Goal: Task Accomplishment & Management: Manage account settings

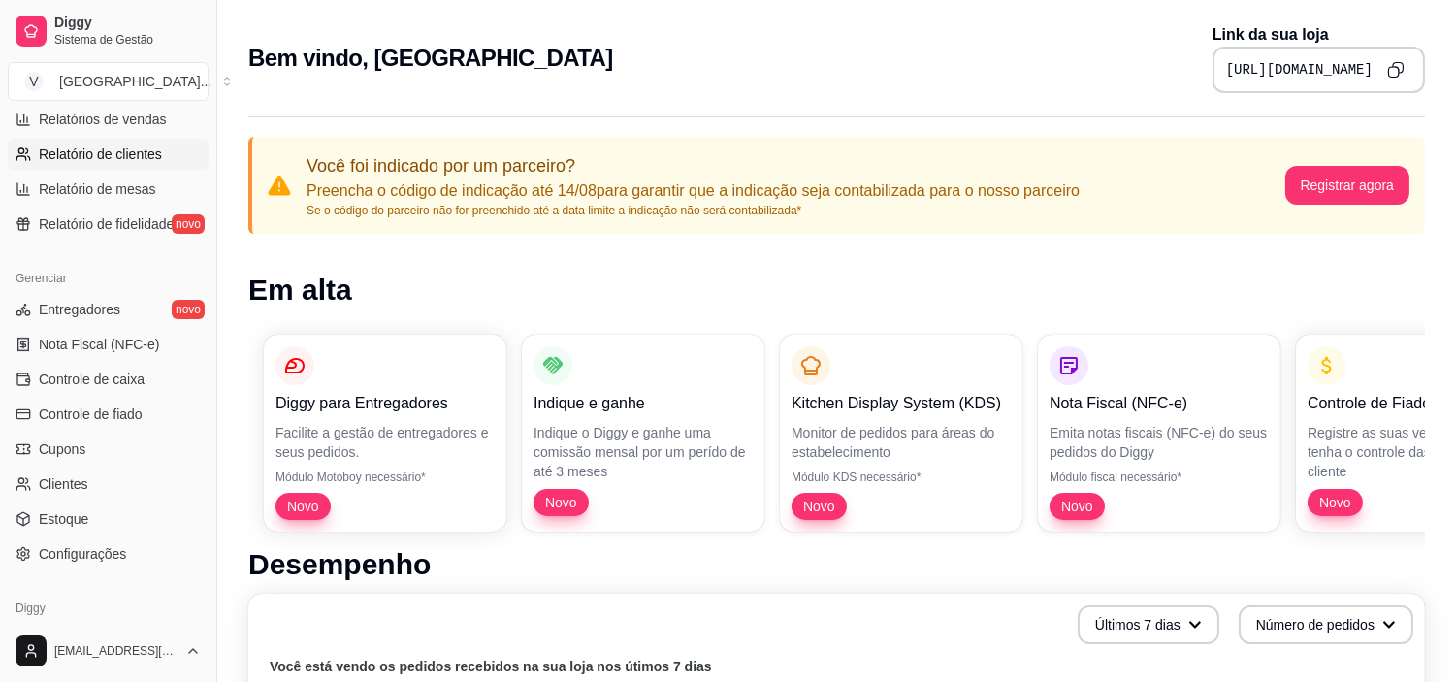
scroll to position [646, 0]
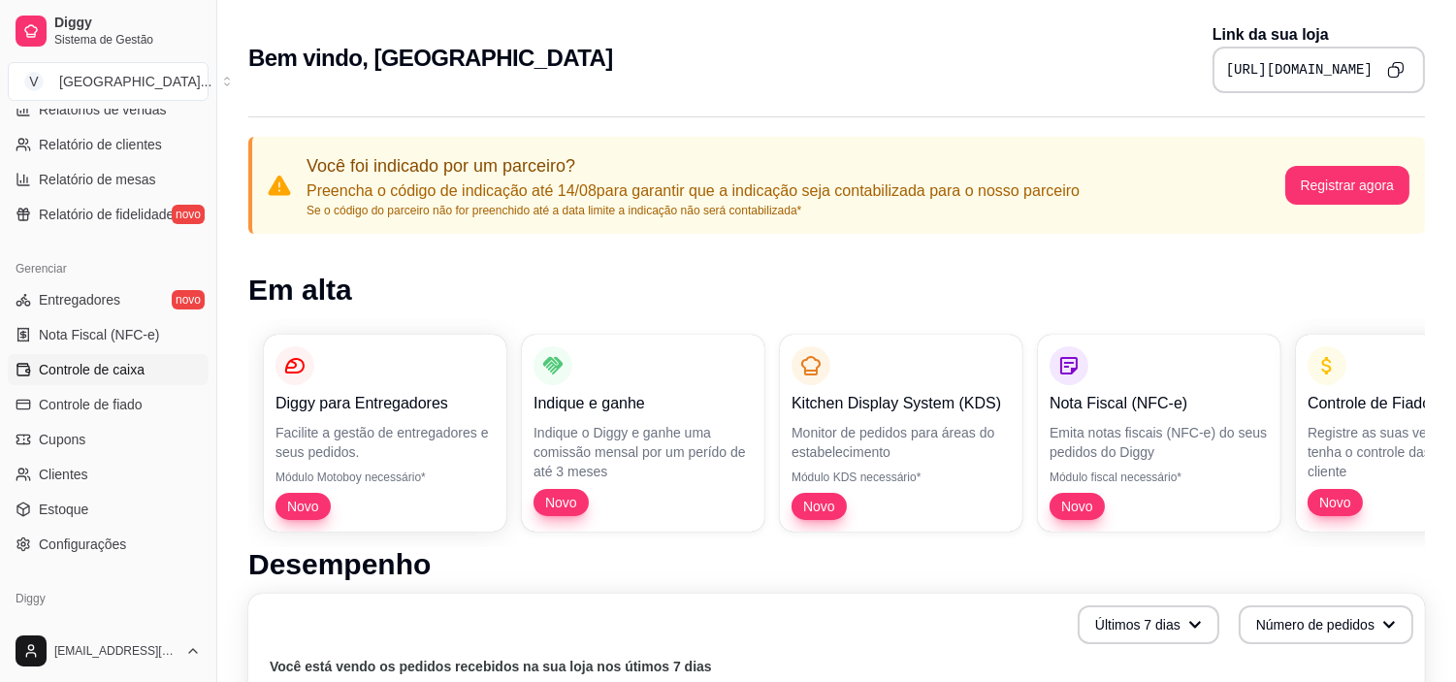
click at [91, 371] on span "Controle de caixa" at bounding box center [92, 369] width 106 height 19
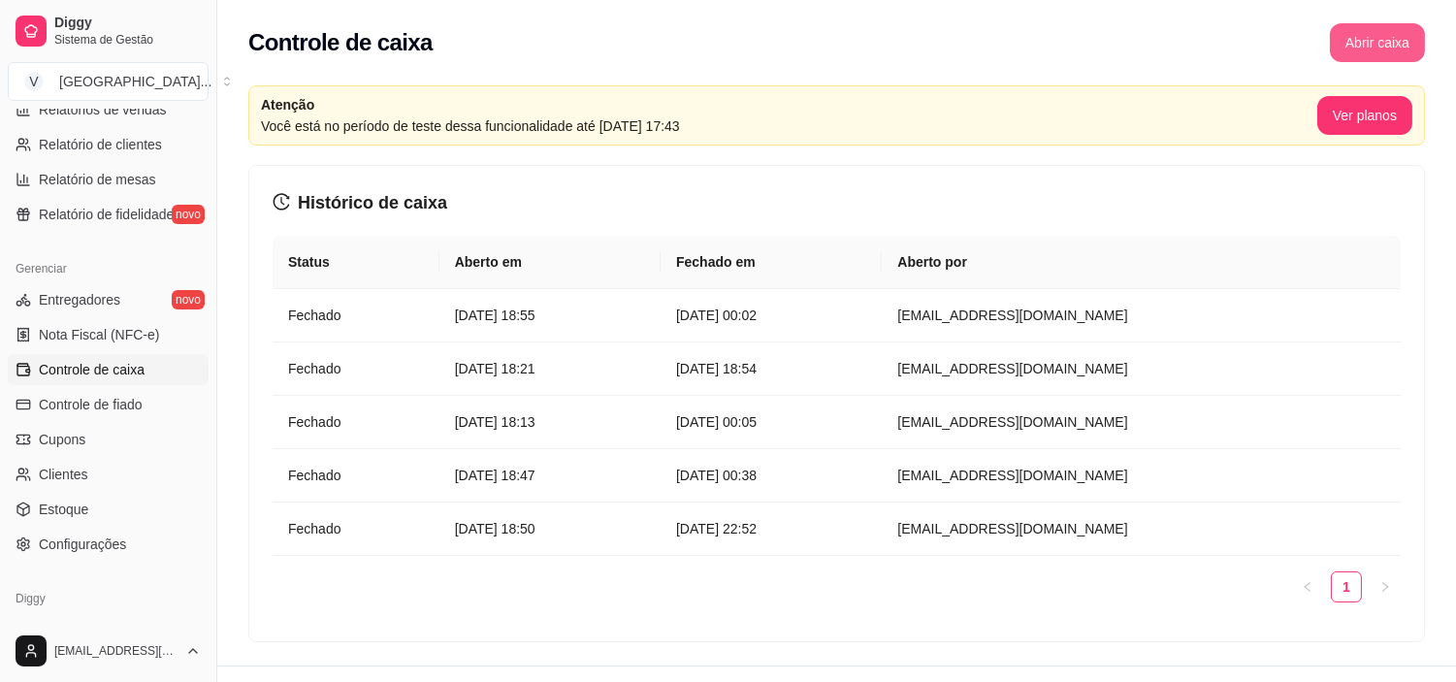
click at [1387, 30] on button "Abrir caixa" at bounding box center [1377, 42] width 95 height 39
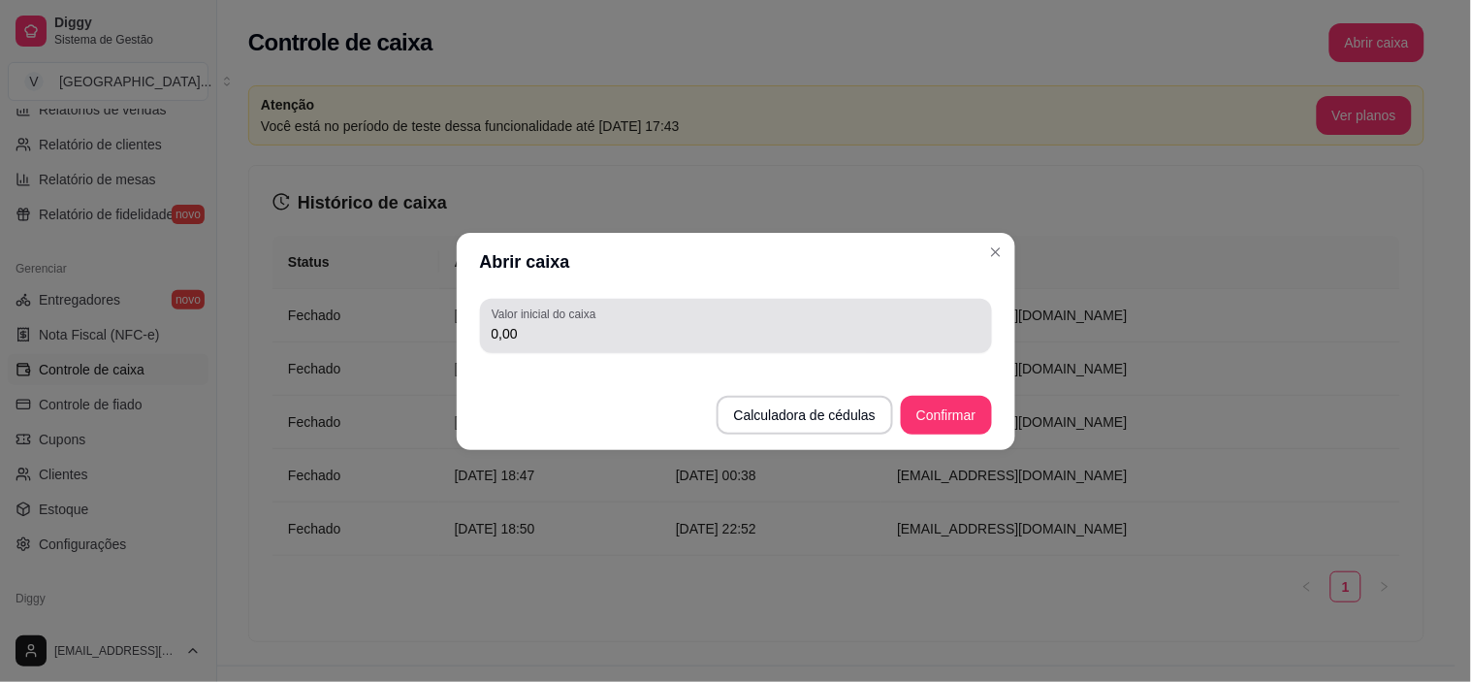
click at [826, 308] on div "0,00" at bounding box center [736, 325] width 489 height 39
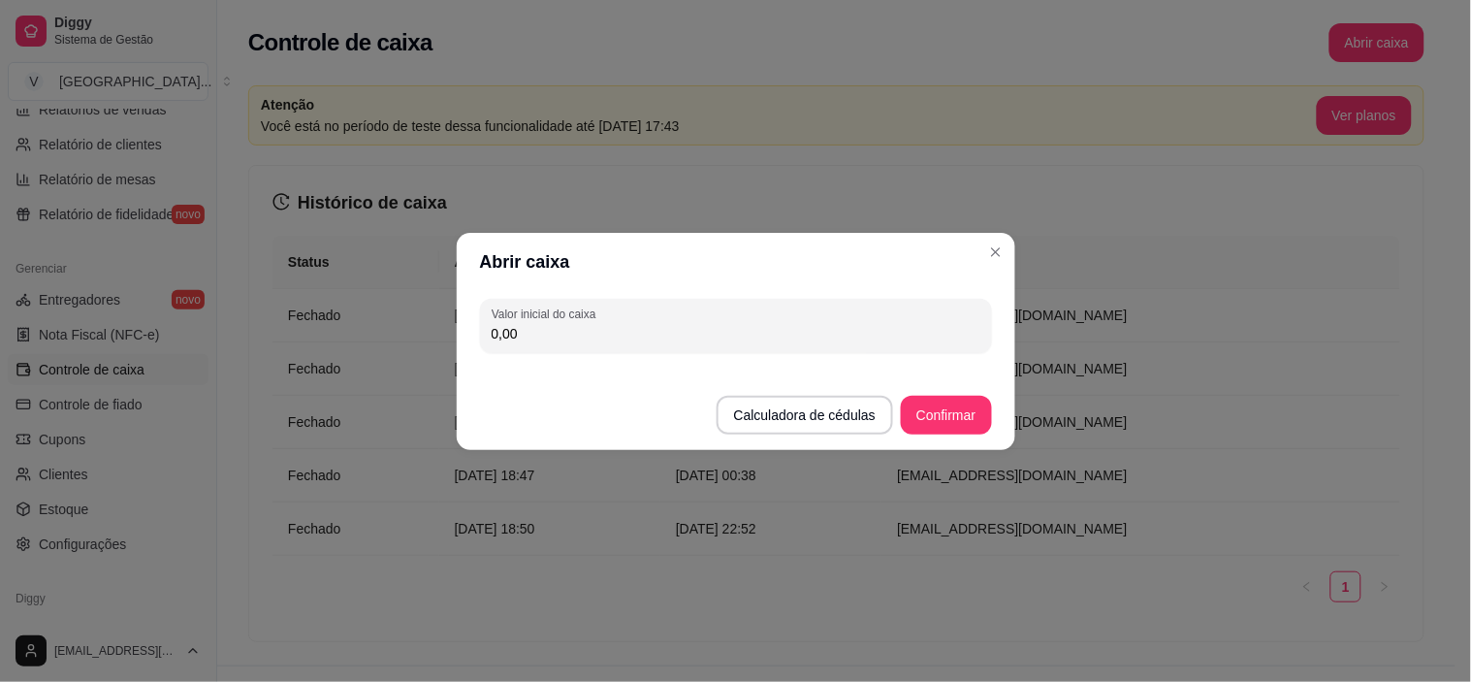
drag, startPoint x: 826, startPoint y: 308, endPoint x: 767, endPoint y: 332, distance: 63.6
click at [764, 333] on input "0,00" at bounding box center [736, 333] width 489 height 19
type input "103,00"
click at [962, 403] on button "Confirmar" at bounding box center [946, 415] width 88 height 38
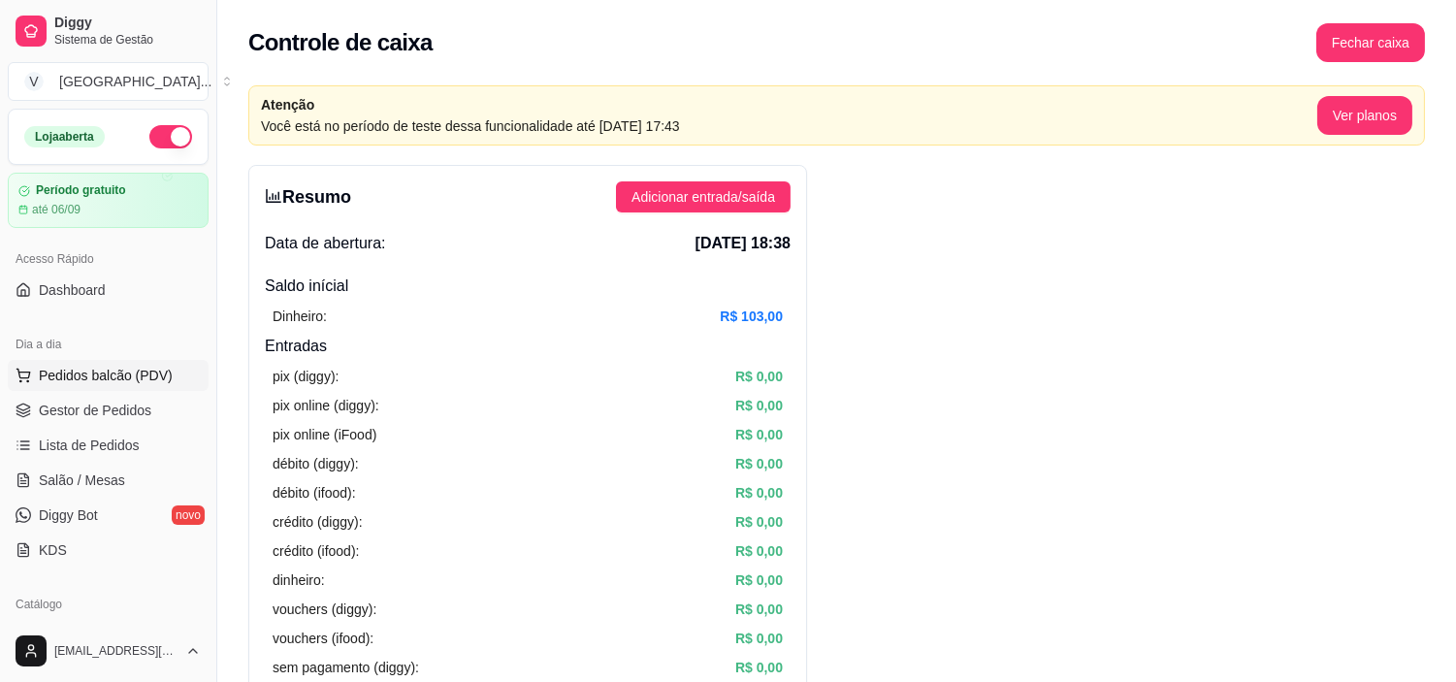
click at [129, 369] on span "Pedidos balcão (PDV)" at bounding box center [106, 375] width 134 height 19
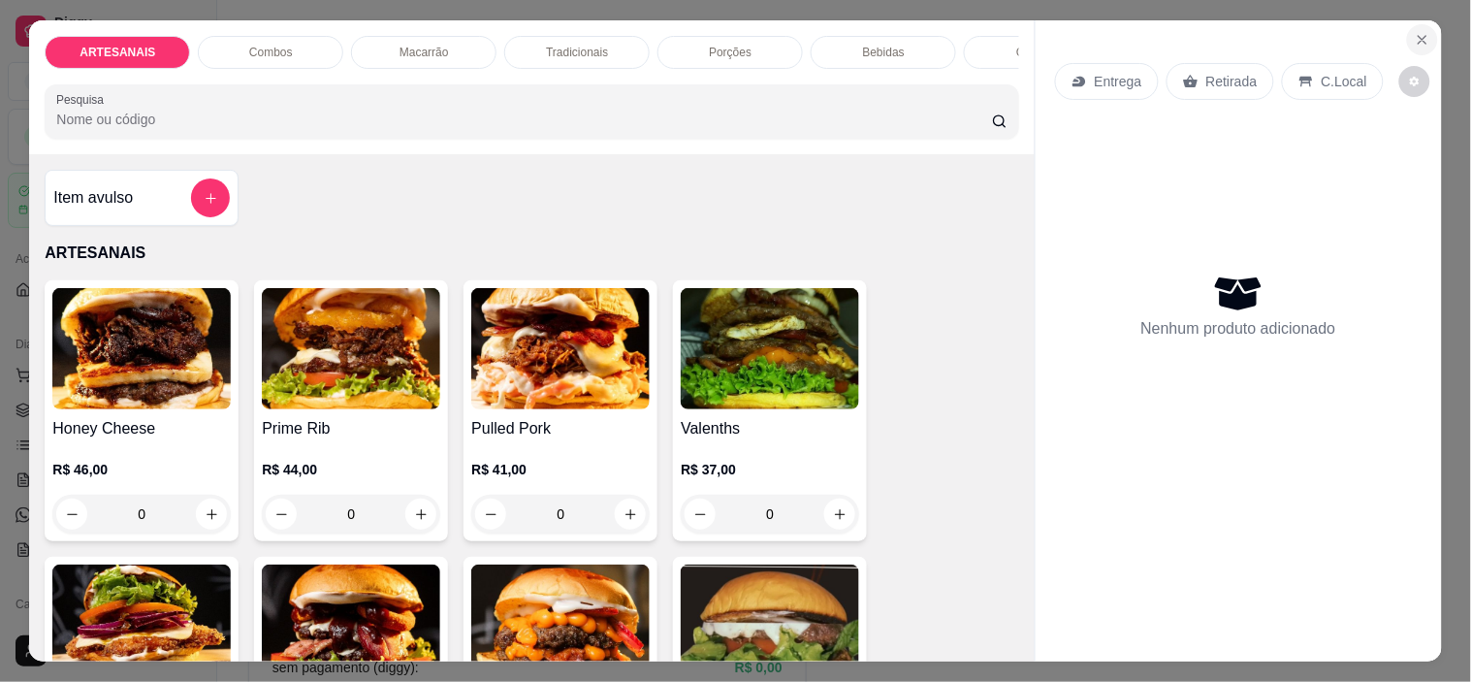
click at [1421, 32] on icon "Close" at bounding box center [1423, 40] width 16 height 16
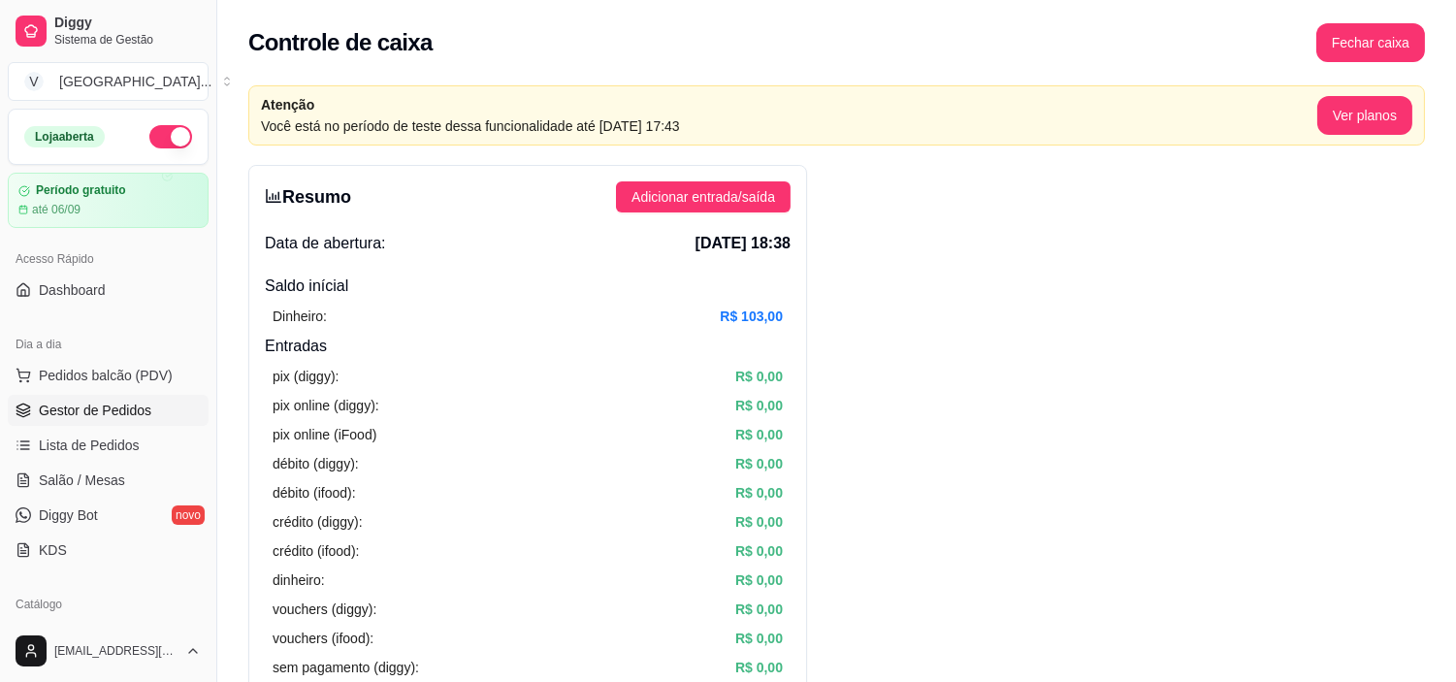
click at [137, 414] on span "Gestor de Pedidos" at bounding box center [95, 410] width 112 height 19
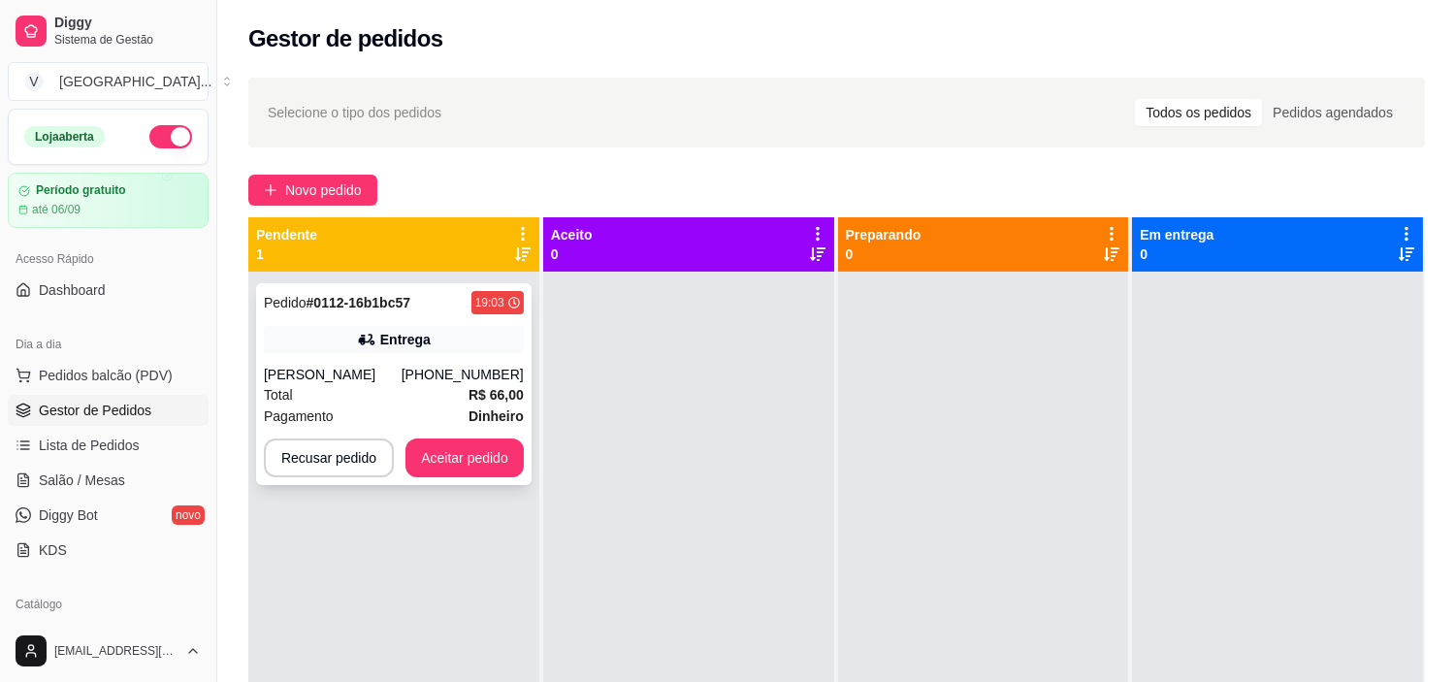
click at [370, 335] on icon at bounding box center [366, 339] width 19 height 19
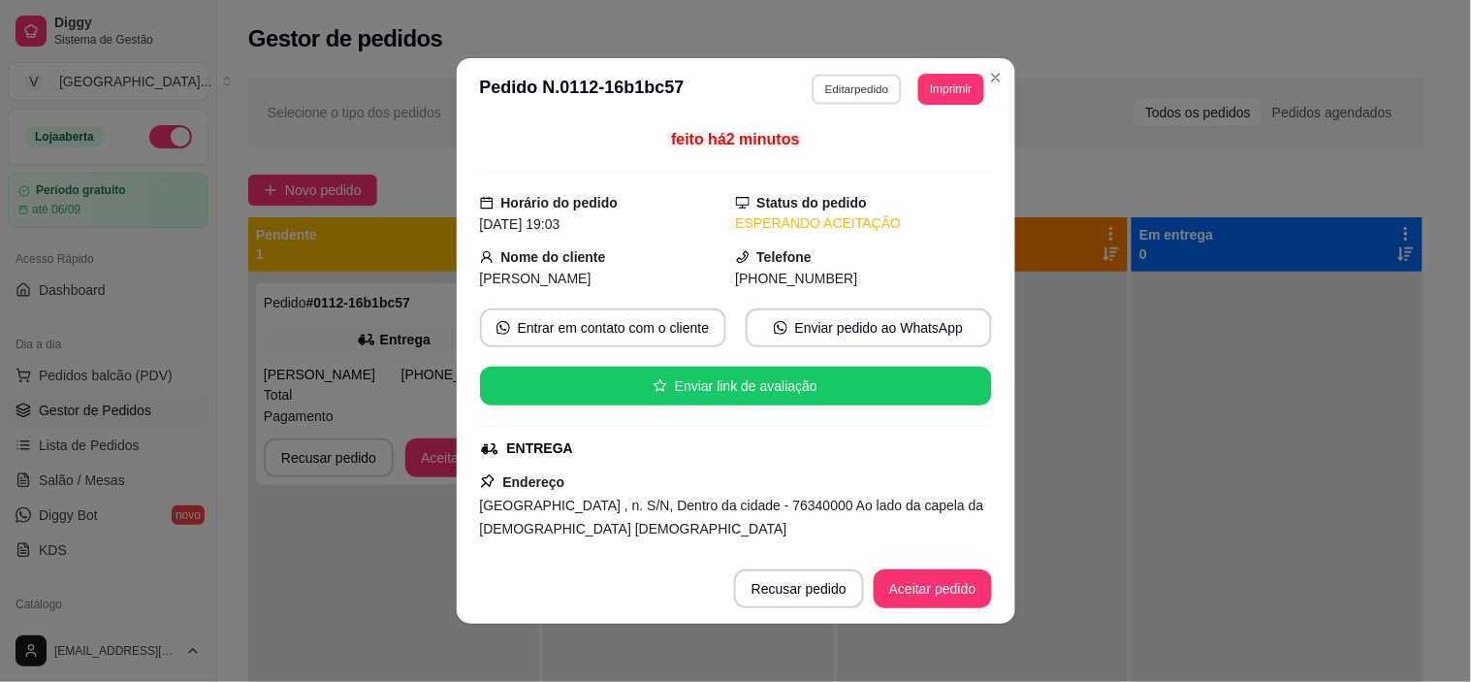
click at [871, 90] on button "Editar pedido" at bounding box center [857, 89] width 90 height 30
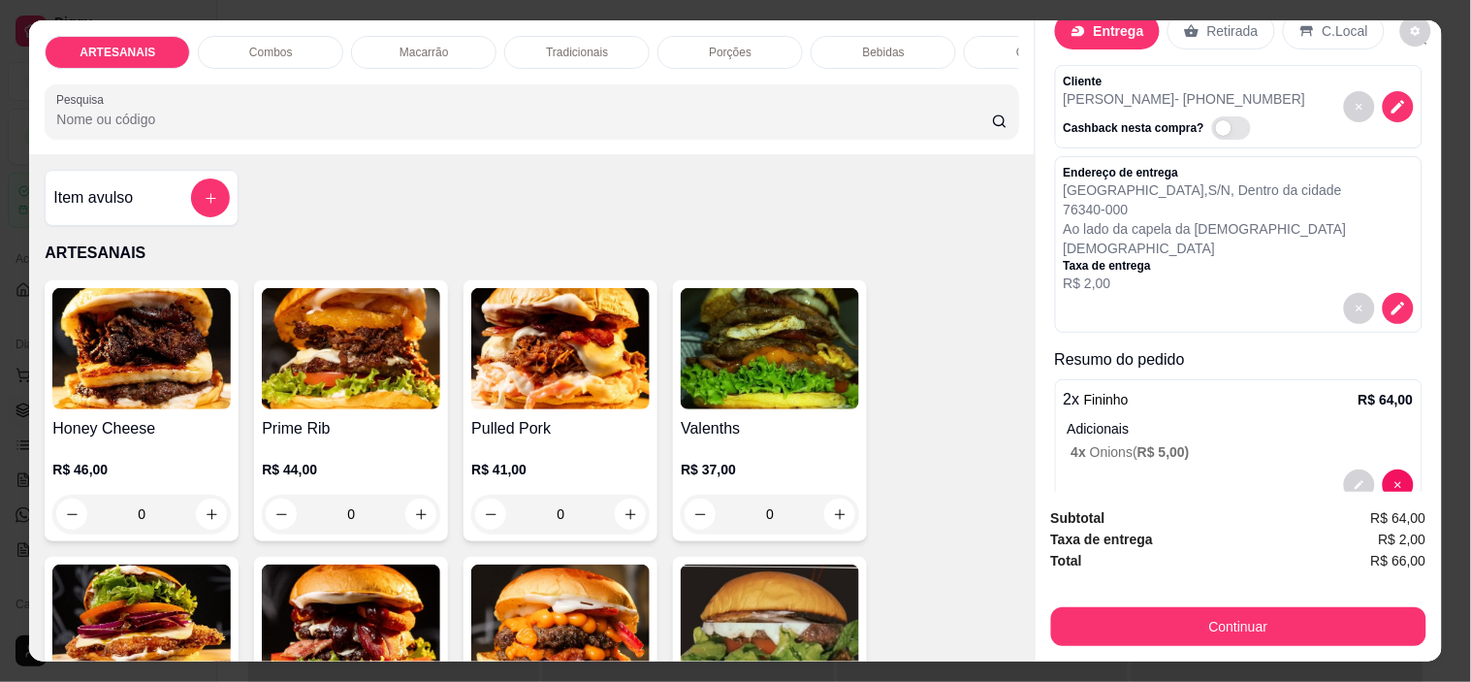
scroll to position [75, 0]
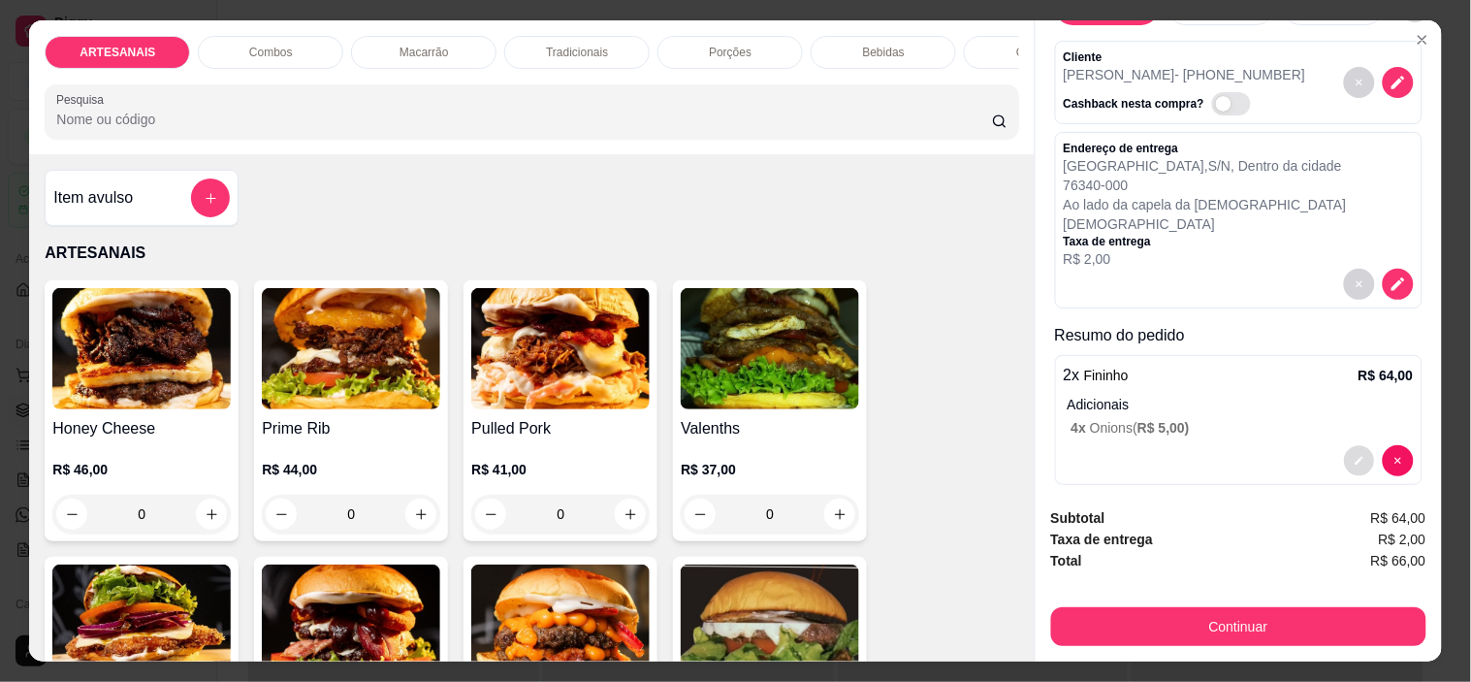
click at [1344, 446] on button "decrease-product-quantity" at bounding box center [1359, 461] width 30 height 30
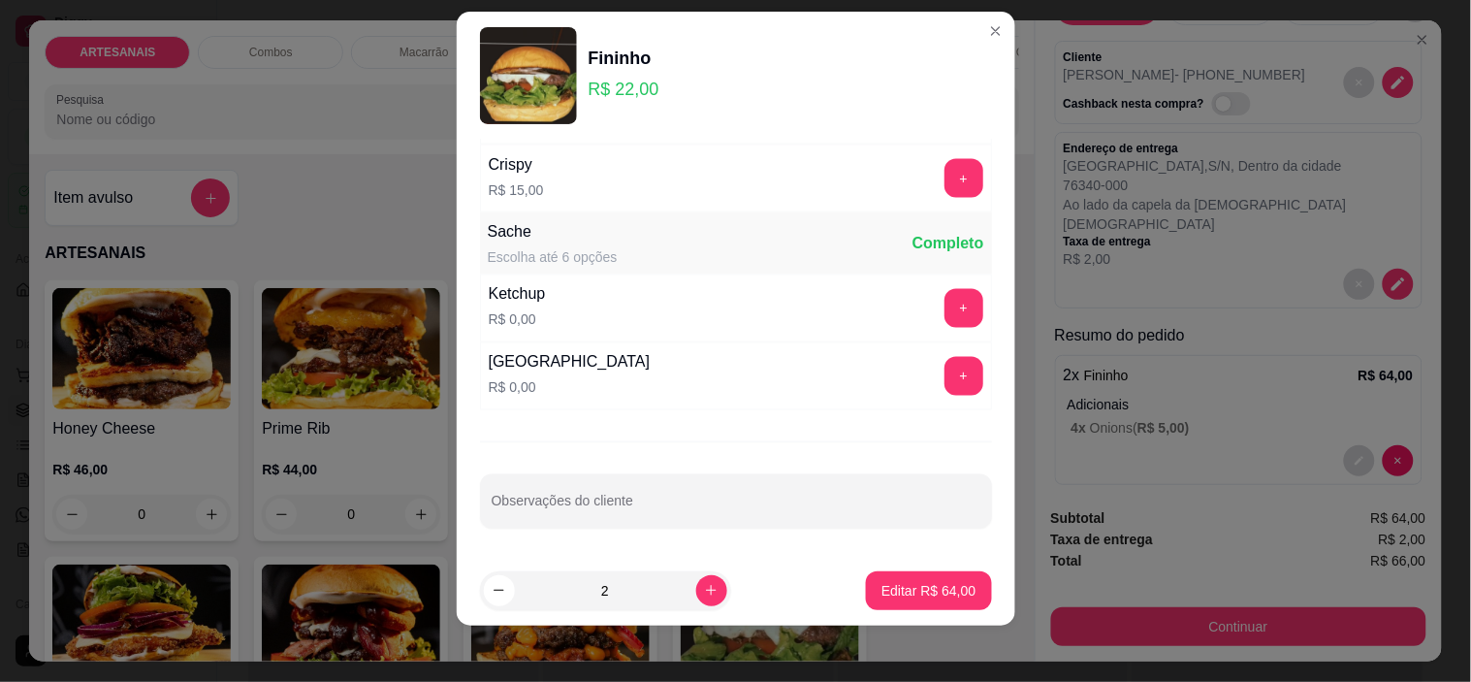
scroll to position [27, 0]
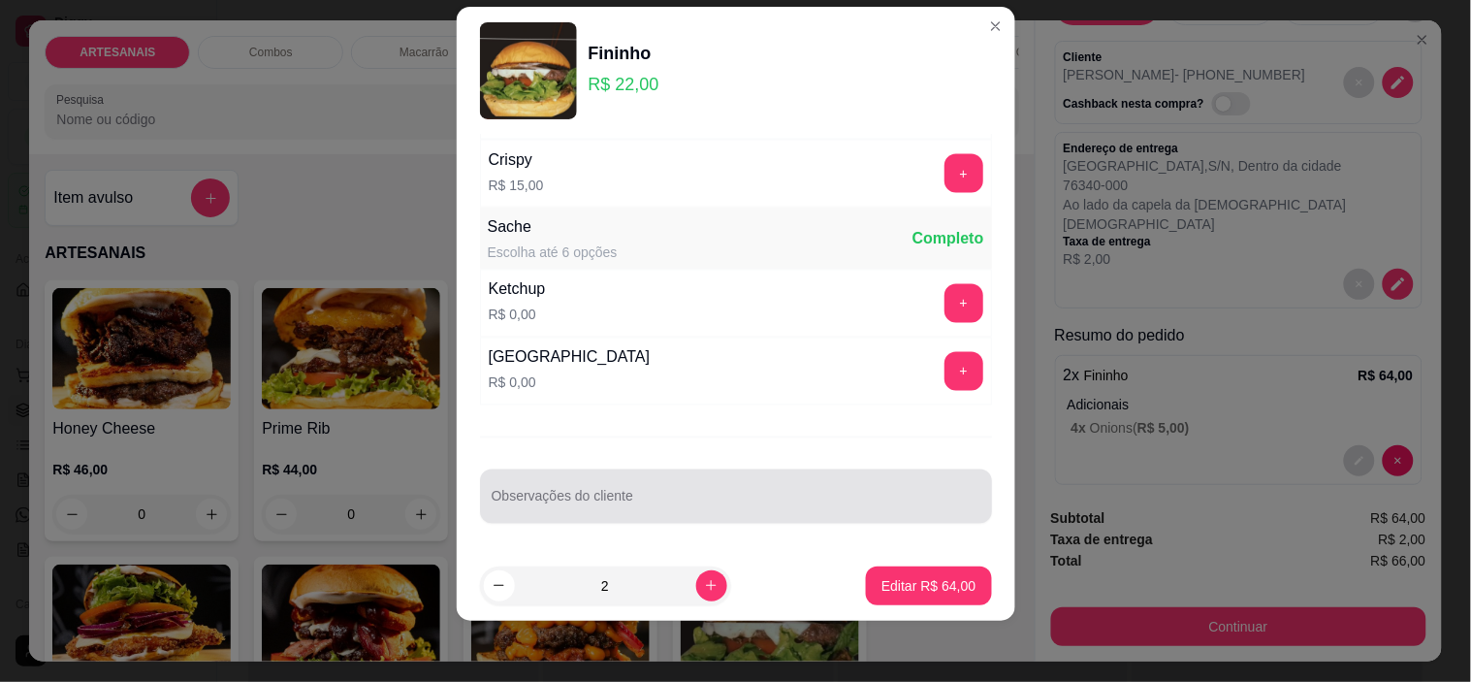
click at [586, 491] on div at bounding box center [736, 496] width 489 height 39
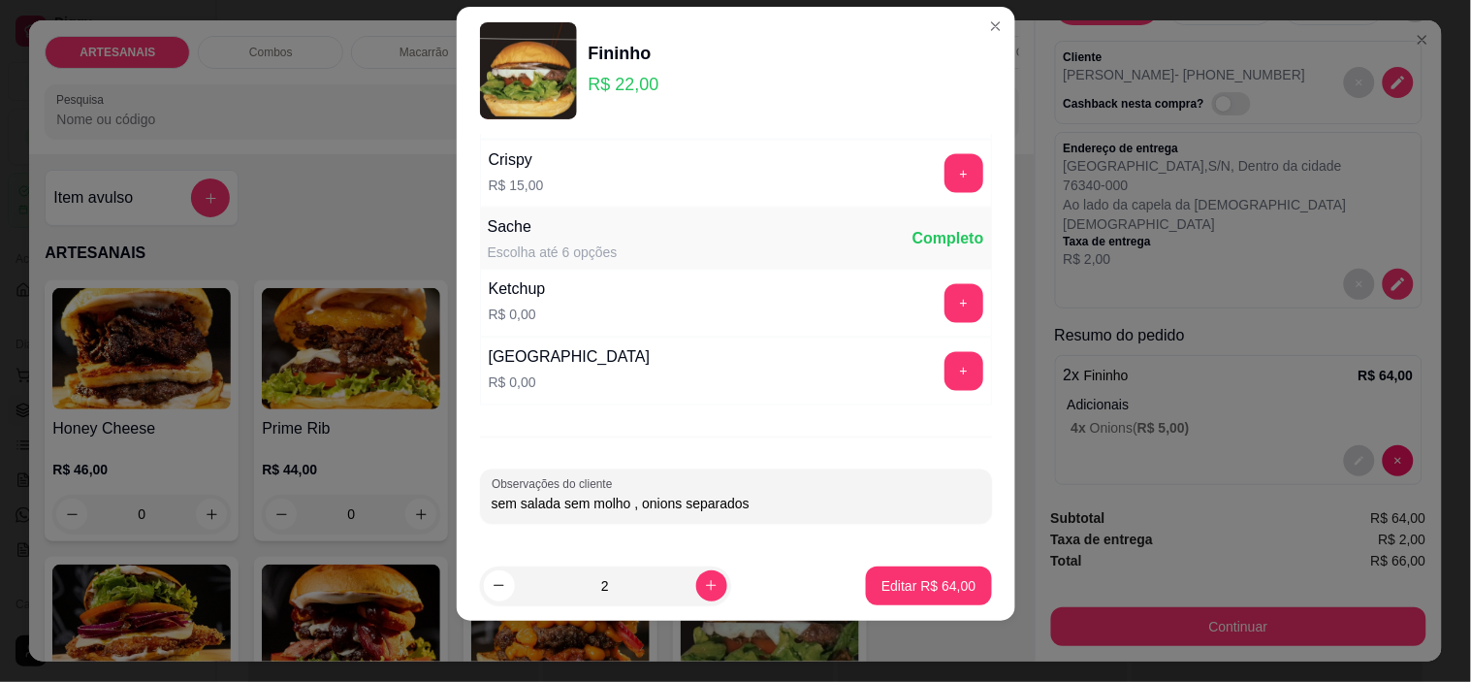
click at [637, 507] on input "sem salada sem molho , onions separados" at bounding box center [736, 504] width 489 height 19
type input "sem salada sem molho , onions separados"
drag, startPoint x: 637, startPoint y: 507, endPoint x: 567, endPoint y: 160, distance: 354.1
click at [567, 160] on div "Crispy R$ 15,00 +" at bounding box center [736, 174] width 512 height 68
drag, startPoint x: 776, startPoint y: 519, endPoint x: 490, endPoint y: 508, distance: 286.3
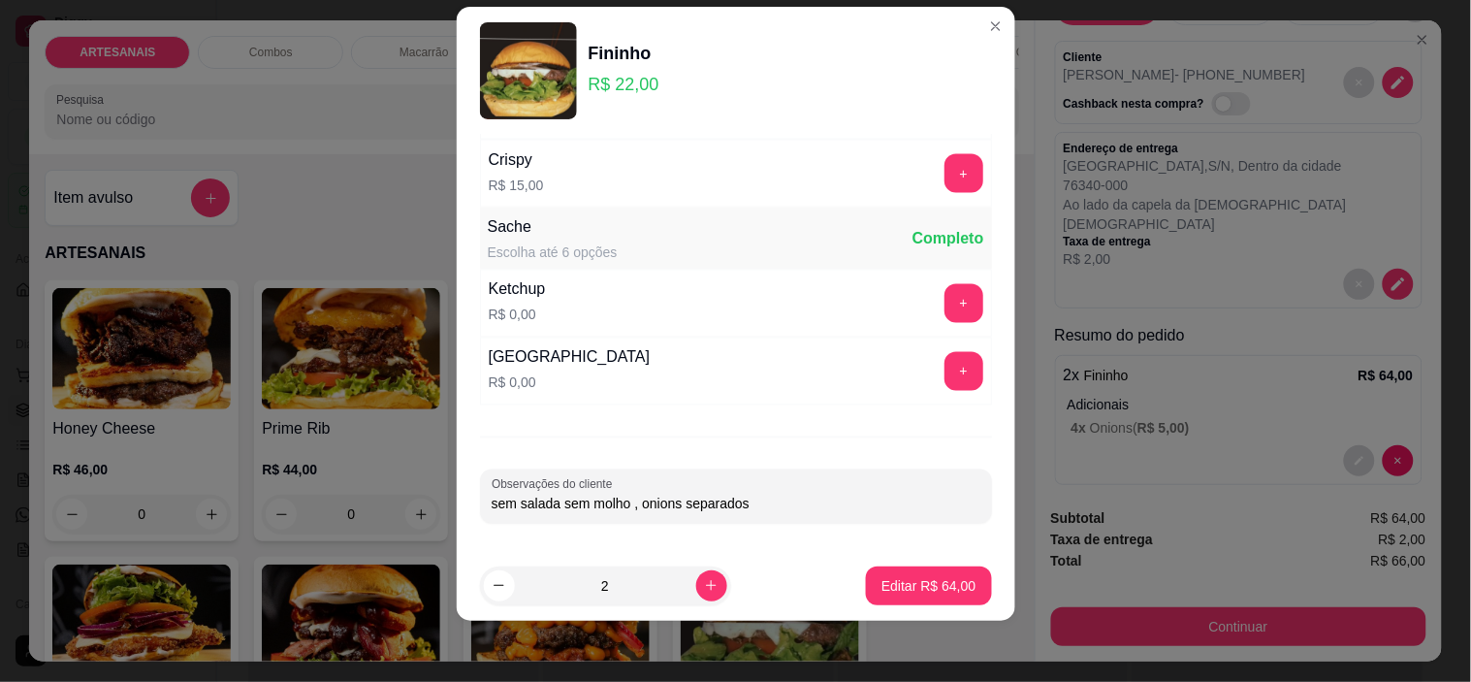
click at [490, 508] on div "Observações do cliente sem salada sem molho , onions separados" at bounding box center [736, 496] width 512 height 54
click at [728, 515] on div "sem salada sem molho , onions separados" at bounding box center [736, 496] width 489 height 39
drag, startPoint x: 742, startPoint y: 506, endPoint x: 487, endPoint y: 497, distance: 255.2
click at [492, 497] on input "sem salada sem molho , onions separados" at bounding box center [736, 504] width 489 height 19
click at [760, 504] on input "sem salada sem molho , onions separados" at bounding box center [736, 504] width 489 height 19
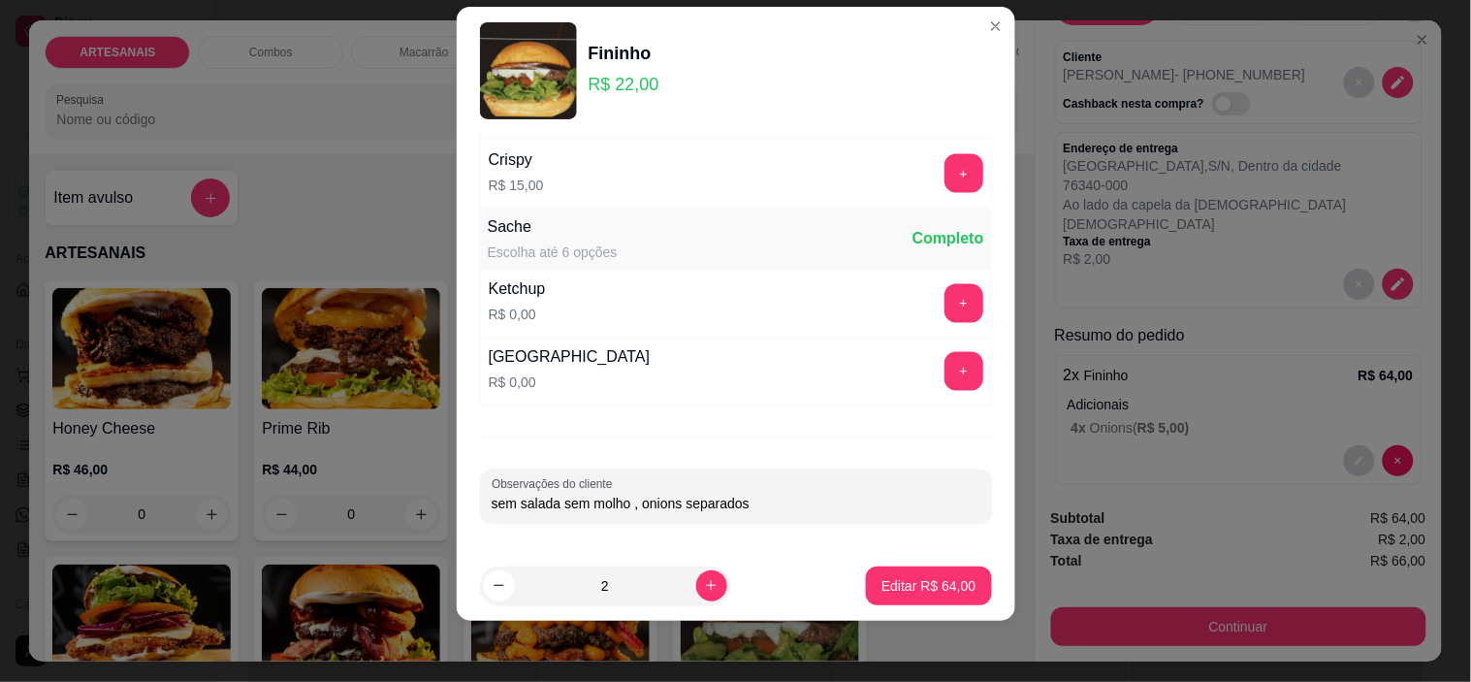
drag, startPoint x: 760, startPoint y: 504, endPoint x: 487, endPoint y: 492, distance: 273.8
click at [487, 492] on div "Observações do cliente sem salada sem molho , onions separados" at bounding box center [736, 496] width 512 height 54
click at [921, 593] on p "Editar R$ 64,00" at bounding box center [929, 585] width 94 height 19
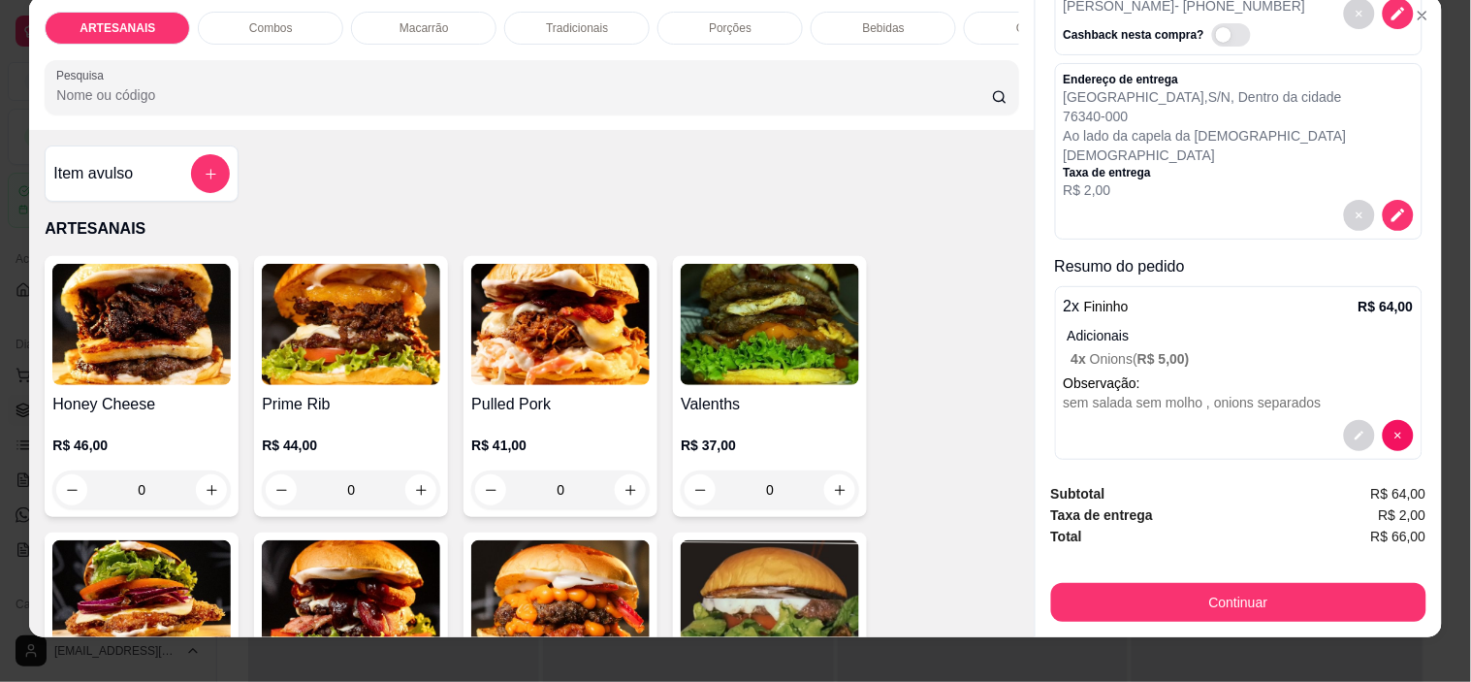
scroll to position [49, 0]
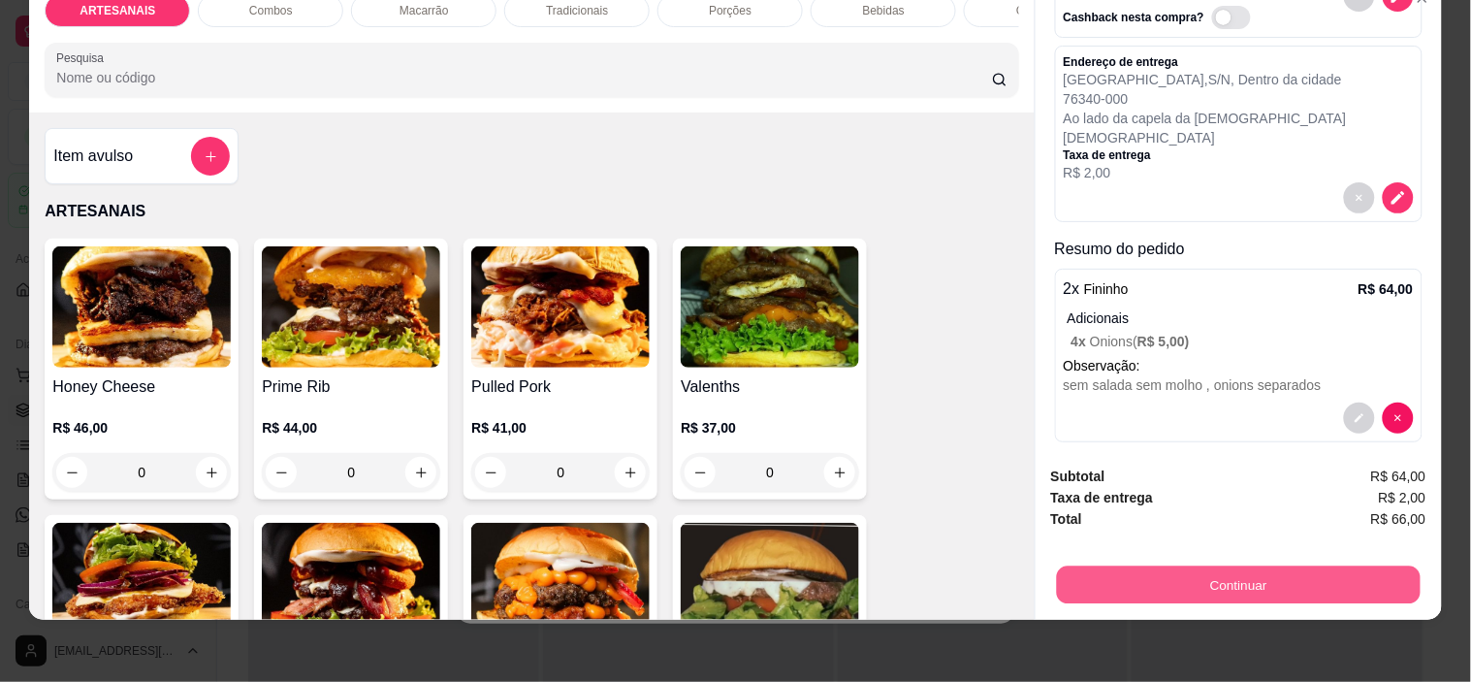
click at [1237, 567] on button "Continuar" at bounding box center [1238, 585] width 364 height 38
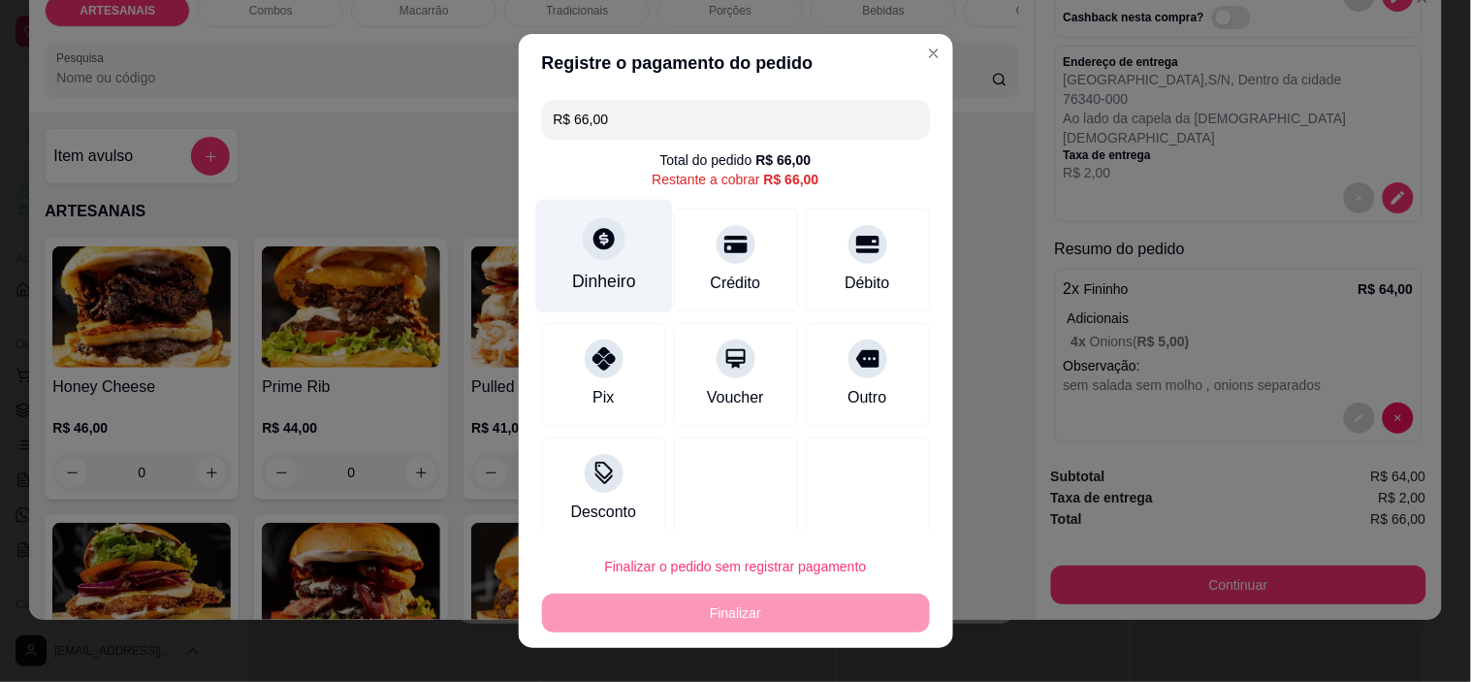
click at [591, 251] on icon at bounding box center [603, 238] width 25 height 25
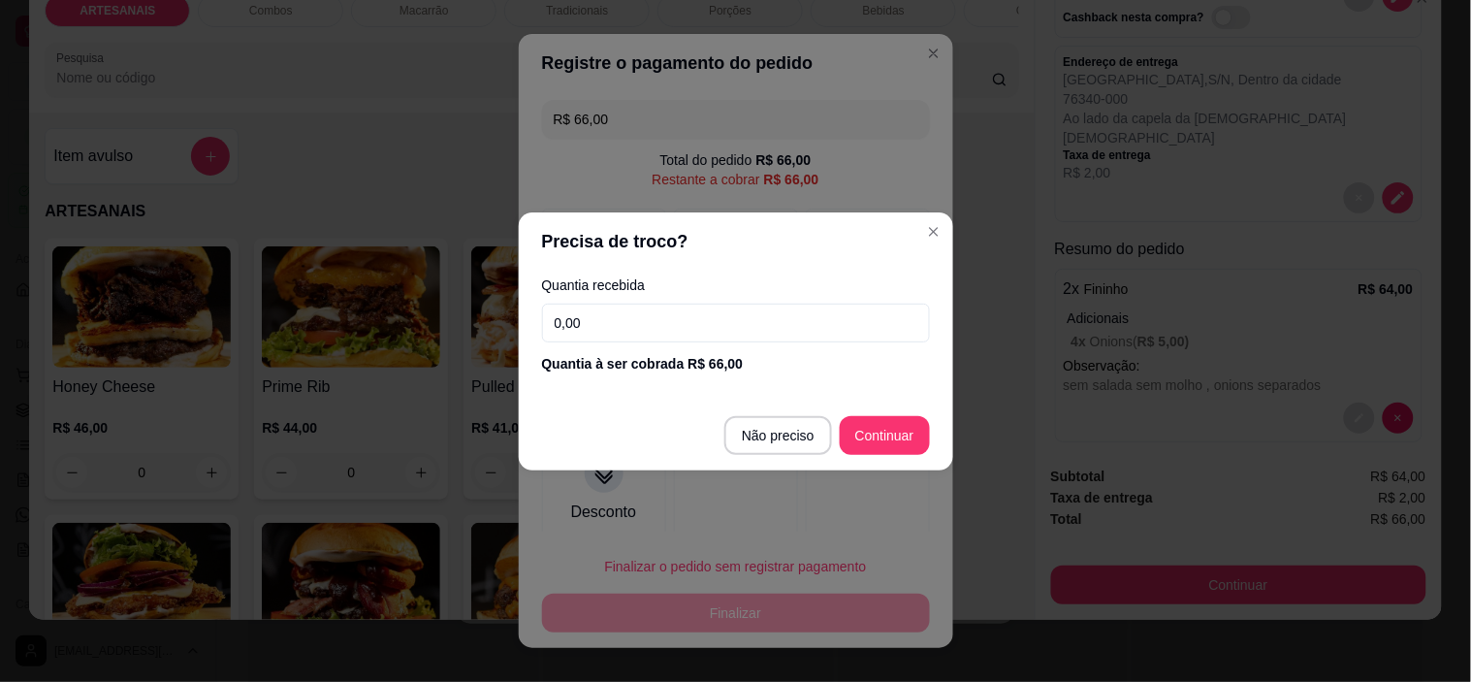
click at [634, 310] on input "0,00" at bounding box center [736, 323] width 388 height 39
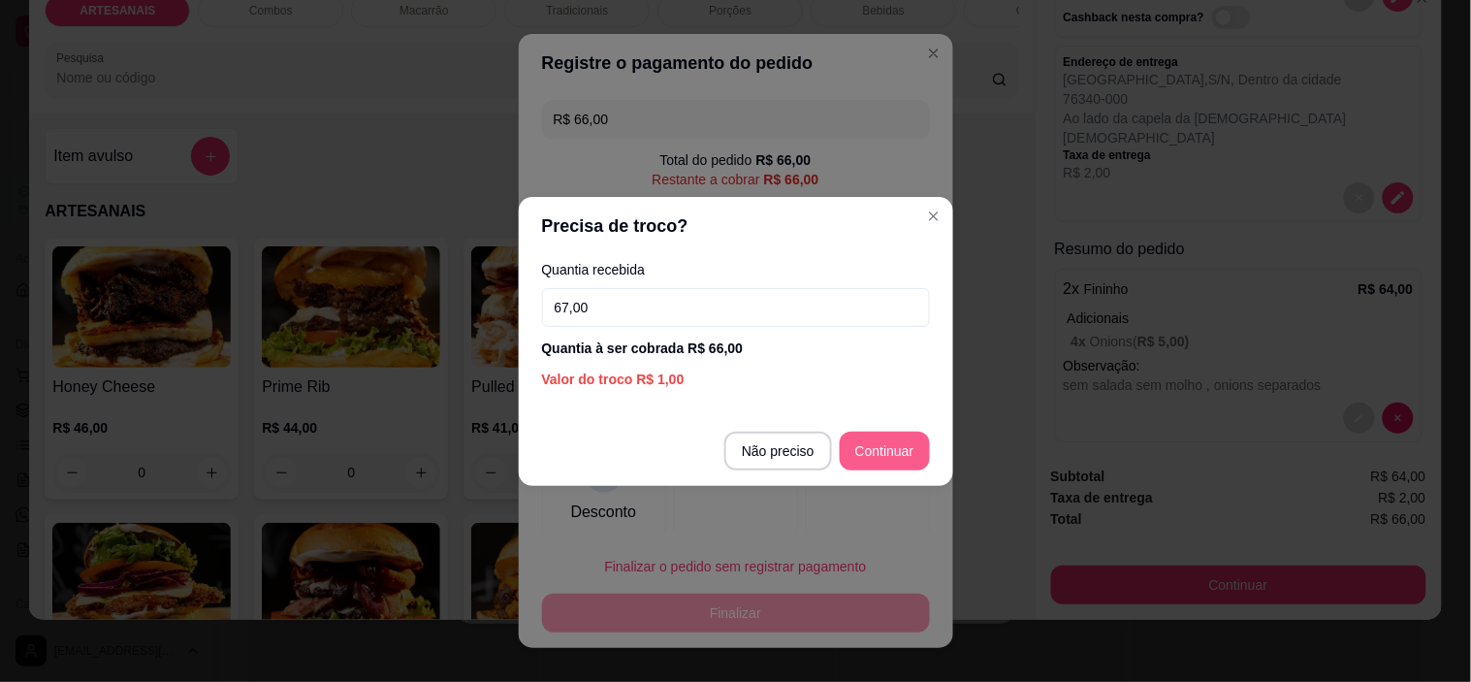
type input "67,00"
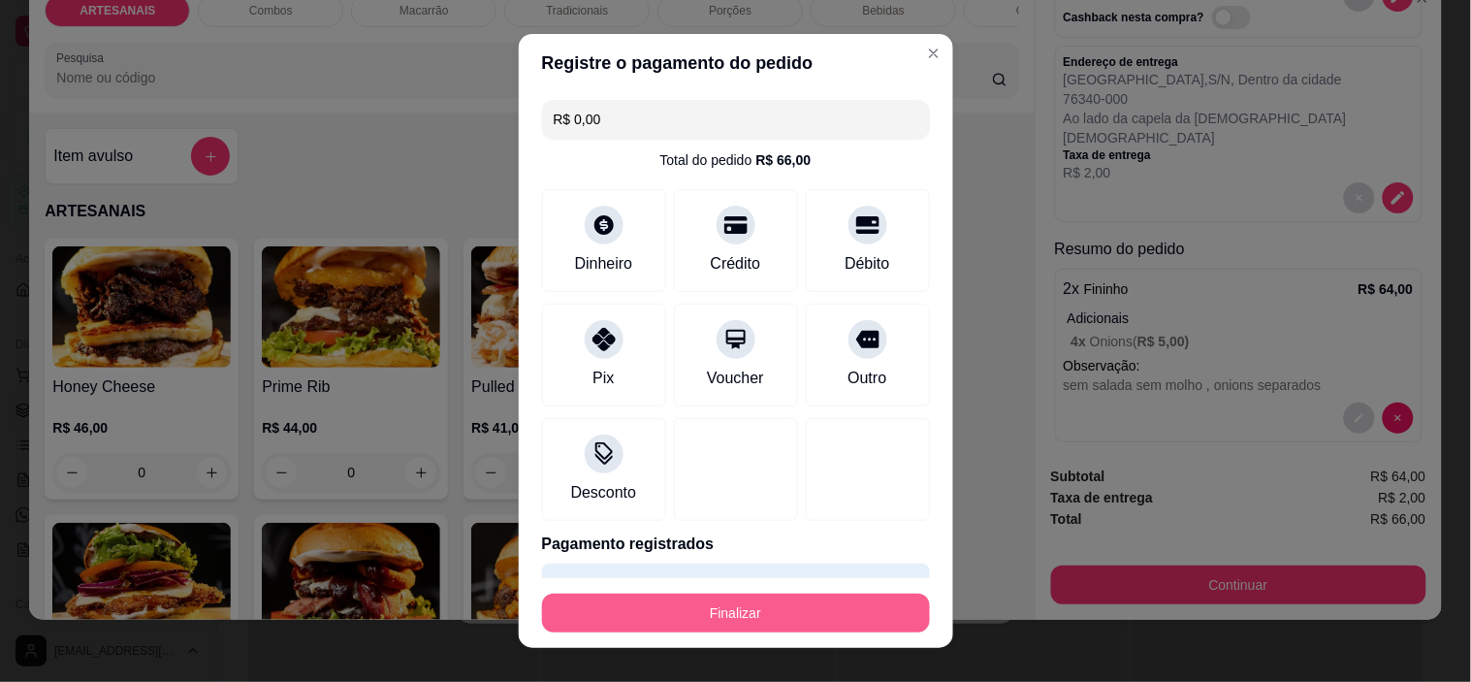
click at [796, 617] on button "Finalizar" at bounding box center [736, 613] width 388 height 39
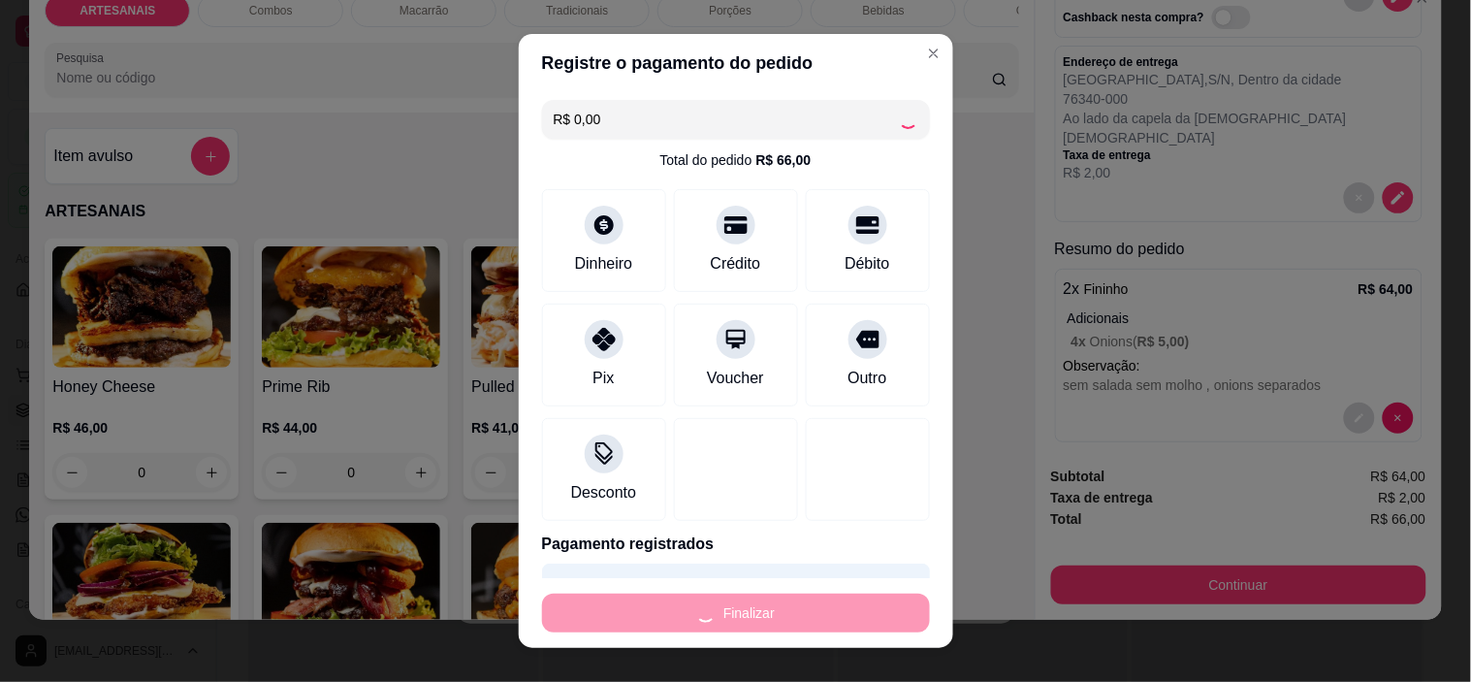
type input "-R$ 66,00"
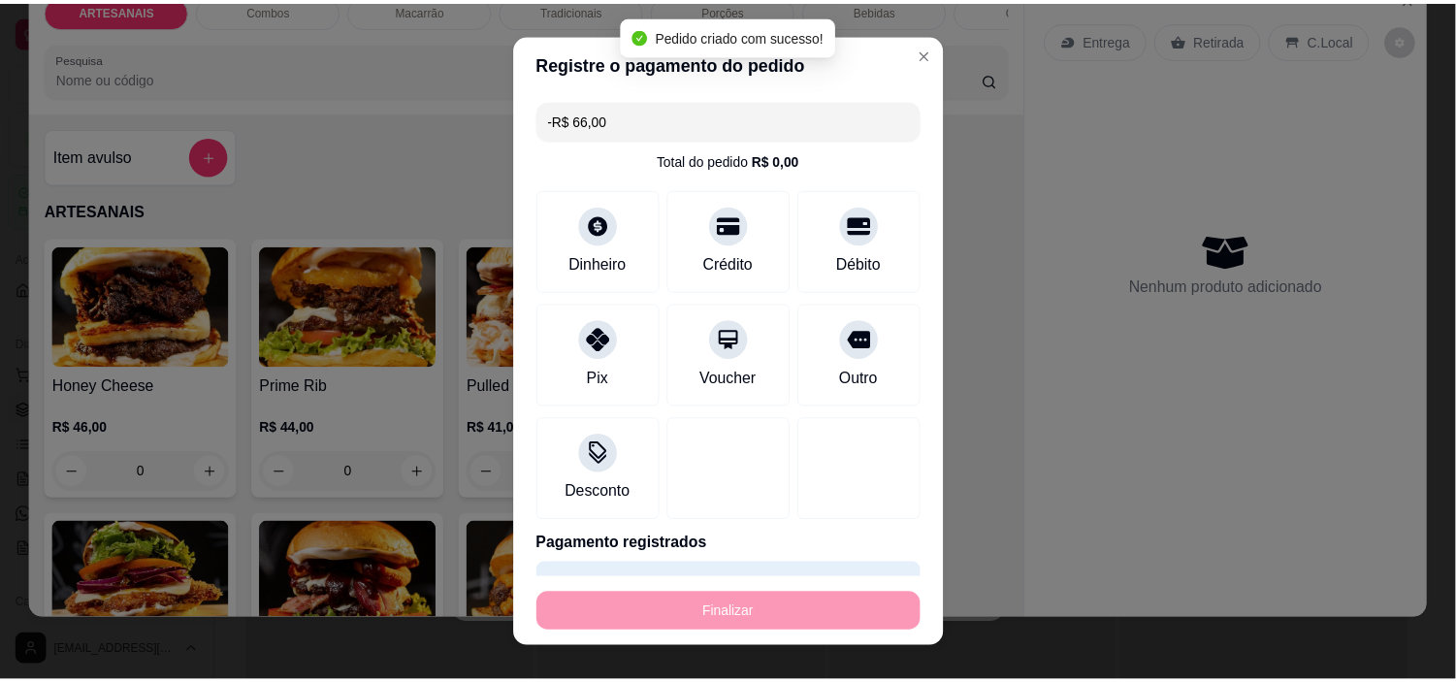
scroll to position [0, 0]
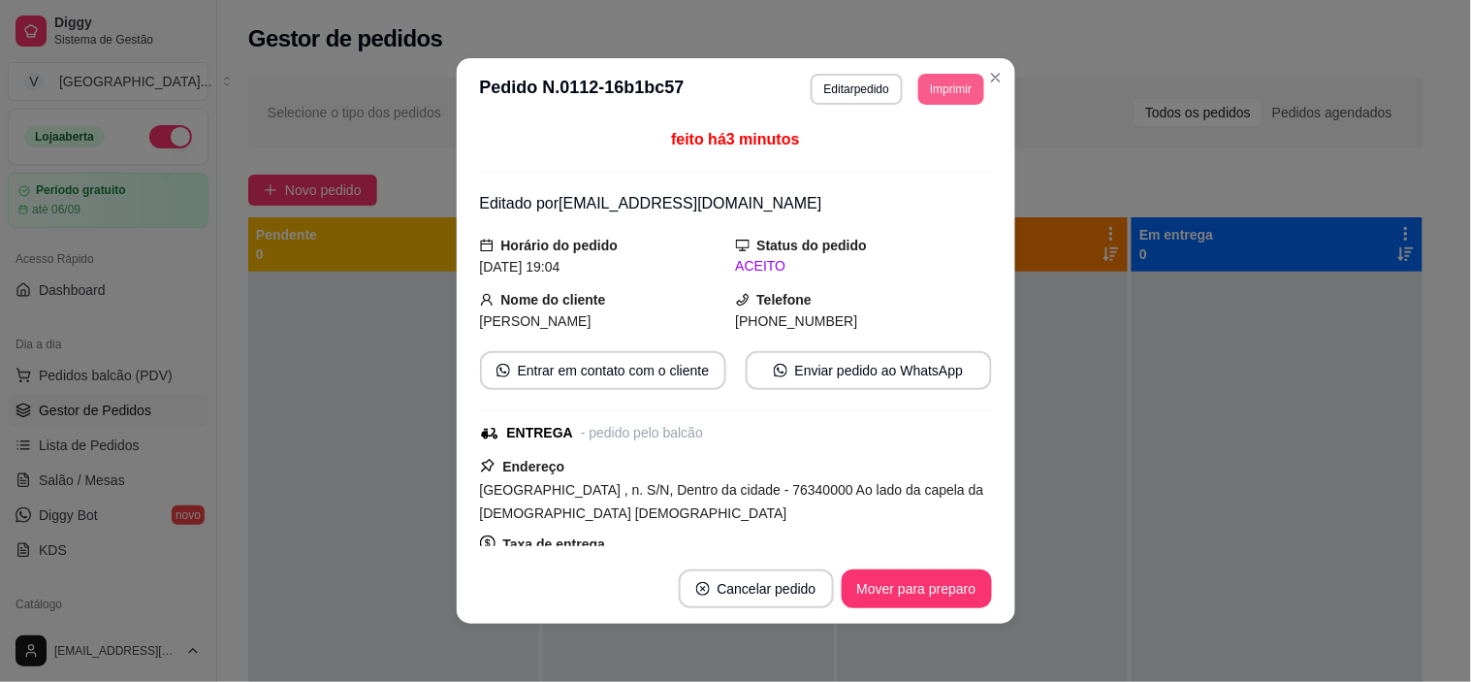
click at [948, 82] on button "Imprimir" at bounding box center [950, 89] width 65 height 31
click at [937, 158] on button "IMPRESSORA" at bounding box center [908, 158] width 141 height 31
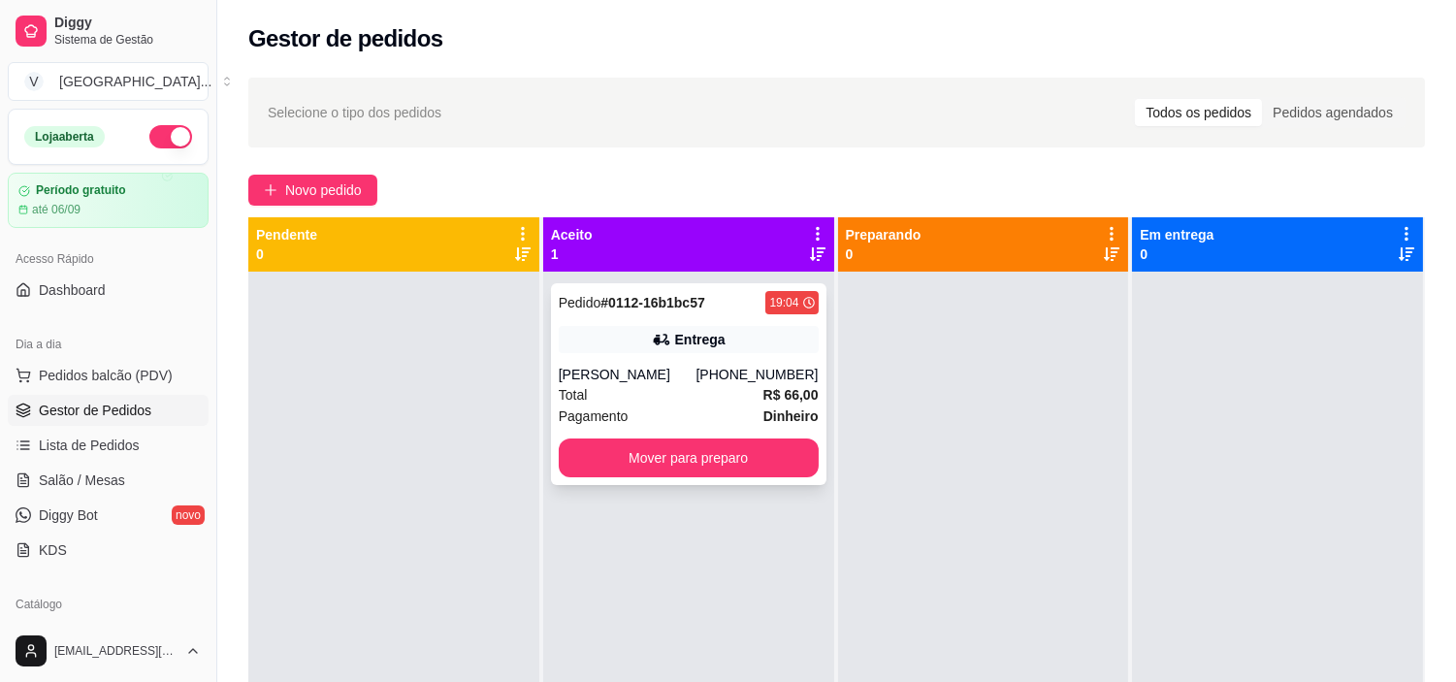
click at [716, 323] on div "Pedido # 0112-16b1bc57 19:04 Entrega [PERSON_NAME] [PHONE_NUMBER] Total R$ 66,0…" at bounding box center [688, 384] width 275 height 202
click at [706, 448] on button "Mover para preparo" at bounding box center [689, 457] width 260 height 39
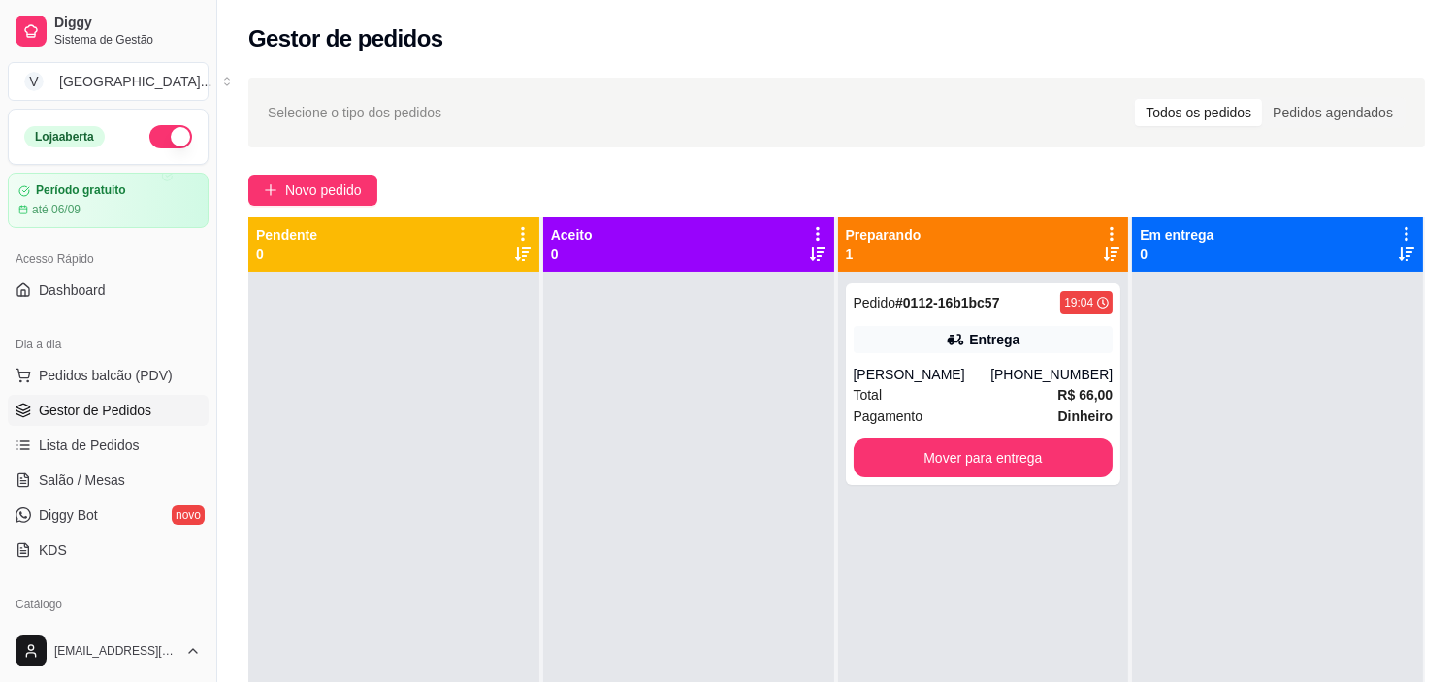
scroll to position [538, 0]
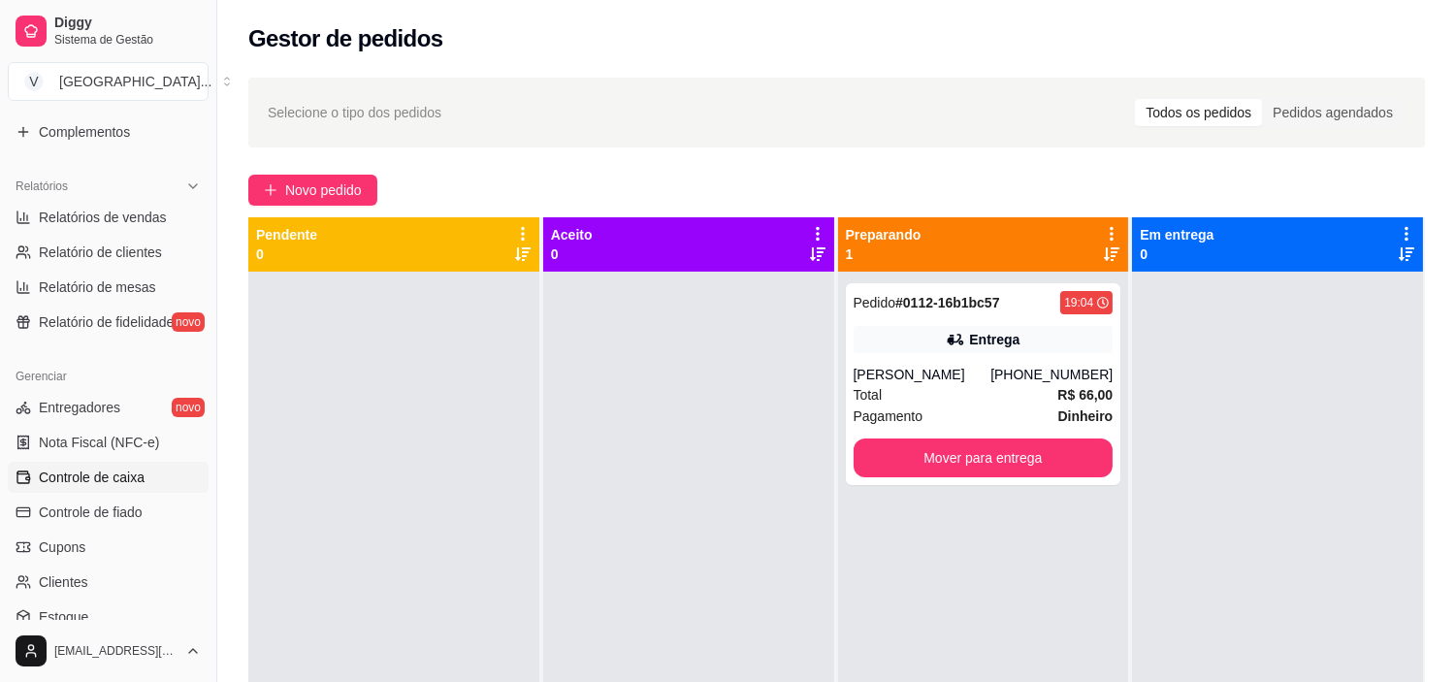
click at [130, 476] on span "Controle de caixa" at bounding box center [92, 476] width 106 height 19
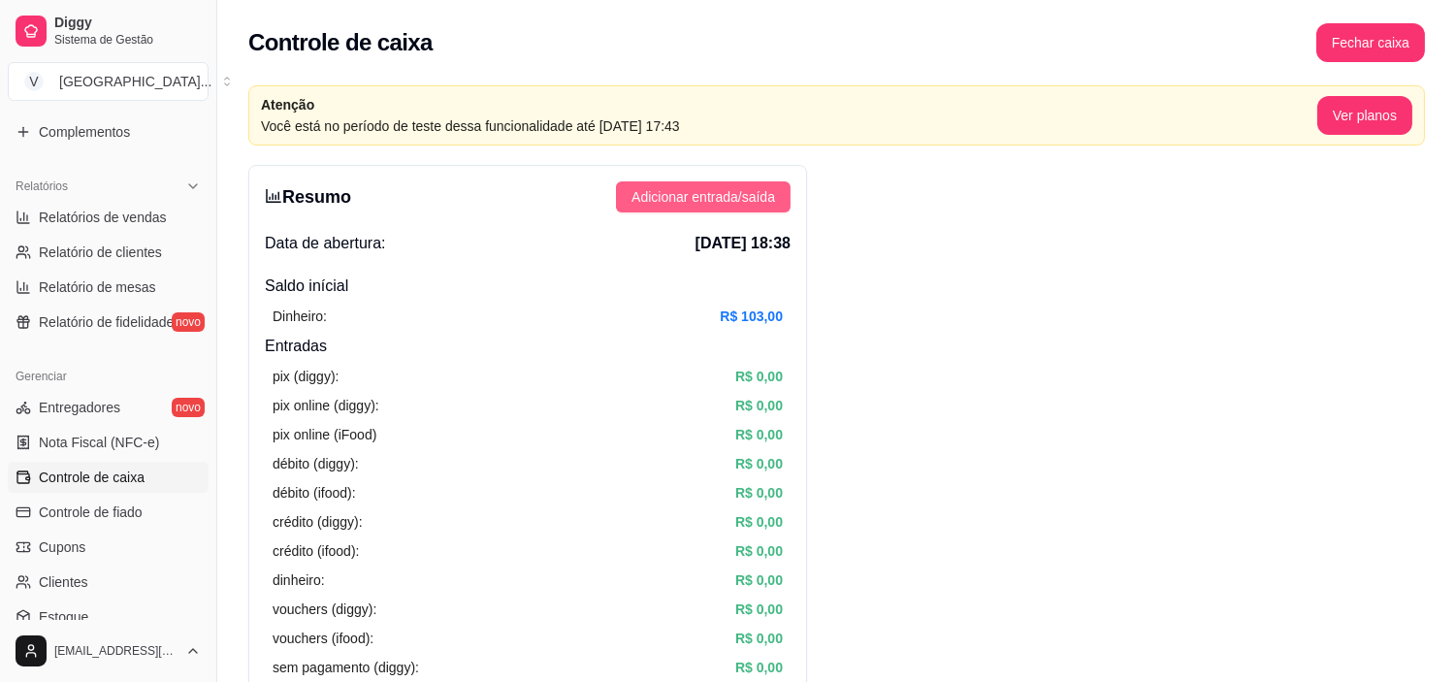
click at [721, 191] on span "Adicionar entrada/saída" at bounding box center [703, 196] width 144 height 21
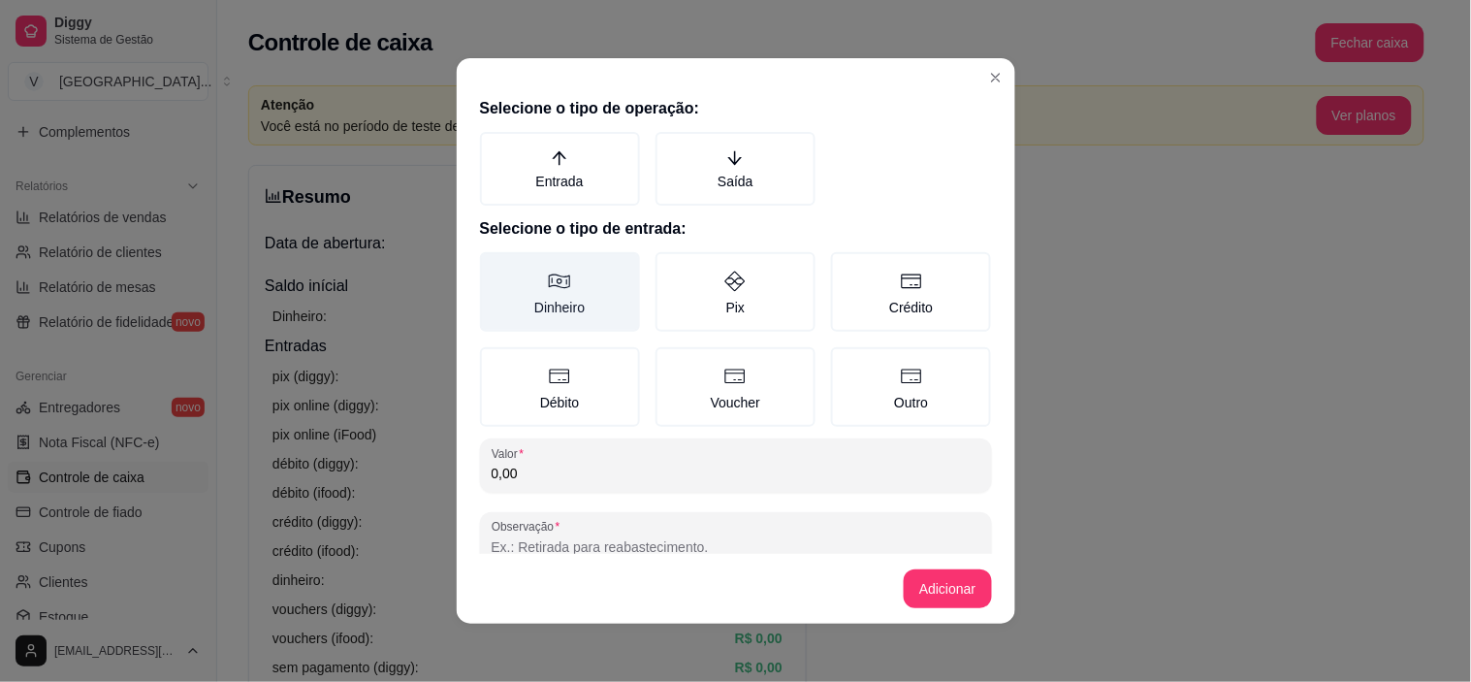
click at [548, 281] on icon at bounding box center [559, 281] width 23 height 23
click at [495, 267] on button "Dinheiro" at bounding box center [487, 259] width 16 height 16
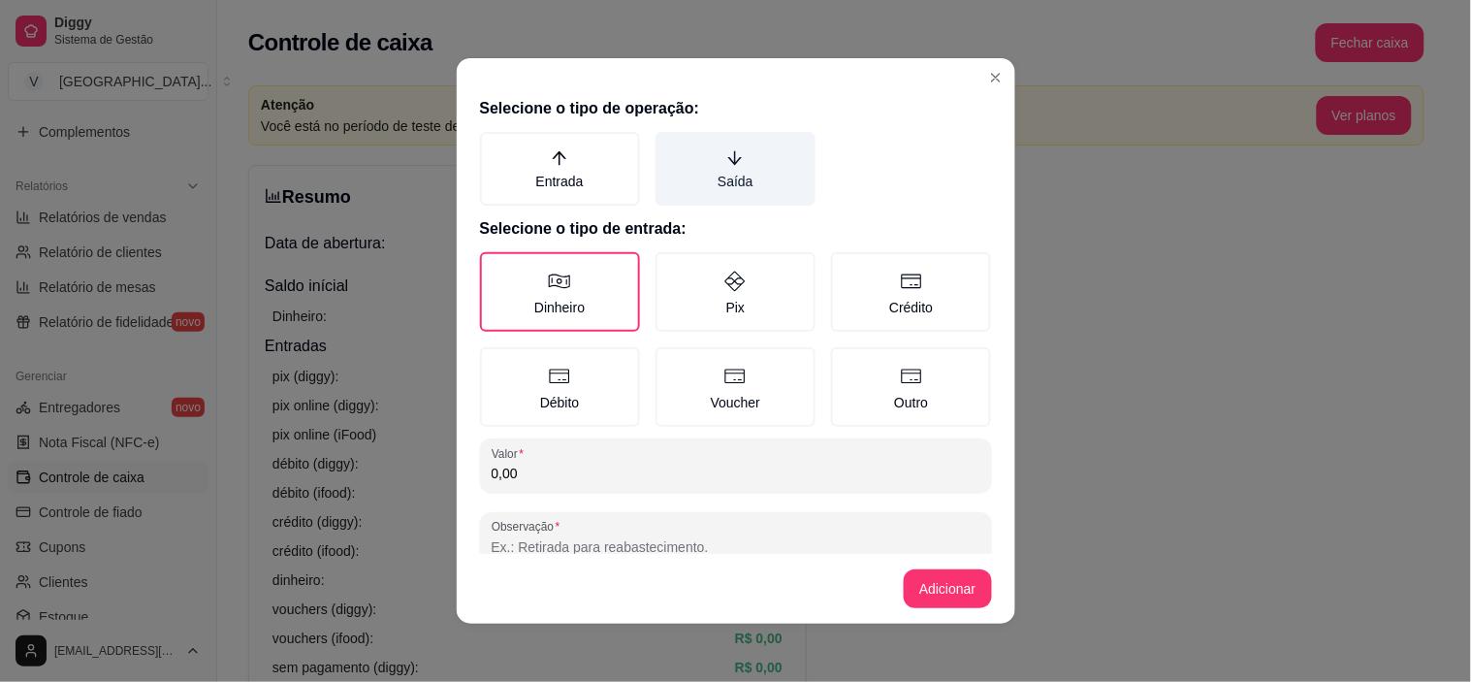
click at [700, 172] on label "Saída" at bounding box center [736, 169] width 160 height 74
click at [670, 146] on button "Saída" at bounding box center [663, 139] width 16 height 16
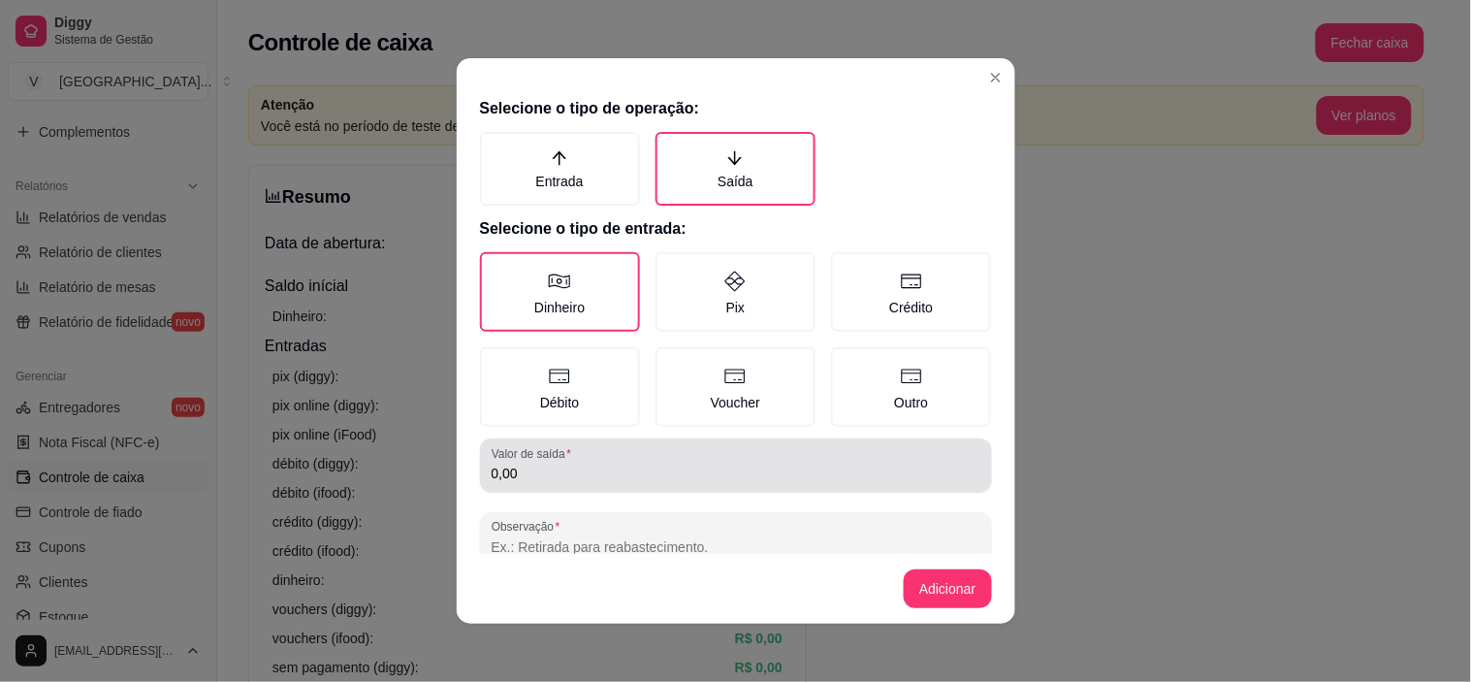
type button "OUTFLOW"
click at [533, 472] on input "0,00" at bounding box center [736, 473] width 489 height 19
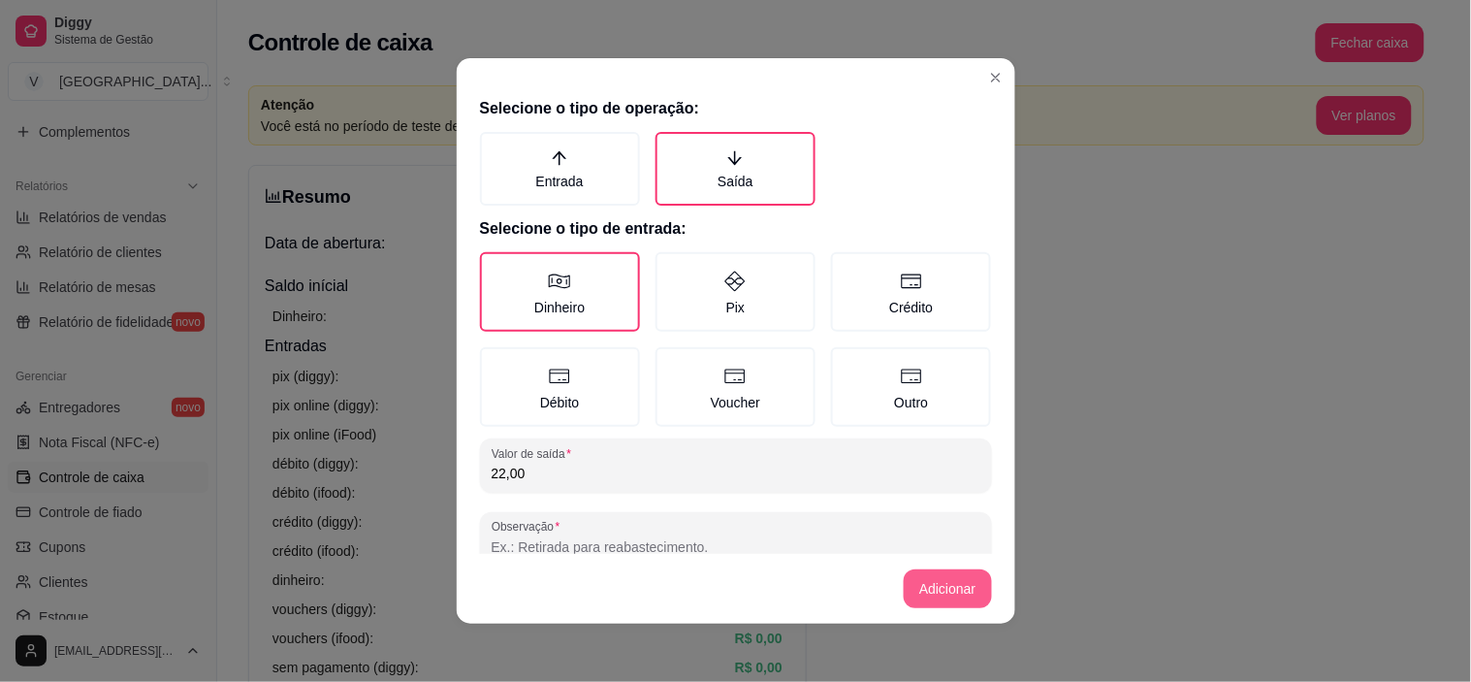
type input "22,00"
click at [971, 589] on button "Adicionar" at bounding box center [947, 588] width 87 height 39
click at [935, 594] on button "Adicionar" at bounding box center [947, 589] width 85 height 38
click at [952, 578] on button "Adicionar" at bounding box center [947, 588] width 87 height 39
click at [937, 579] on button "Adicionar" at bounding box center [947, 588] width 87 height 39
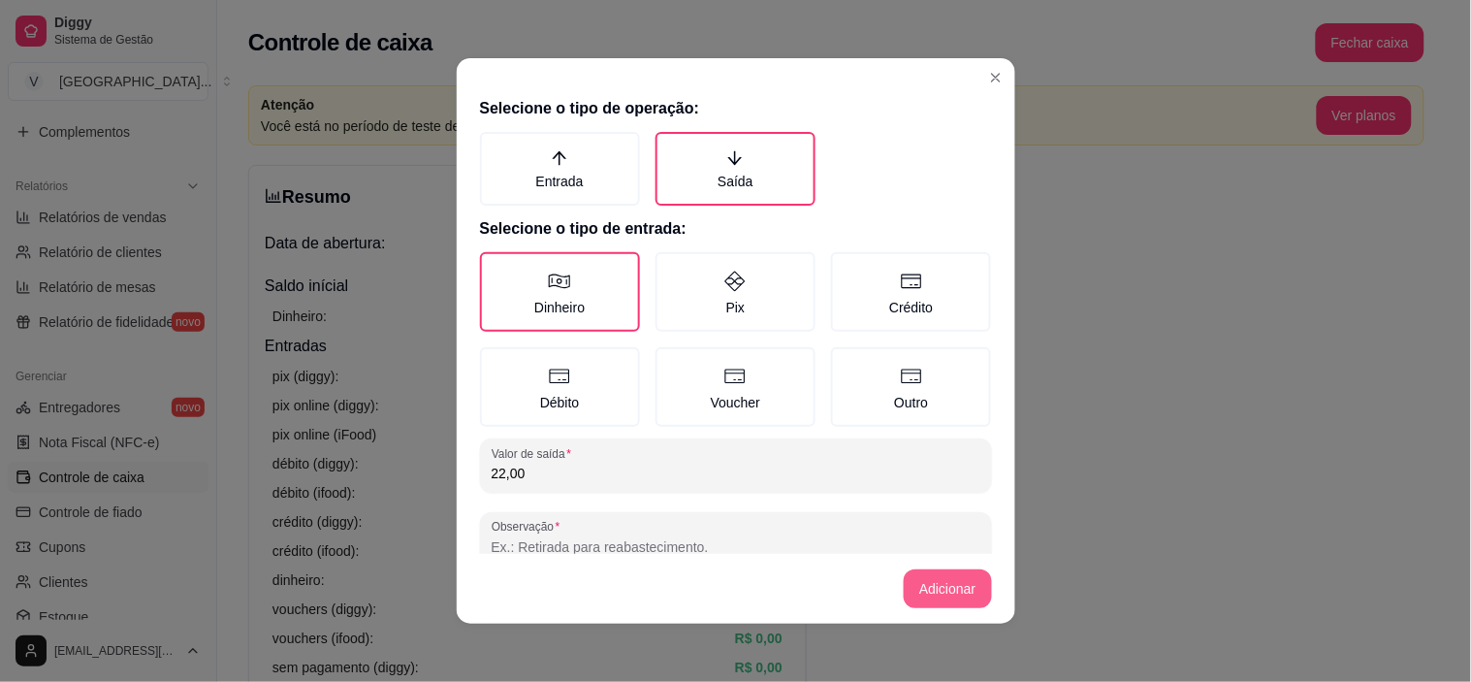
click at [937, 579] on button "Adicionar" at bounding box center [947, 588] width 87 height 39
click at [614, 543] on input "Observação" at bounding box center [736, 546] width 489 height 19
type input "musarela"
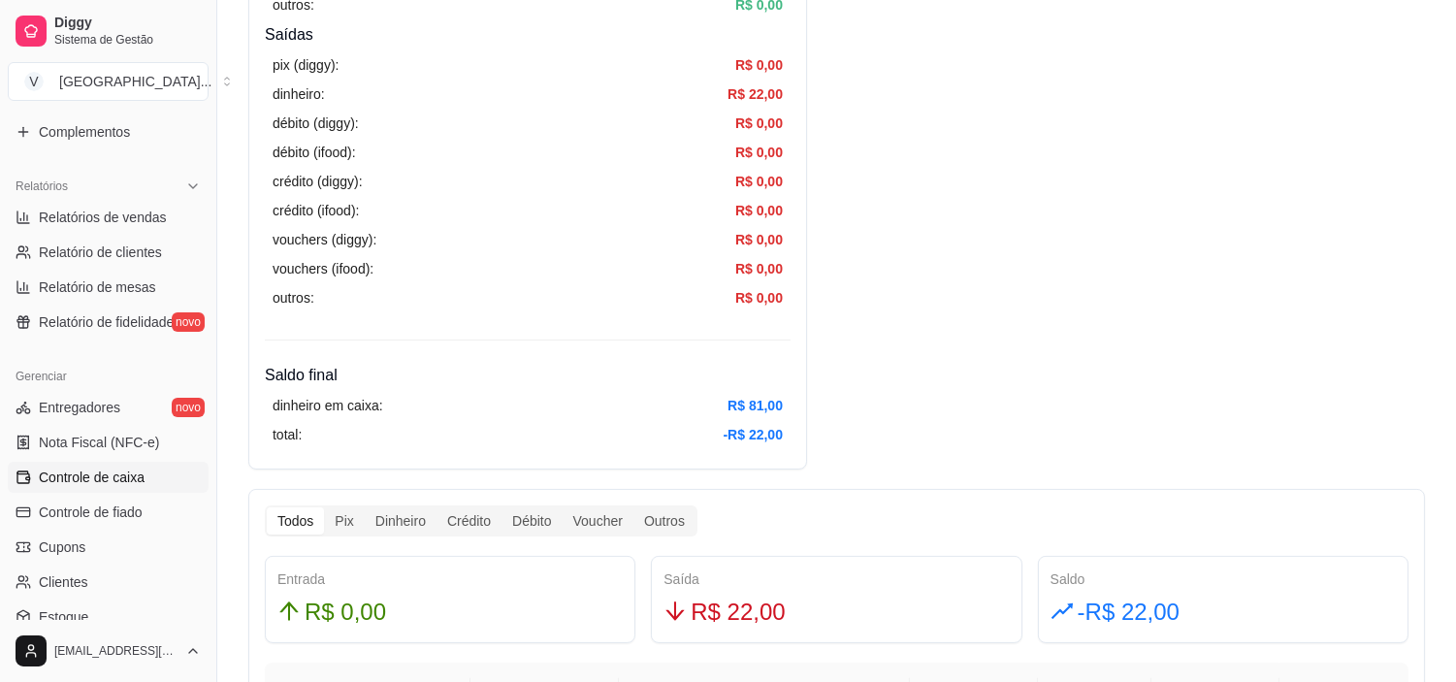
scroll to position [754, 0]
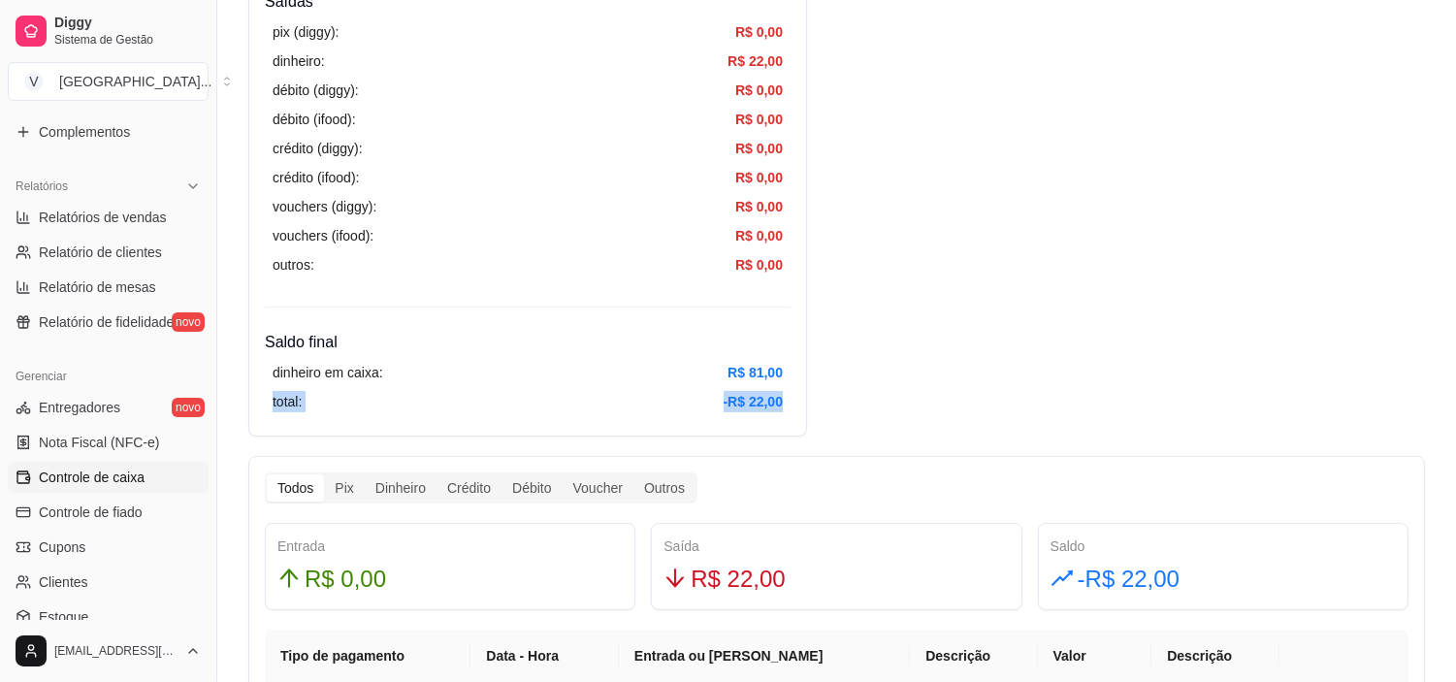
drag, startPoint x: 274, startPoint y: 393, endPoint x: 805, endPoint y: 400, distance: 530.5
click at [781, 400] on article "-R$ 22,00" at bounding box center [752, 401] width 59 height 21
drag, startPoint x: 357, startPoint y: 374, endPoint x: 860, endPoint y: 399, distance: 503.9
click at [868, 402] on div "Resumo Adicionar entrada/saída Data de abertura: [DATE] 18:38 Saldo inícial Din…" at bounding box center [836, 401] width 1176 height 1980
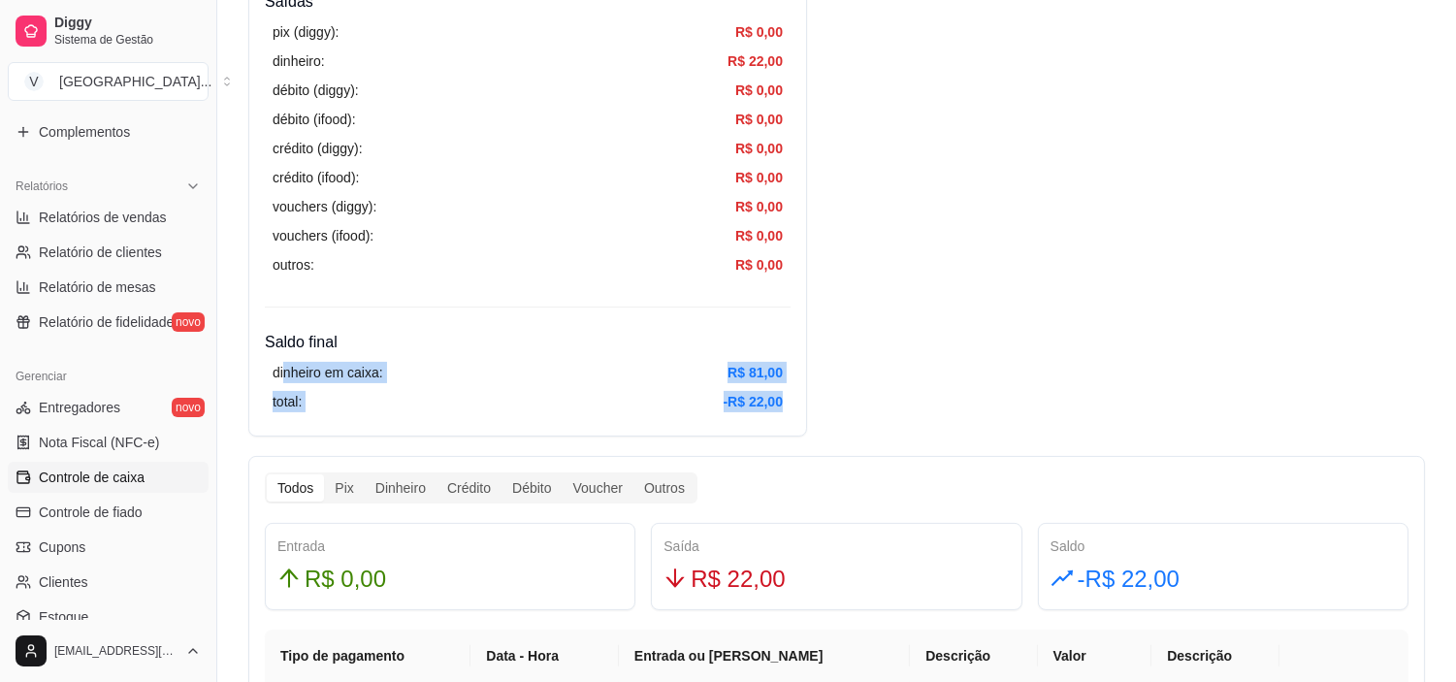
drag, startPoint x: 748, startPoint y: 399, endPoint x: 769, endPoint y: 401, distance: 21.5
click at [769, 401] on article "-R$ 22,00" at bounding box center [752, 401] width 59 height 21
click at [910, 394] on div "Resumo Adicionar entrada/saída Data de abertura: [DATE] 18:38 Saldo inícial Din…" at bounding box center [836, 401] width 1176 height 1980
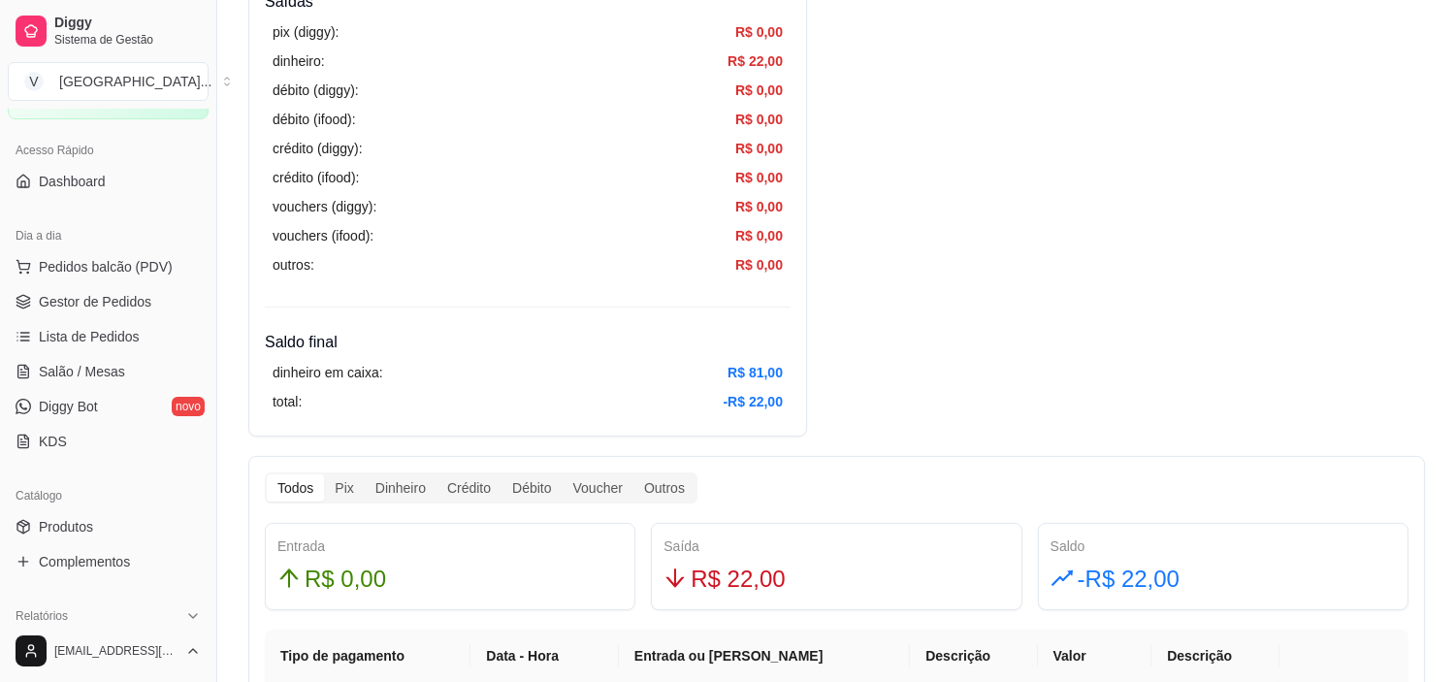
scroll to position [108, 0]
click at [139, 275] on span "Pedidos balcão (PDV)" at bounding box center [106, 267] width 134 height 19
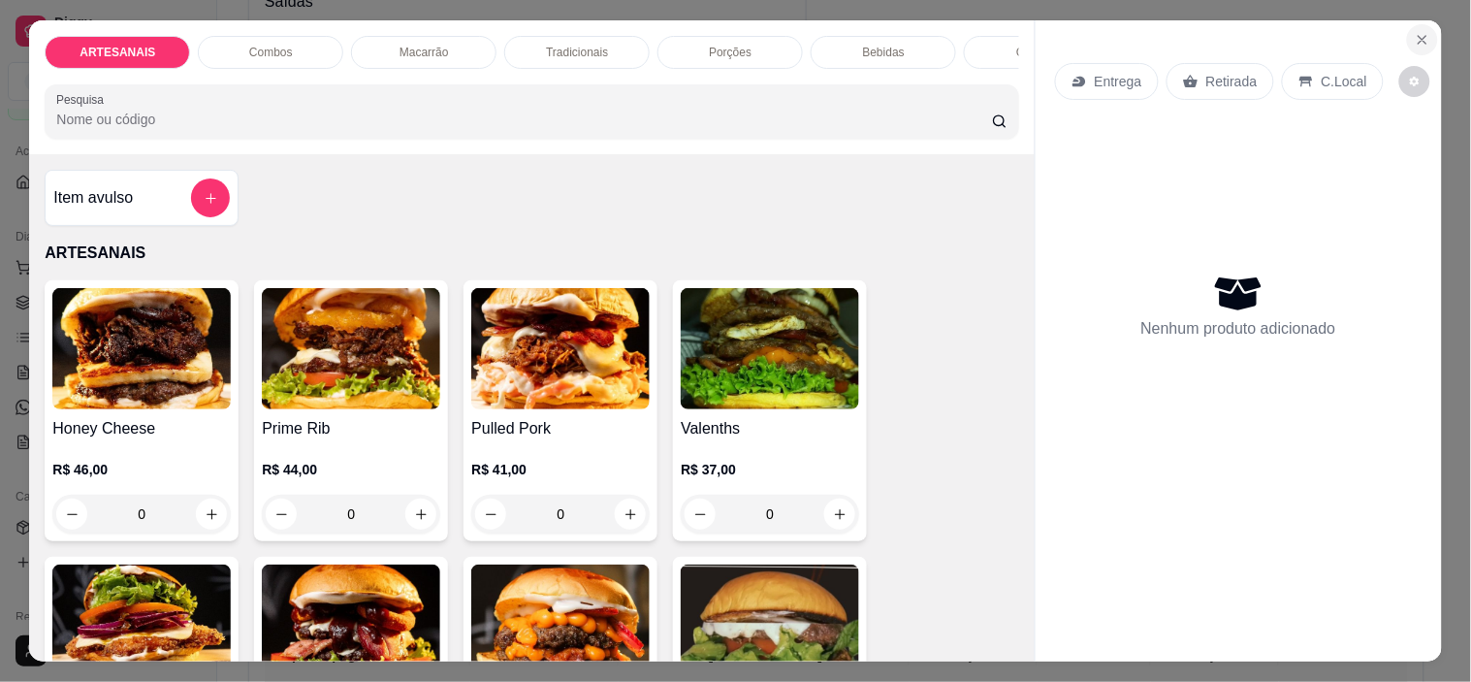
click at [1420, 32] on icon "Close" at bounding box center [1423, 40] width 16 height 16
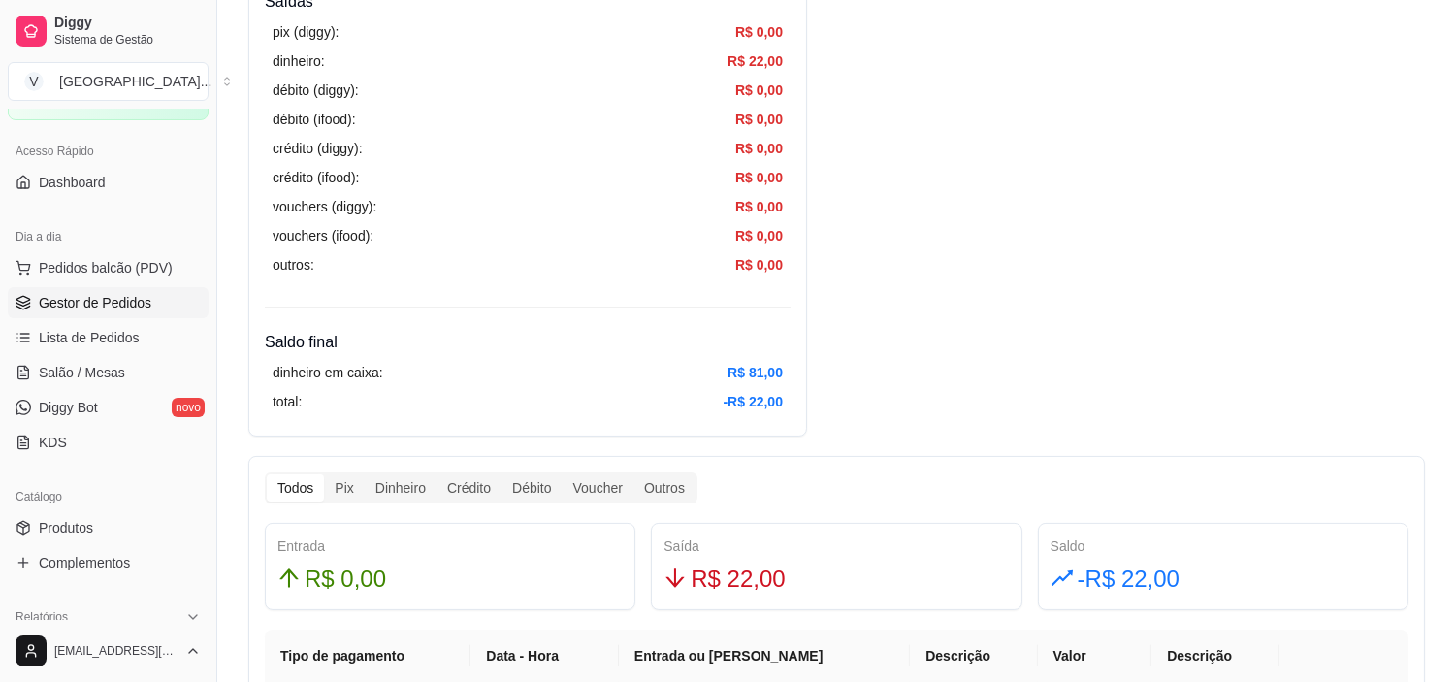
click at [136, 293] on span "Gestor de Pedidos" at bounding box center [95, 302] width 112 height 19
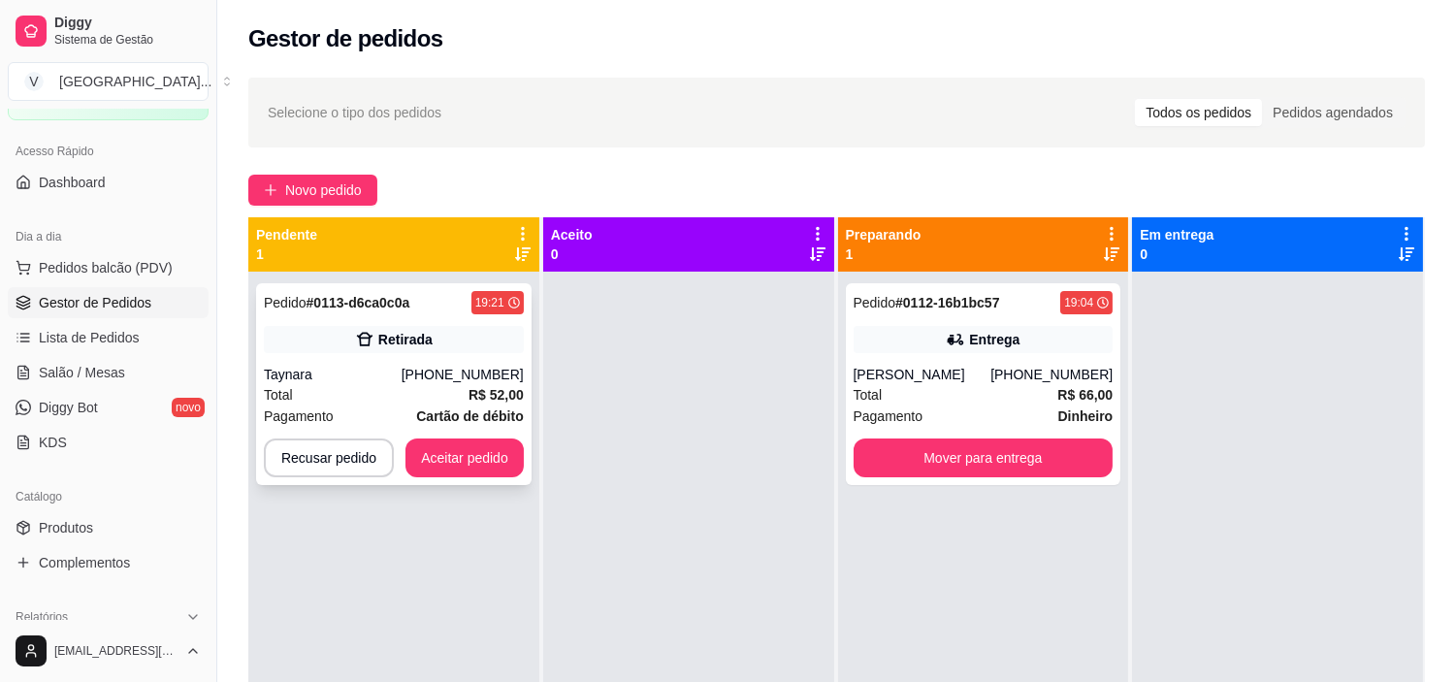
click at [451, 328] on div "Retirada" at bounding box center [394, 339] width 260 height 27
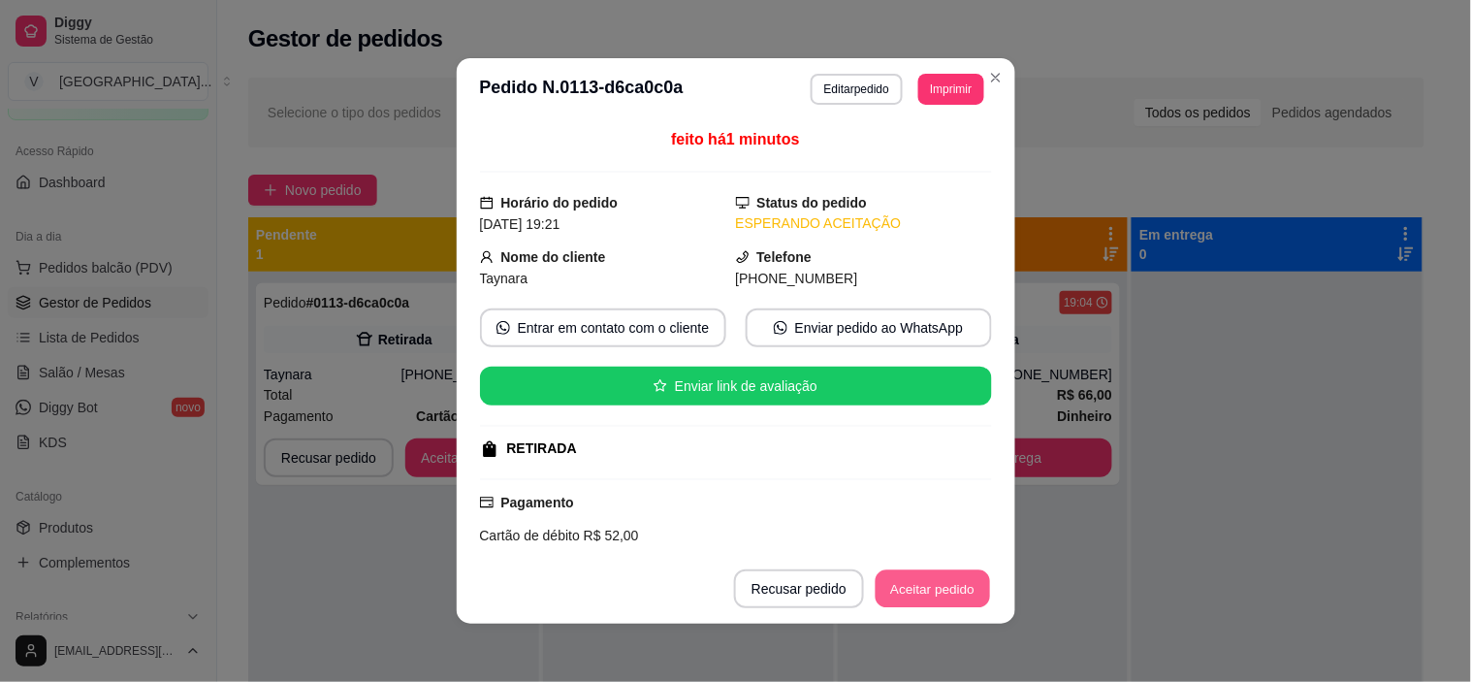
click at [947, 595] on button "Aceitar pedido" at bounding box center [933, 589] width 114 height 38
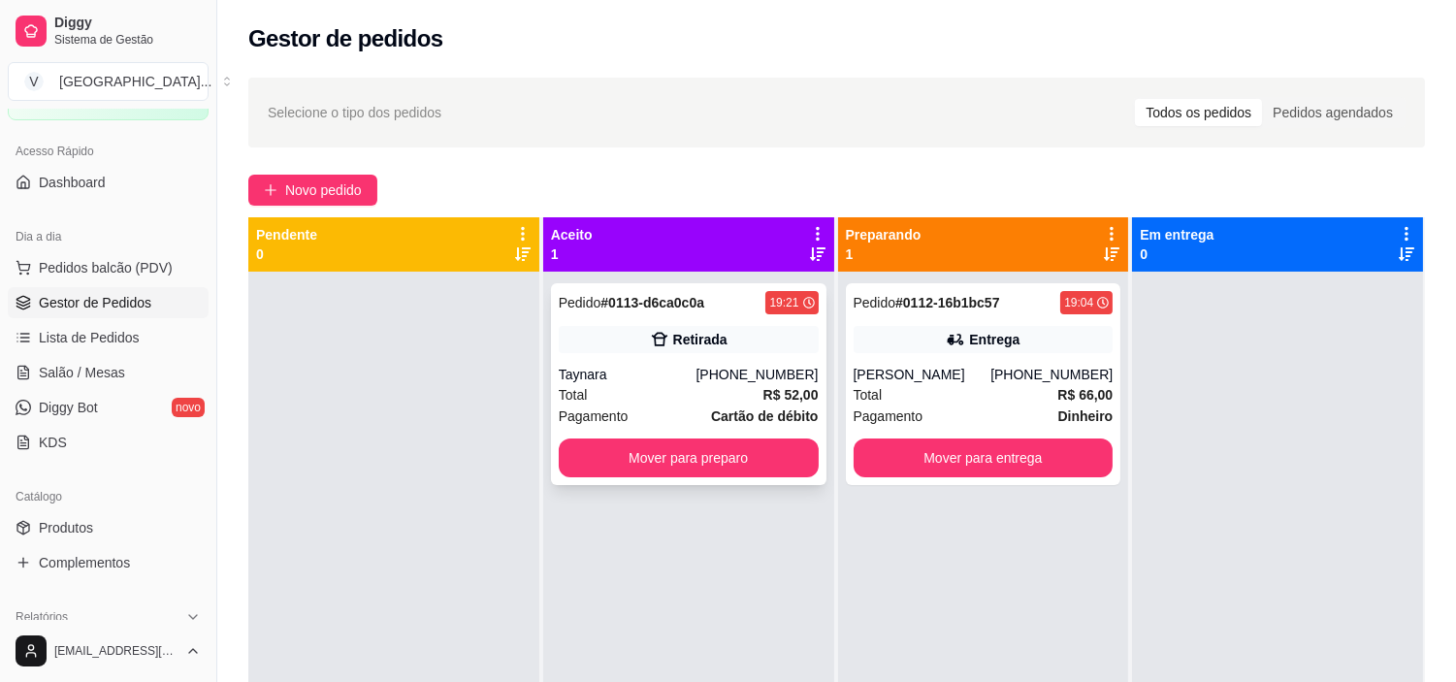
click at [732, 390] on div "Total R$ 52,00" at bounding box center [689, 394] width 260 height 21
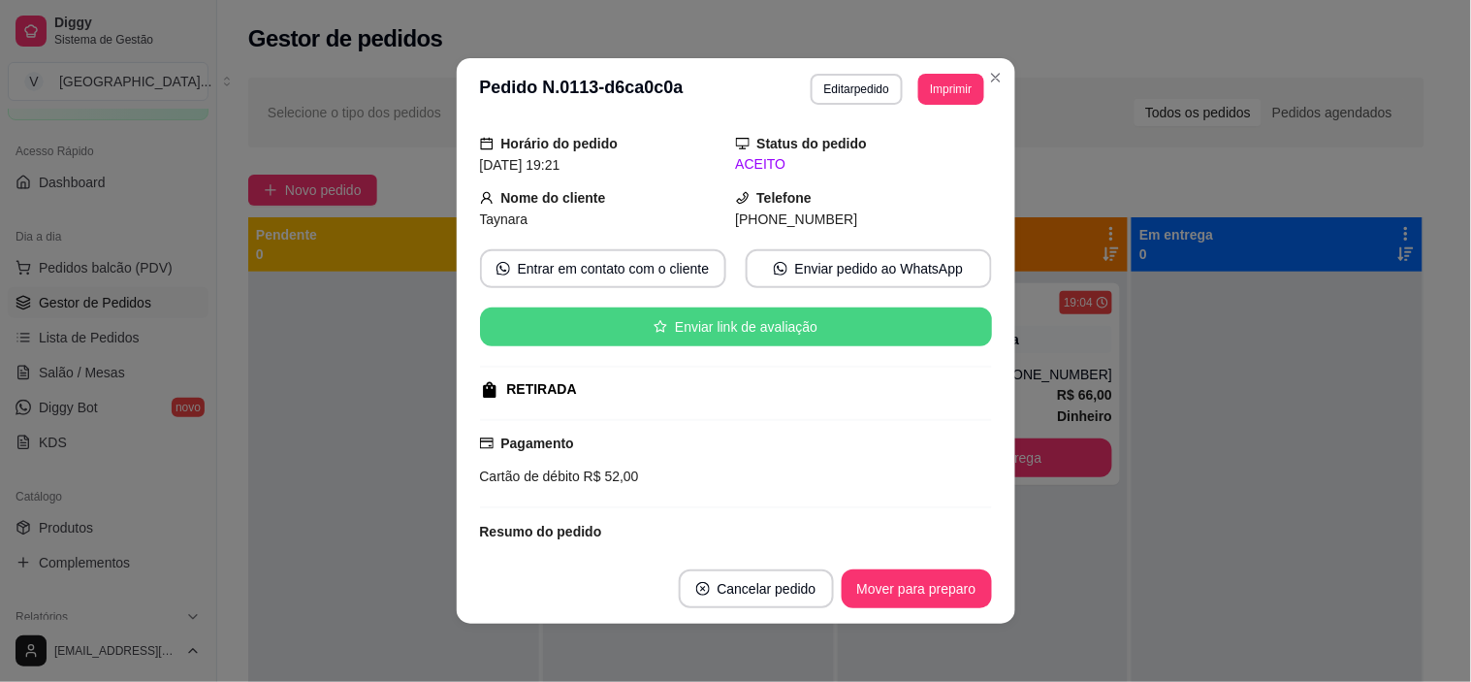
scroll to position [186, 0]
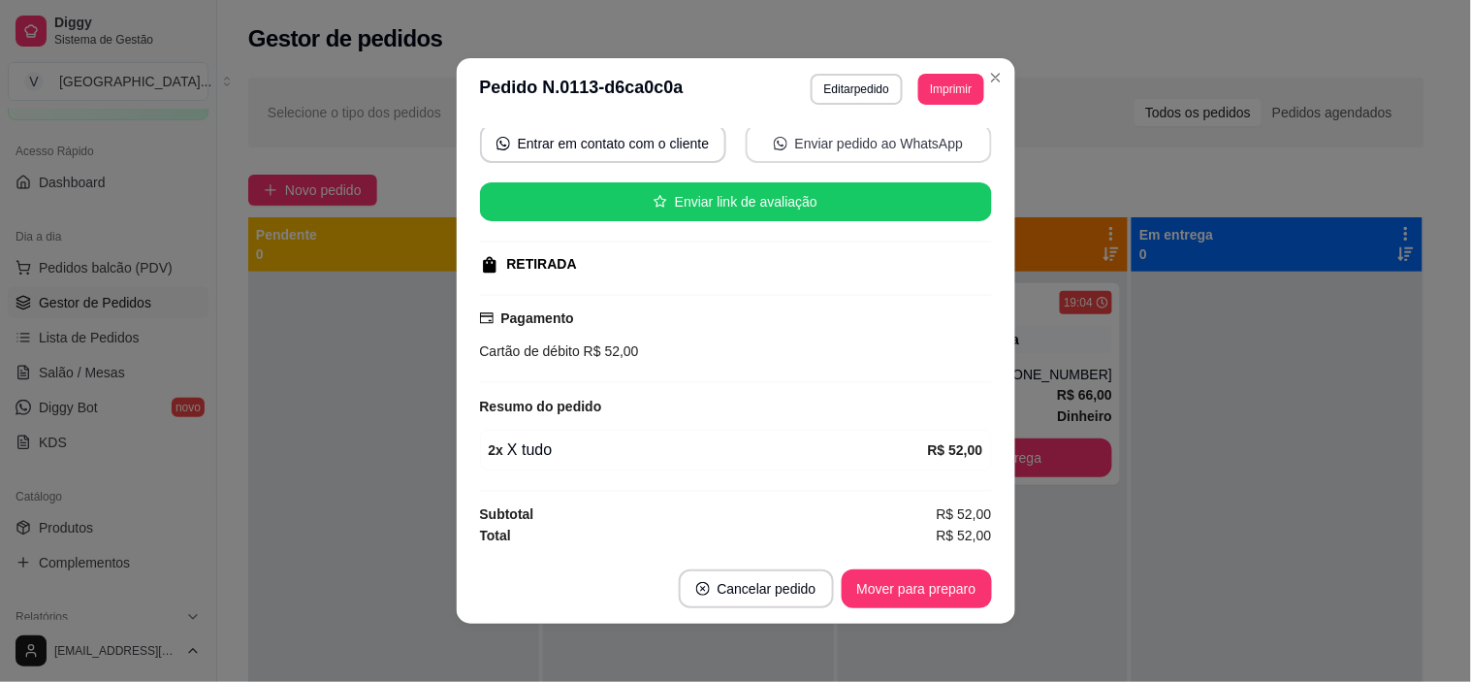
click at [894, 144] on button "Enviar pedido ao WhatsApp" at bounding box center [869, 143] width 246 height 39
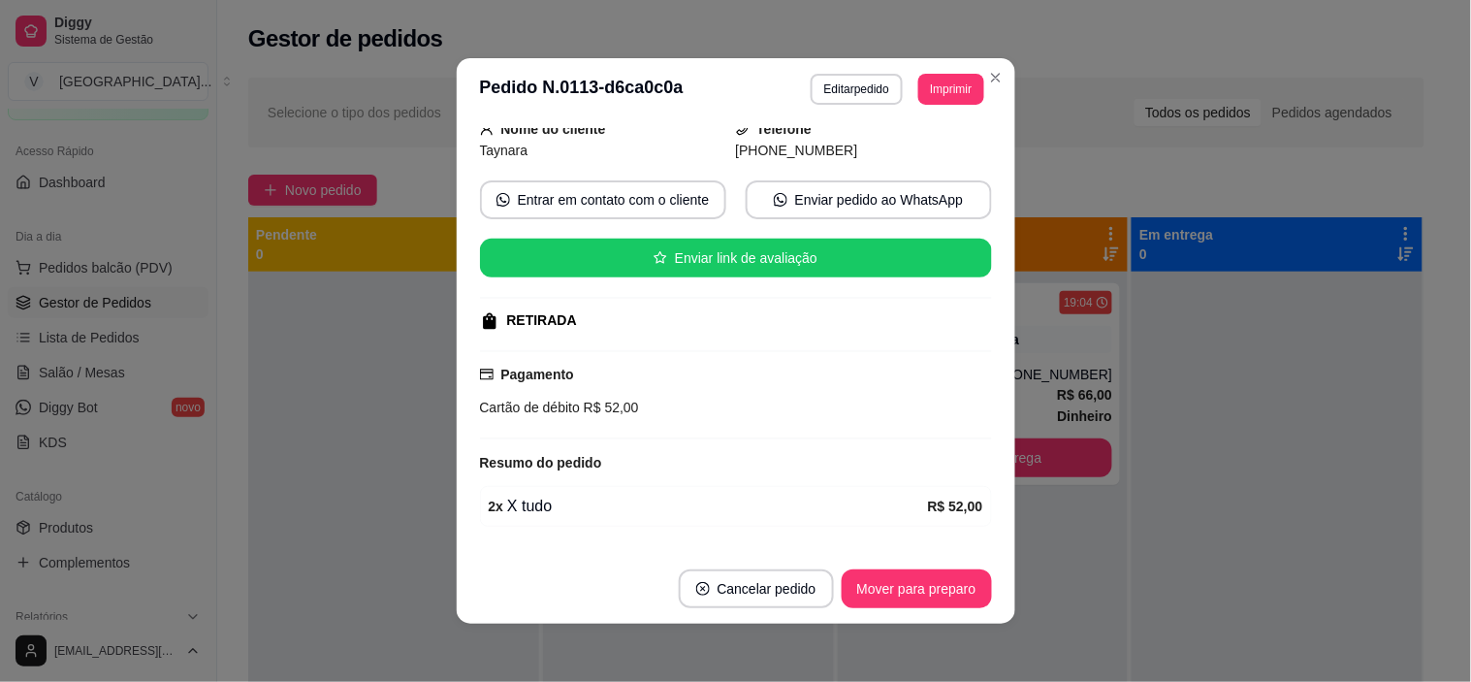
scroll to position [79, 0]
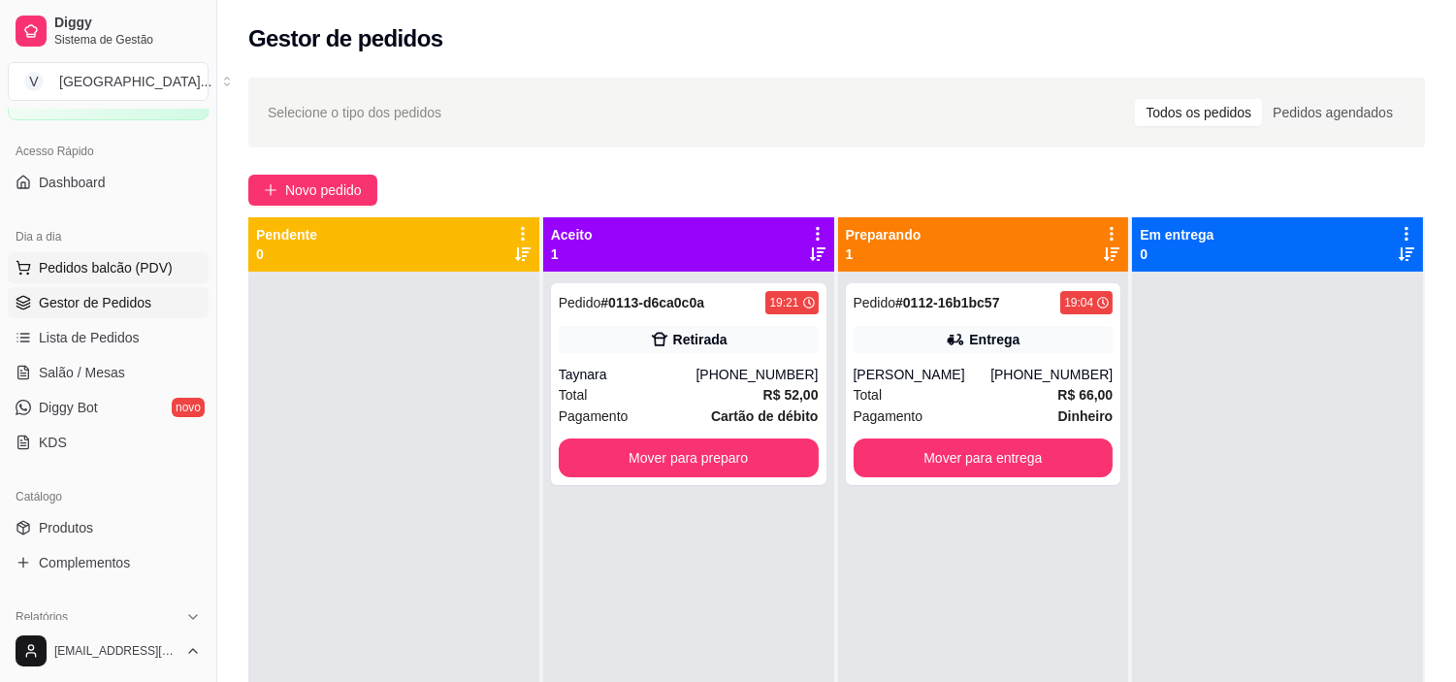
click at [120, 274] on span "Pedidos balcão (PDV)" at bounding box center [106, 267] width 134 height 19
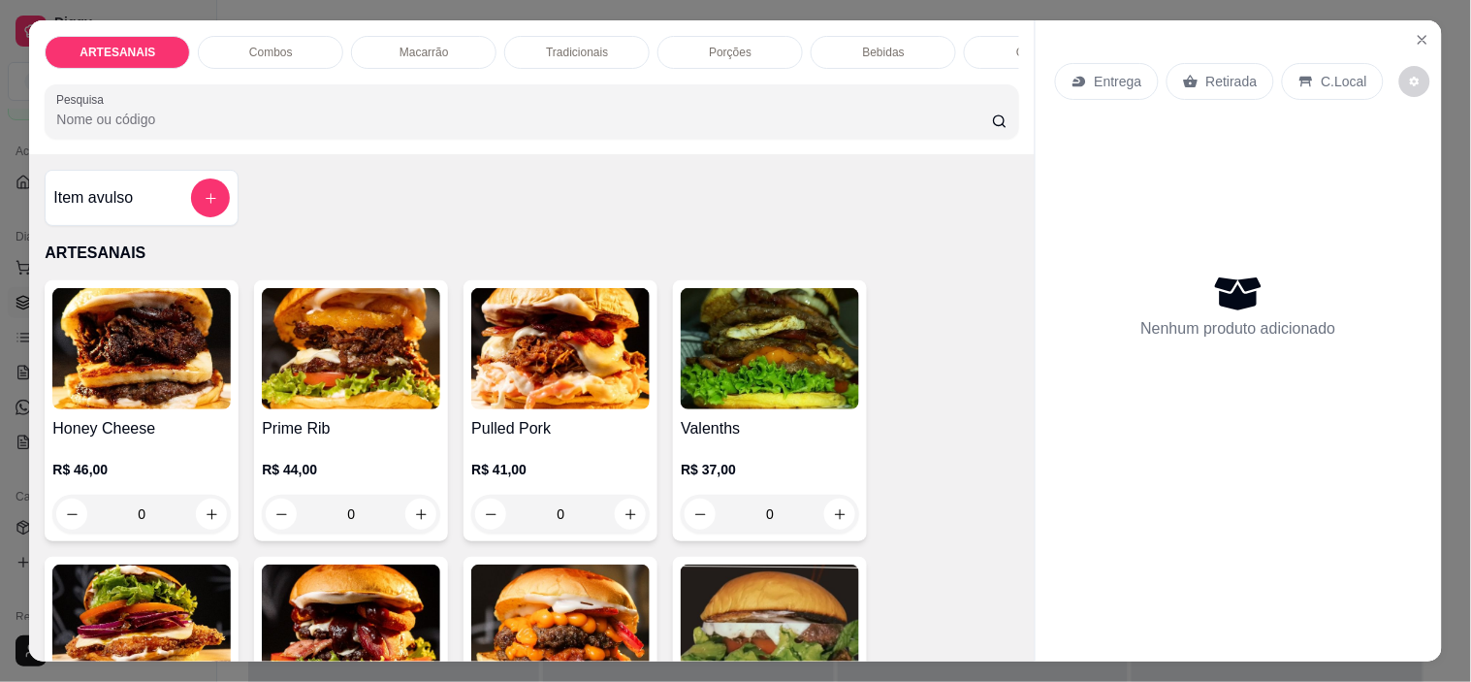
scroll to position [108, 0]
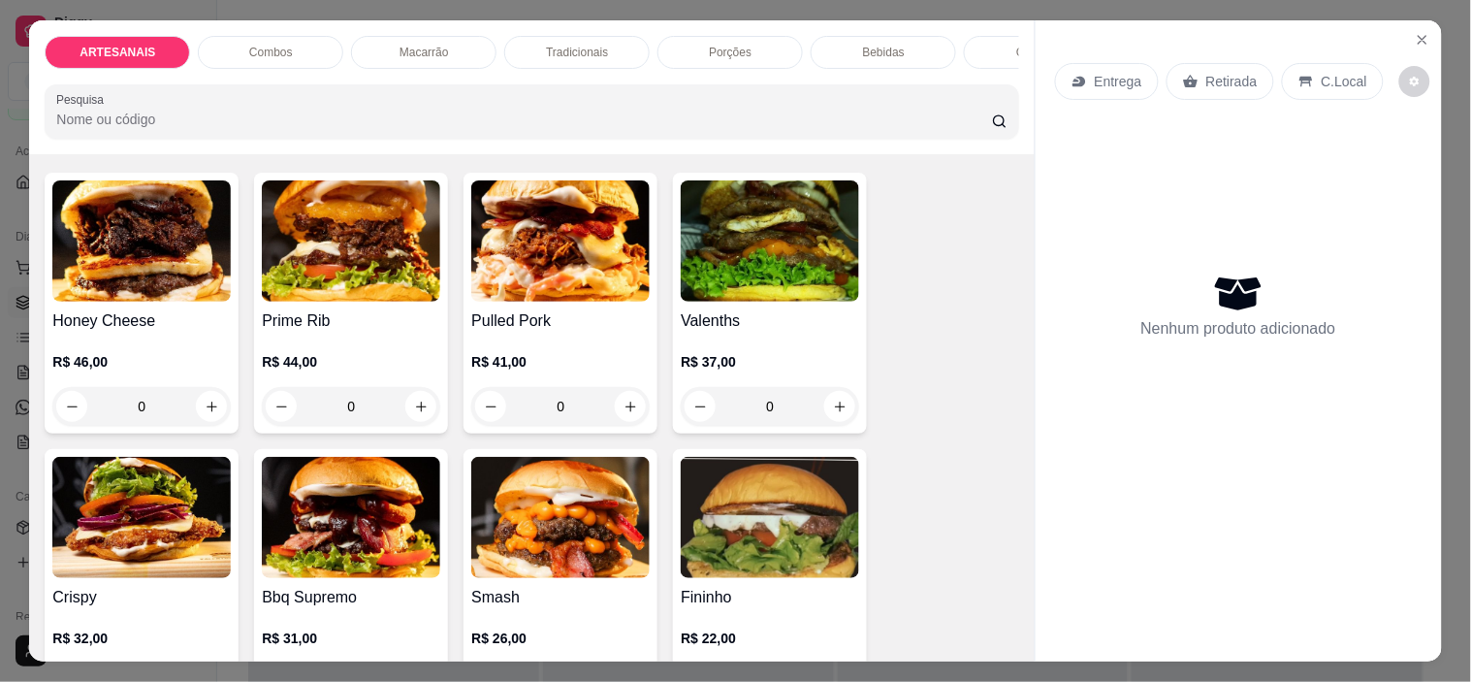
click at [529, 498] on img at bounding box center [560, 517] width 178 height 121
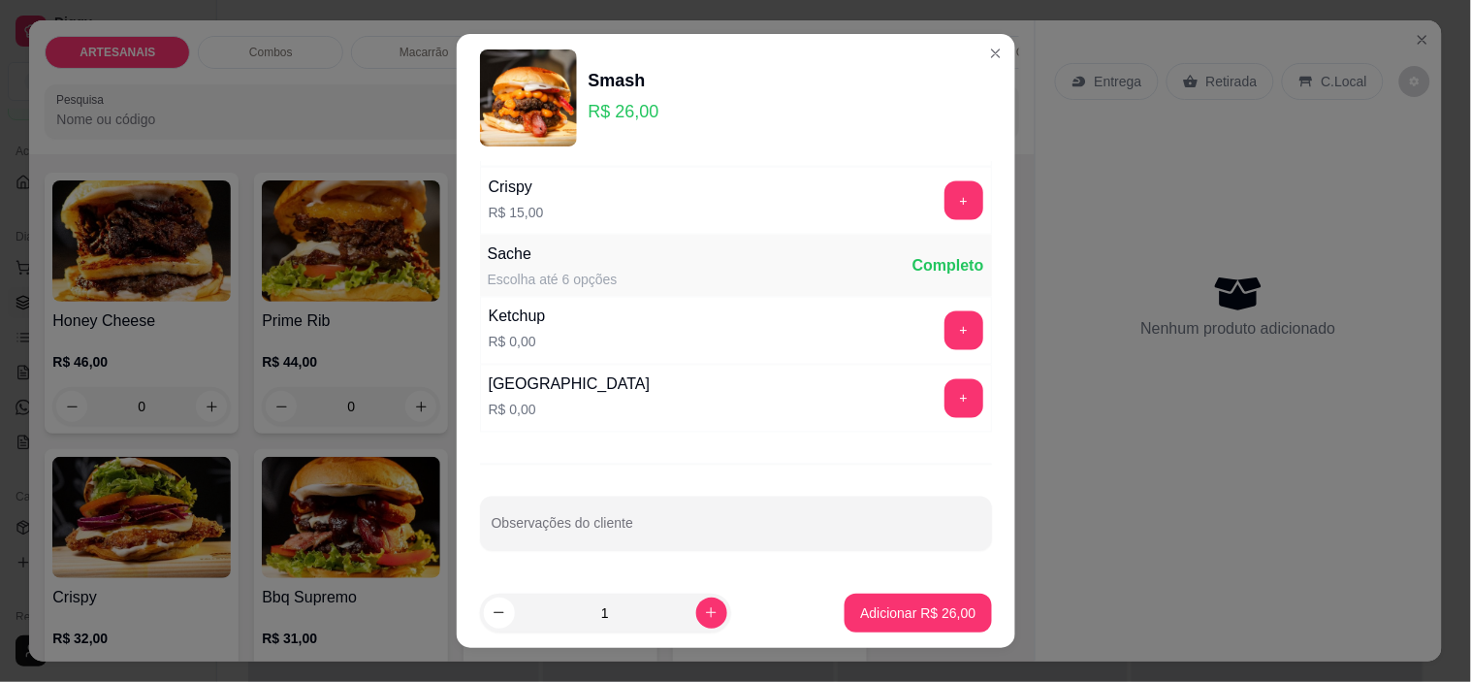
scroll to position [27, 0]
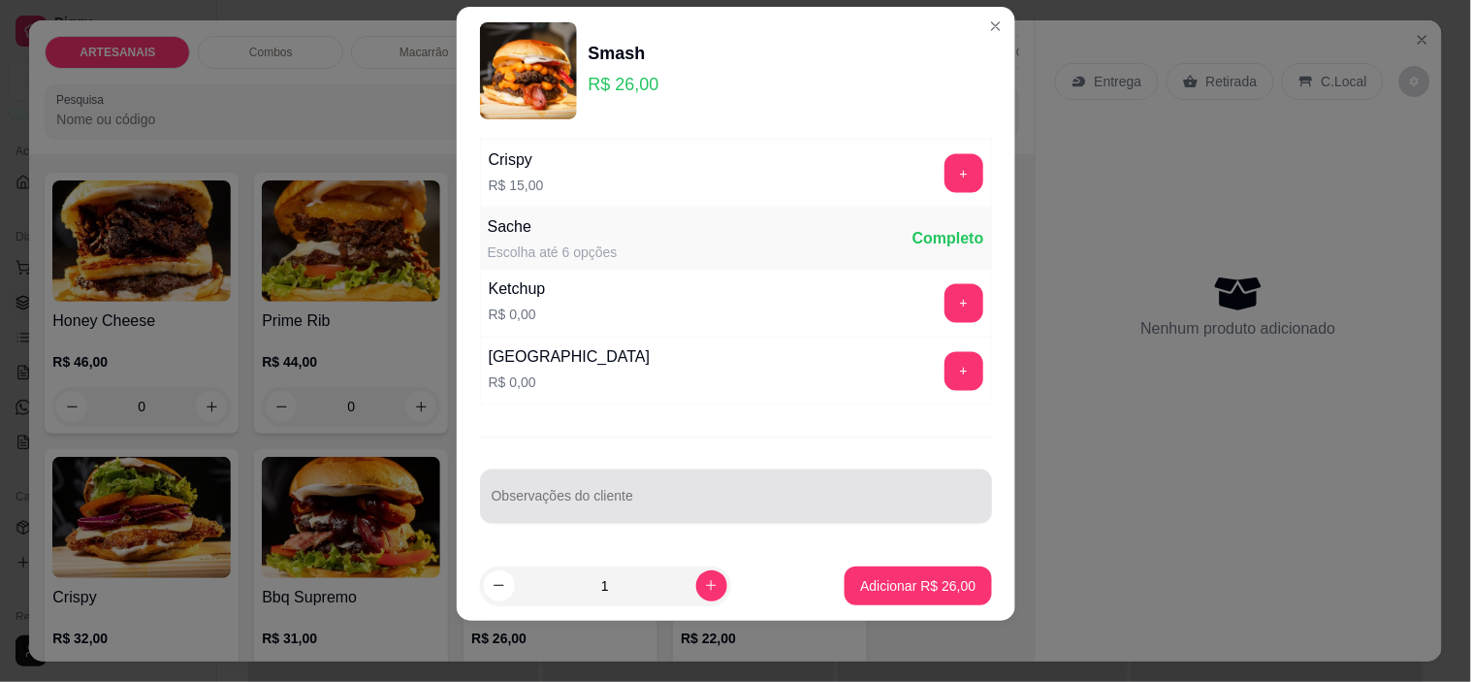
click at [654, 482] on div at bounding box center [736, 496] width 489 height 39
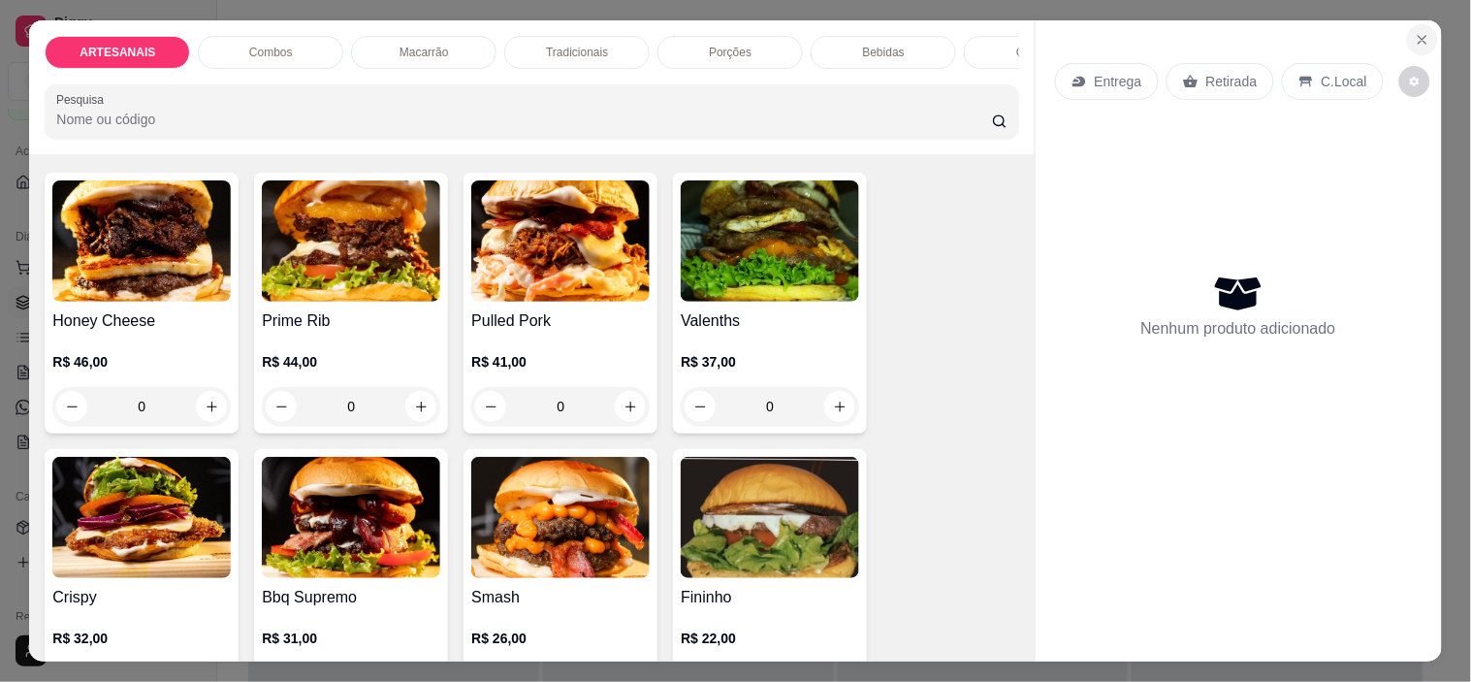
click at [1429, 29] on button "Close" at bounding box center [1422, 39] width 31 height 31
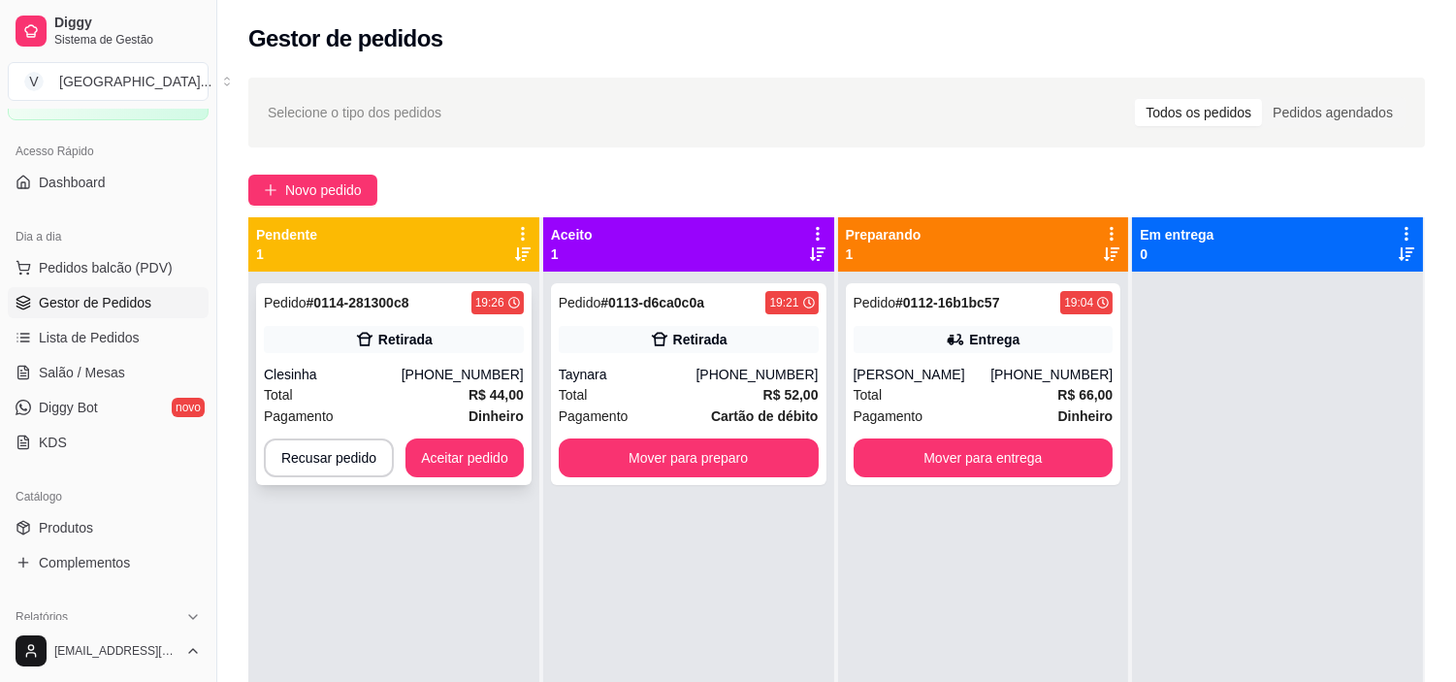
click at [438, 365] on div "[PHONE_NUMBER]" at bounding box center [462, 374] width 122 height 19
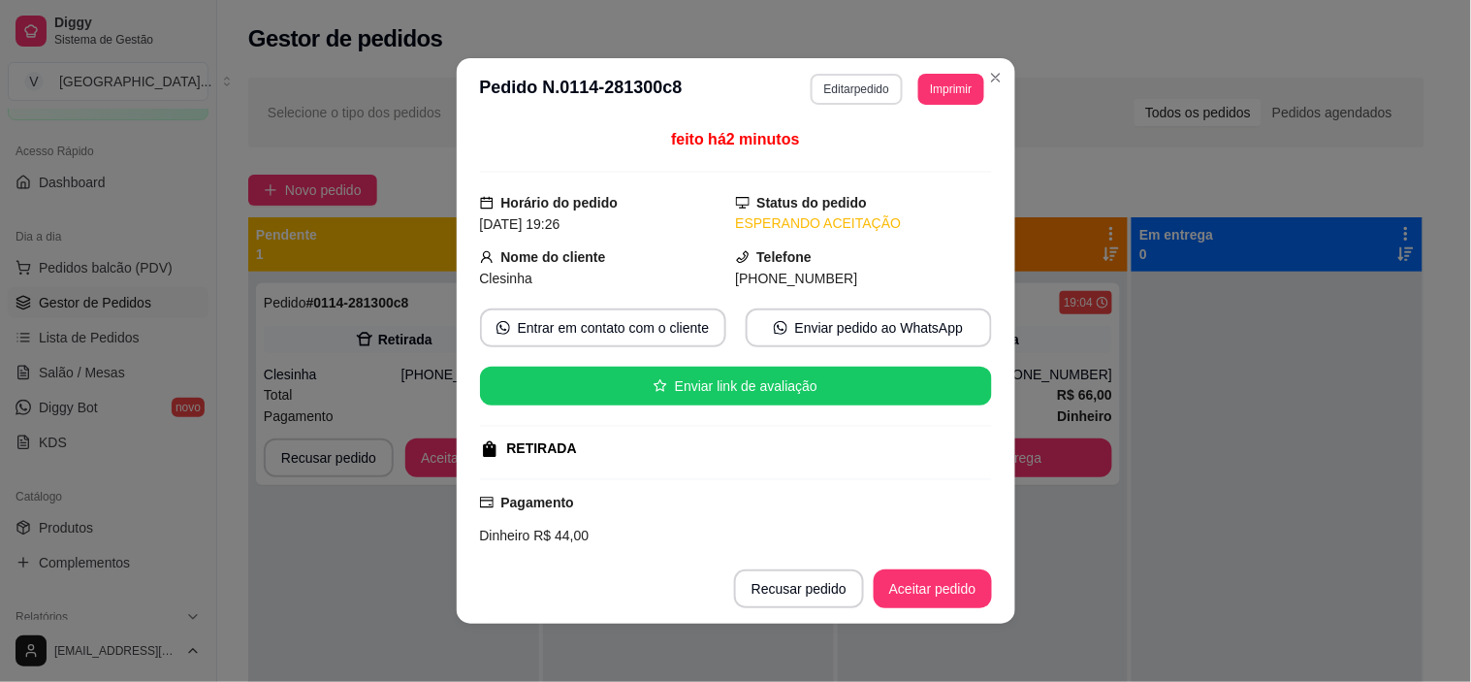
click at [883, 82] on button "Editar pedido" at bounding box center [857, 89] width 92 height 31
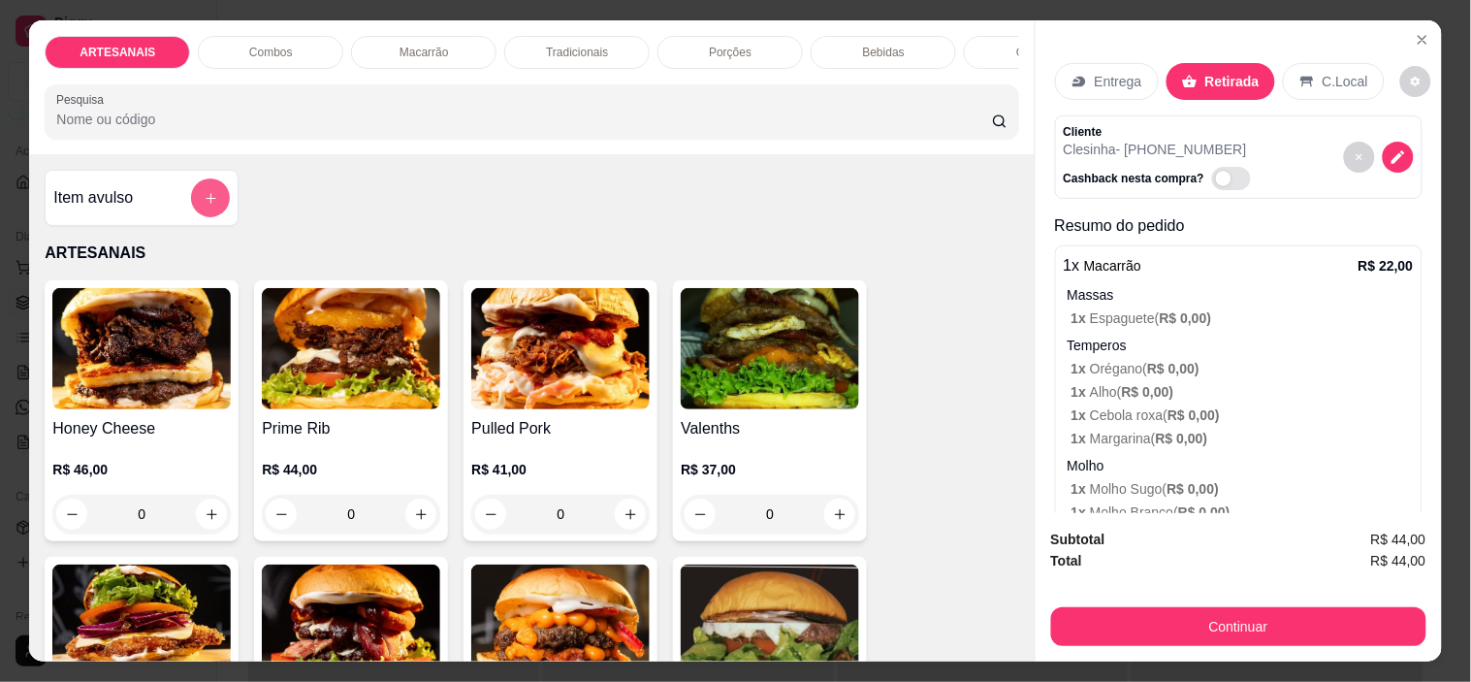
click at [213, 211] on button "add-separate-item" at bounding box center [210, 197] width 39 height 39
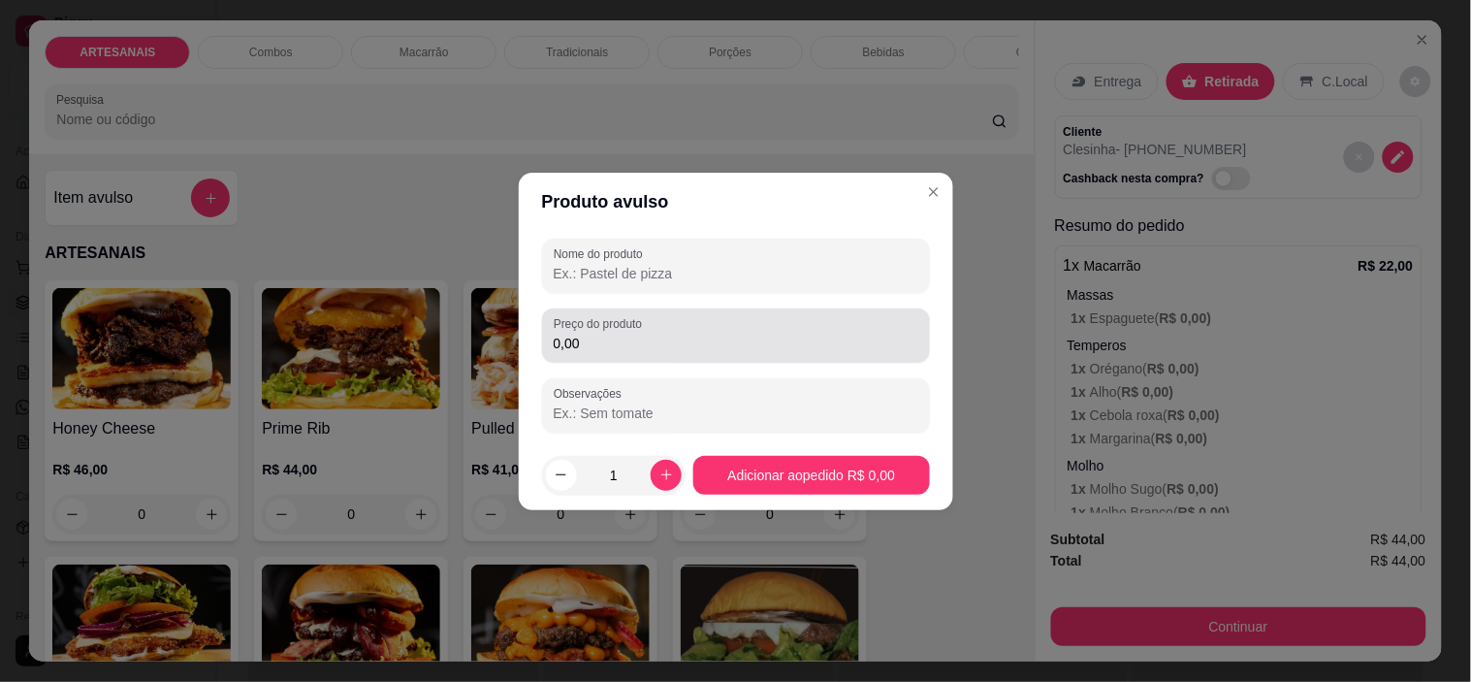
click at [711, 331] on div "0,00" at bounding box center [736, 335] width 365 height 39
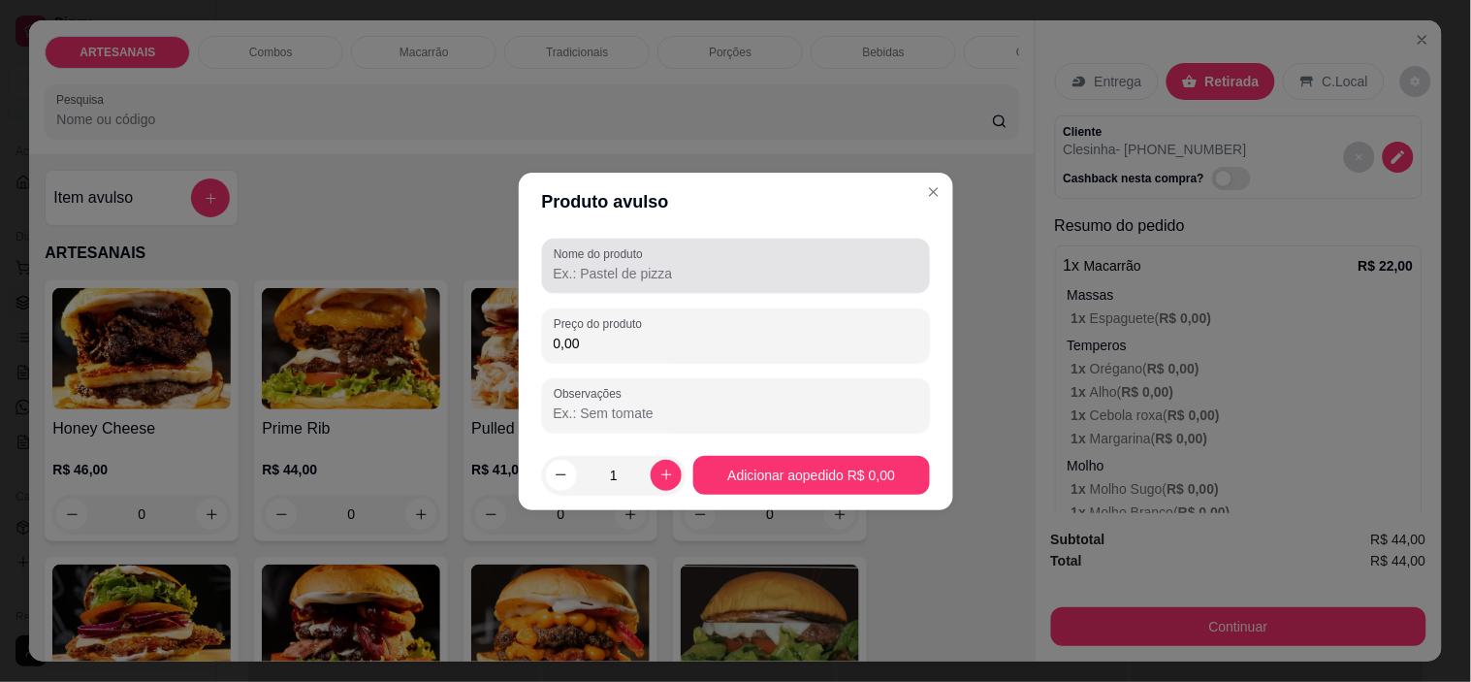
click at [711, 259] on div at bounding box center [736, 265] width 365 height 39
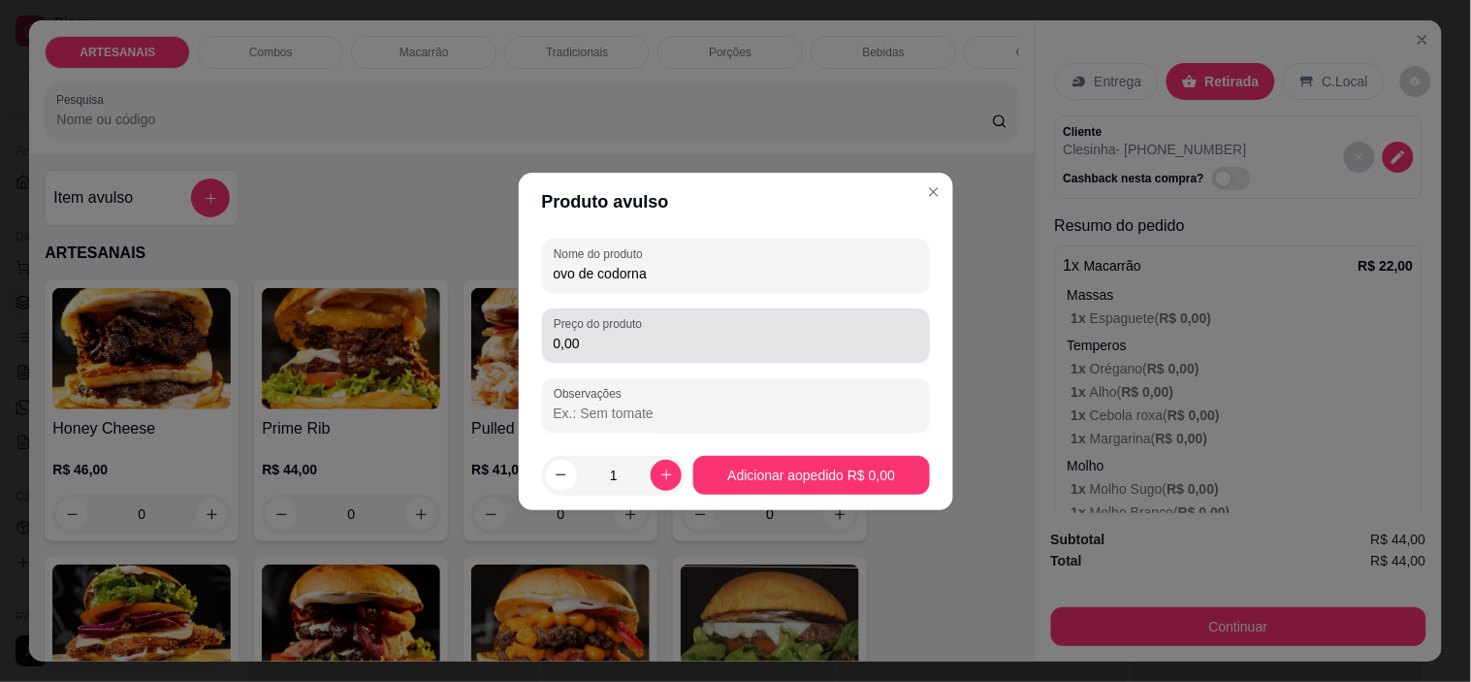
type input "ovo de codorna"
click at [588, 354] on div "0,00" at bounding box center [736, 335] width 365 height 39
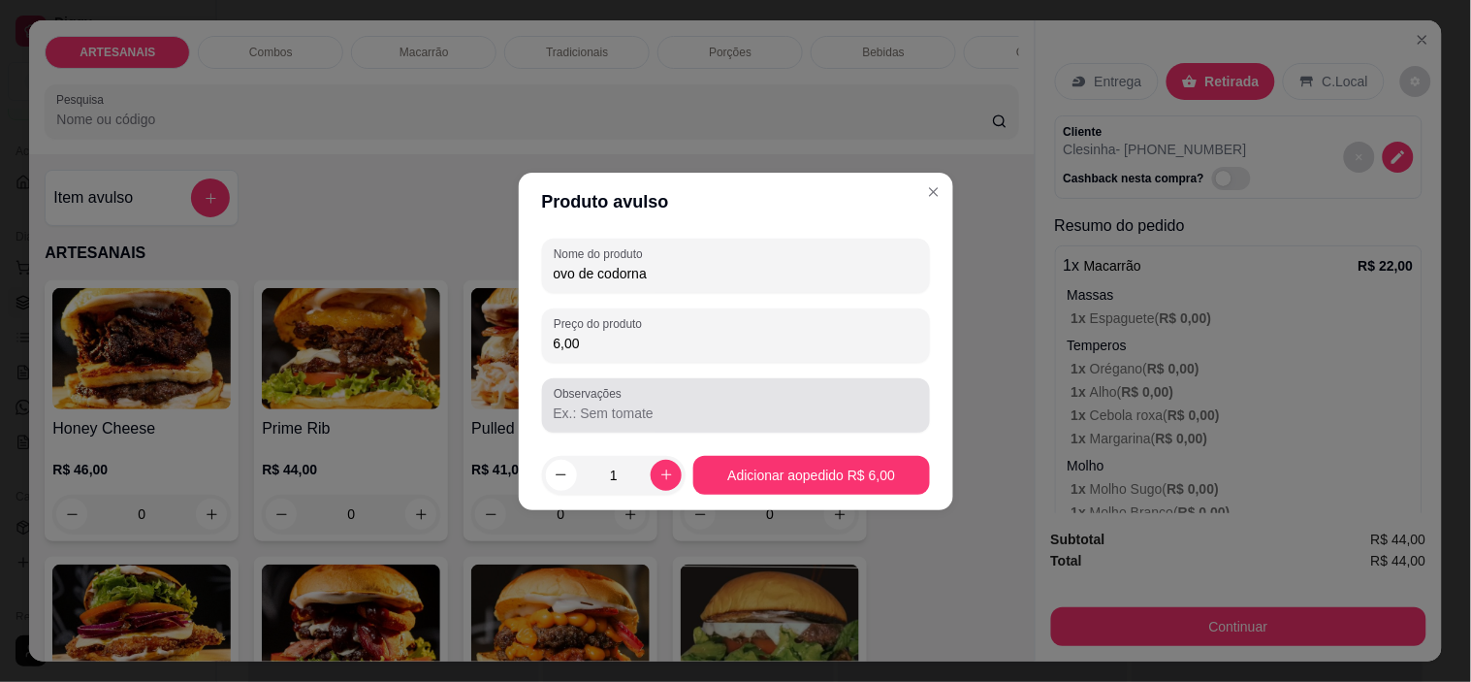
type input "6,00"
click at [611, 410] on input "Observações" at bounding box center [736, 412] width 365 height 19
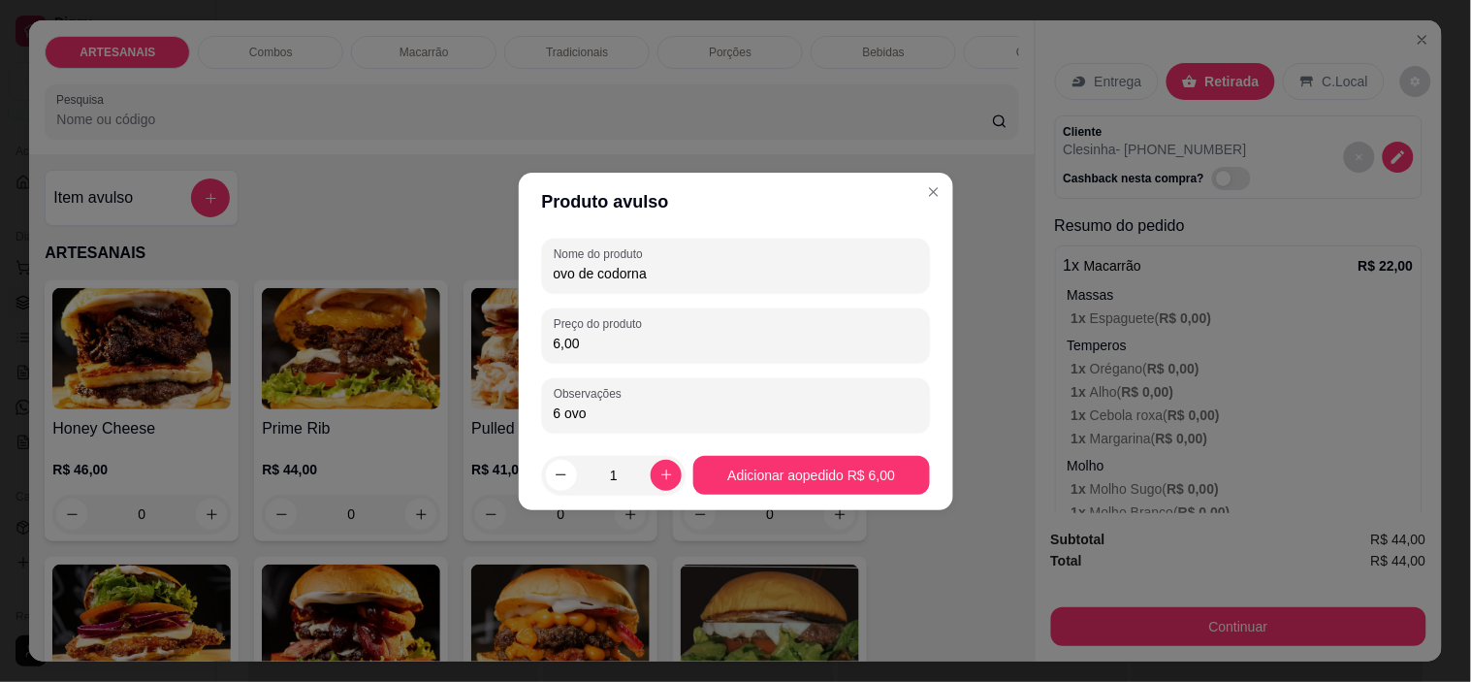
type input "6 ovos"
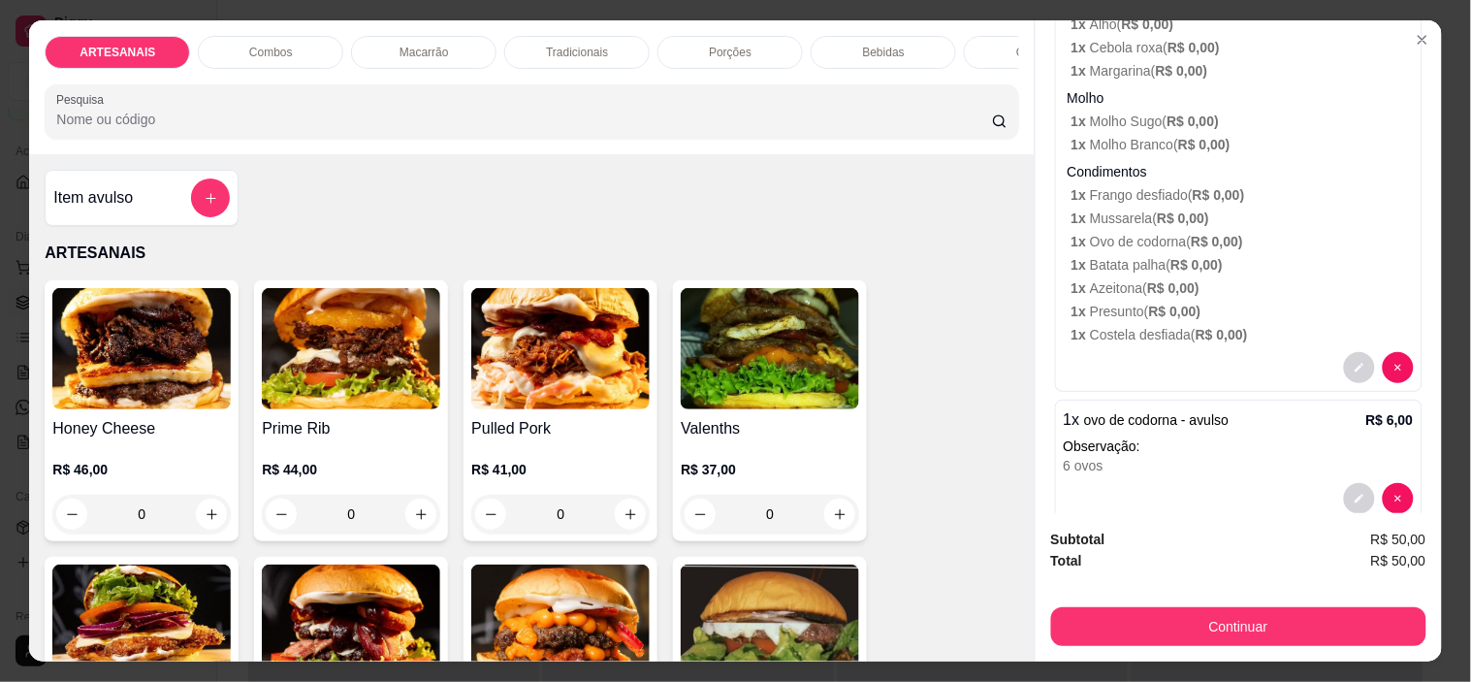
scroll to position [926, 0]
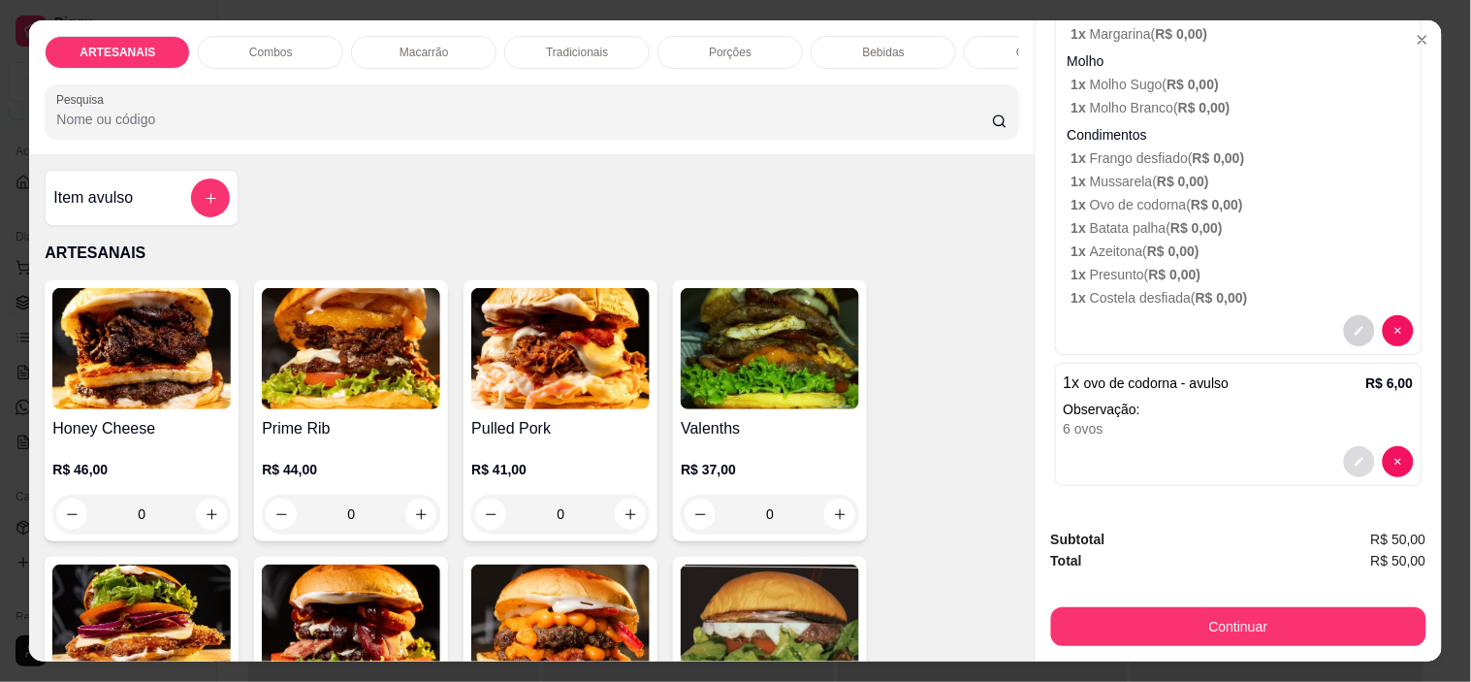
click at [1354, 459] on icon "decrease-product-quantity" at bounding box center [1360, 462] width 12 height 12
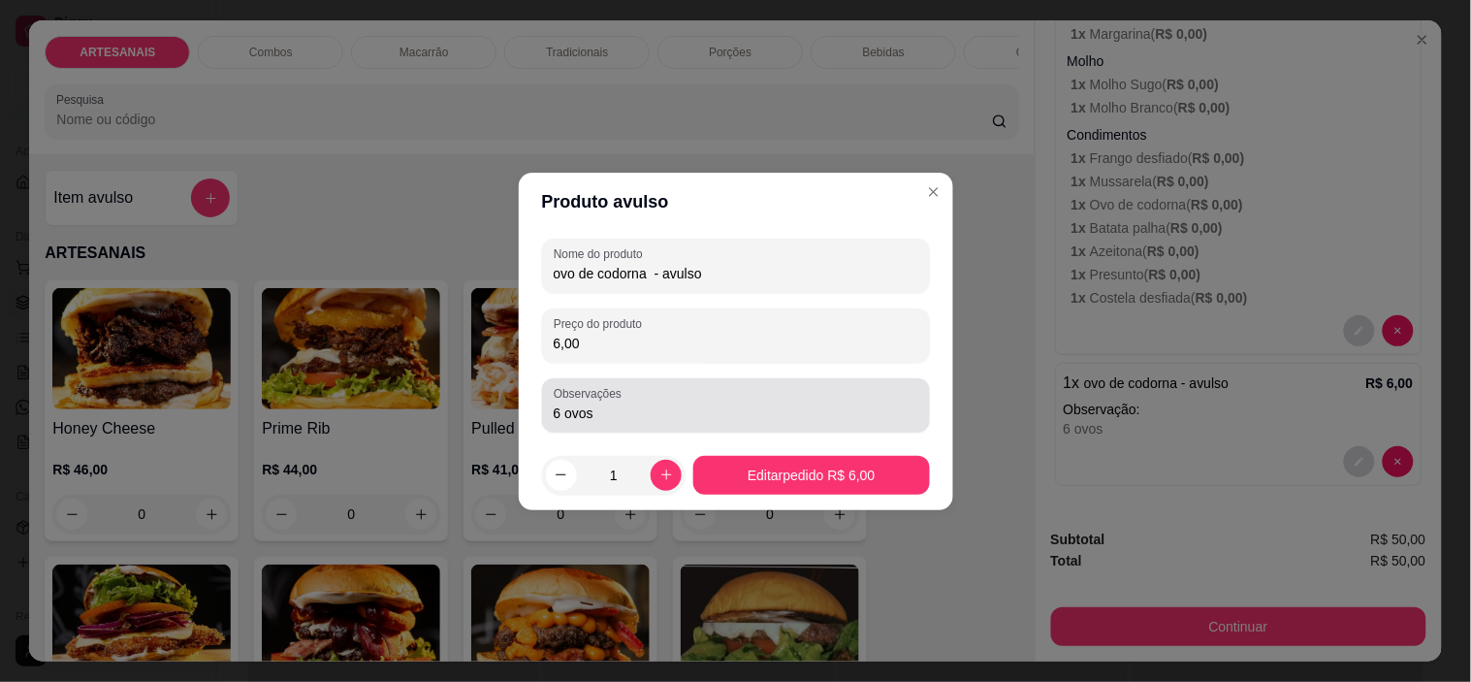
click at [623, 417] on input "6 ovos" at bounding box center [736, 412] width 365 height 19
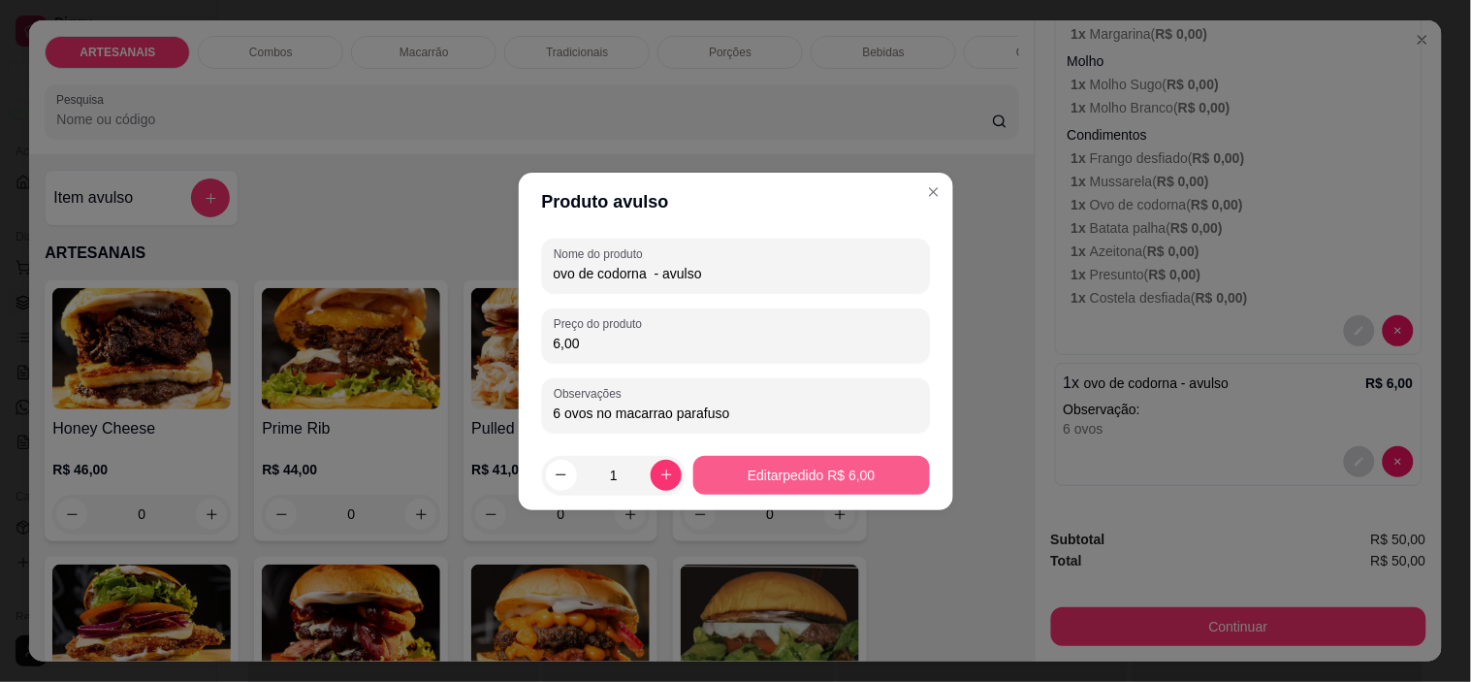
type input "6 ovos no macarrao parafuso"
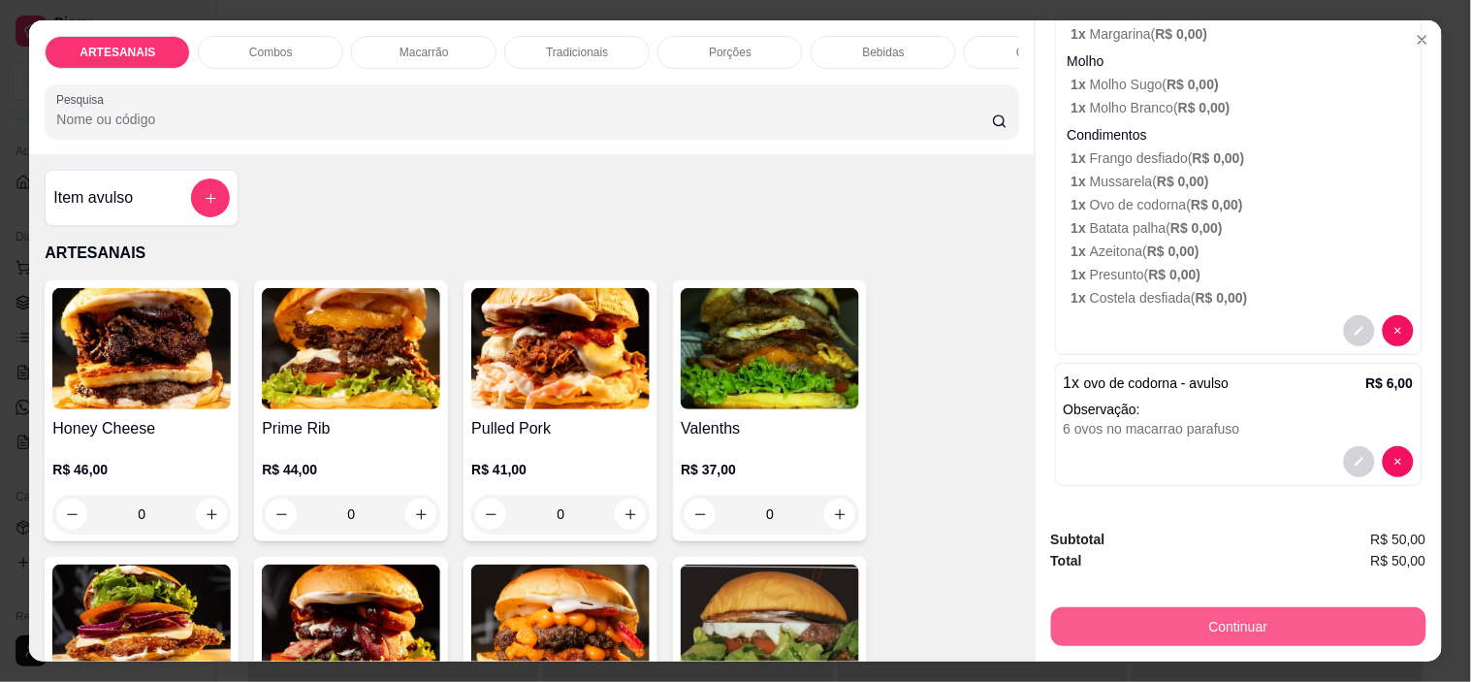
click at [1203, 612] on button "Continuar" at bounding box center [1238, 626] width 375 height 39
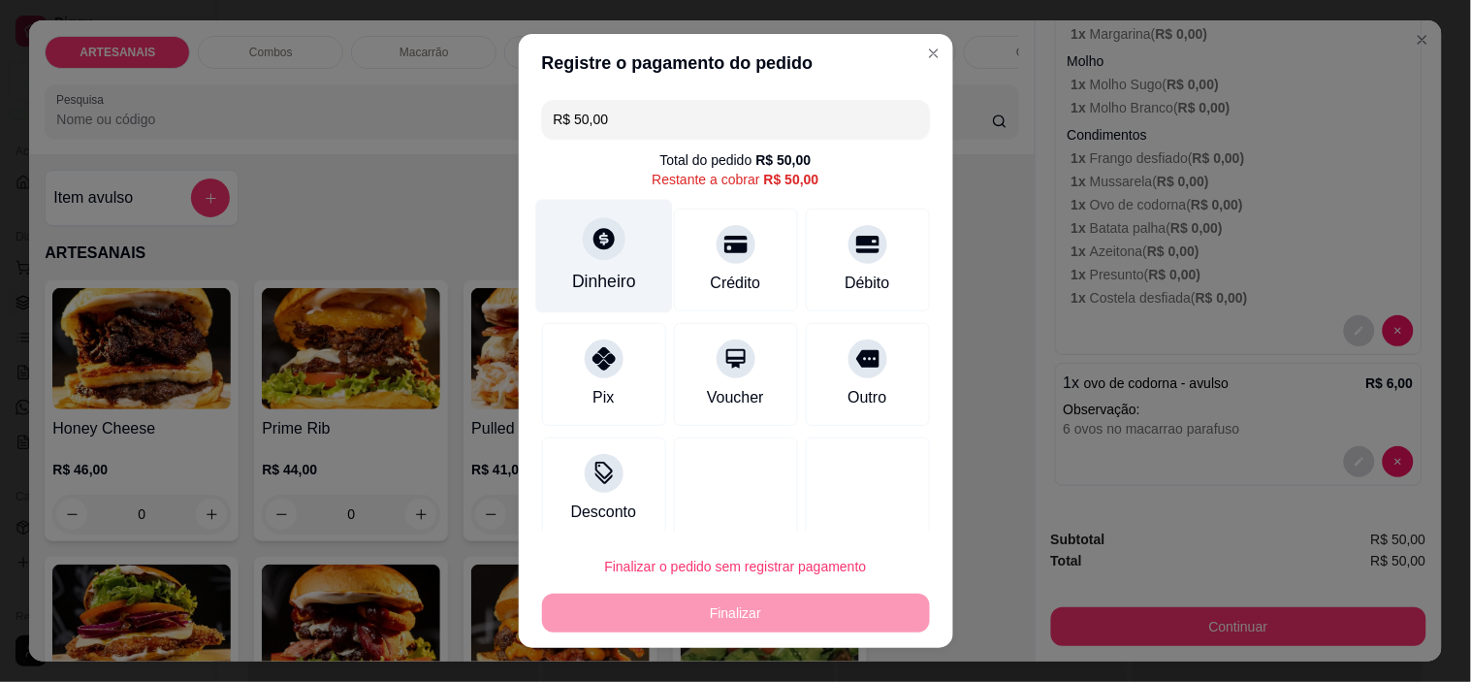
click at [606, 237] on div at bounding box center [604, 239] width 43 height 43
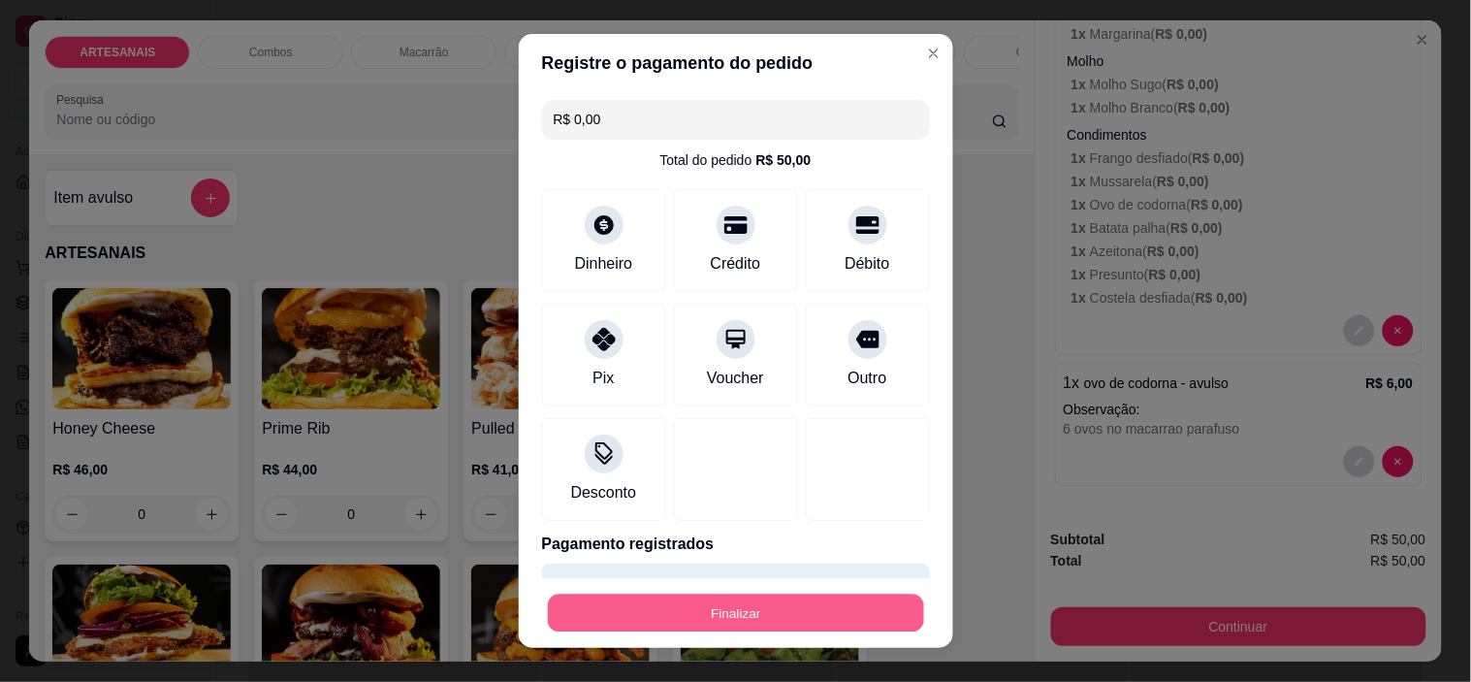
click at [692, 605] on button "Finalizar" at bounding box center [736, 613] width 376 height 38
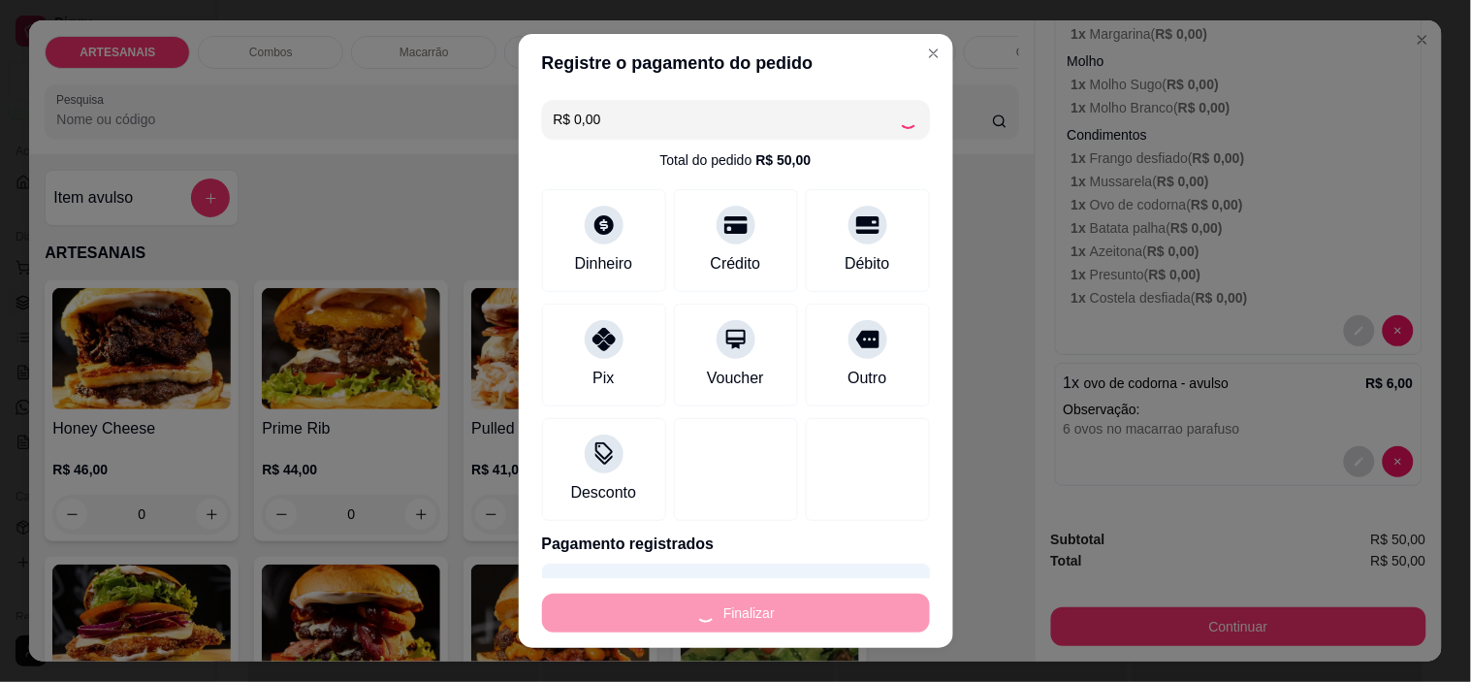
type input "-R$ 50,00"
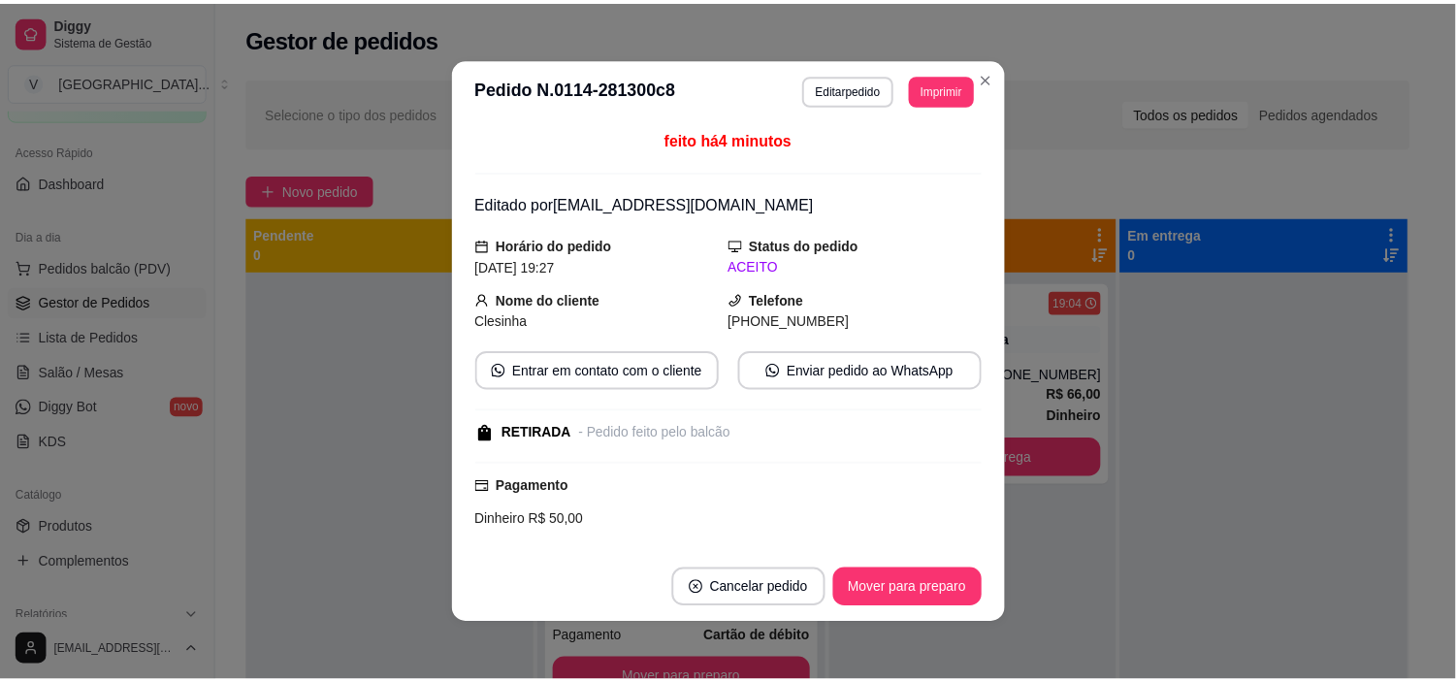
scroll to position [4, 0]
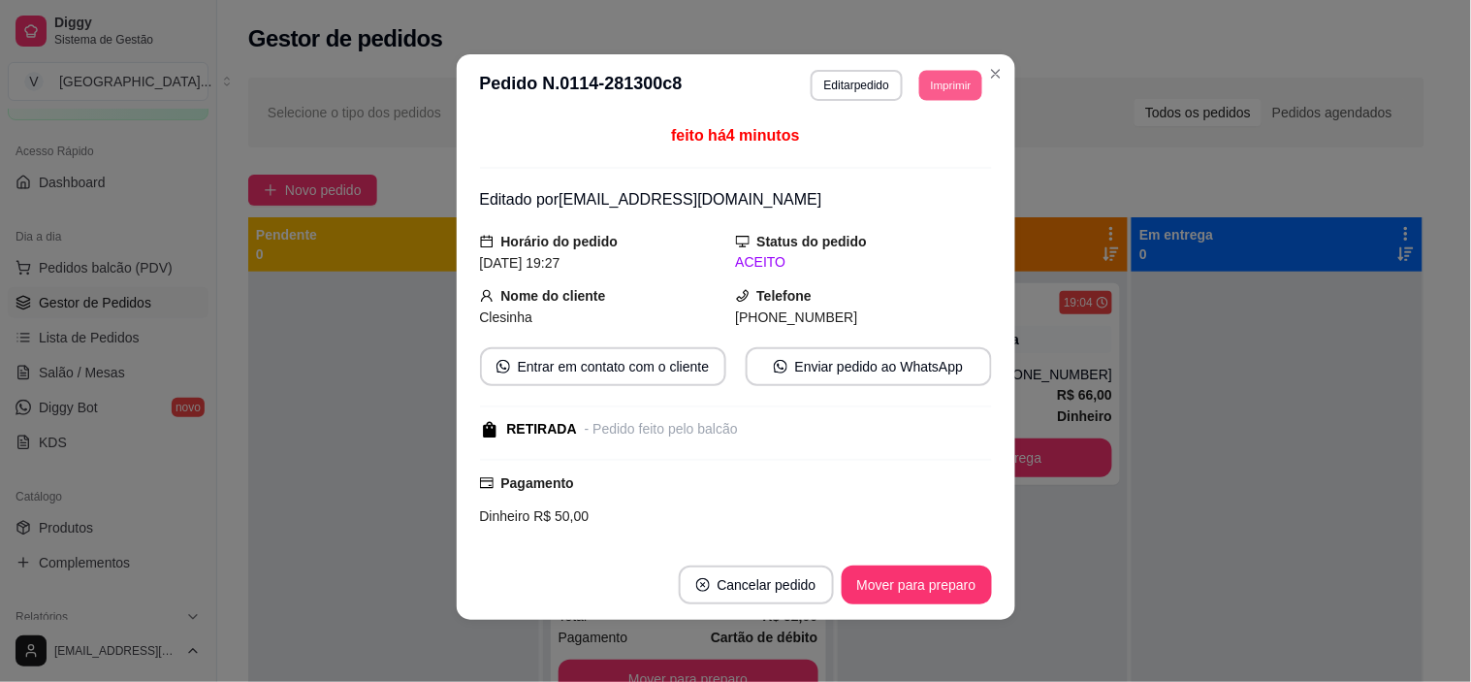
click at [950, 80] on button "Imprimir" at bounding box center [950, 85] width 63 height 30
click at [898, 150] on button "IMPRESSORA" at bounding box center [908, 154] width 141 height 31
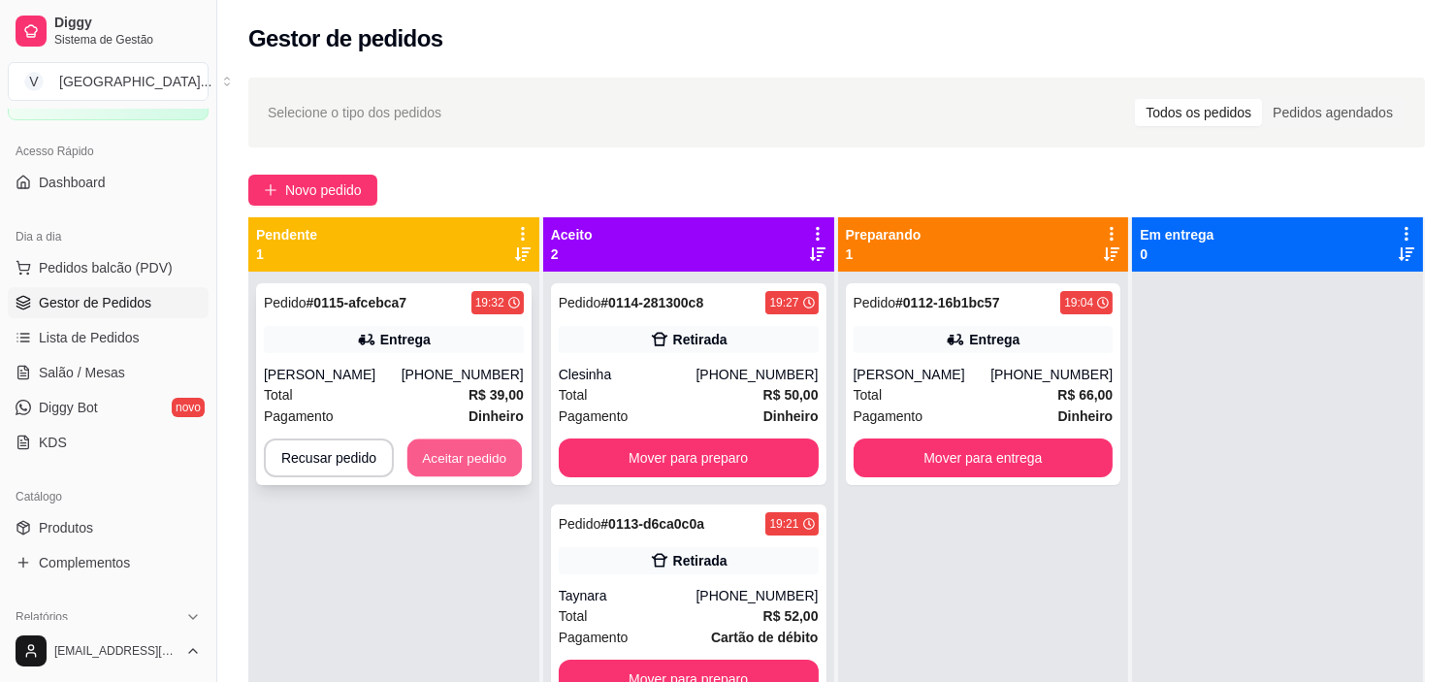
click at [488, 443] on button "Aceitar pedido" at bounding box center [464, 458] width 114 height 38
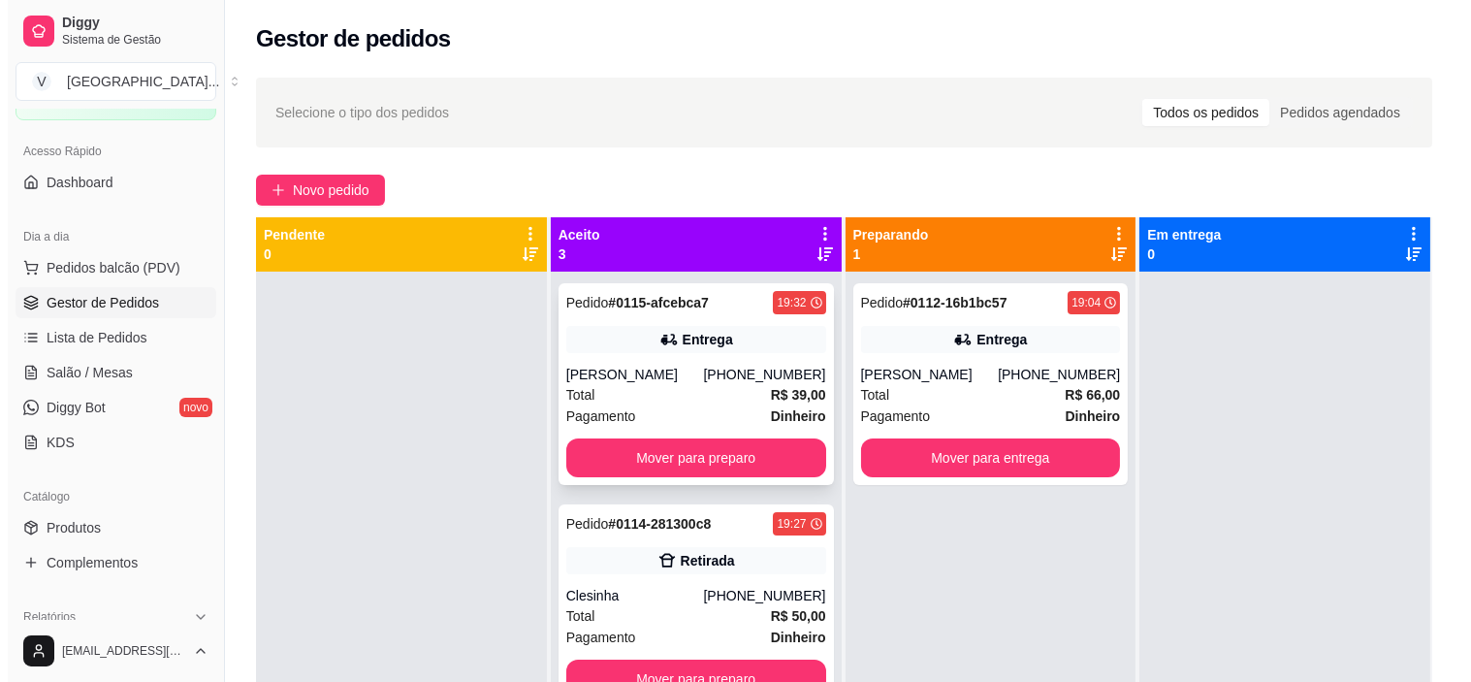
scroll to position [53, 0]
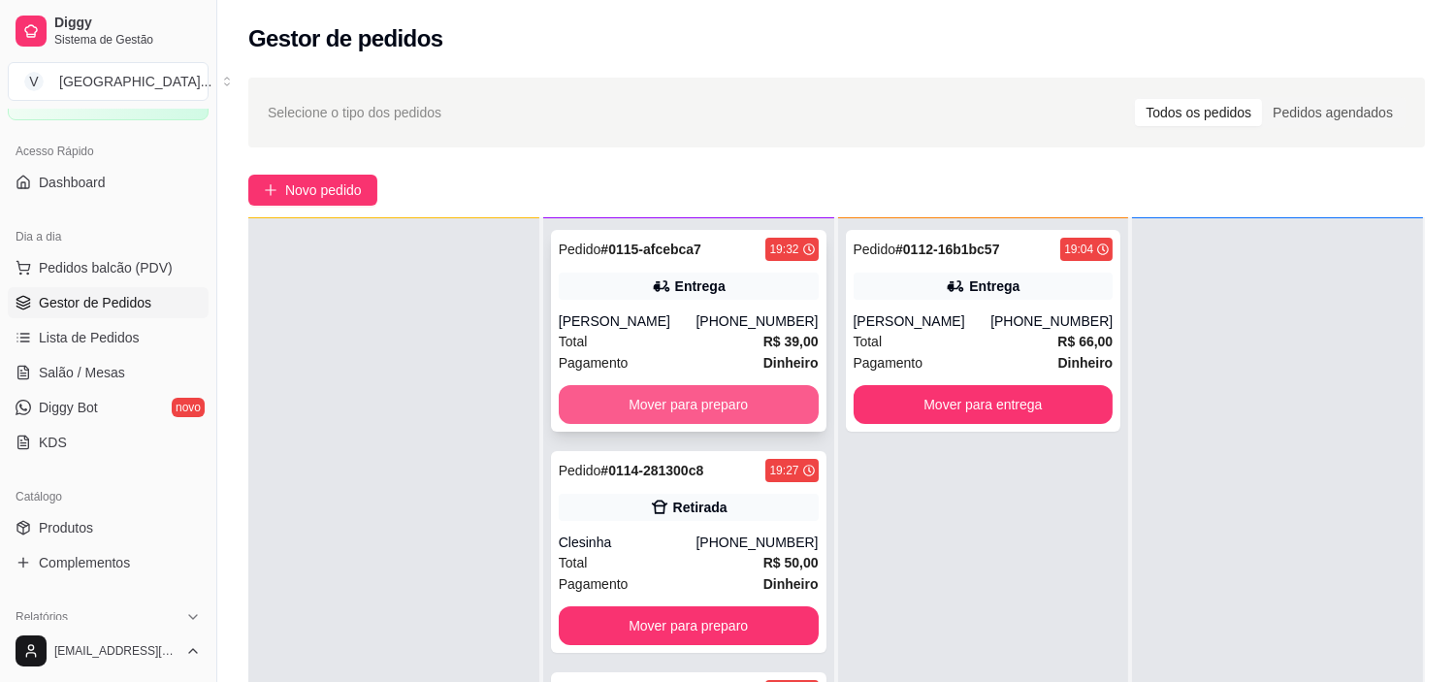
click at [694, 407] on button "Mover para preparo" at bounding box center [689, 404] width 260 height 39
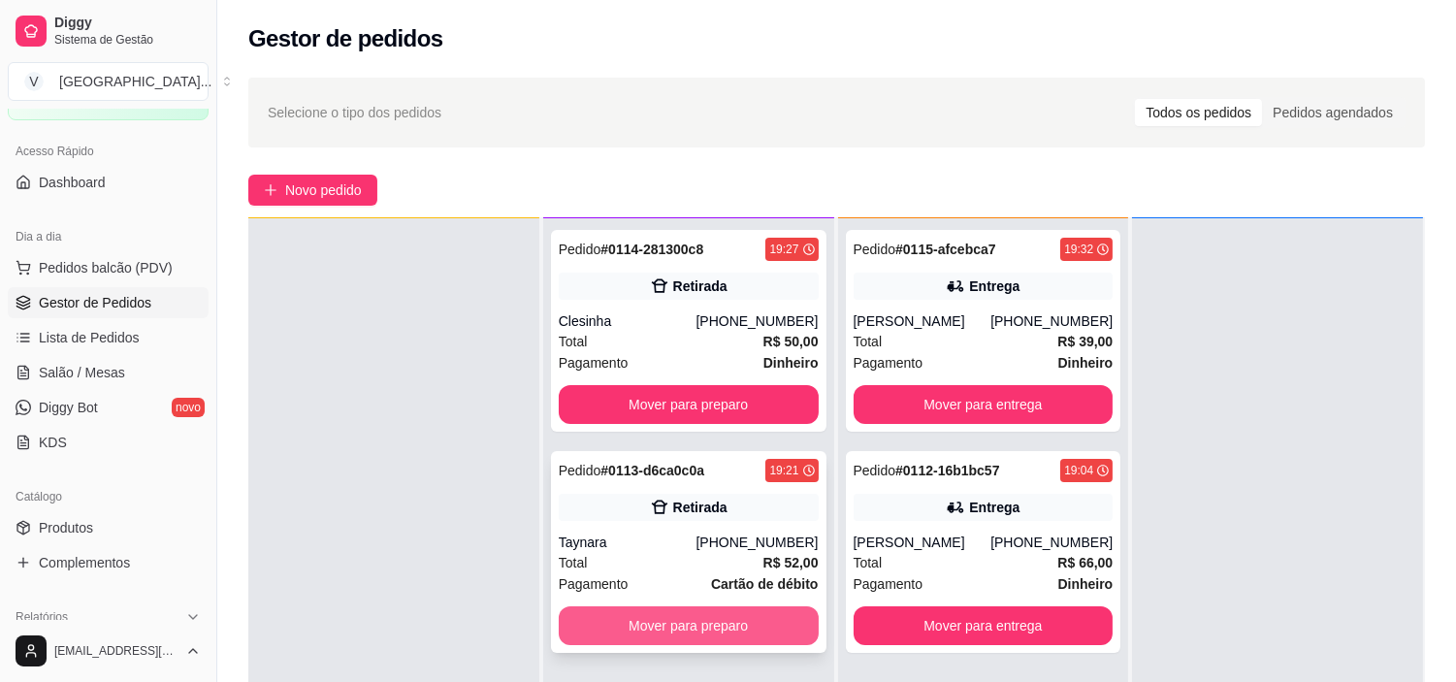
click at [702, 626] on button "Mover para preparo" at bounding box center [689, 625] width 260 height 39
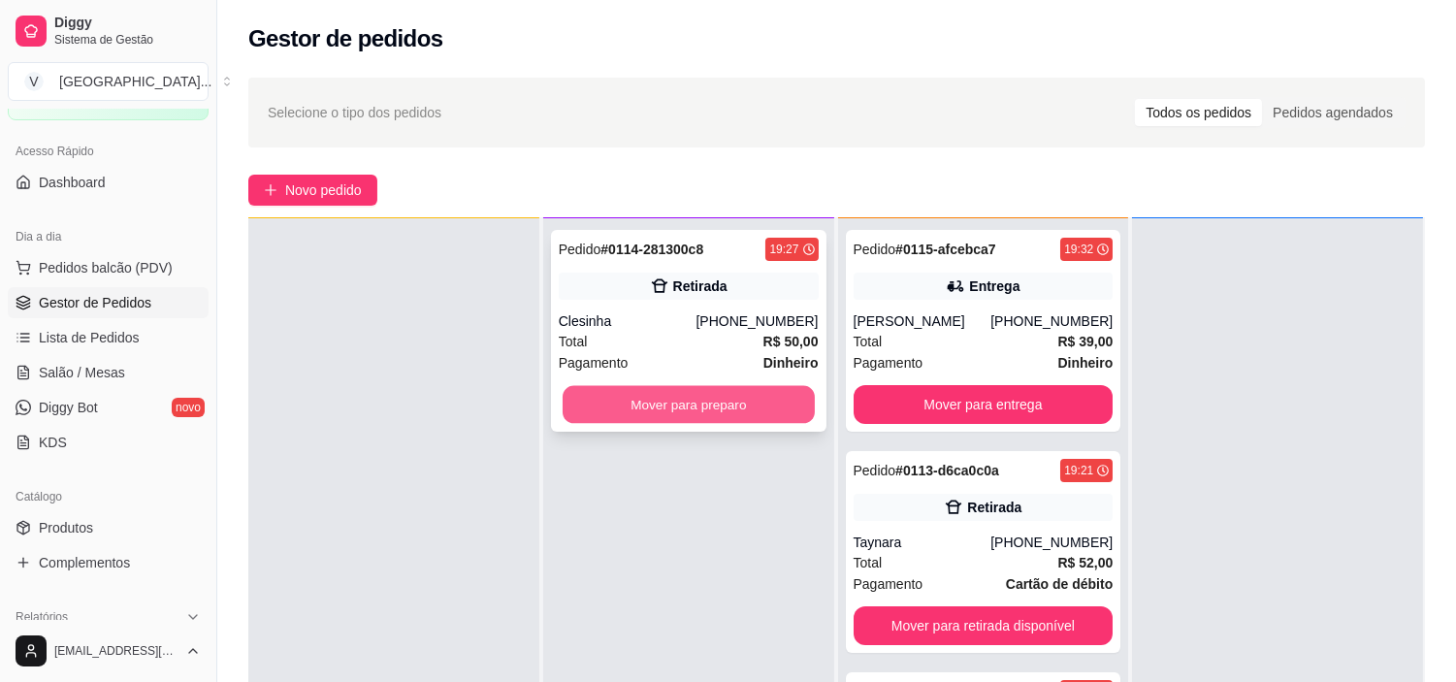
click at [755, 402] on button "Mover para preparo" at bounding box center [688, 405] width 252 height 38
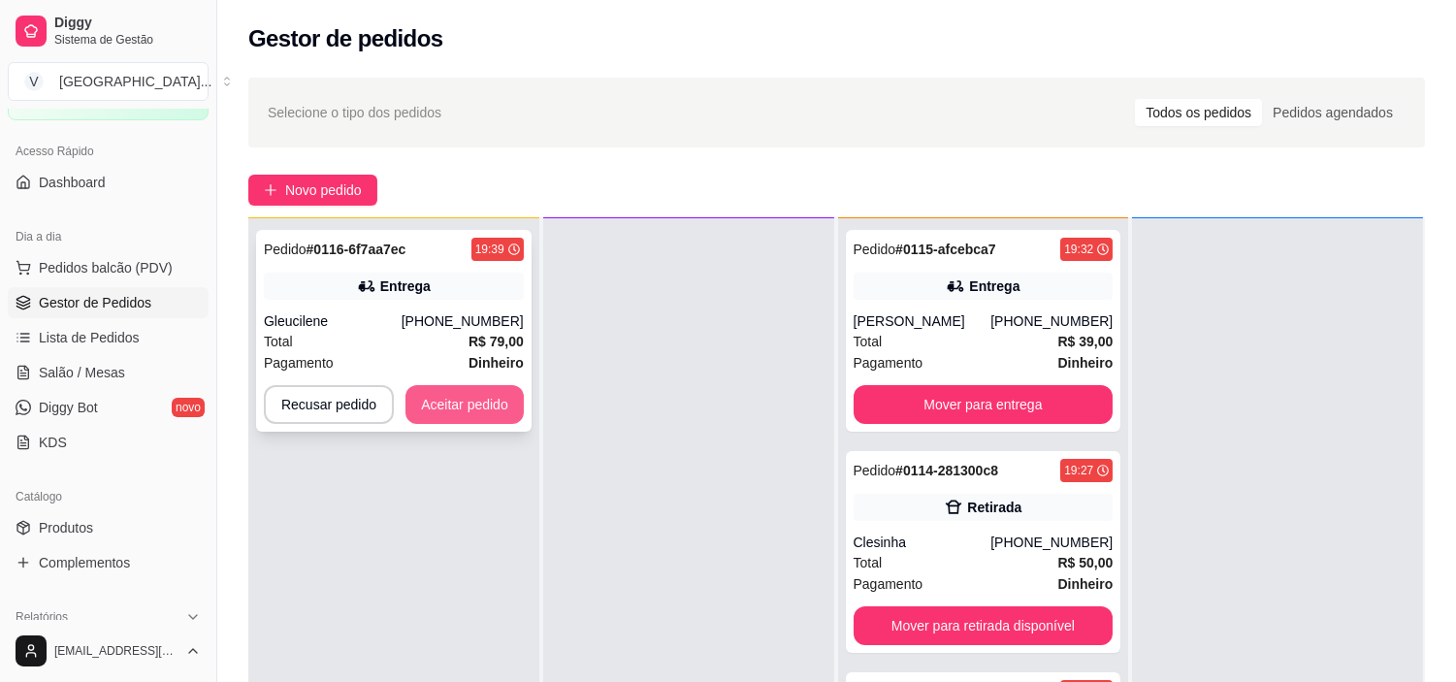
click at [462, 414] on button "Aceitar pedido" at bounding box center [464, 404] width 118 height 39
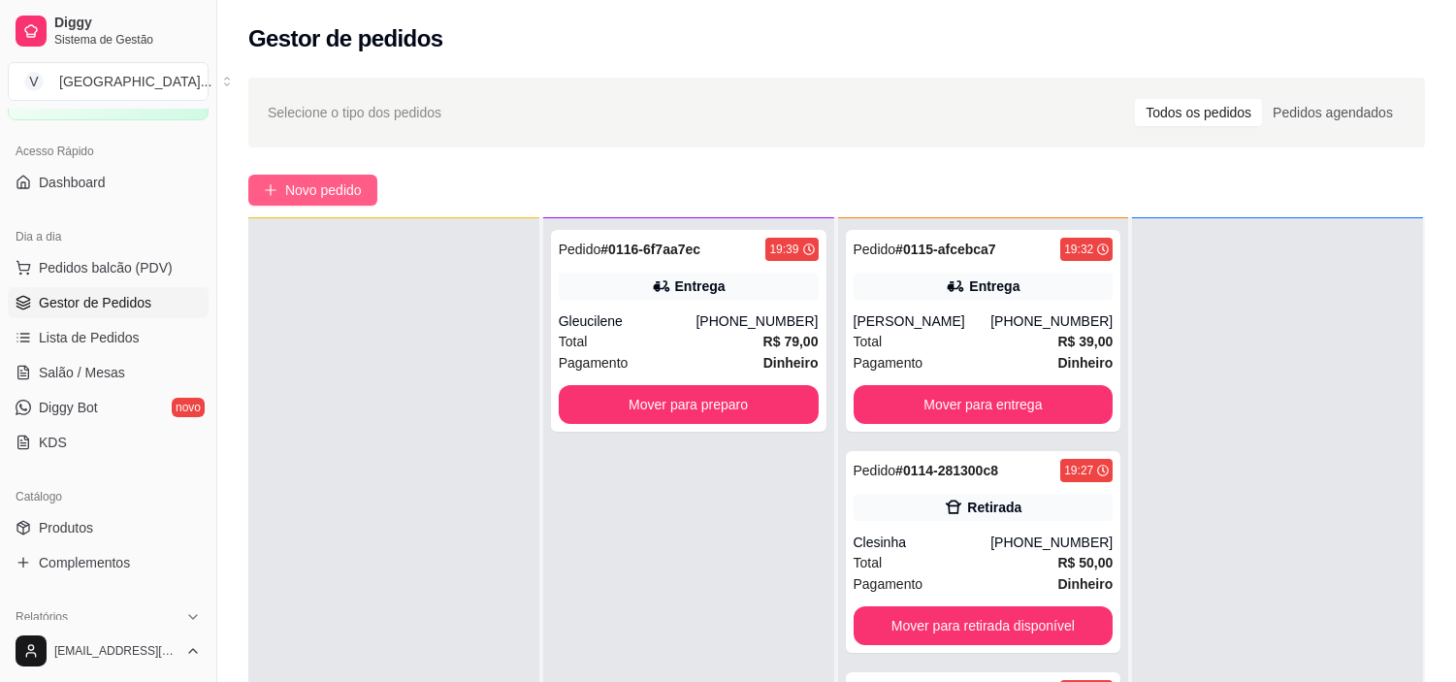
click at [320, 179] on span "Novo pedido" at bounding box center [323, 189] width 77 height 21
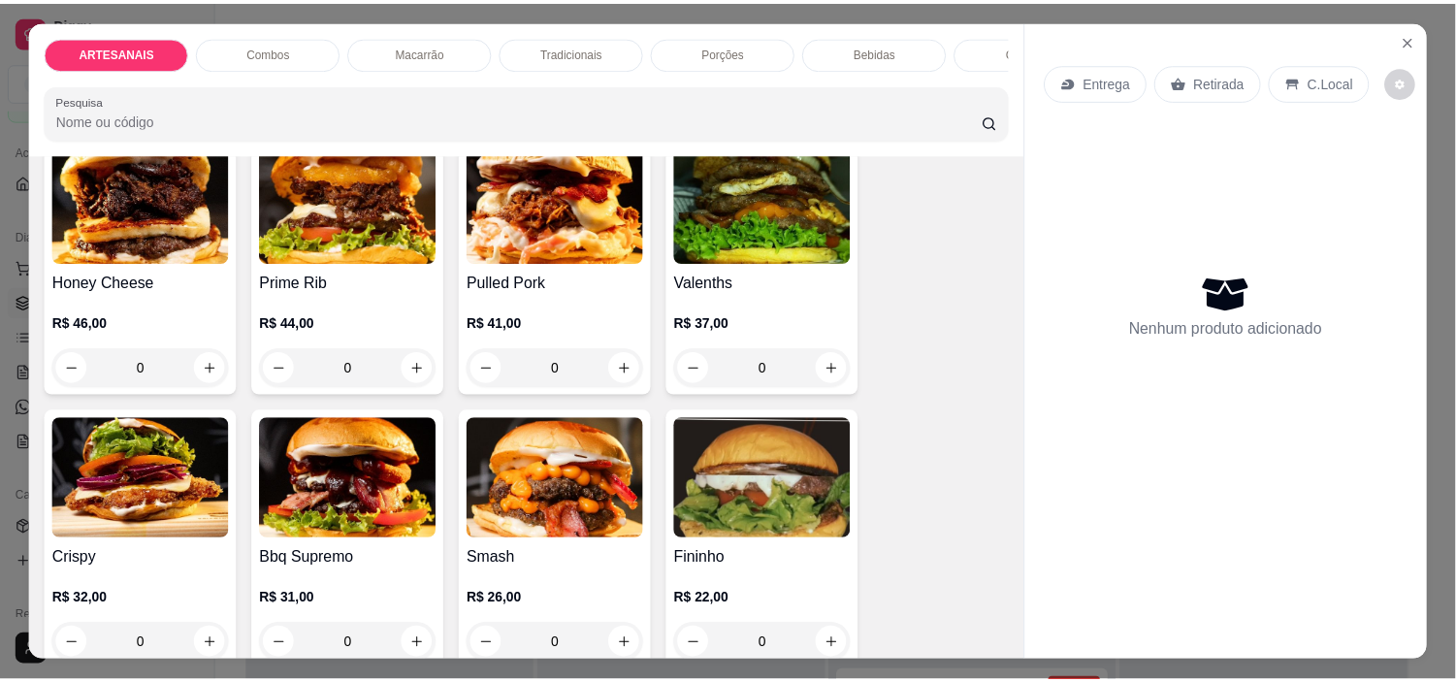
scroll to position [215, 0]
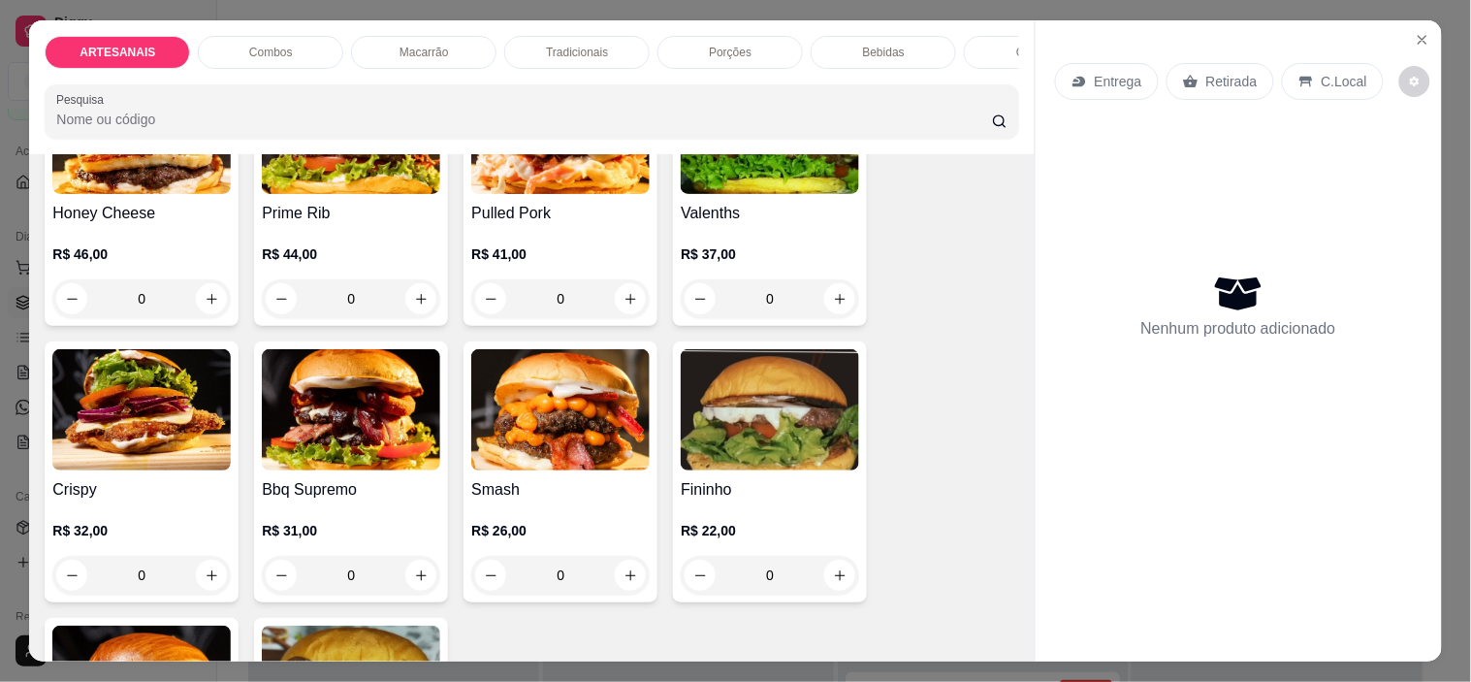
click at [619, 580] on div "0" at bounding box center [560, 575] width 178 height 39
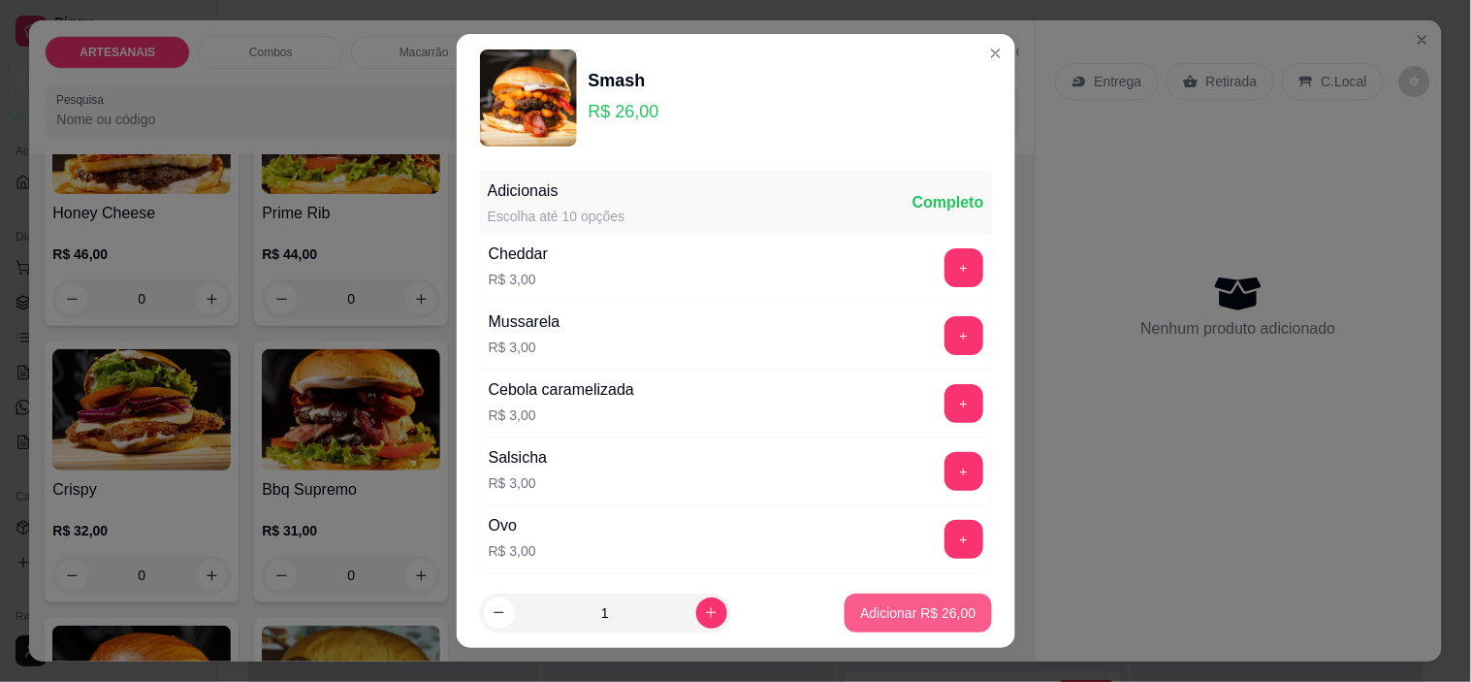
click at [955, 605] on button "Adicionar R$ 26,00" at bounding box center [918, 613] width 146 height 39
type input "1"
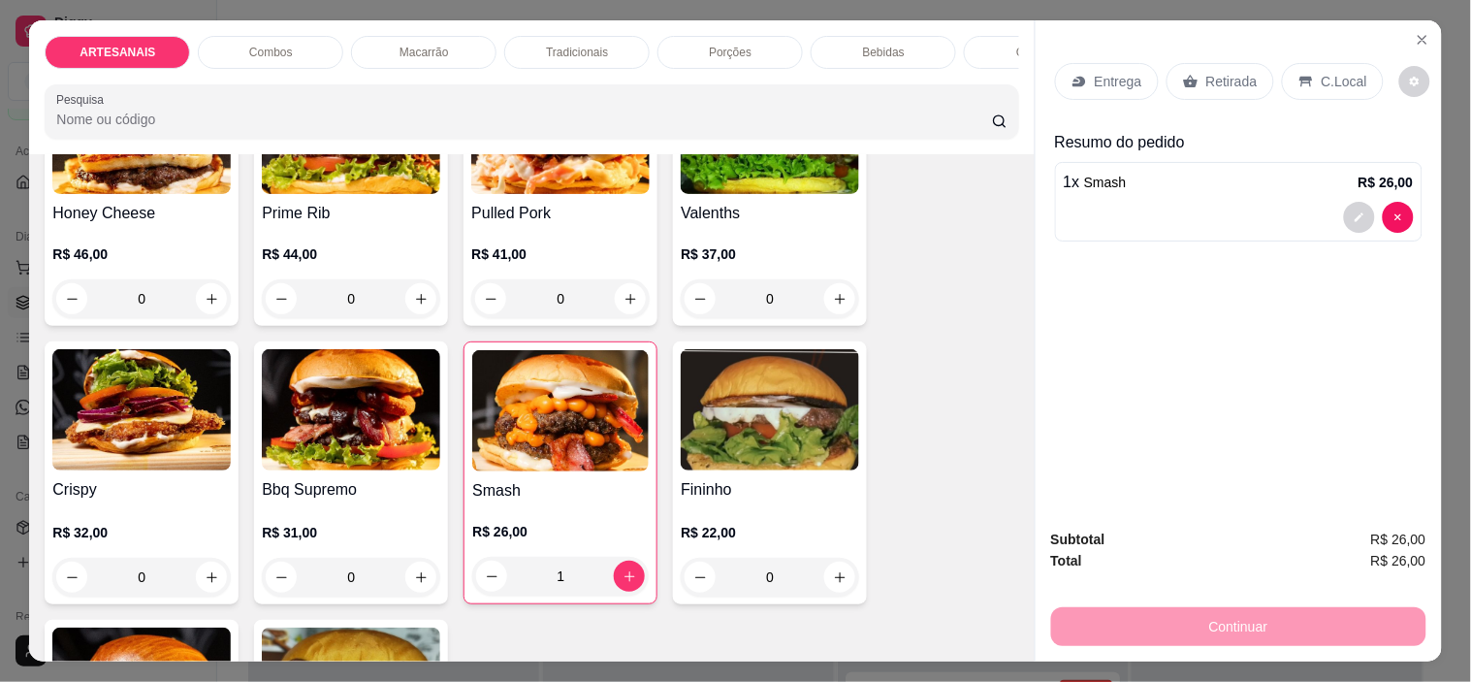
click at [1233, 75] on p "Retirada" at bounding box center [1231, 81] width 51 height 19
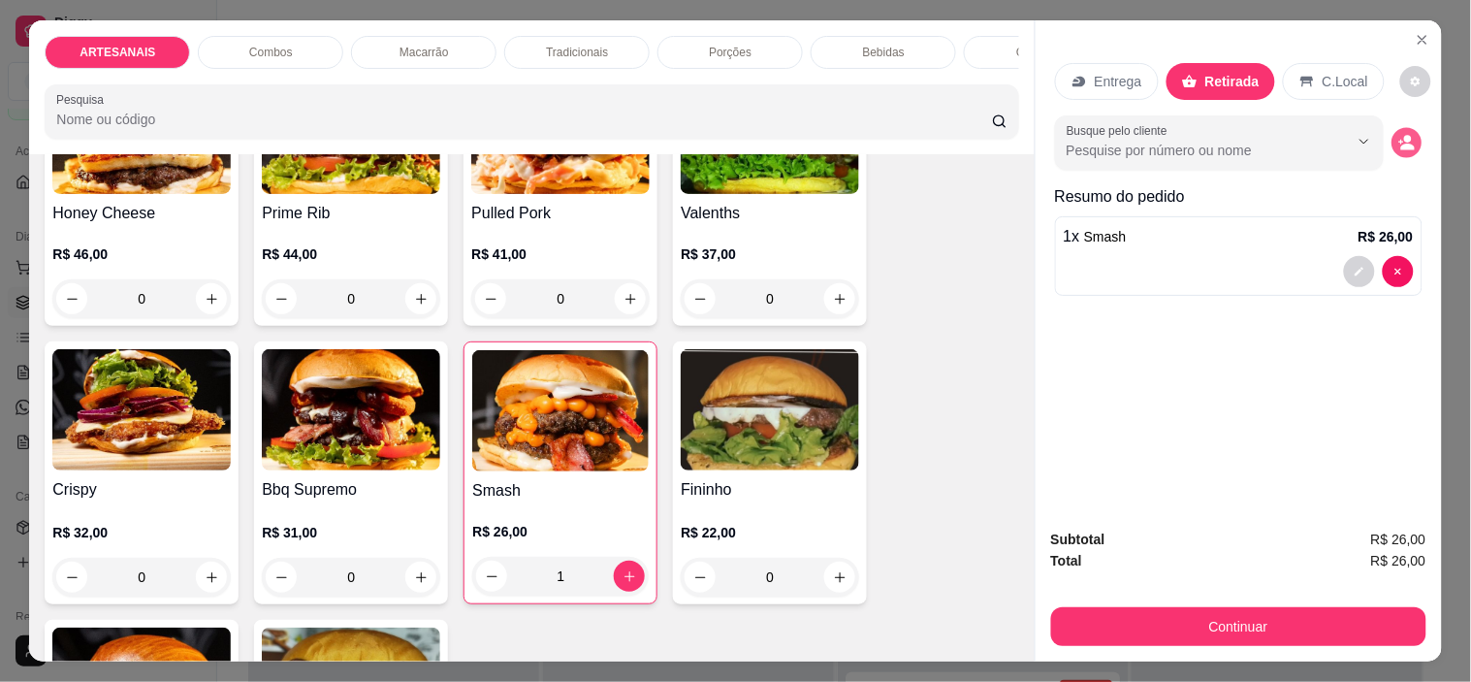
click at [1404, 134] on icon "decrease-product-quantity" at bounding box center [1406, 142] width 16 height 16
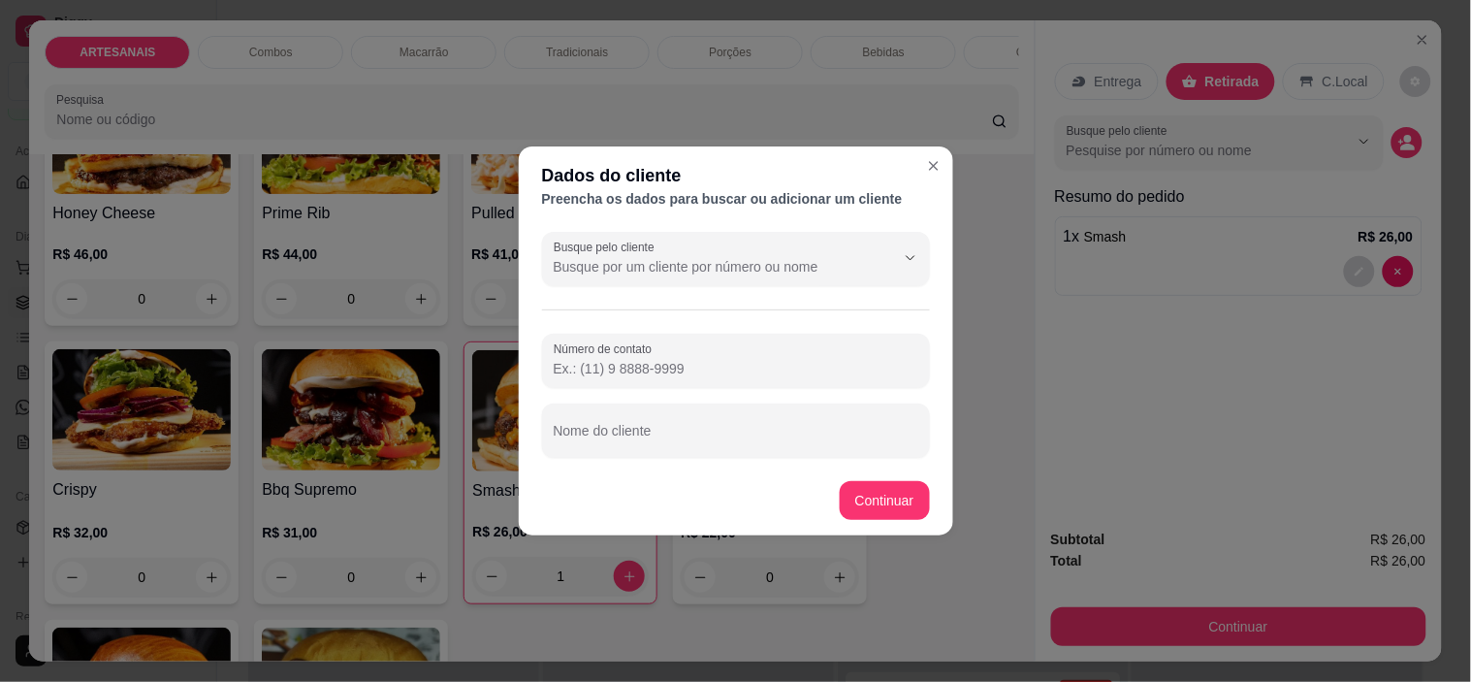
click at [671, 281] on div "Busque pelo cliente" at bounding box center [736, 259] width 388 height 54
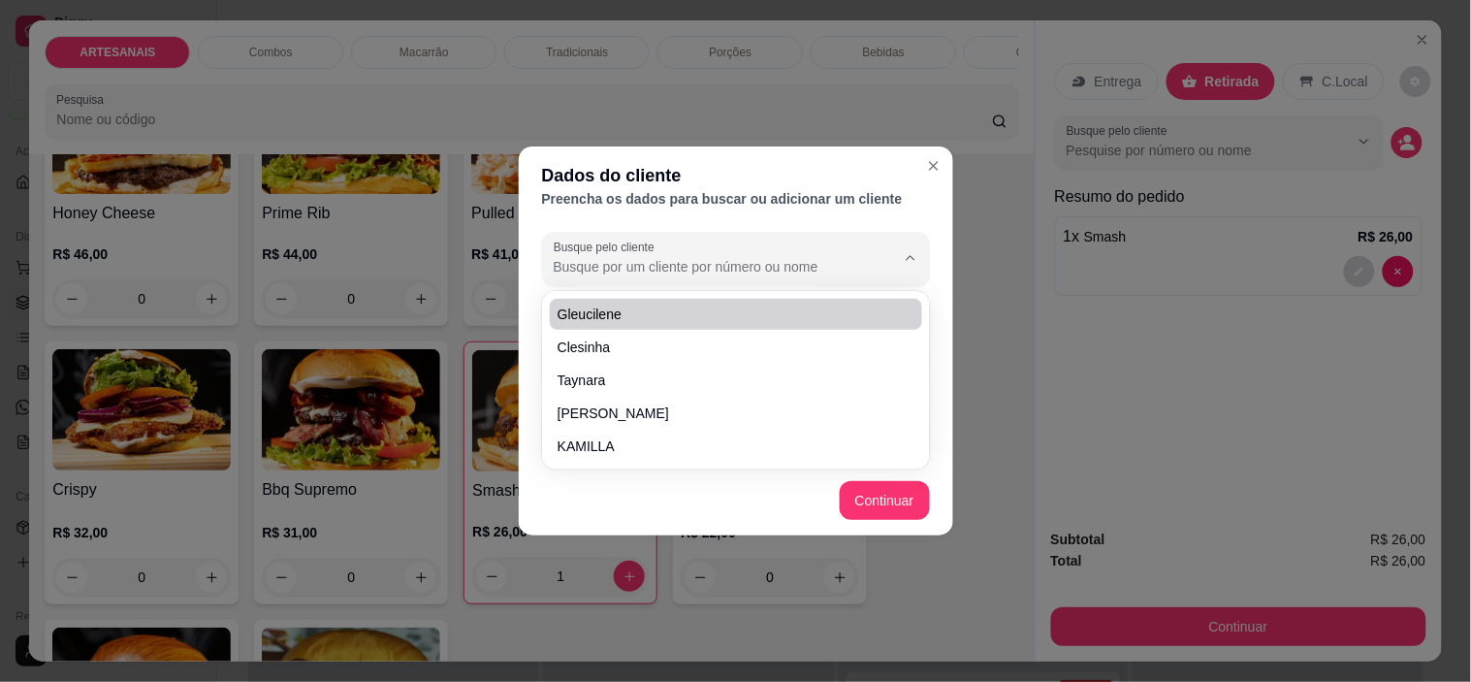
click at [654, 268] on input "Busque pelo cliente" at bounding box center [709, 266] width 310 height 19
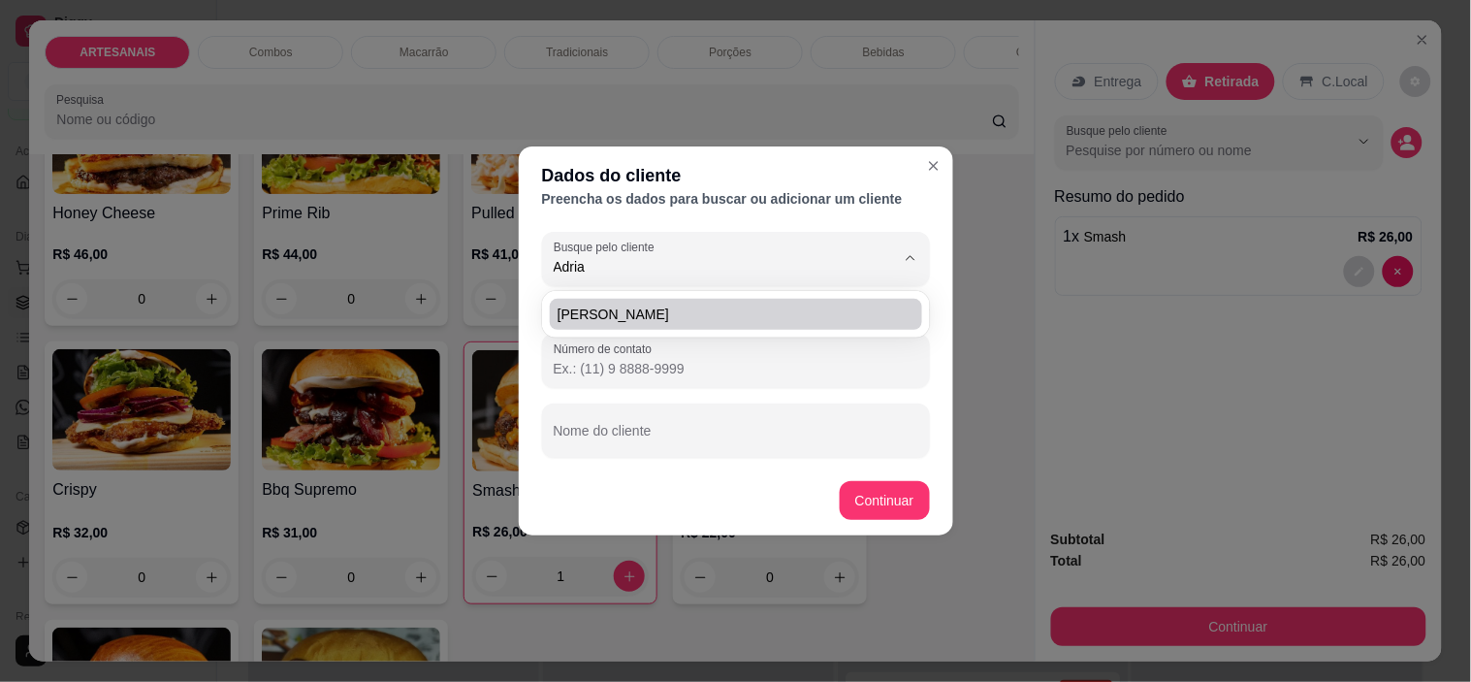
click at [676, 321] on span "[PERSON_NAME]" at bounding box center [726, 314] width 337 height 19
type input "[PERSON_NAME]"
type input "[PHONE_NUMBER]"
type input "[PERSON_NAME]"
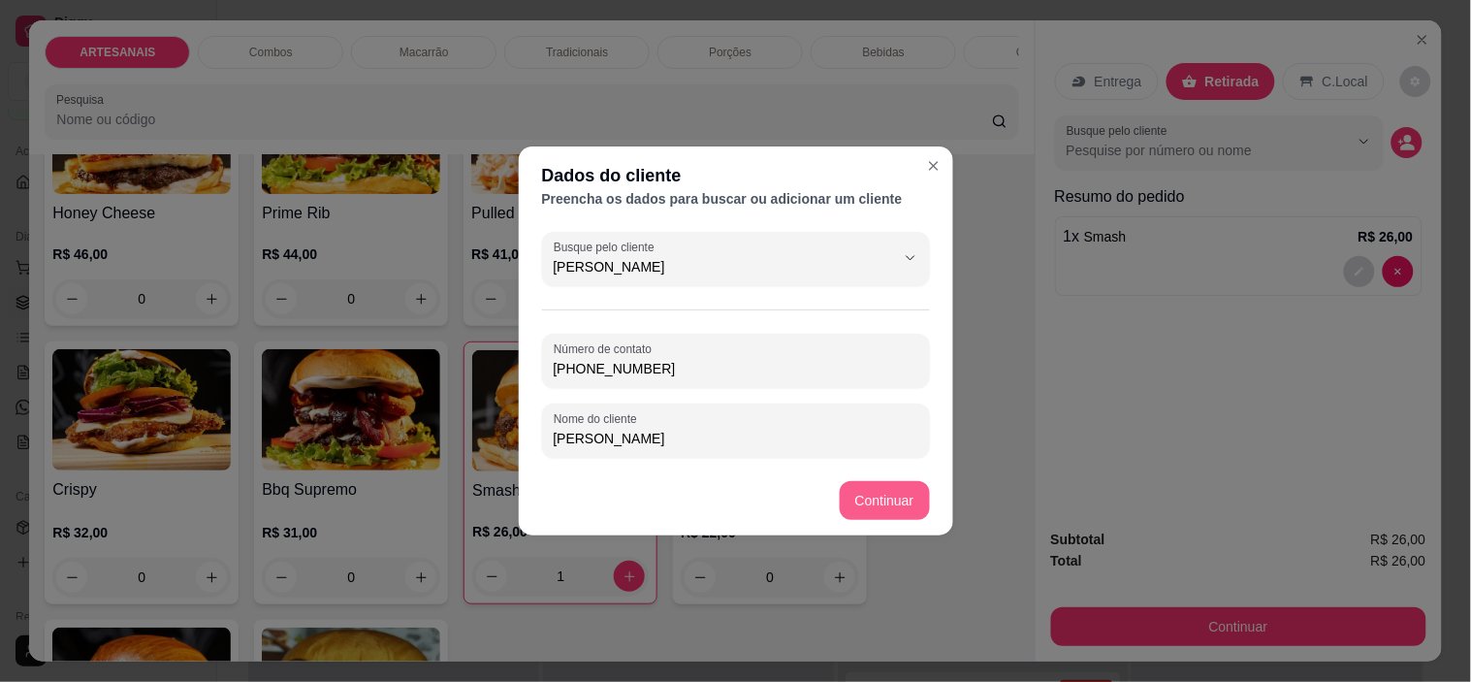
type input "[PERSON_NAME]"
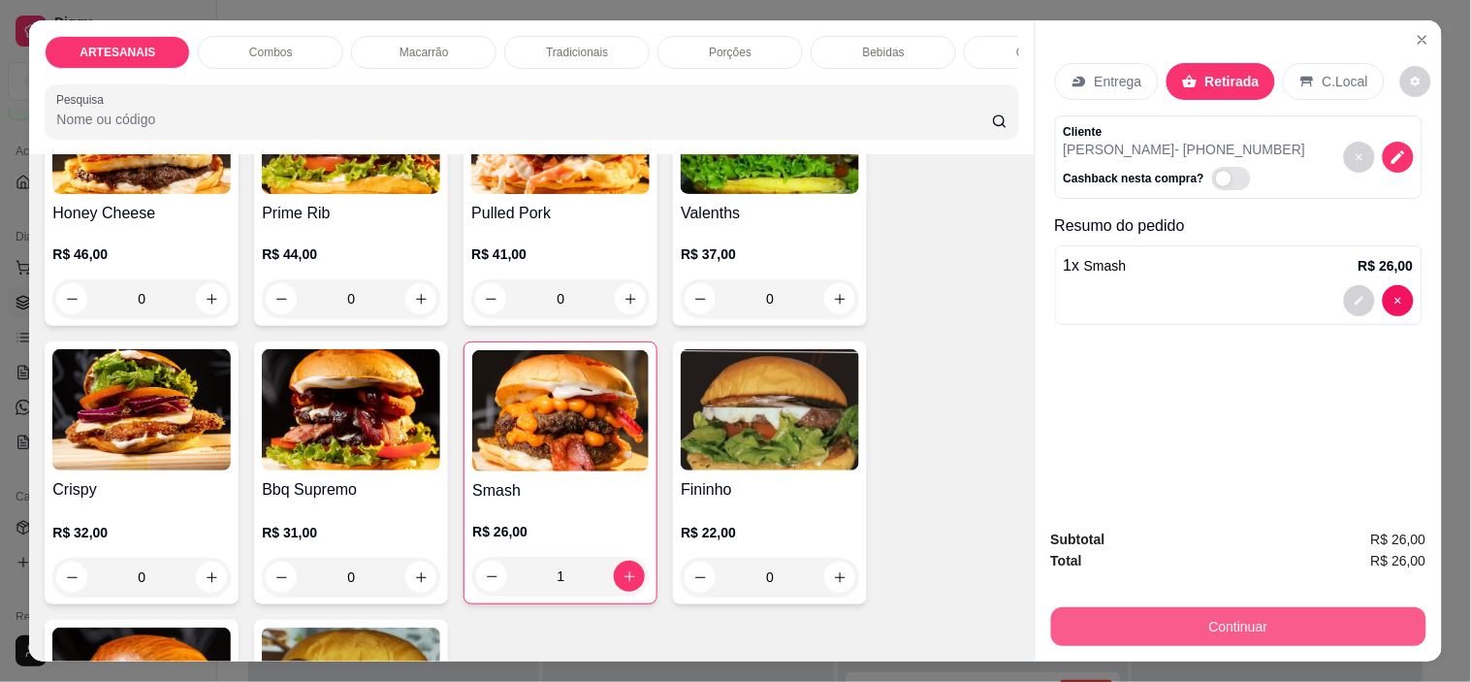
click at [1270, 619] on button "Continuar" at bounding box center [1238, 626] width 375 height 39
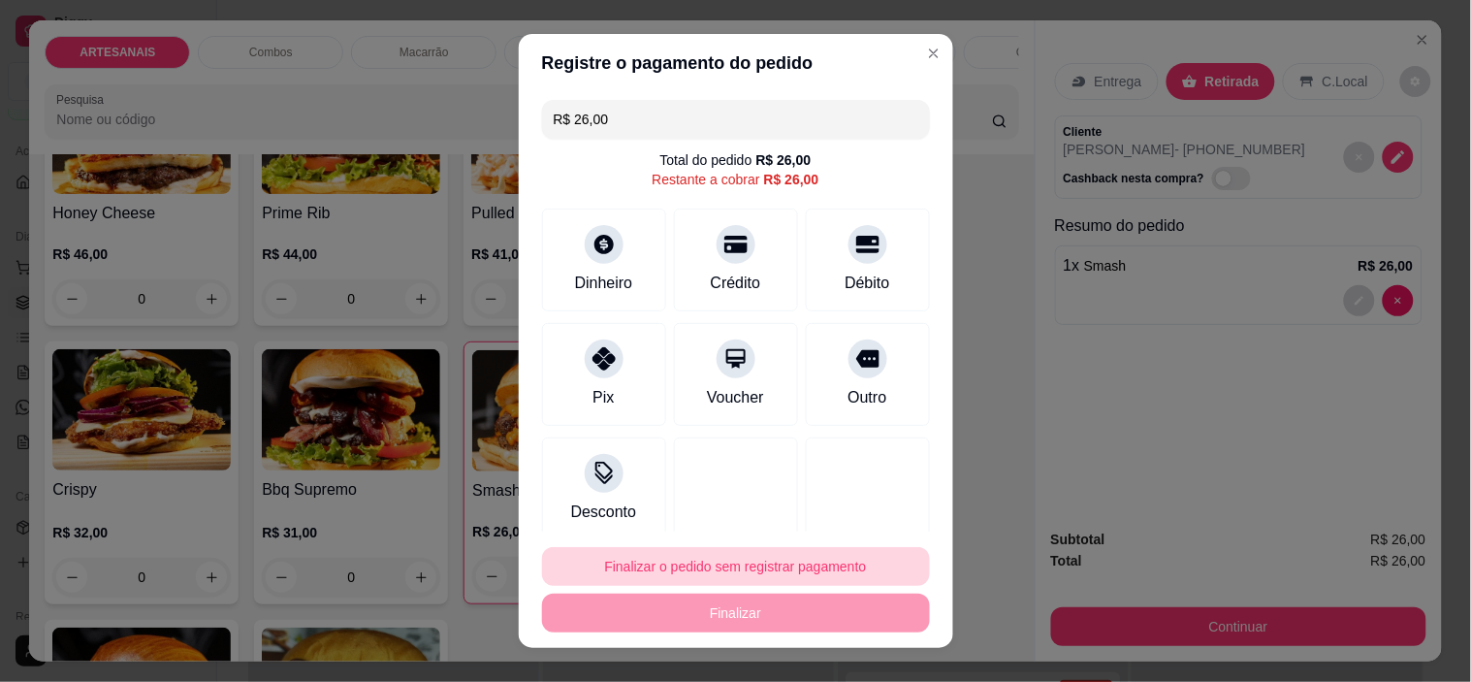
click at [655, 554] on button "Finalizar o pedido sem registrar pagamento" at bounding box center [736, 566] width 388 height 39
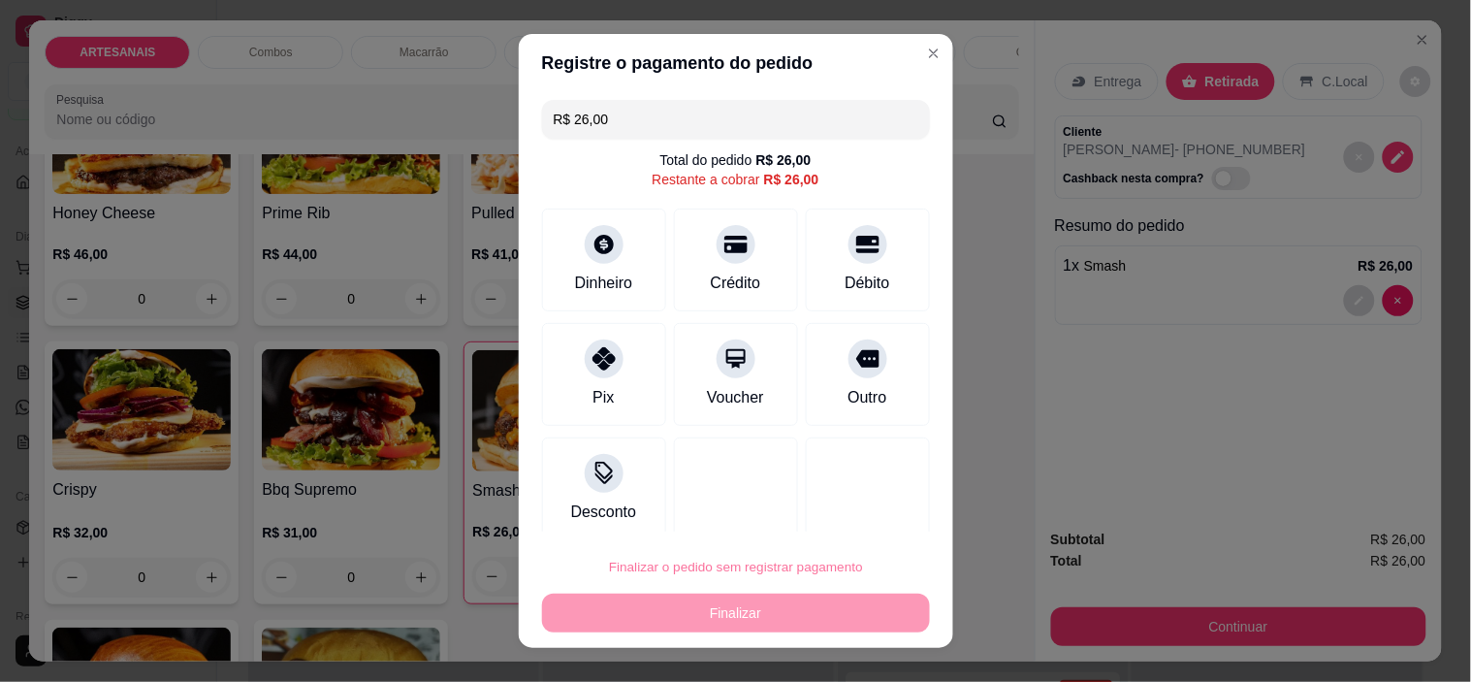
click at [864, 516] on button "Confirmar" at bounding box center [847, 512] width 72 height 30
type input "0"
type input "R$ 0,00"
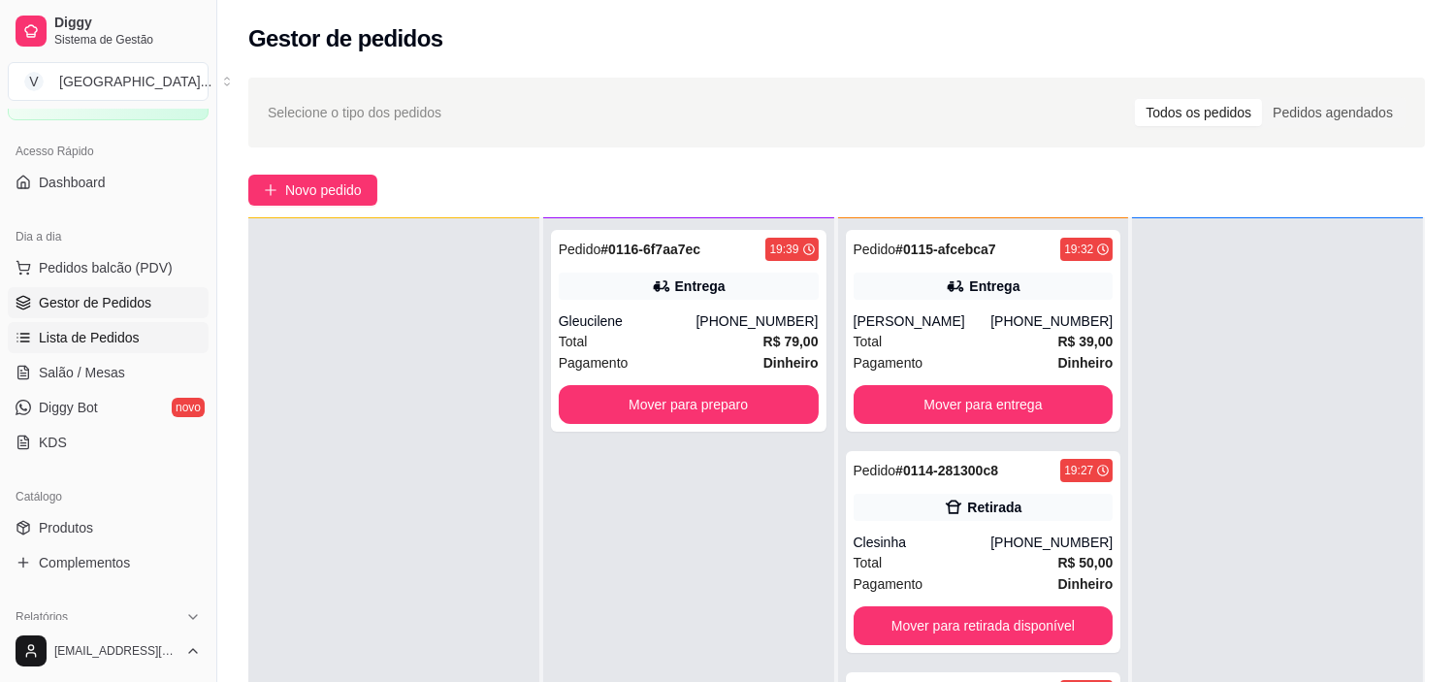
click at [112, 331] on span "Lista de Pedidos" at bounding box center [89, 337] width 101 height 19
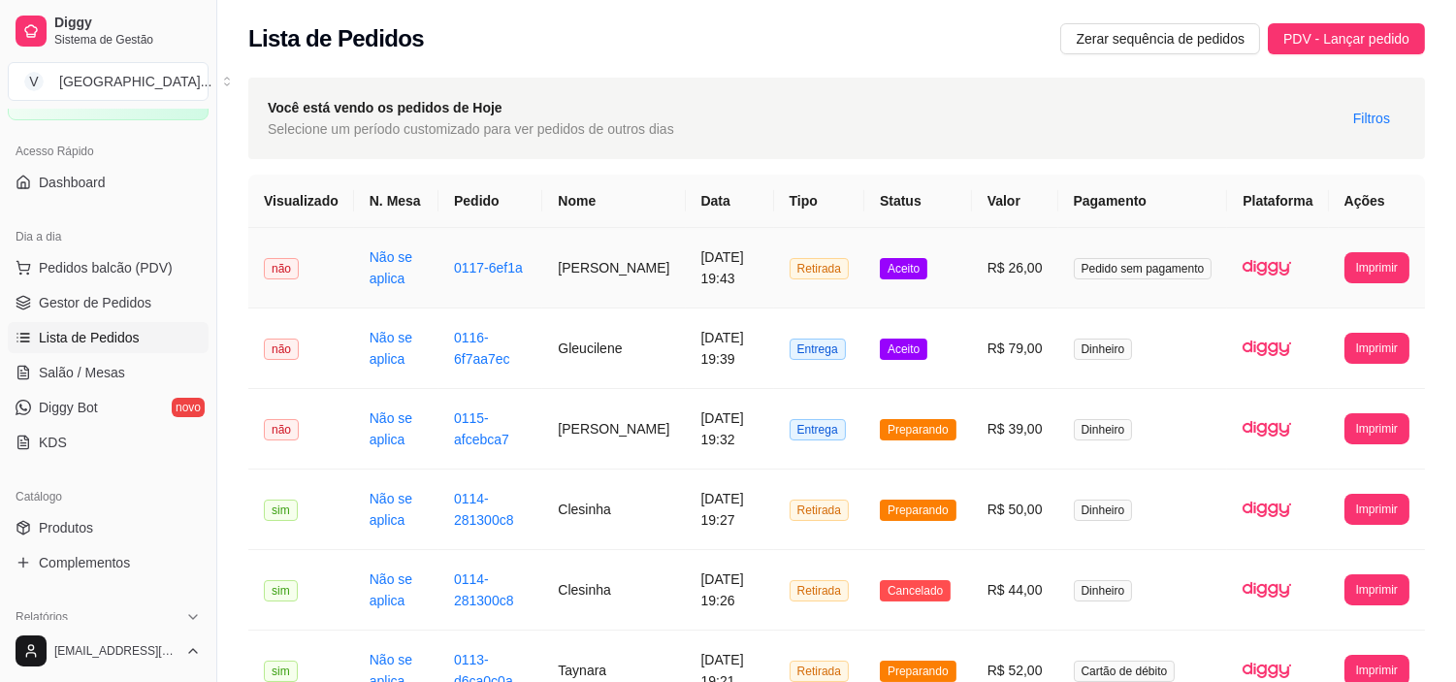
click at [715, 264] on td "[DATE] 19:43" at bounding box center [730, 268] width 88 height 80
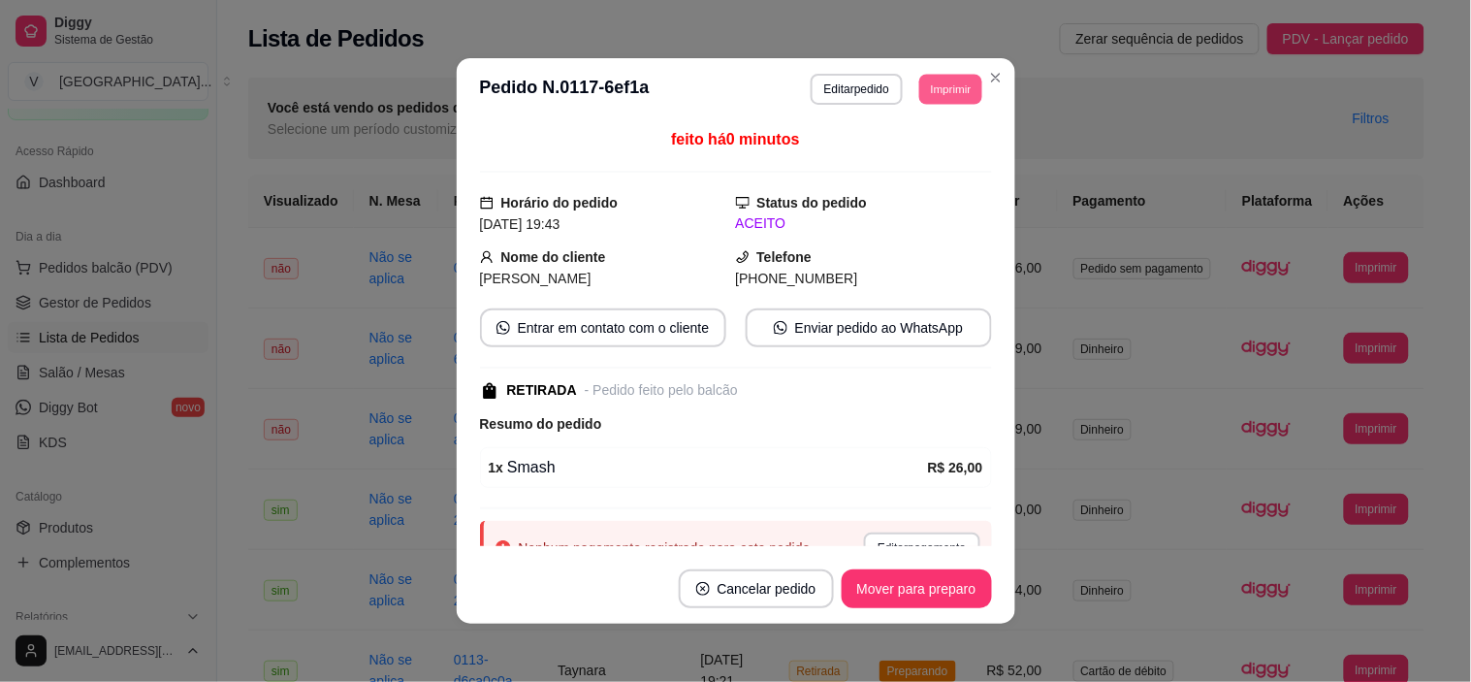
click at [948, 92] on button "Imprimir" at bounding box center [950, 89] width 63 height 30
click at [943, 171] on button "IMPRESSORA" at bounding box center [908, 158] width 141 height 31
click at [931, 604] on button "Mover para preparo" at bounding box center [917, 588] width 150 height 39
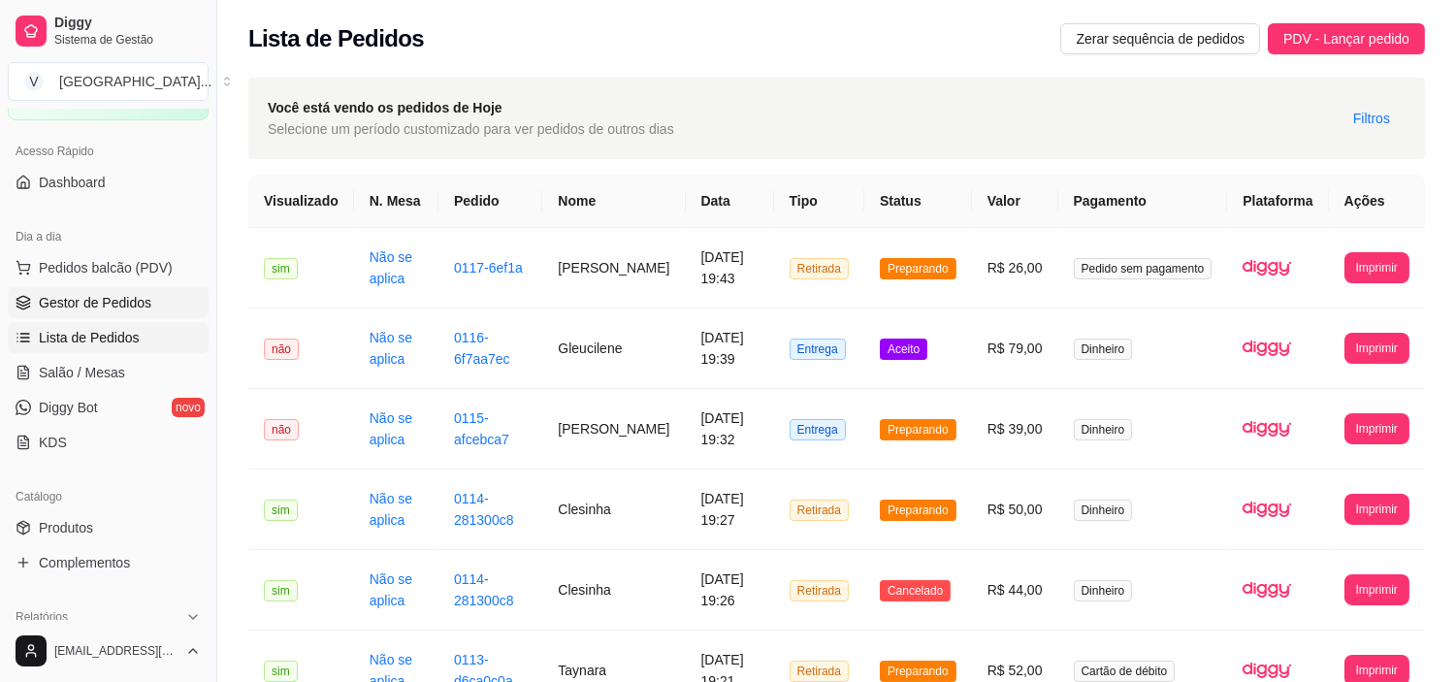
click at [104, 289] on link "Gestor de Pedidos" at bounding box center [108, 302] width 201 height 31
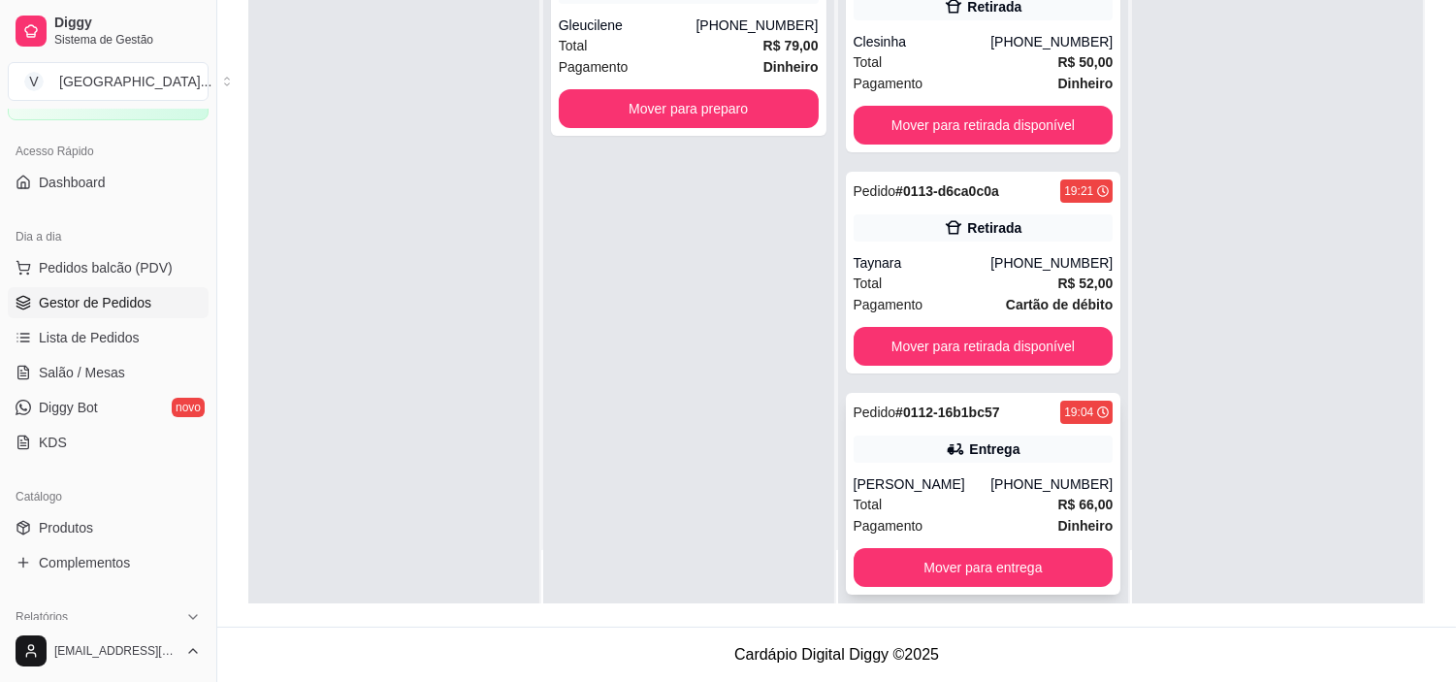
scroll to position [508, 0]
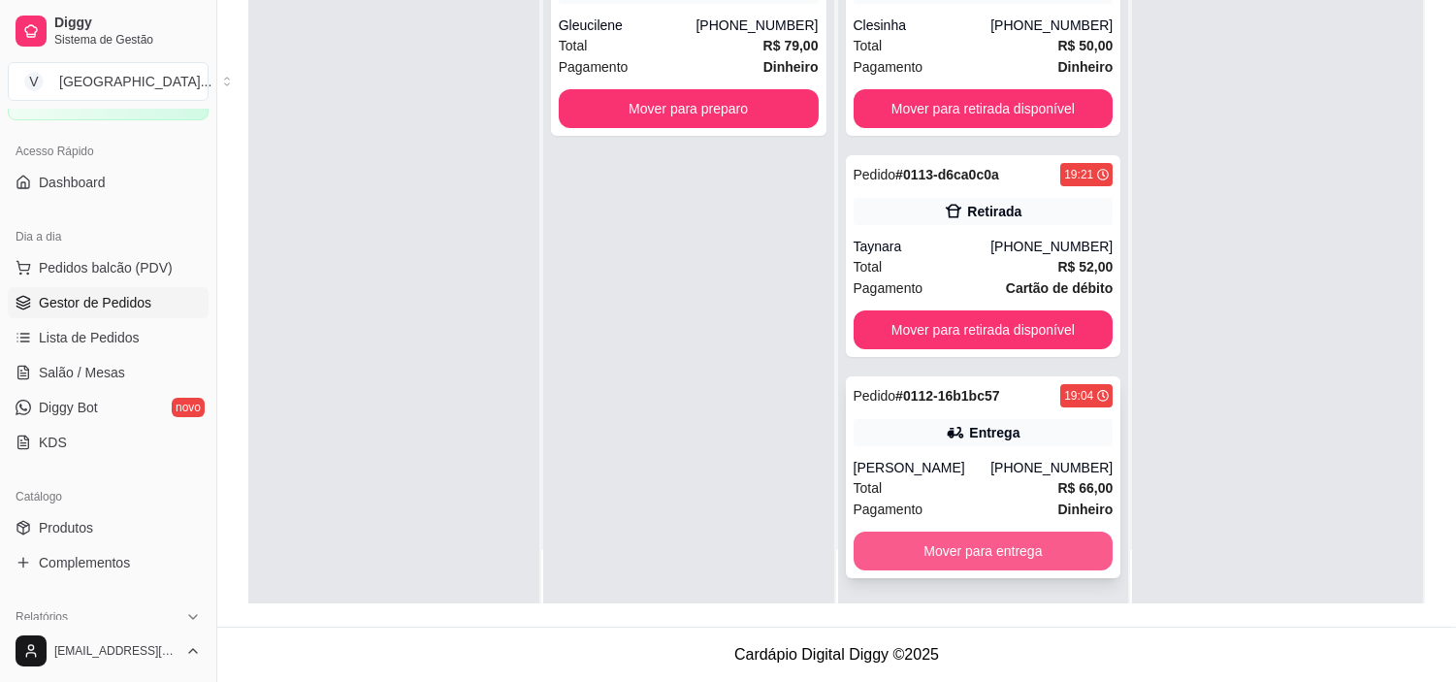
click at [952, 534] on button "Mover para entrega" at bounding box center [983, 550] width 260 height 39
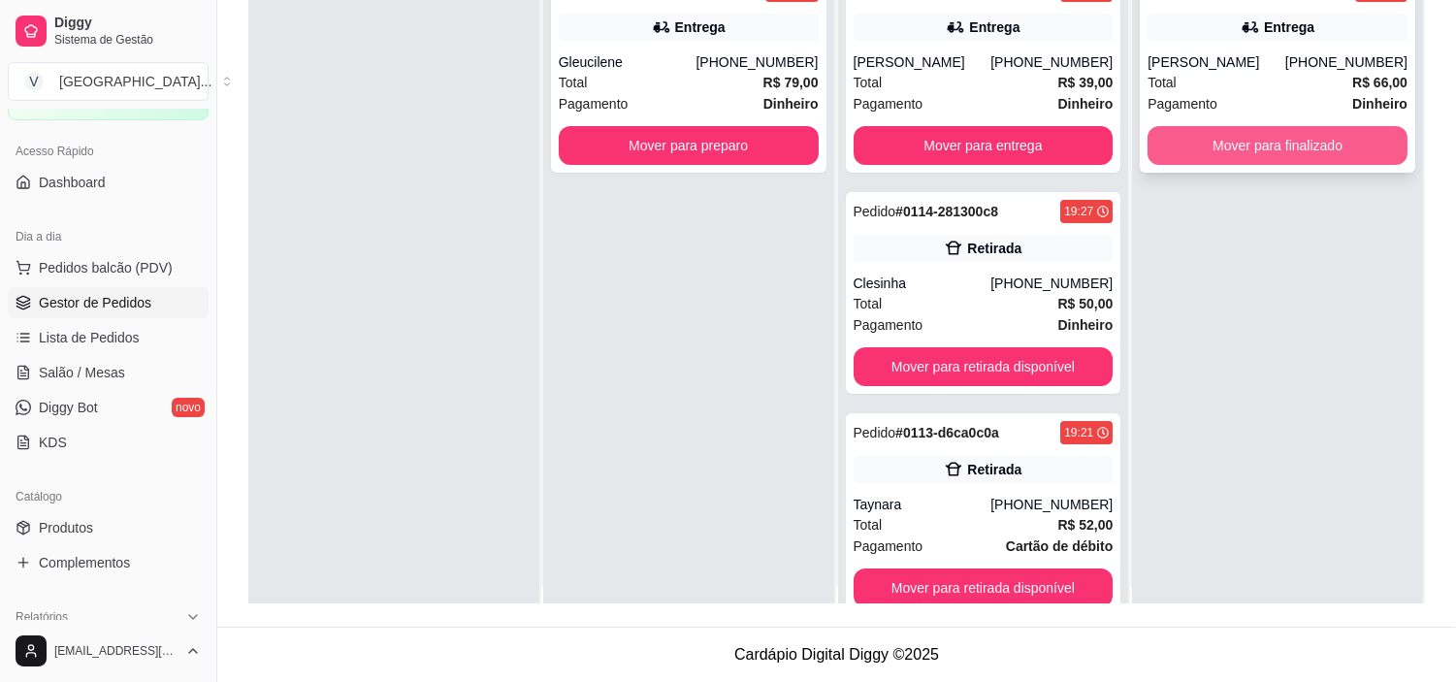
scroll to position [0, 0]
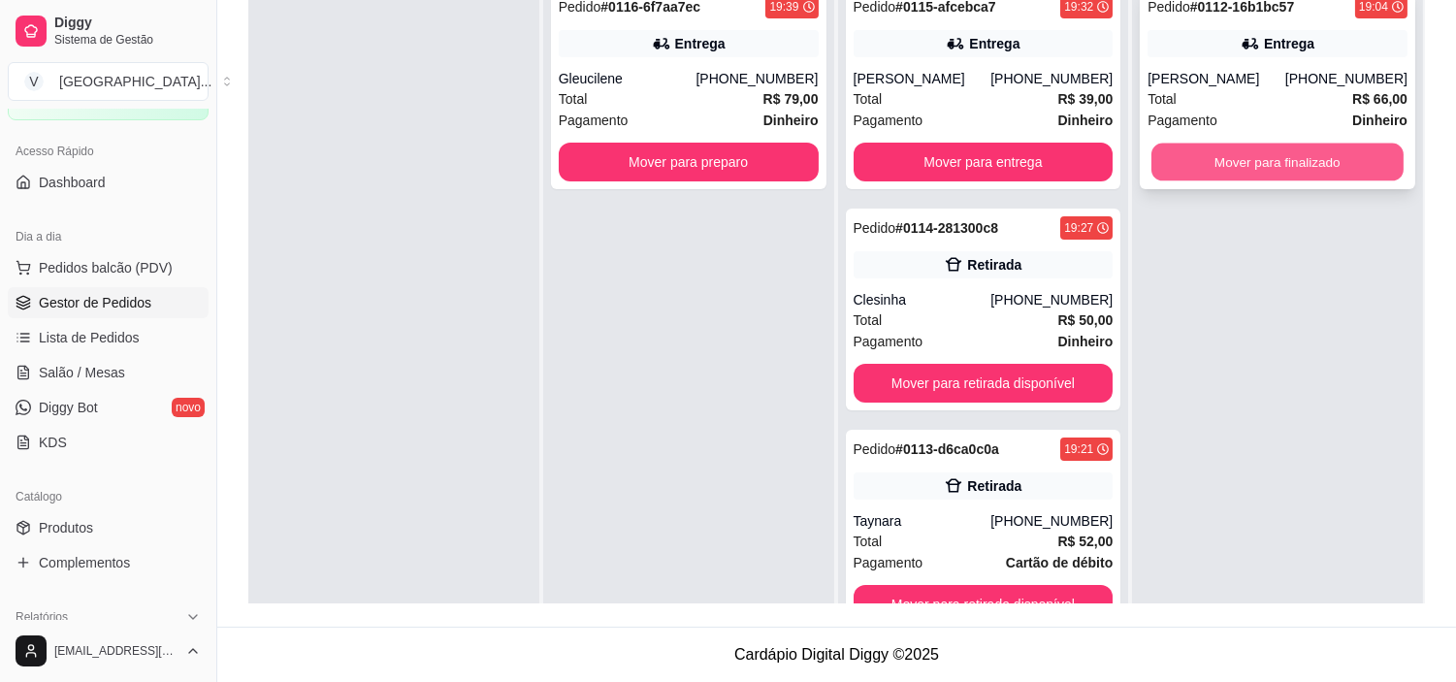
click at [1310, 156] on button "Mover para finalizado" at bounding box center [1277, 163] width 252 height 38
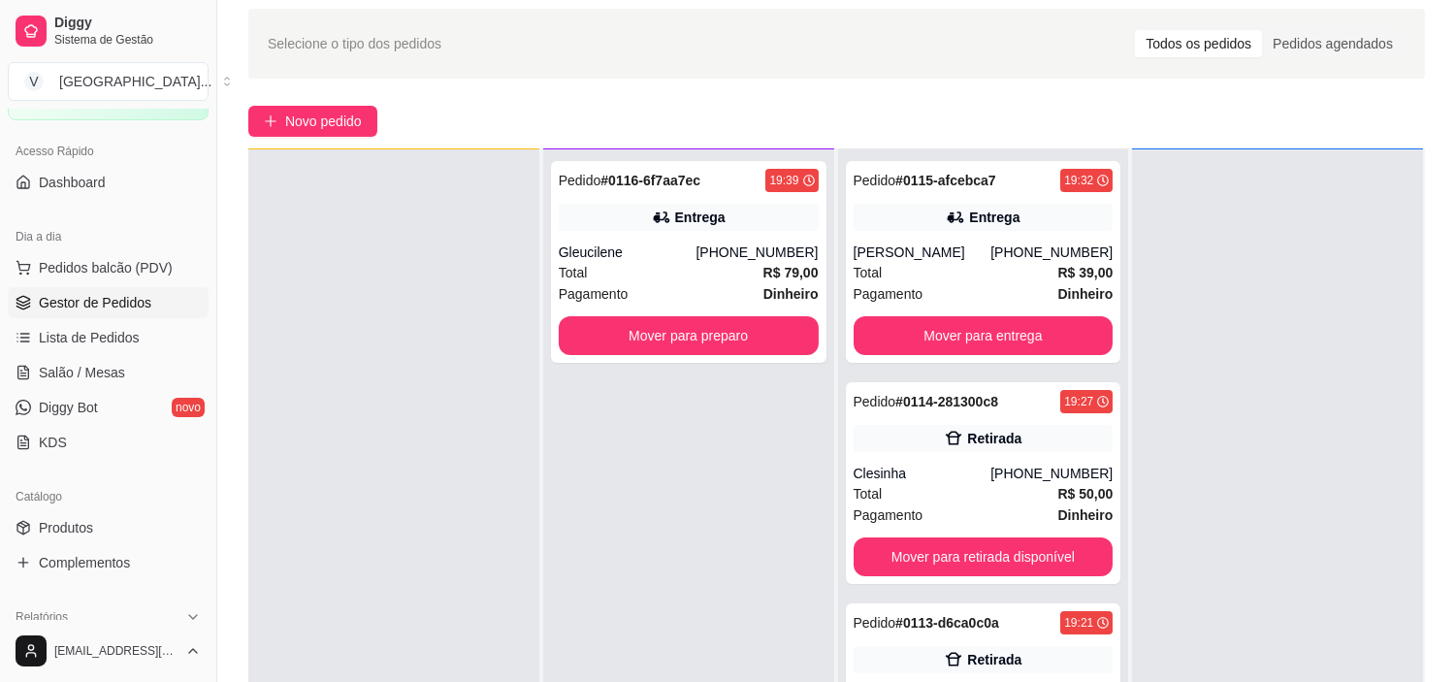
scroll to position [108, 0]
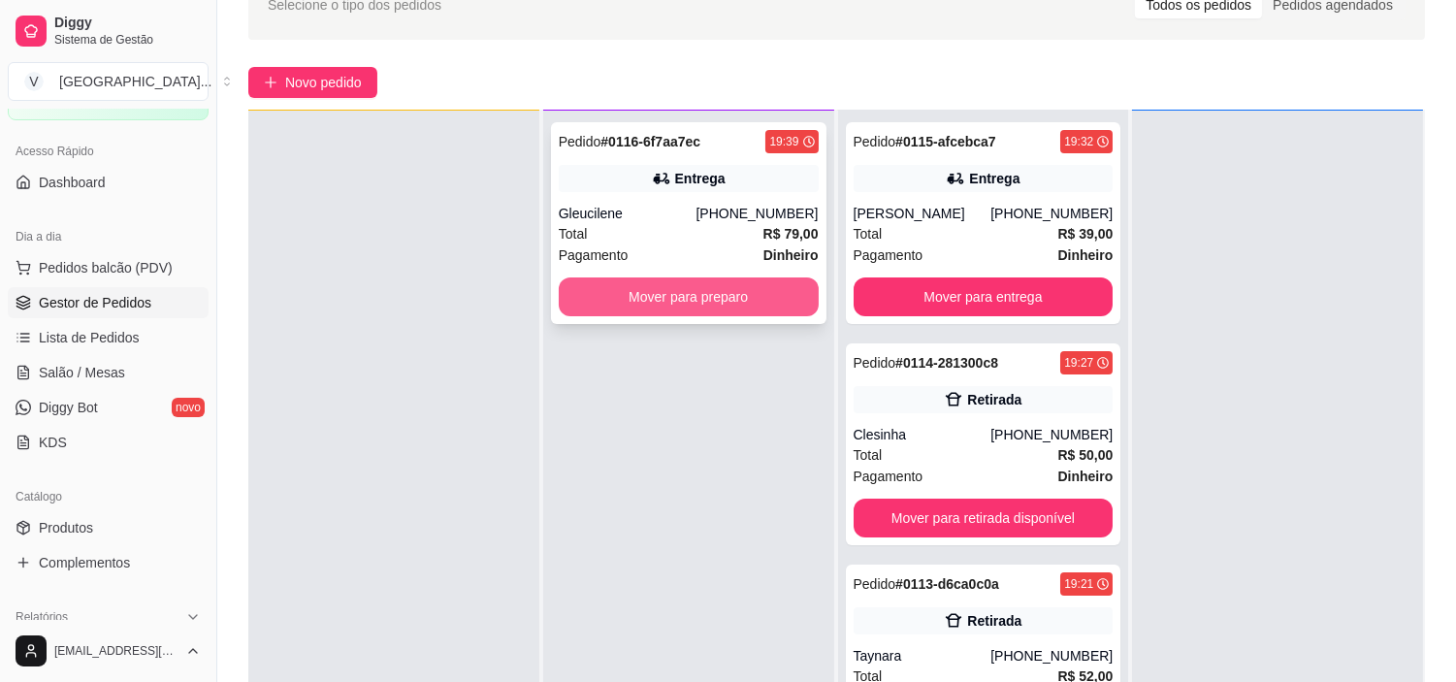
click at [642, 287] on button "Mover para preparo" at bounding box center [689, 296] width 260 height 39
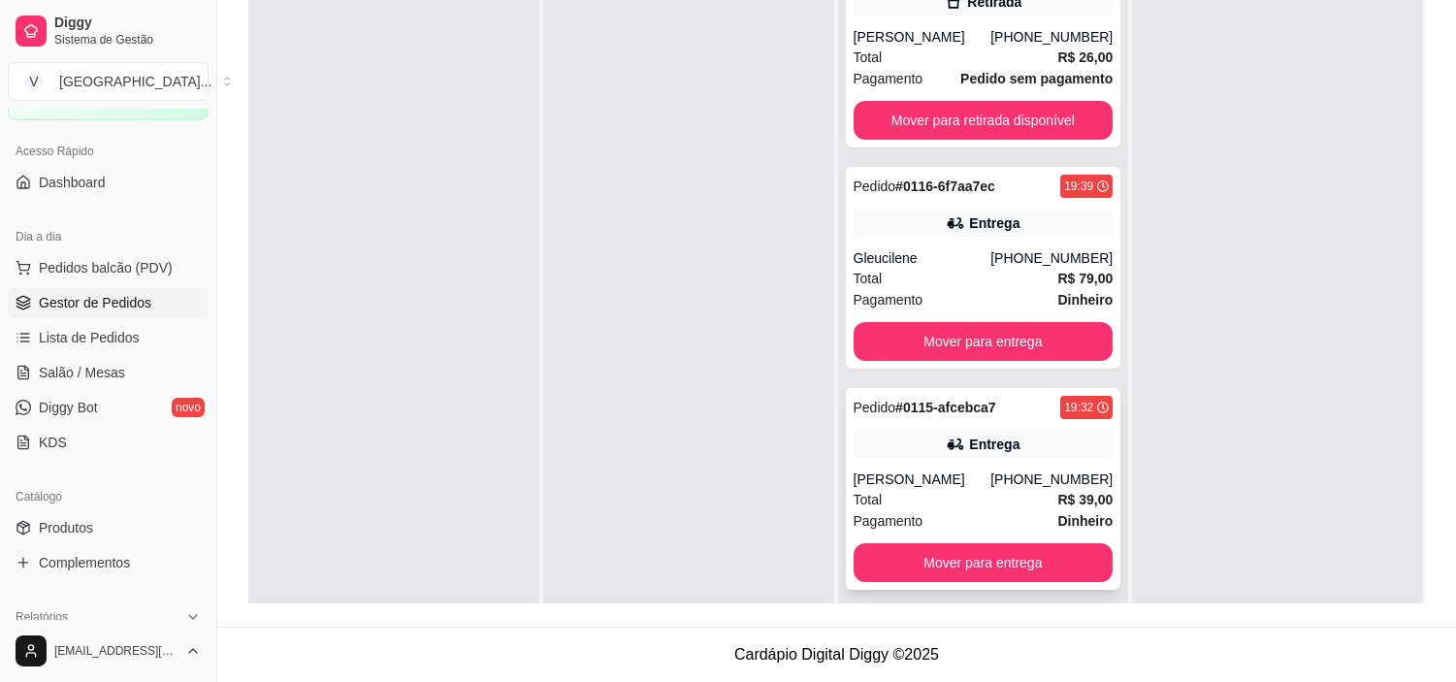
click at [980, 438] on div "Entrega" at bounding box center [994, 443] width 50 height 19
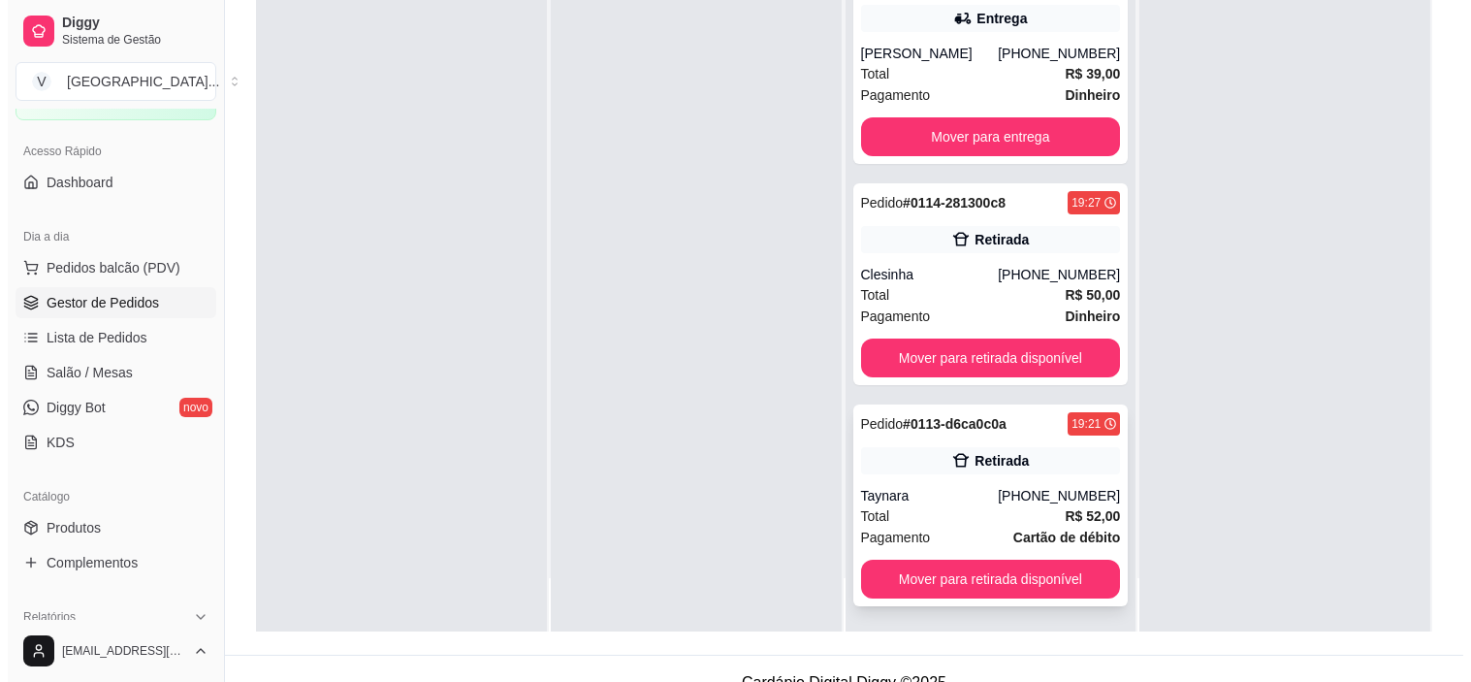
scroll to position [296, 0]
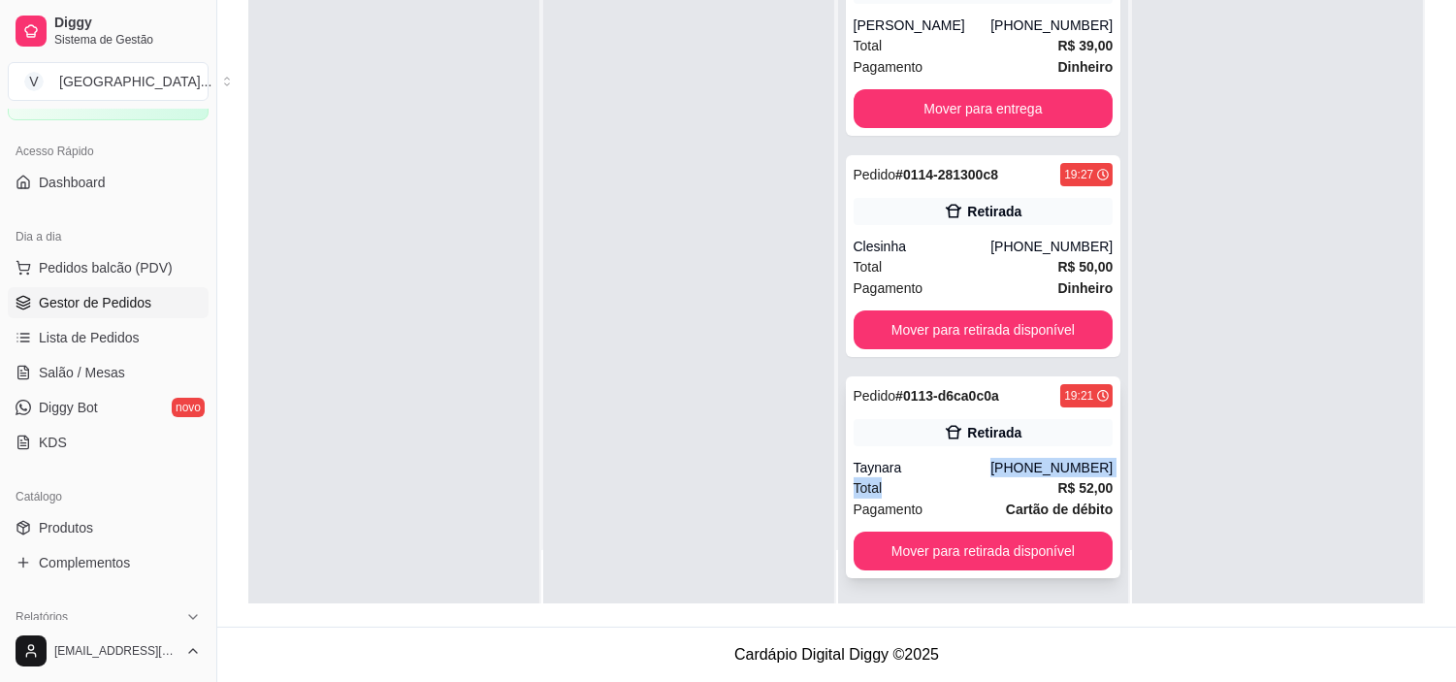
click at [952, 475] on div "Pedido # 0113-d6ca0c0a 19:21 Retirada Taynara [PHONE_NUMBER] Total R$ 52,00 Pag…" at bounding box center [983, 477] width 275 height 202
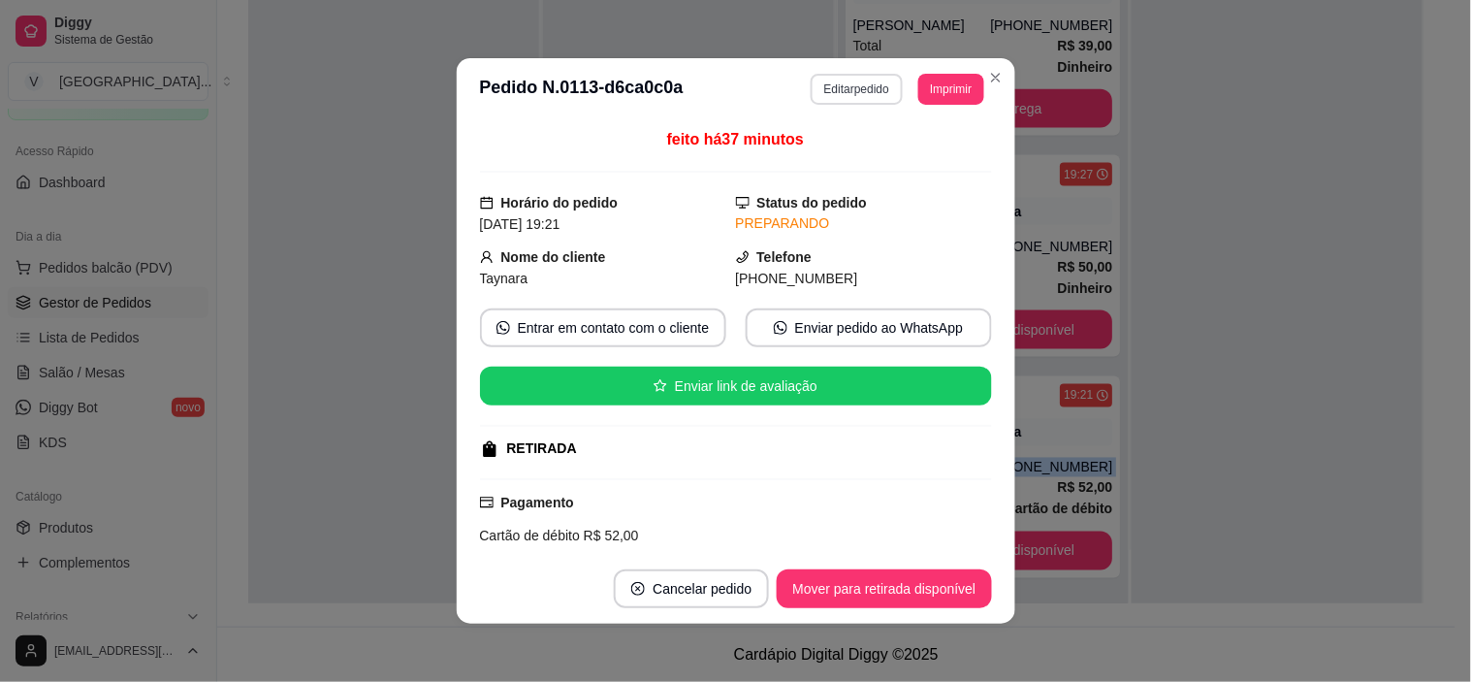
click at [864, 81] on button "Editar pedido" at bounding box center [857, 89] width 92 height 31
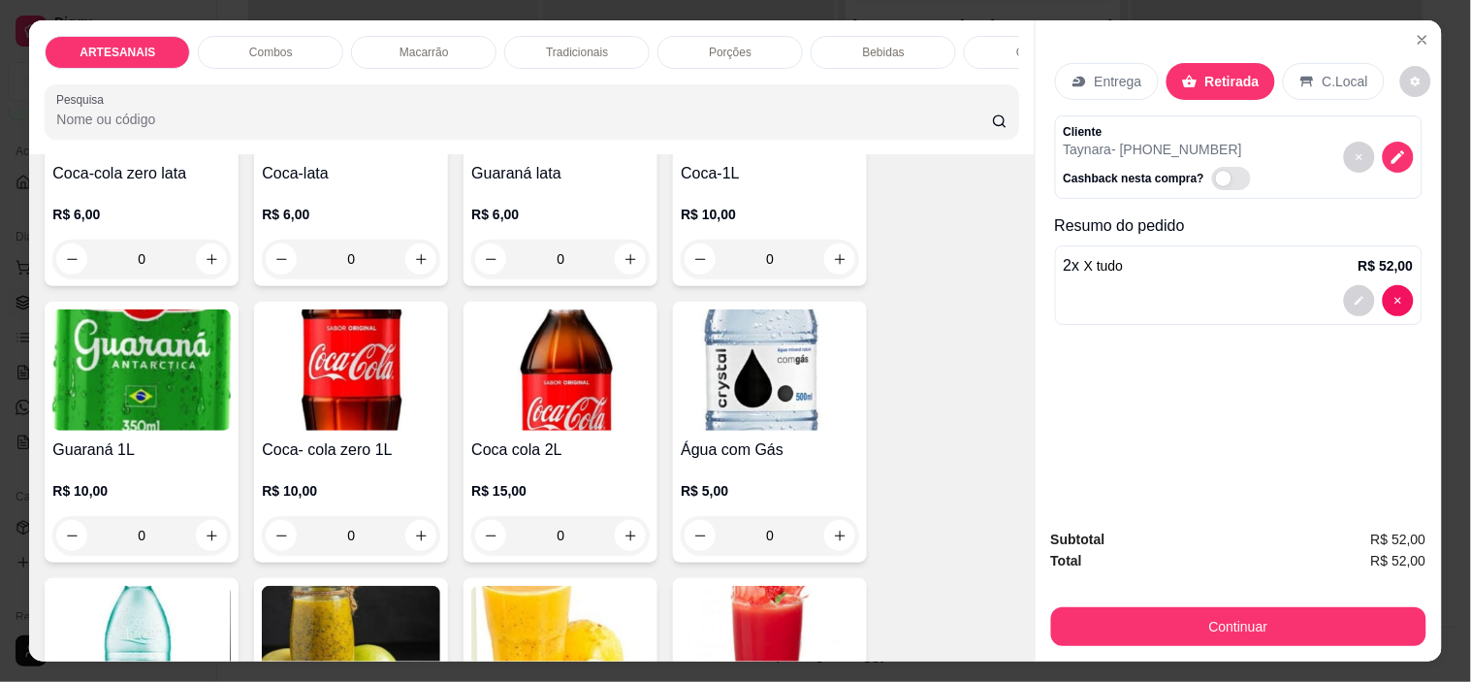
scroll to position [2370, 0]
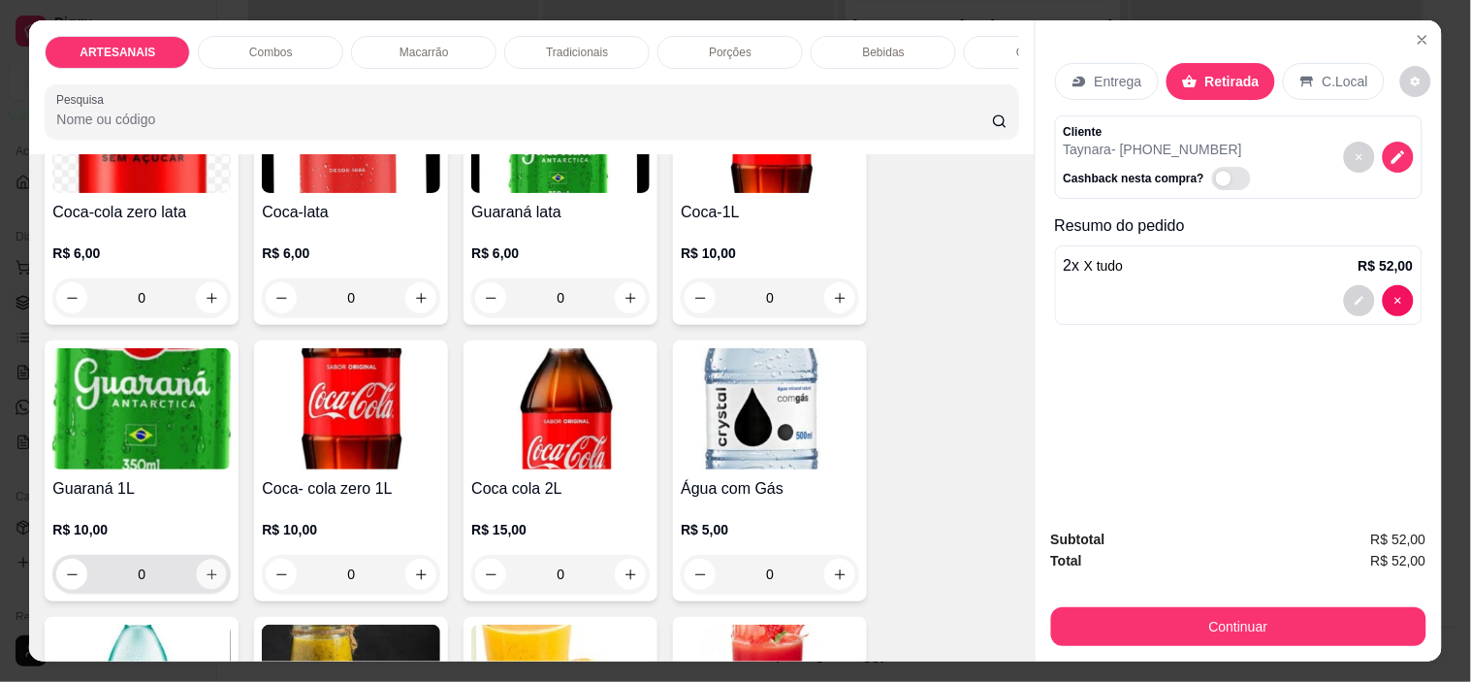
click at [208, 580] on icon "increase-product-quantity" at bounding box center [212, 574] width 15 height 15
type input "1"
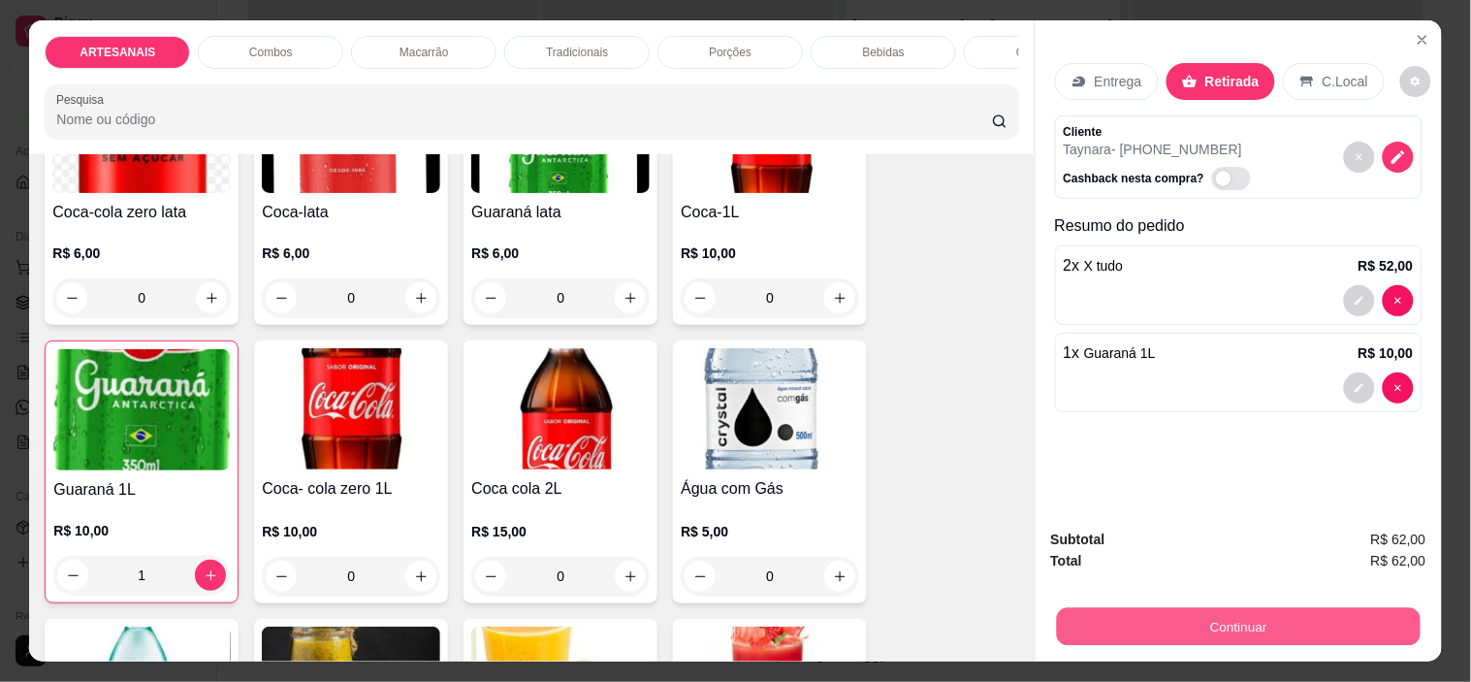
click at [1262, 621] on button "Continuar" at bounding box center [1238, 627] width 364 height 38
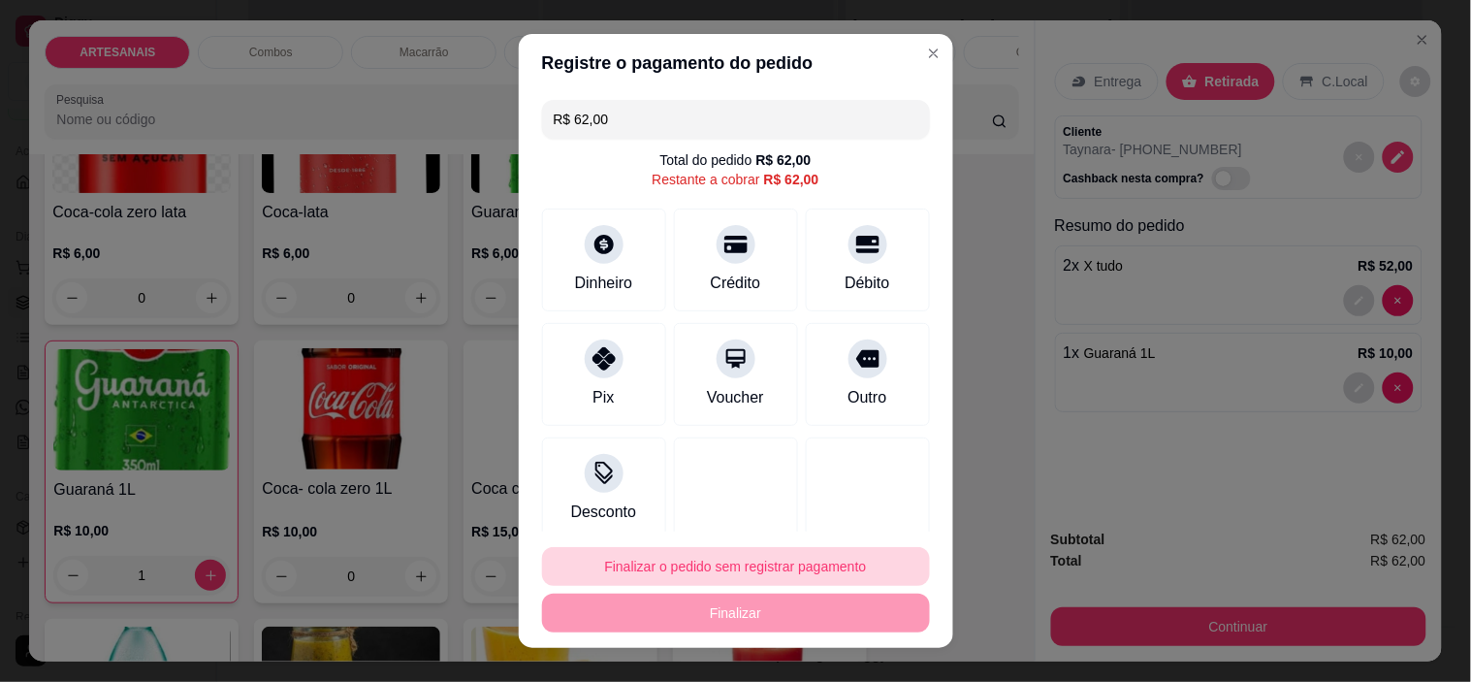
click at [673, 559] on button "Finalizar o pedido sem registrar pagamento" at bounding box center [736, 566] width 388 height 39
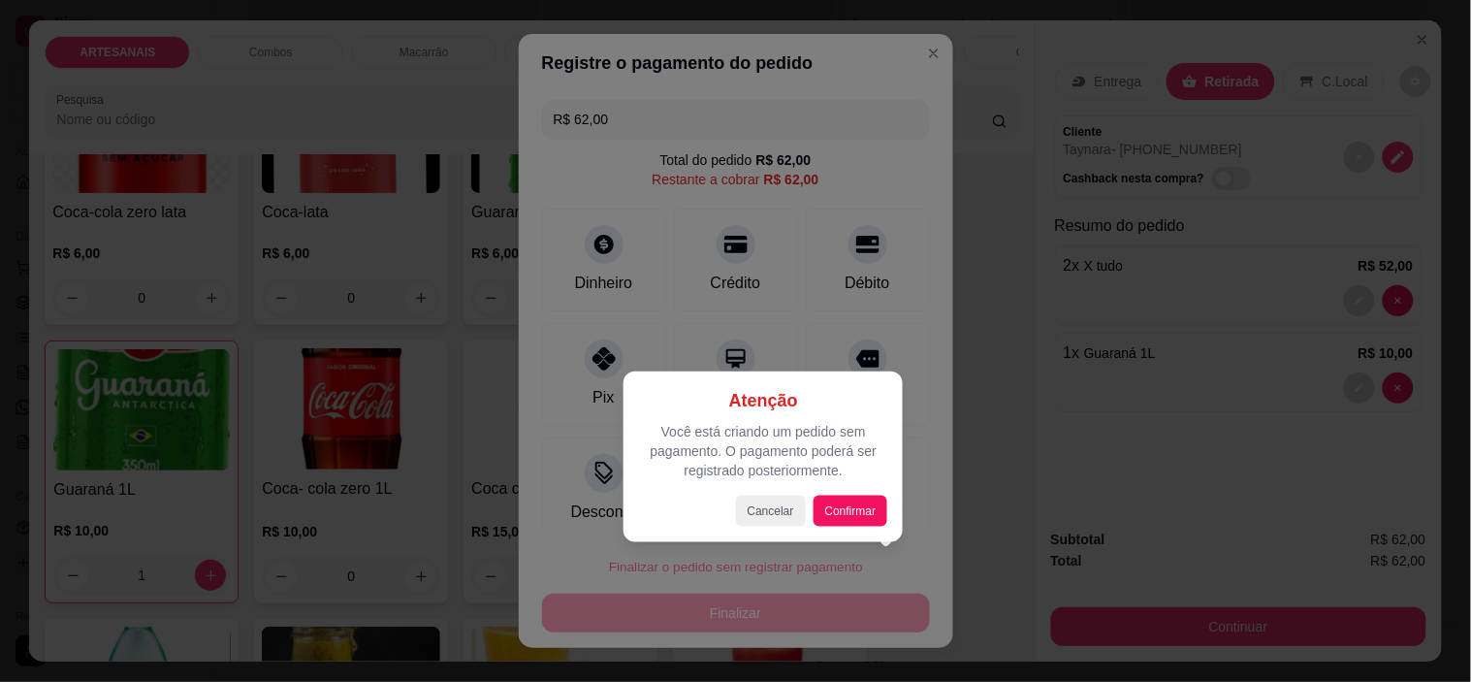
click at [943, 324] on div at bounding box center [735, 341] width 1471 height 682
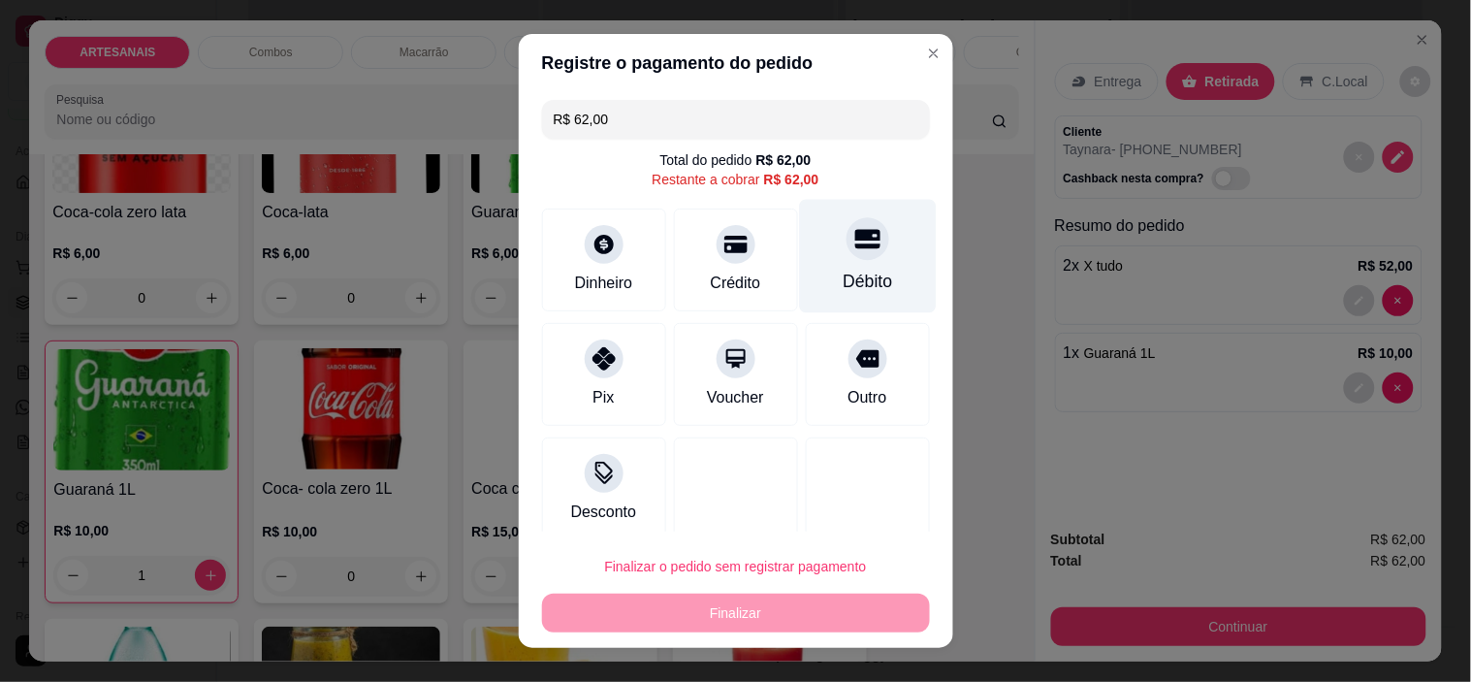
click at [819, 266] on div "Débito" at bounding box center [867, 256] width 137 height 113
type input "R$ 0,00"
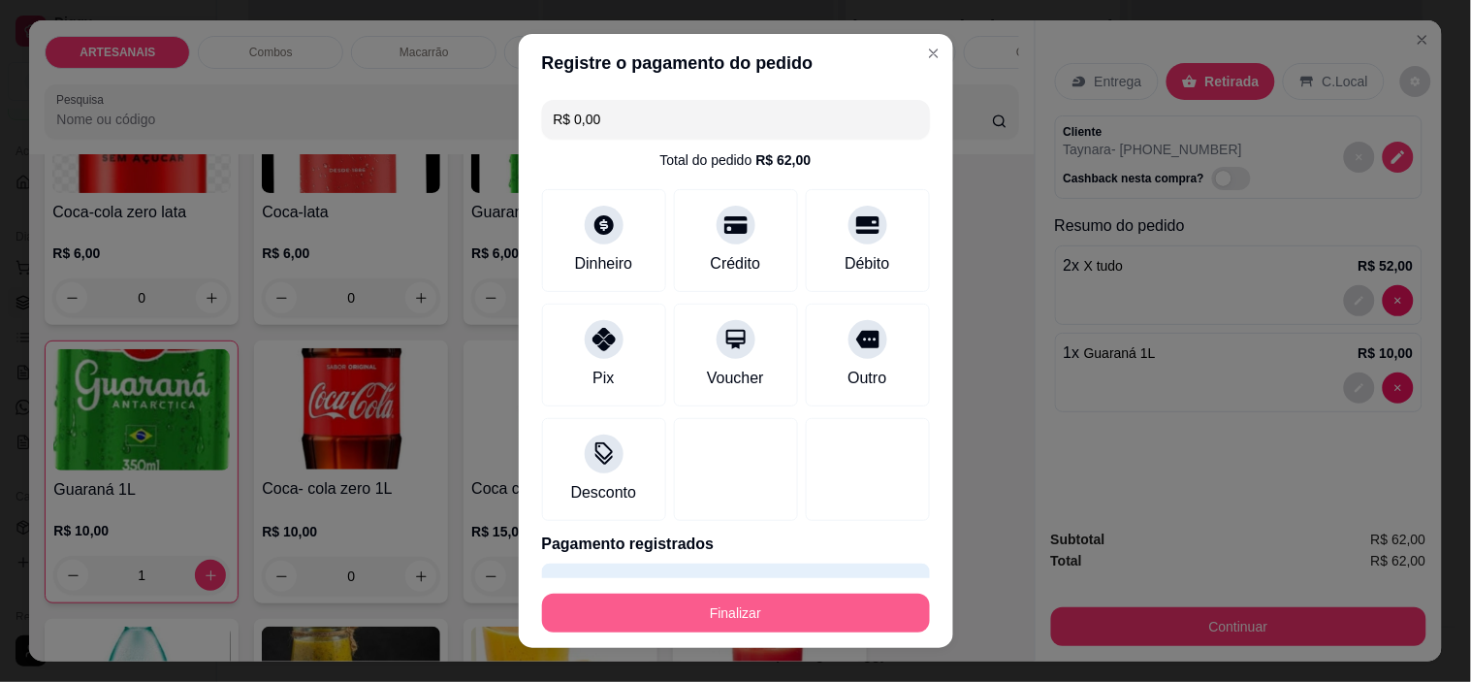
click at [790, 586] on footer "Finalizar" at bounding box center [736, 613] width 434 height 70
click at [797, 607] on button "Finalizar" at bounding box center [736, 613] width 376 height 38
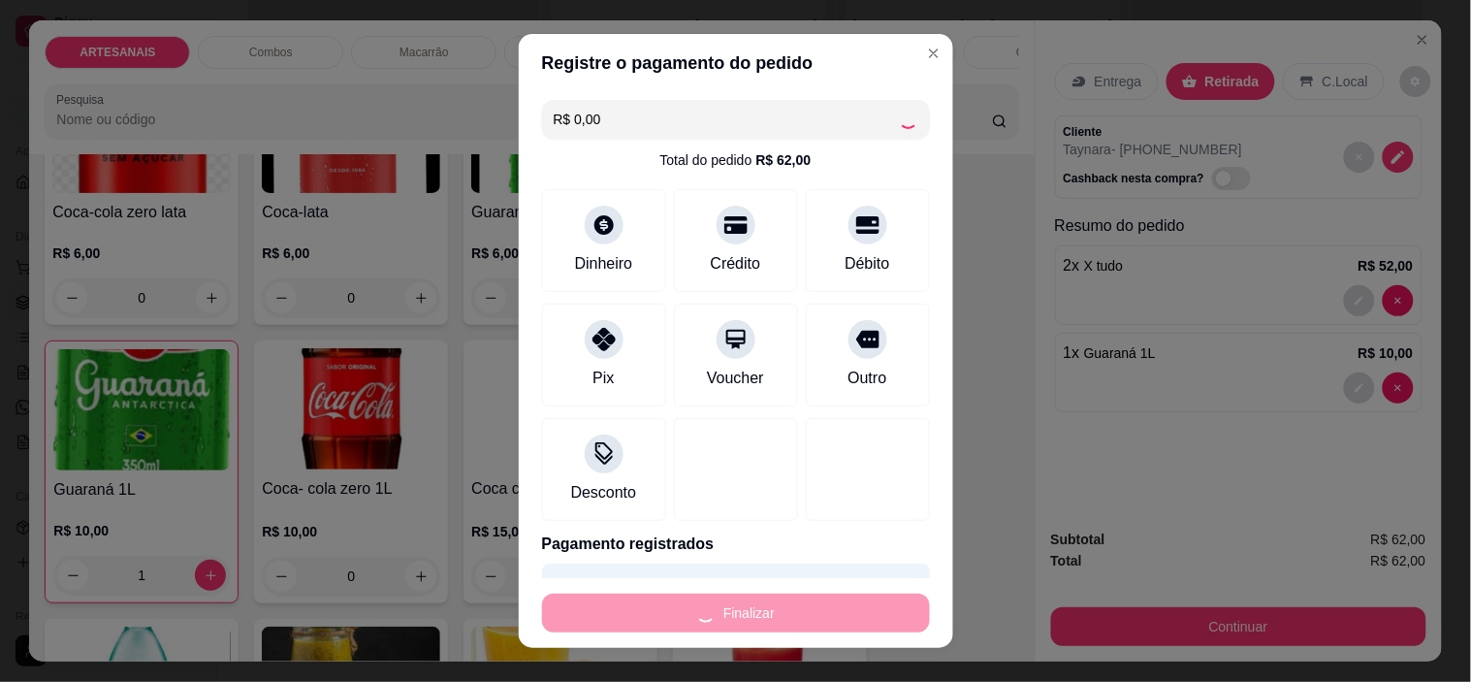
type input "0"
type input "-R$ 62,00"
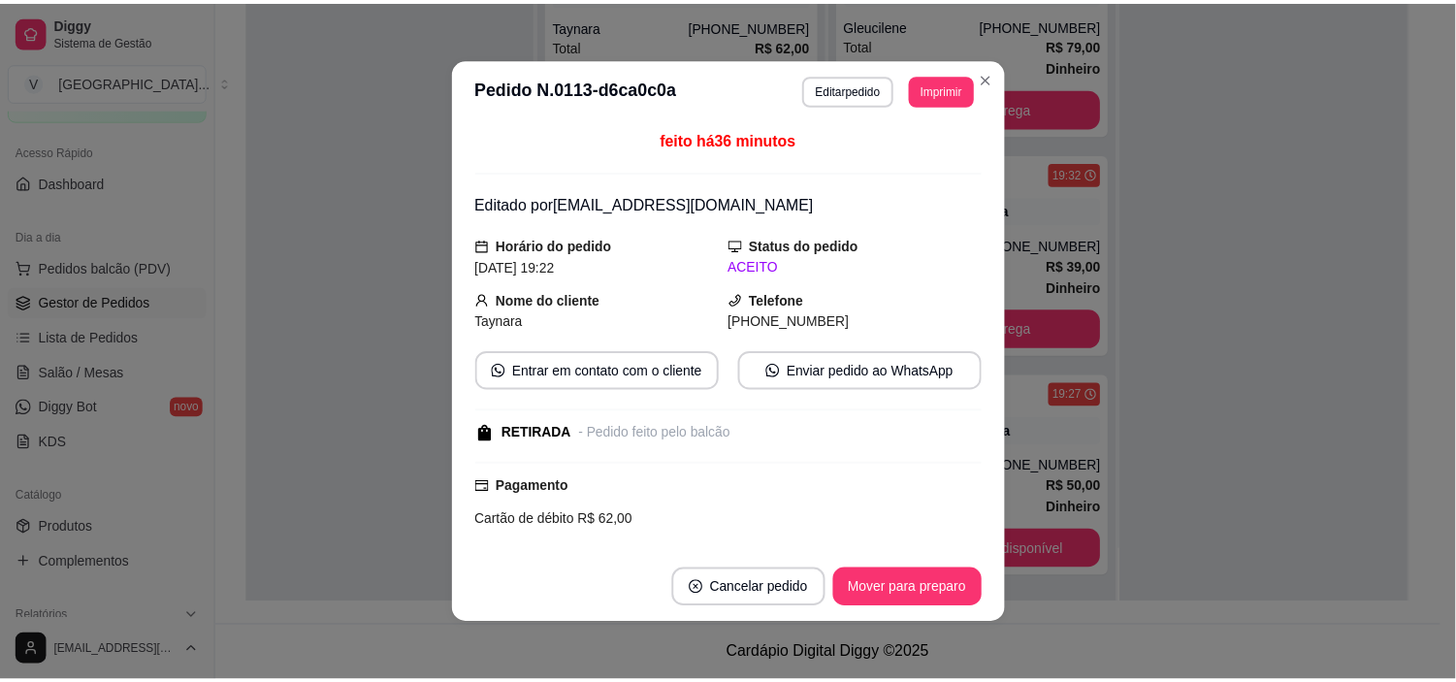
scroll to position [287, 0]
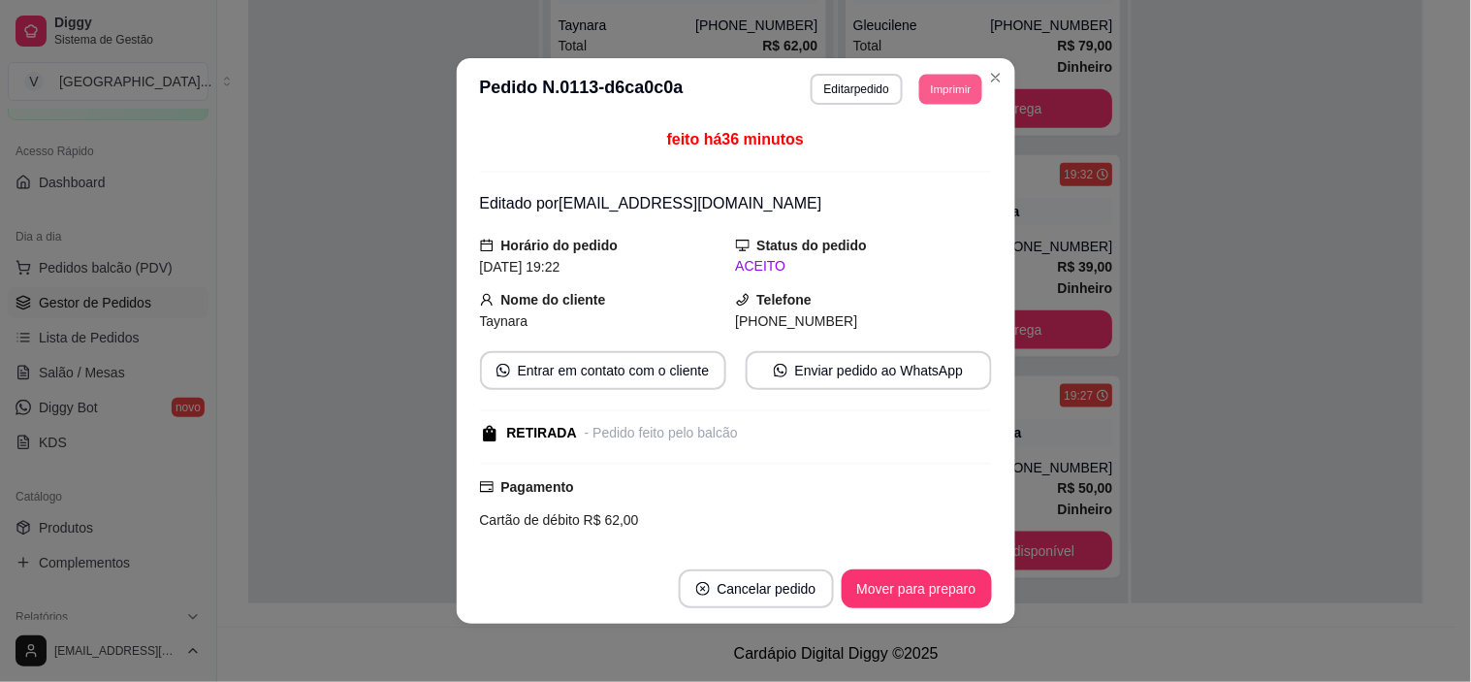
click at [943, 80] on button "Imprimir" at bounding box center [950, 89] width 63 height 30
click at [932, 152] on button "IMPRESSORA" at bounding box center [908, 159] width 141 height 31
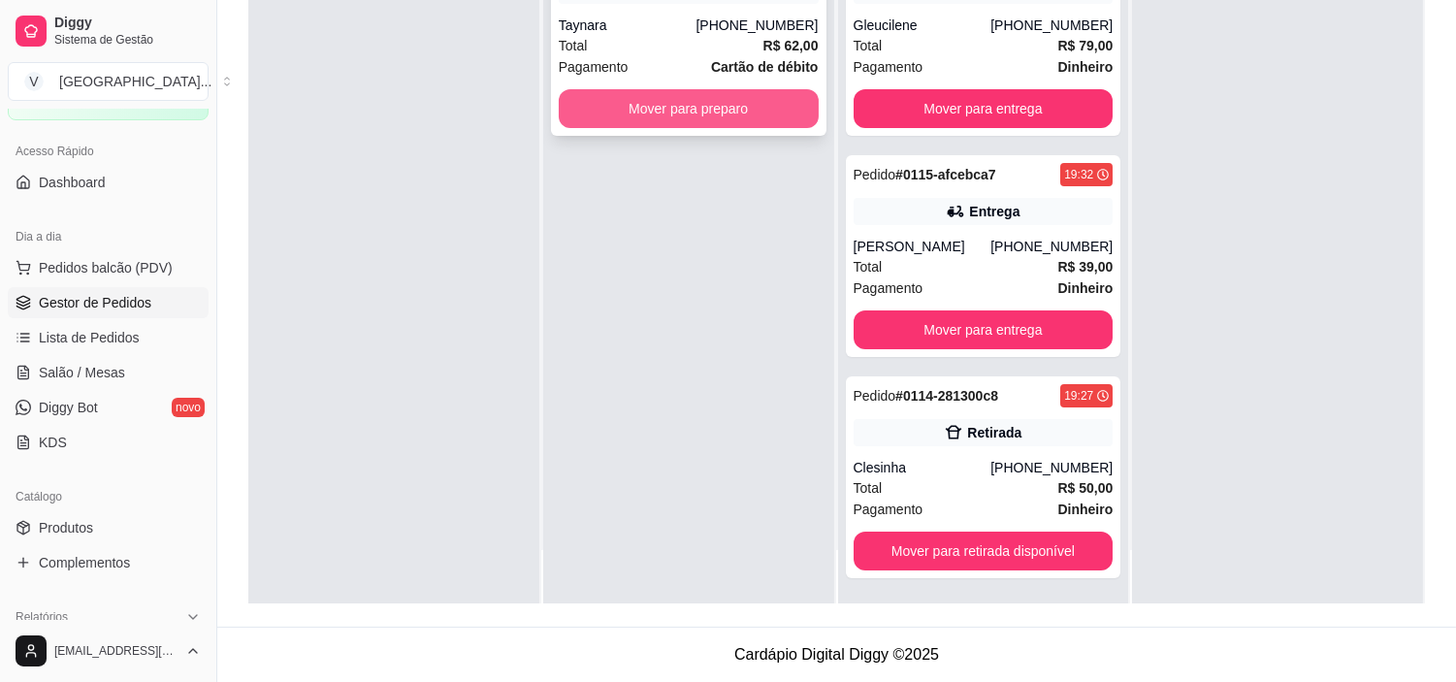
click at [760, 110] on button "Mover para preparo" at bounding box center [689, 108] width 260 height 39
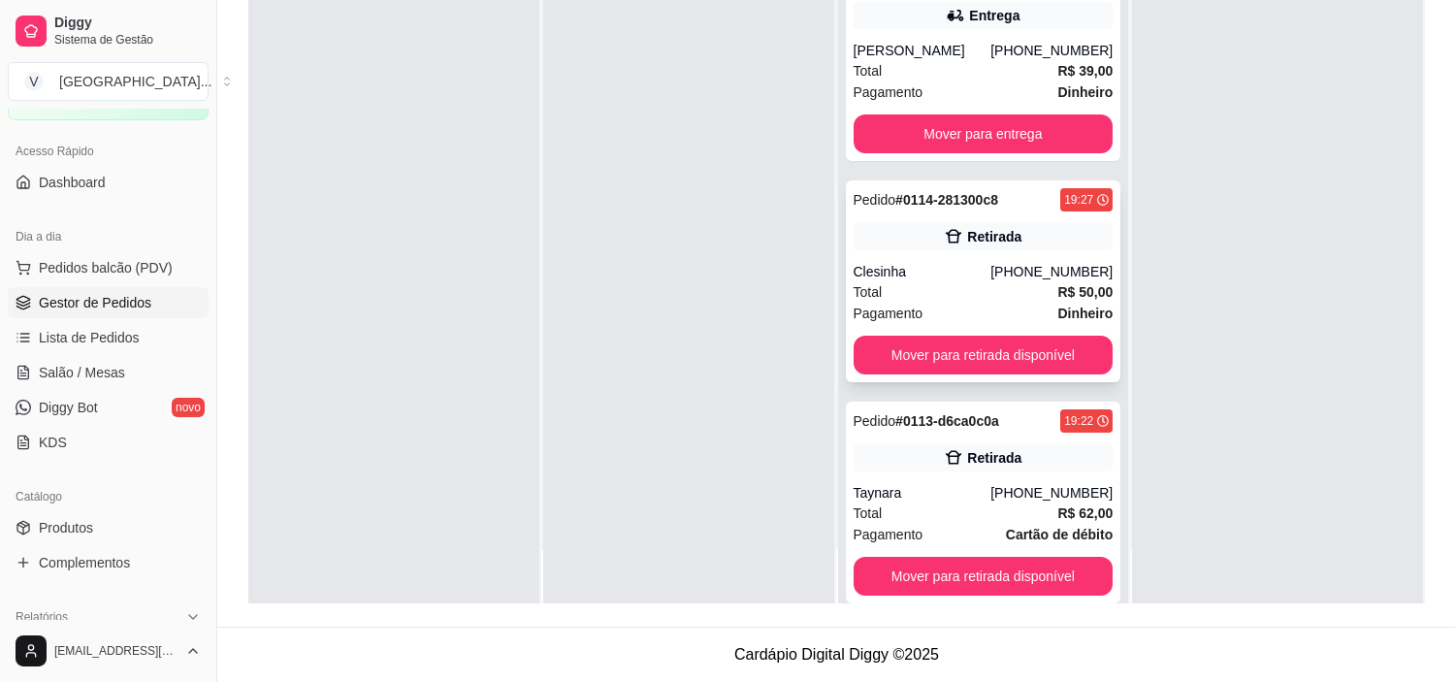
scroll to position [508, 0]
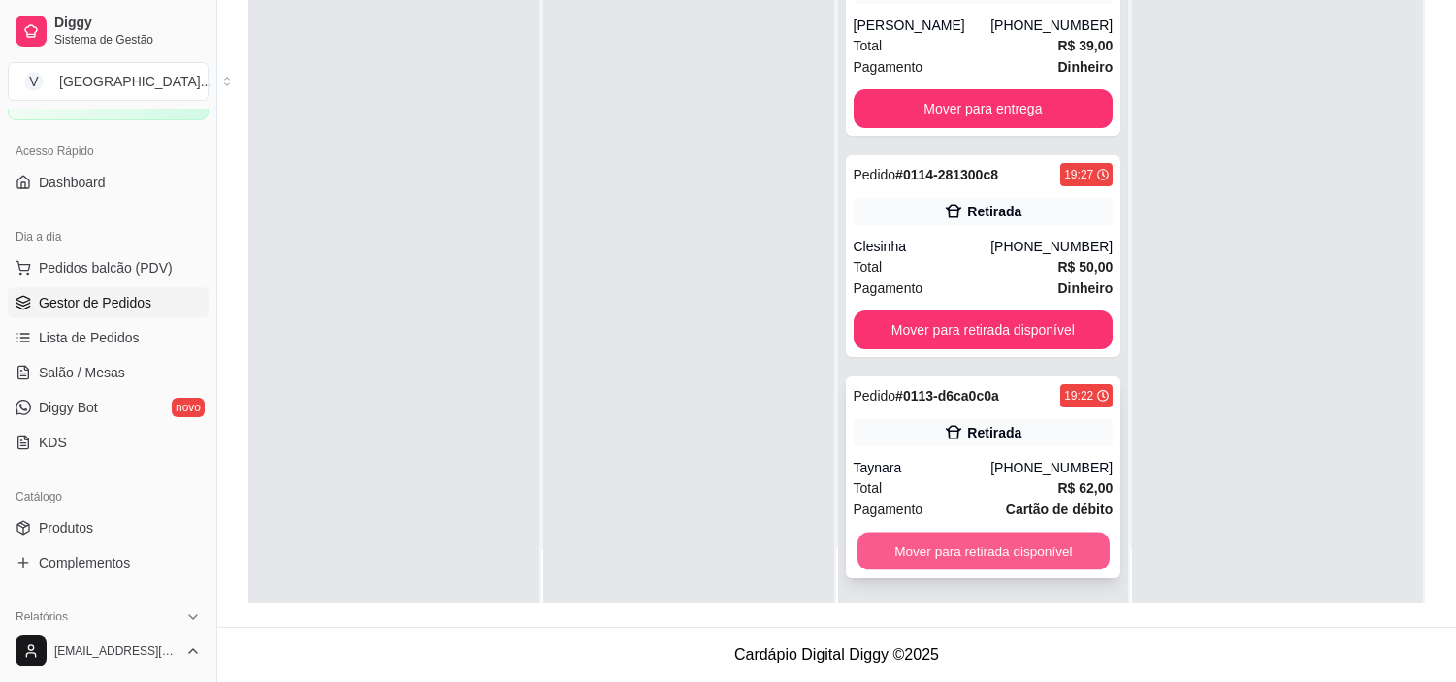
click at [1059, 549] on button "Mover para retirada disponível" at bounding box center [983, 551] width 252 height 38
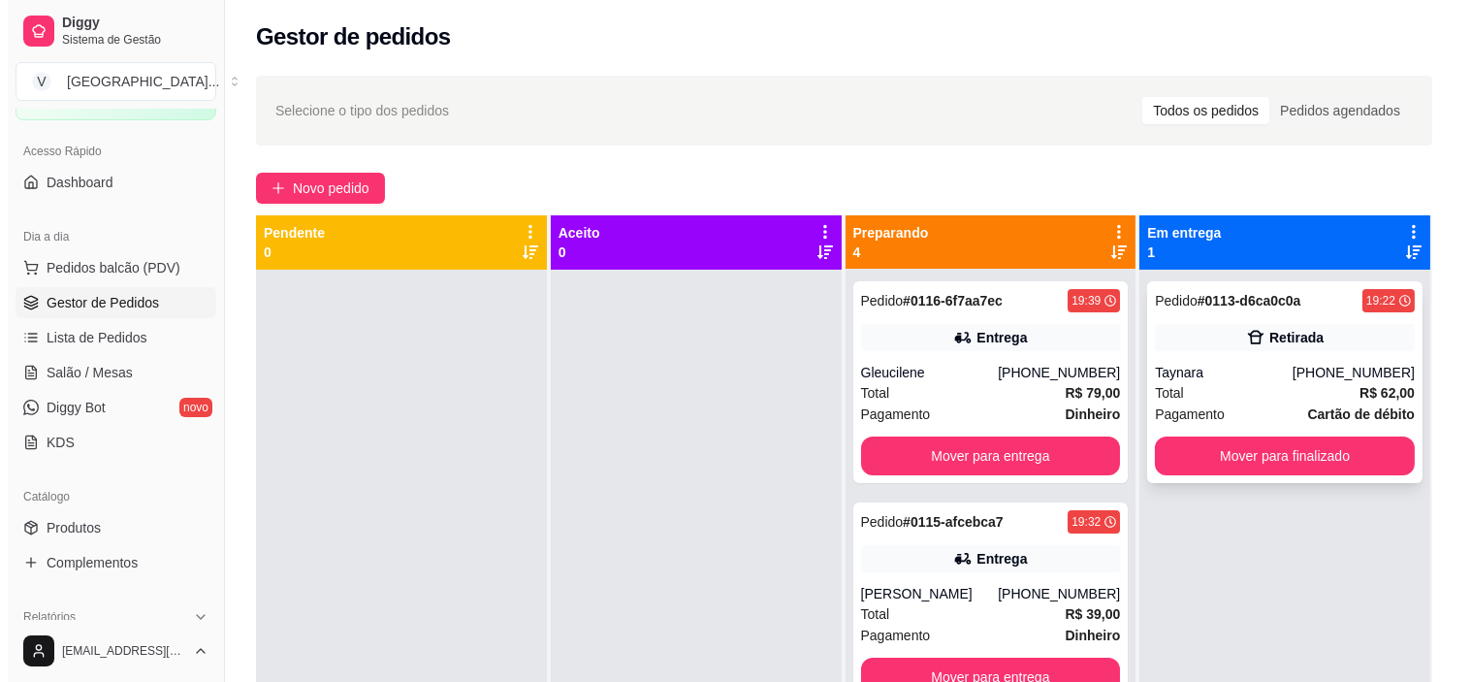
scroll to position [0, 0]
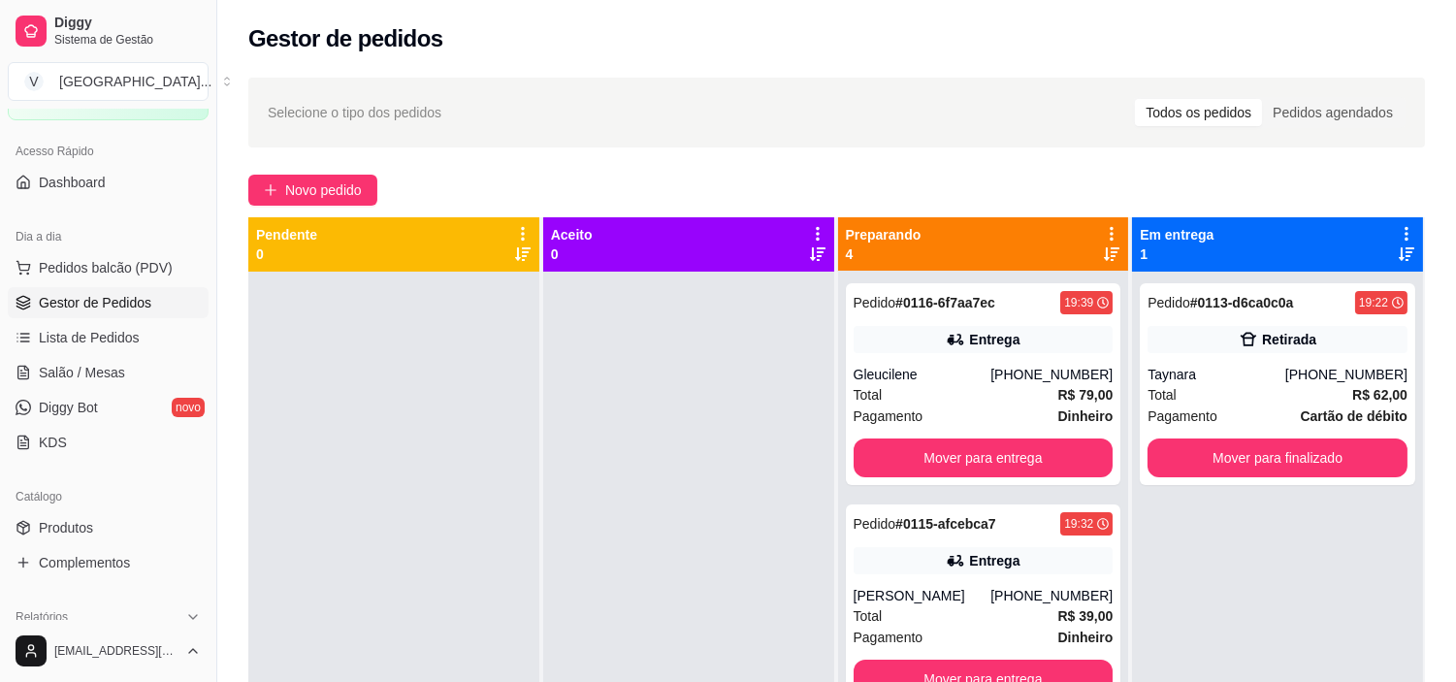
drag, startPoint x: 660, startPoint y: 482, endPoint x: 518, endPoint y: 36, distance: 468.3
click at [518, 36] on div "Gestor de pedidos" at bounding box center [836, 38] width 1176 height 31
click at [297, 147] on div "Selecione o tipo dos pedidos Todos os pedidos Pedidos agendados Novo pedido Pen…" at bounding box center [836, 494] width 1238 height 856
click at [343, 177] on button "Novo pedido" at bounding box center [312, 190] width 129 height 31
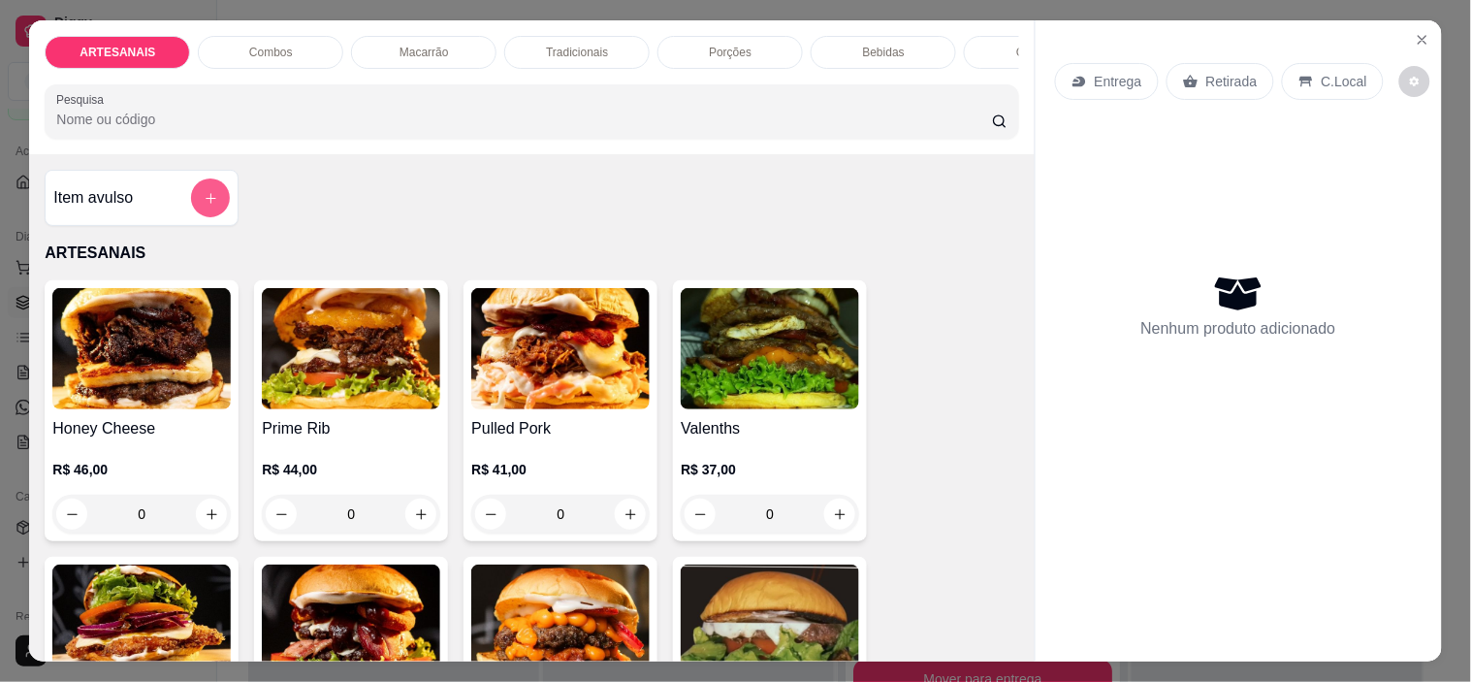
click at [204, 199] on icon "add-separate-item" at bounding box center [211, 198] width 15 height 15
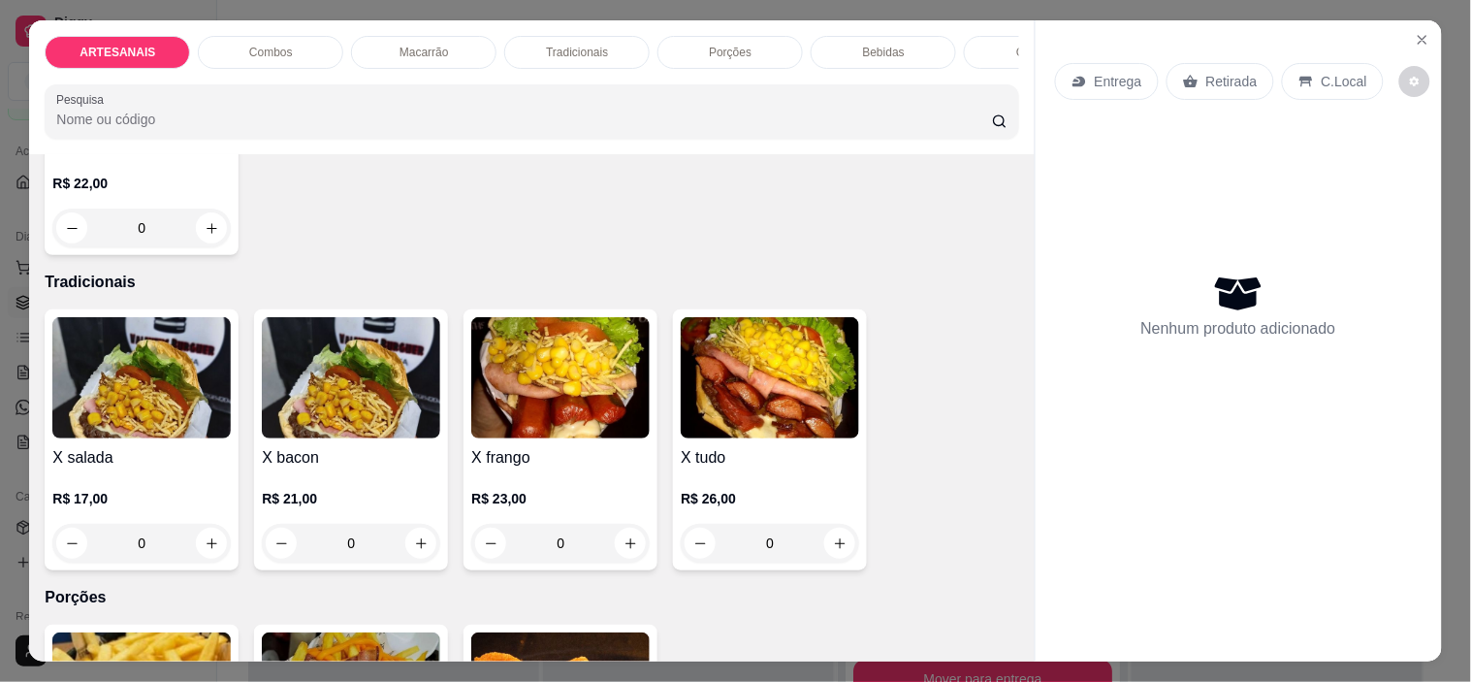
scroll to position [1508, 0]
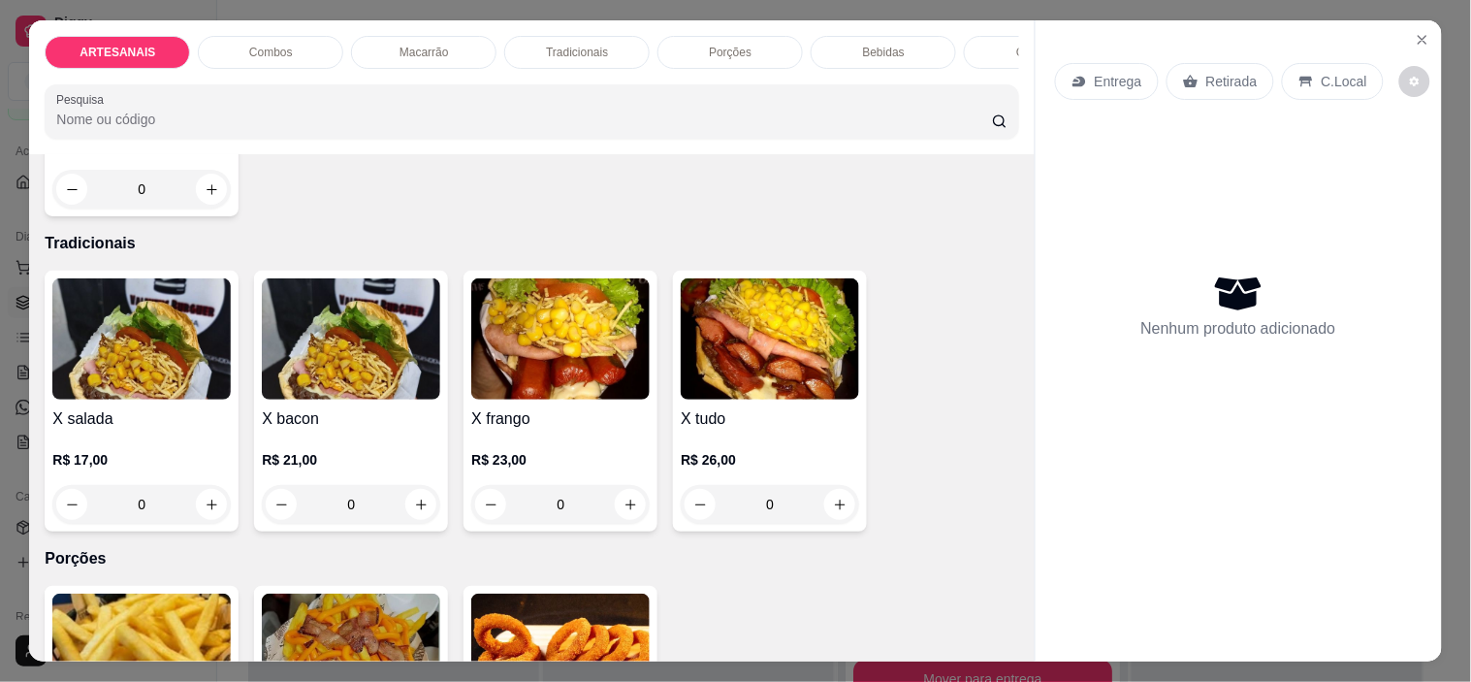
click at [198, 515] on div "0" at bounding box center [141, 504] width 178 height 39
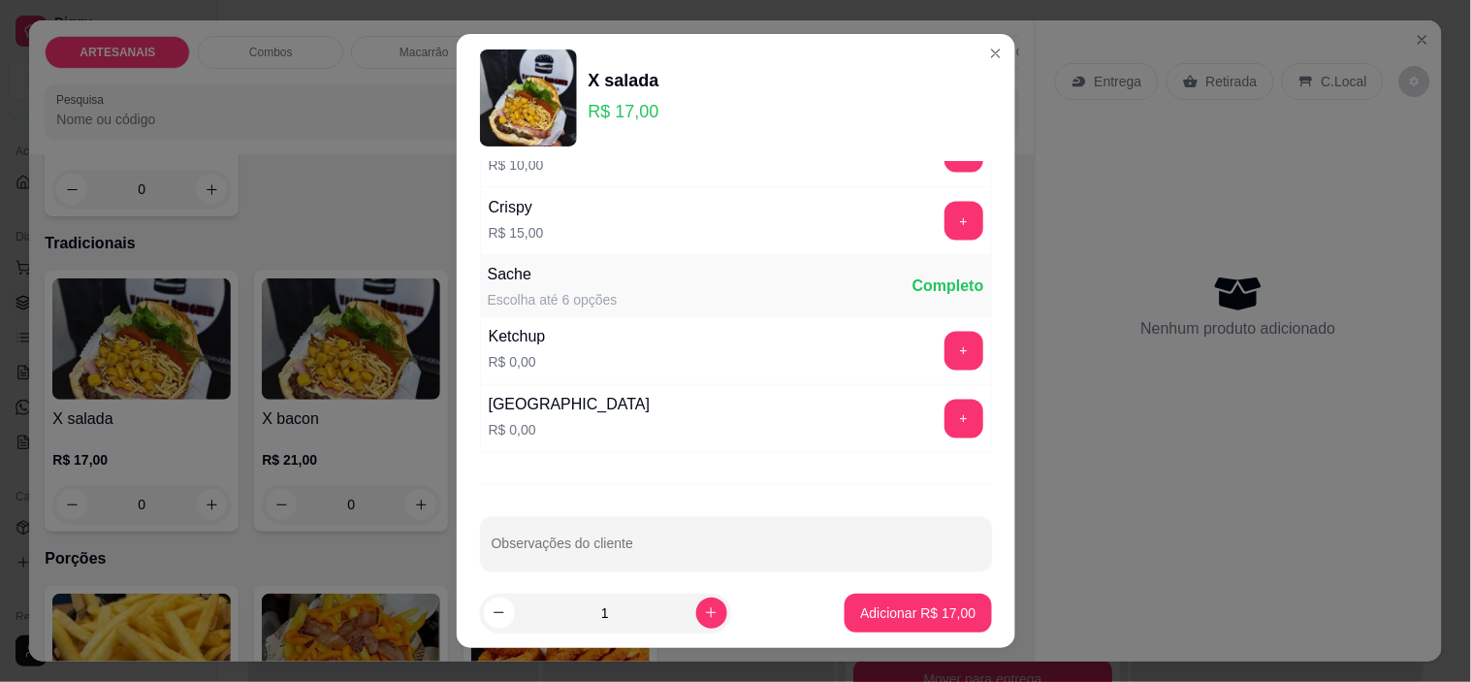
scroll to position [816, 0]
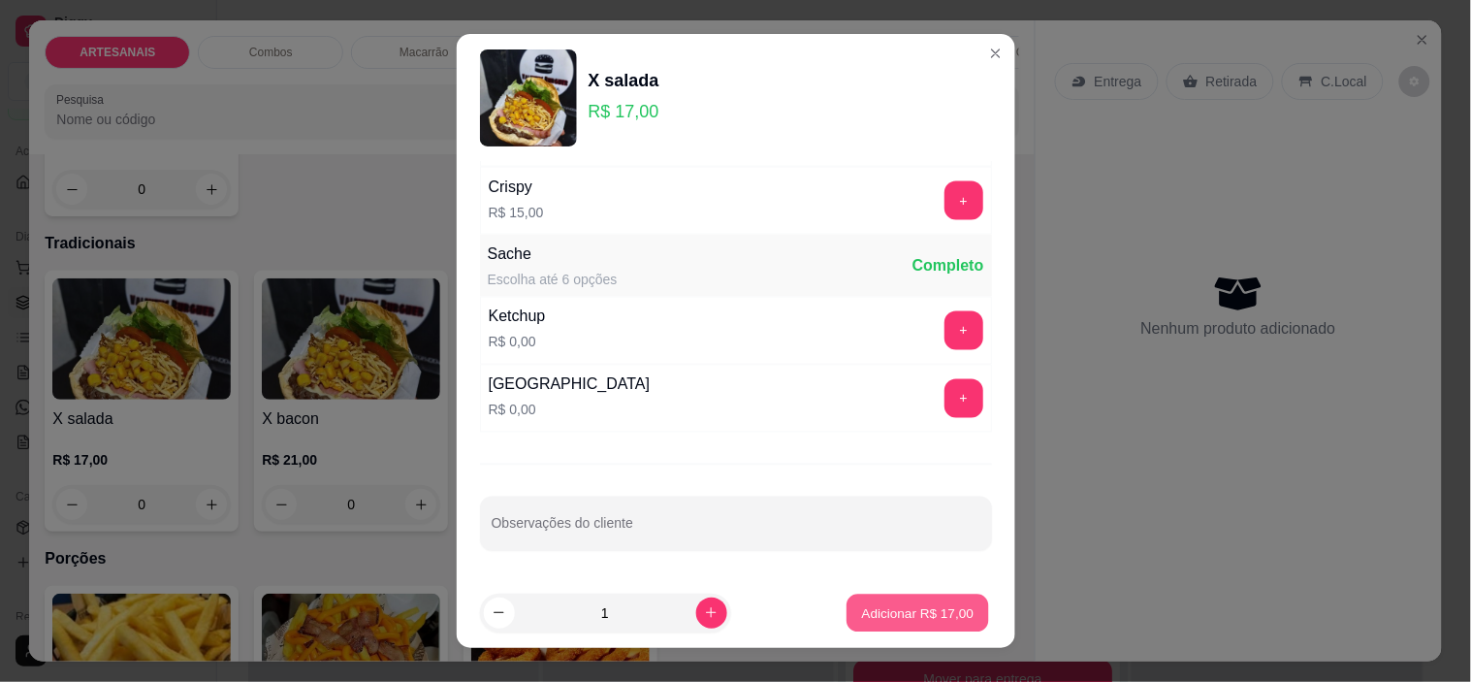
click at [905, 616] on p "Adicionar R$ 17,00" at bounding box center [918, 612] width 112 height 18
type input "1"
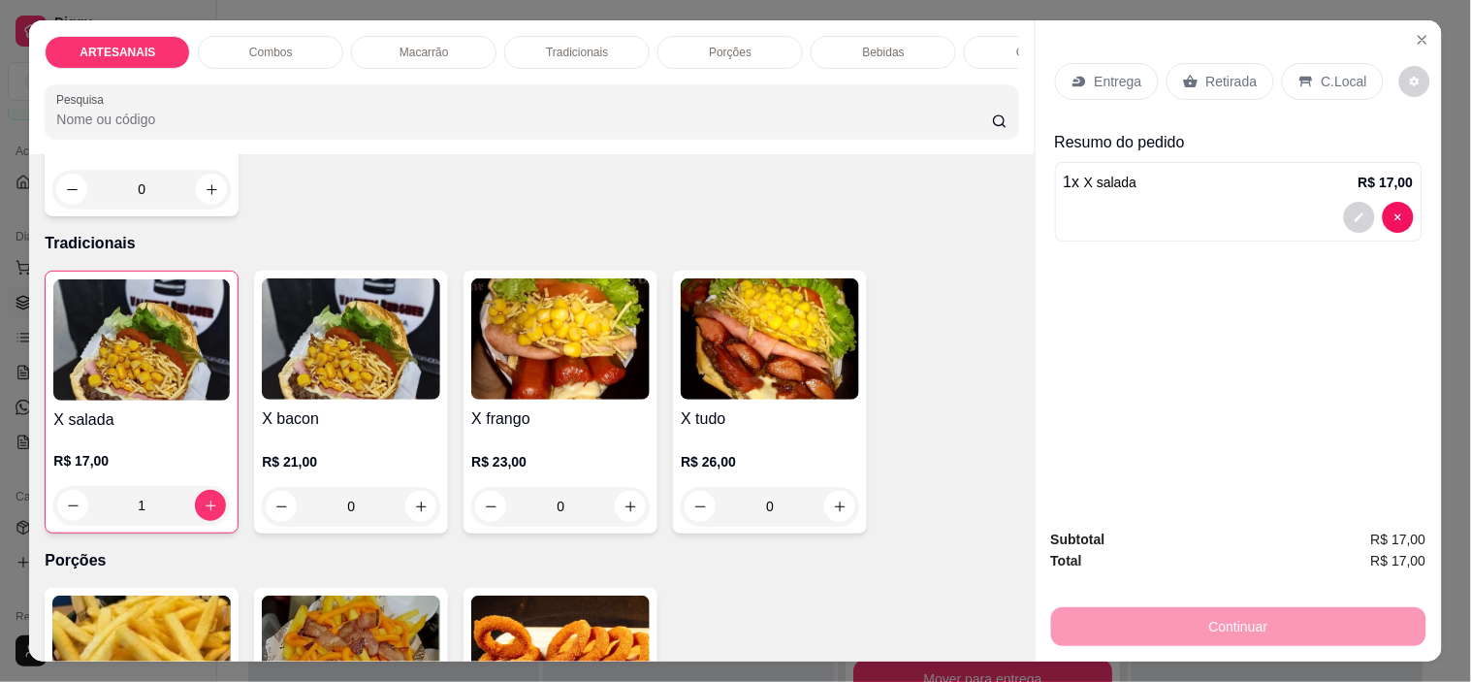
click at [1206, 72] on p "Retirada" at bounding box center [1231, 81] width 51 height 19
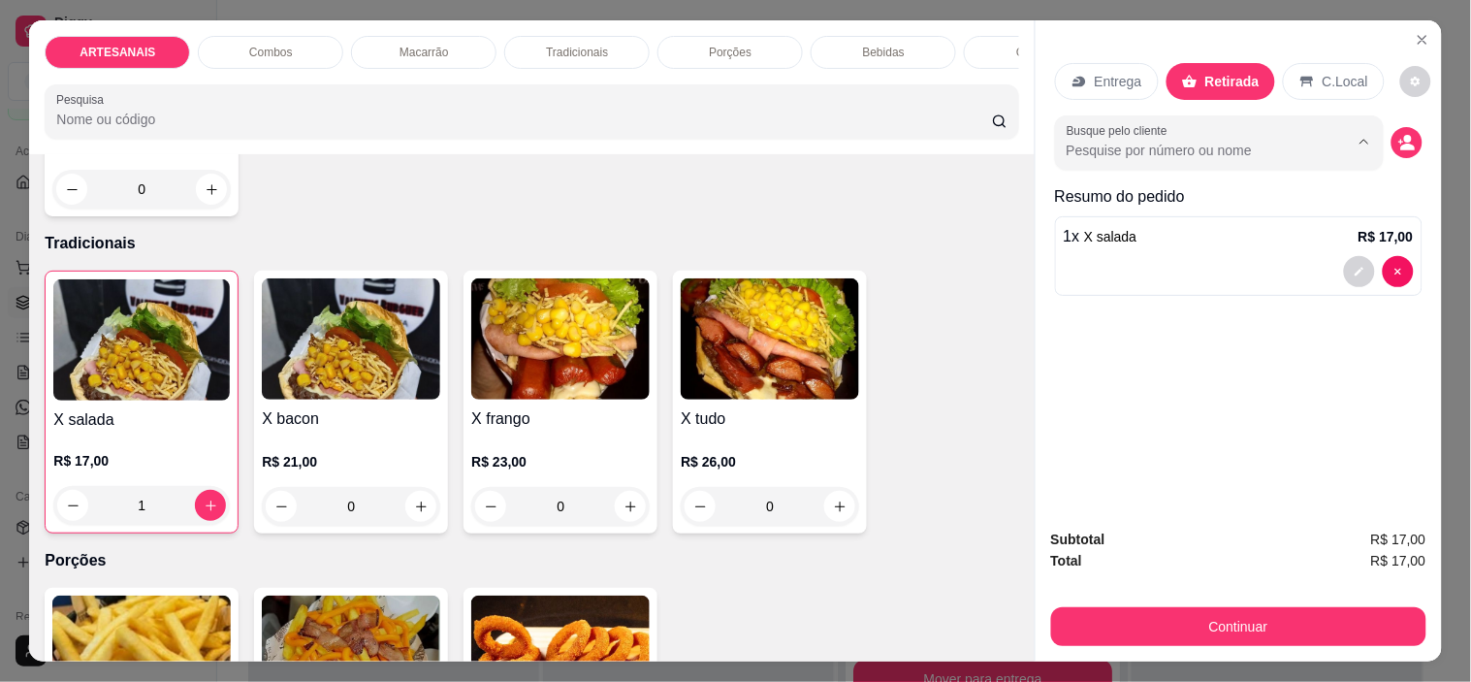
click at [1286, 141] on input "Busque pelo cliente" at bounding box center [1192, 150] width 251 height 19
type input "vo do br"
click at [1398, 134] on icon "decrease-product-quantity" at bounding box center [1406, 142] width 17 height 17
click at [1409, 133] on button "decrease-product-quantity" at bounding box center [1407, 142] width 31 height 31
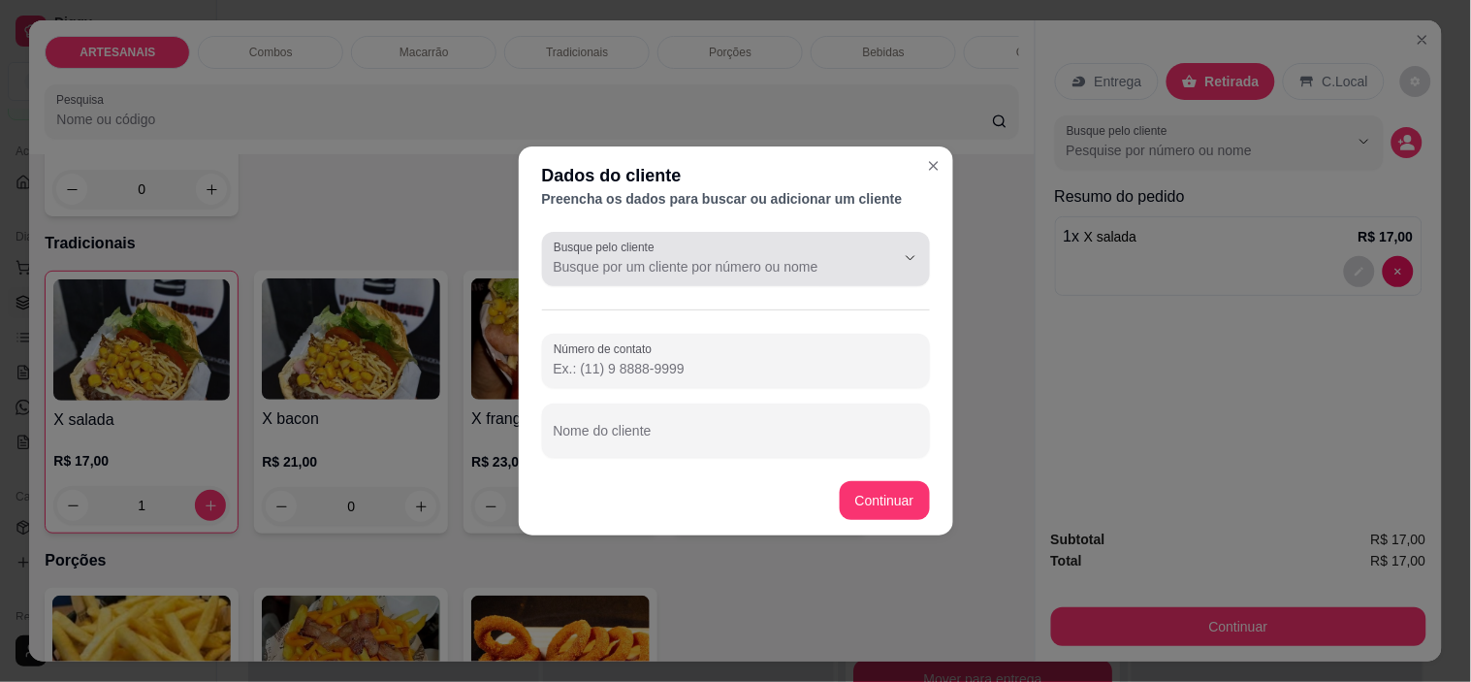
click at [832, 245] on div at bounding box center [736, 259] width 365 height 39
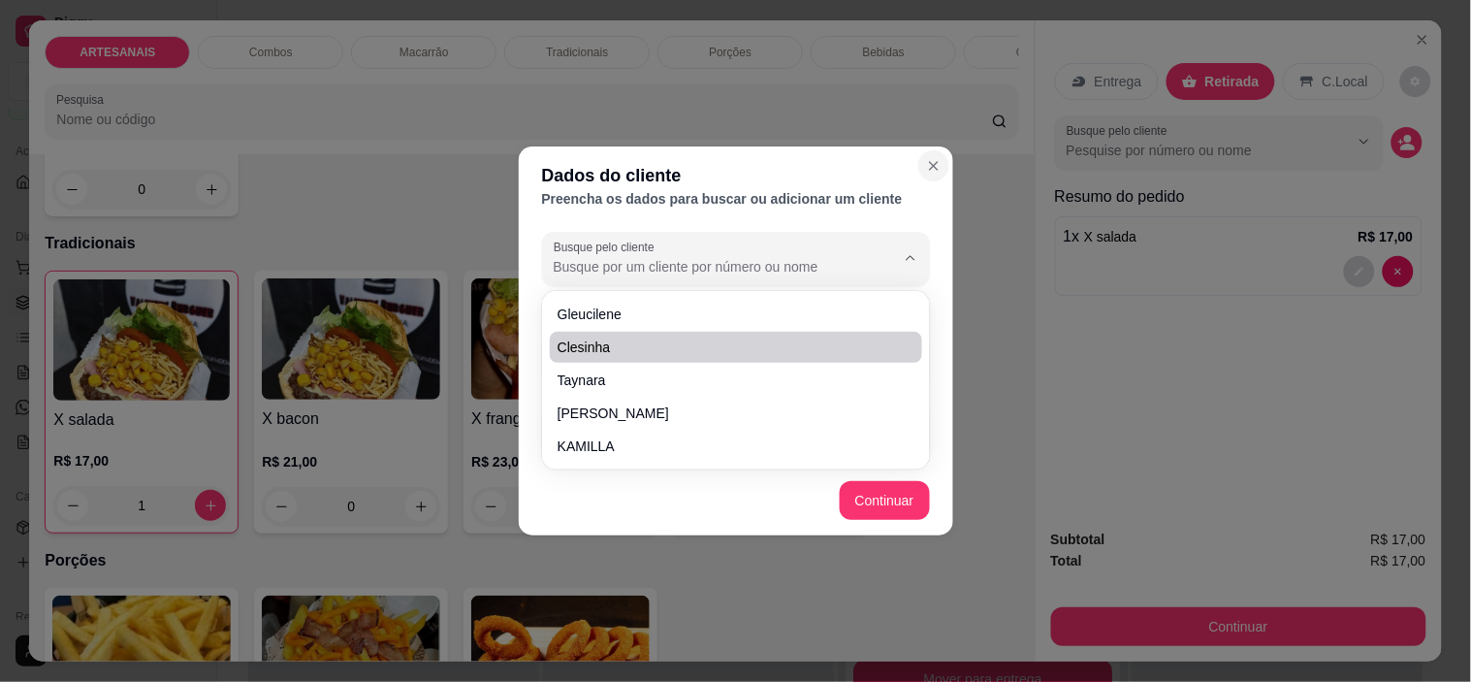
click at [932, 168] on icon "Close" at bounding box center [934, 166] width 8 height 8
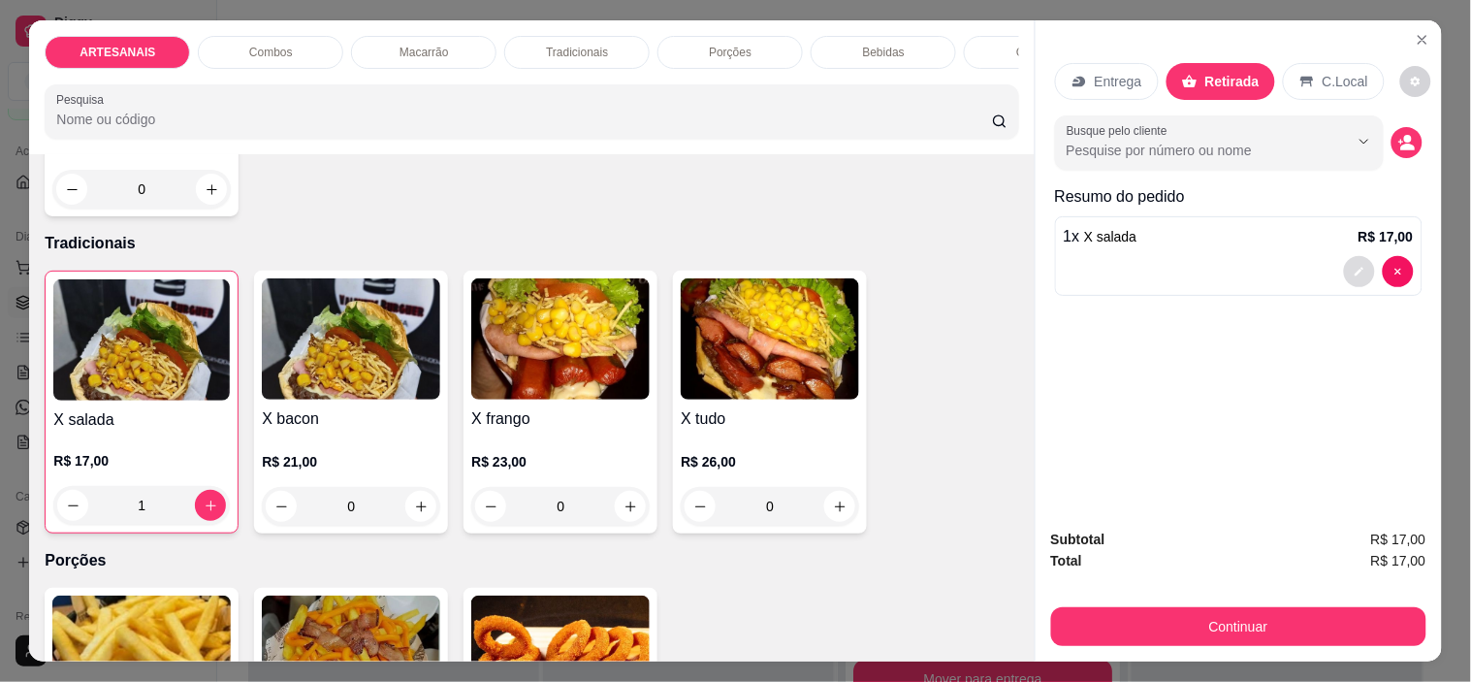
click at [1359, 264] on button "decrease-product-quantity" at bounding box center [1359, 271] width 31 height 31
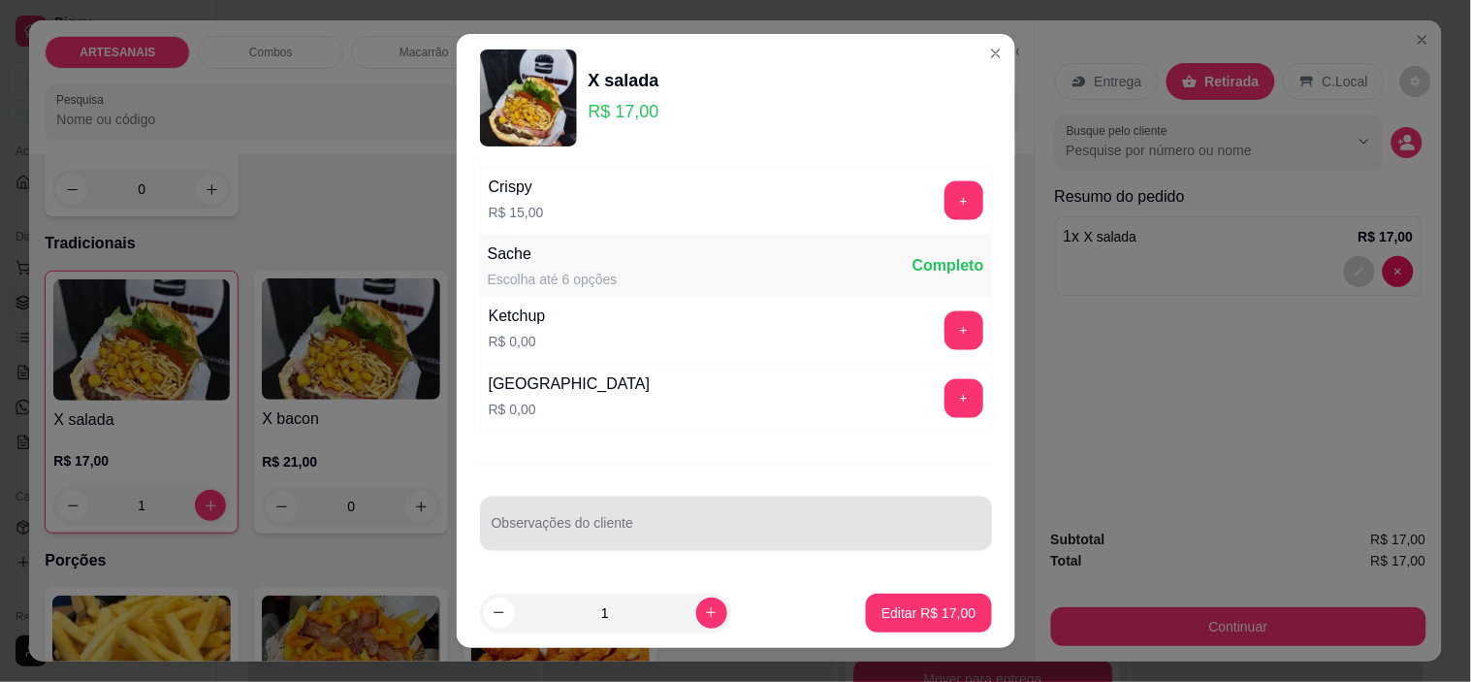
click at [747, 512] on div at bounding box center [736, 523] width 489 height 39
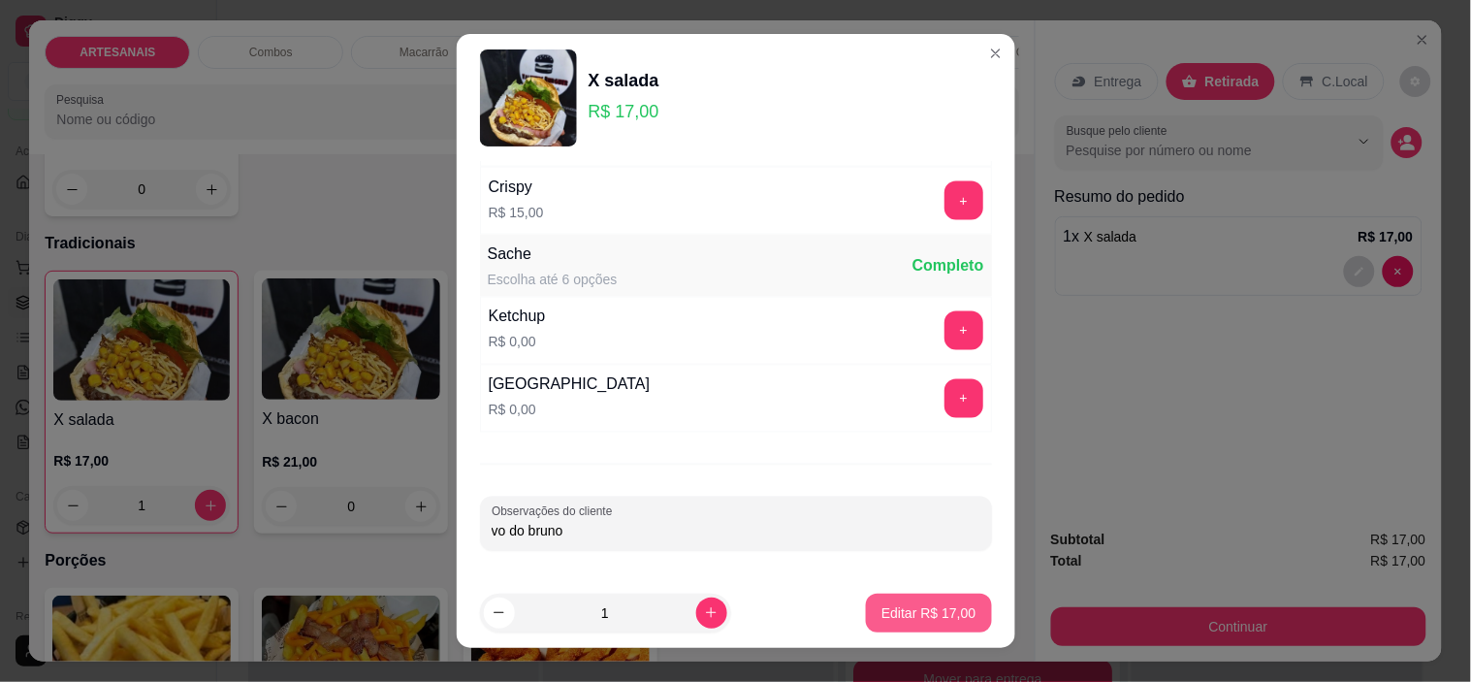
type input "vo do bruno"
click at [882, 606] on p "Editar R$ 17,00" at bounding box center [929, 612] width 94 height 19
type input "0"
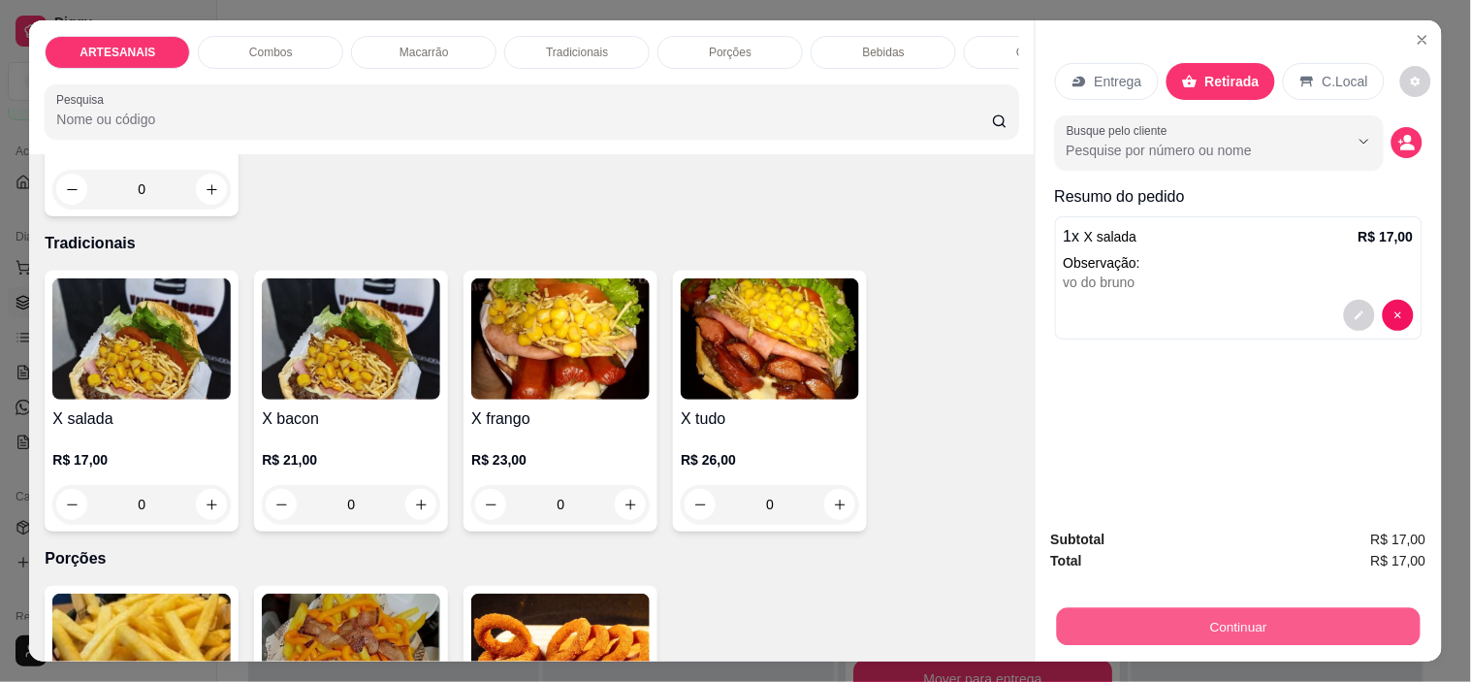
click at [1282, 608] on button "Continuar" at bounding box center [1238, 627] width 364 height 38
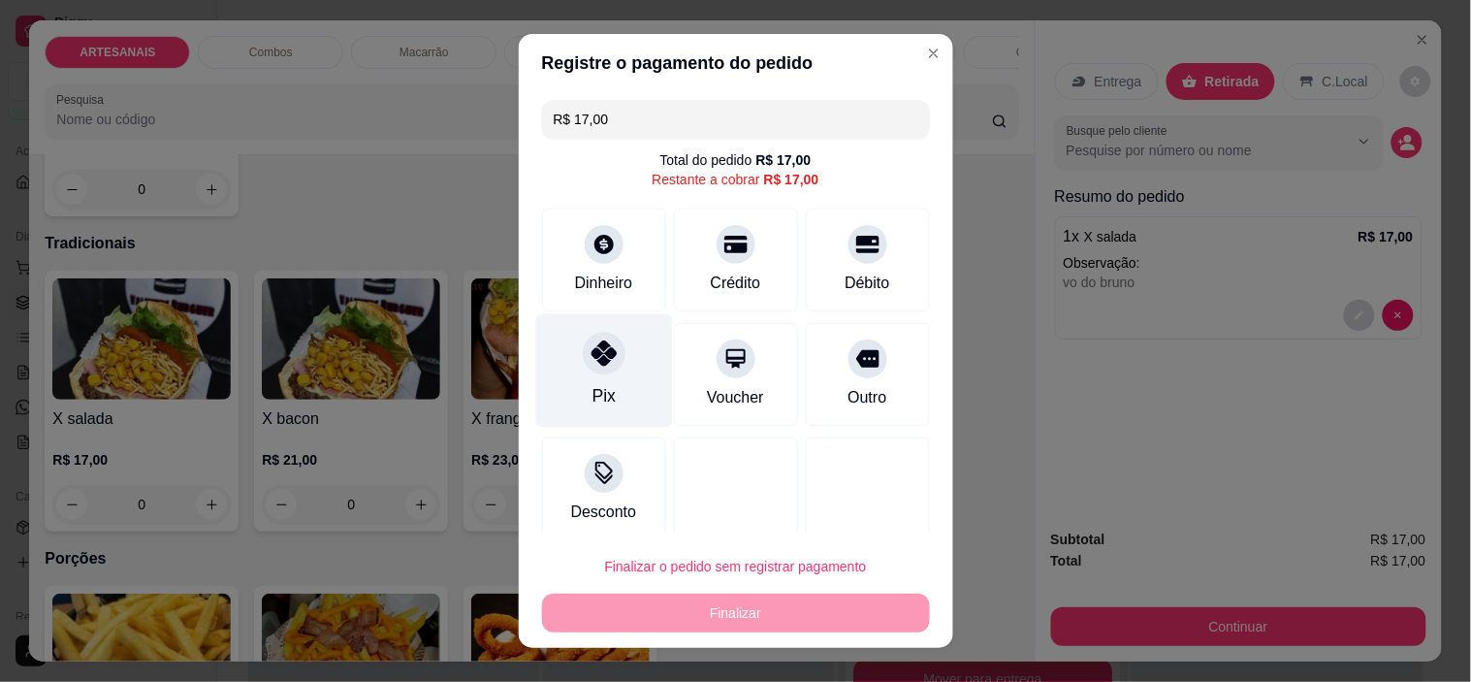
click at [603, 371] on div "Pix" at bounding box center [603, 370] width 137 height 113
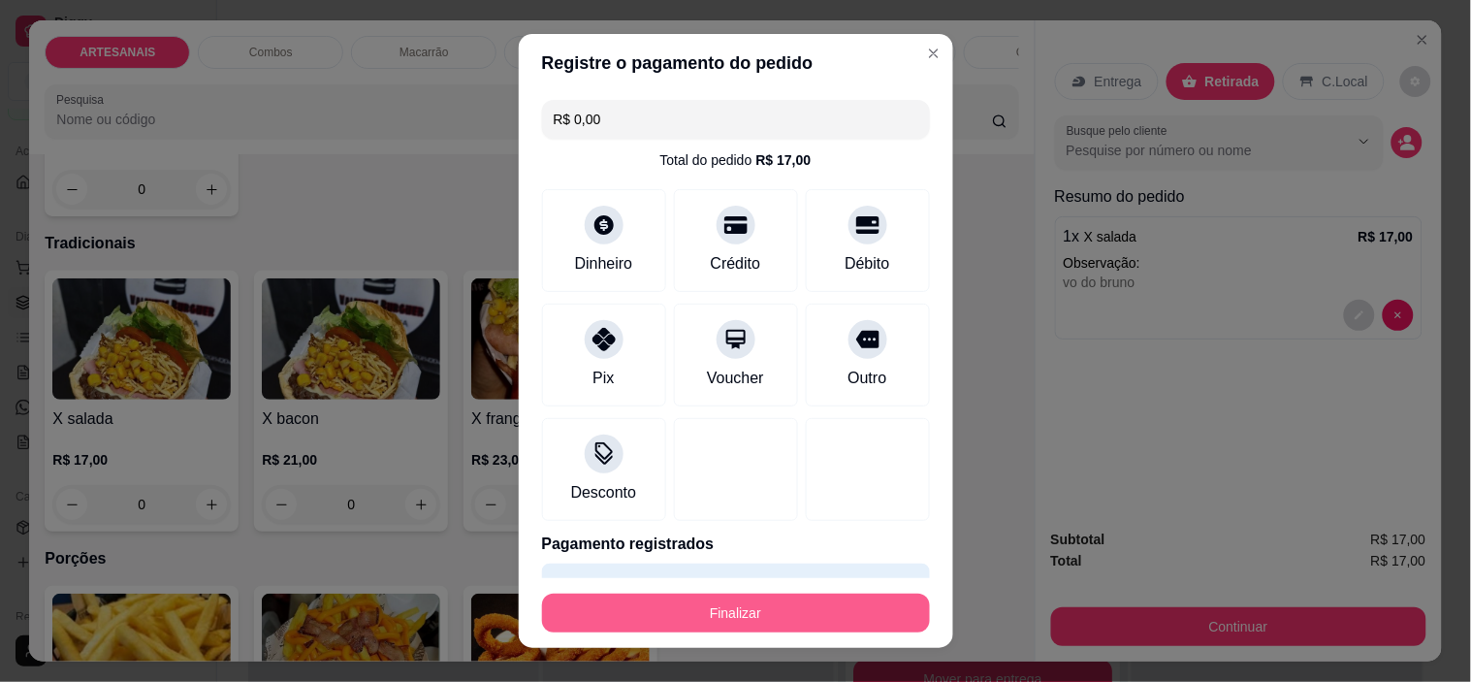
click at [782, 626] on button "Finalizar" at bounding box center [736, 613] width 388 height 39
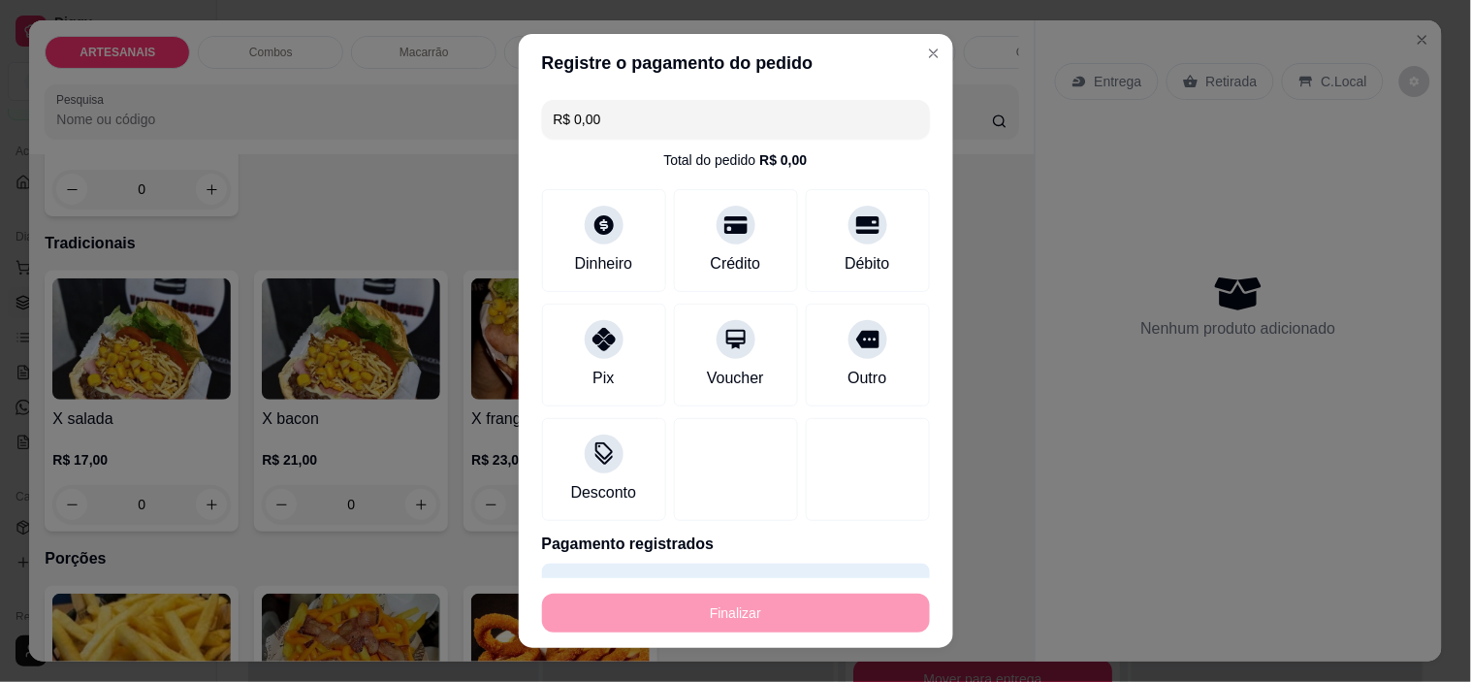
type input "-R$ 17,00"
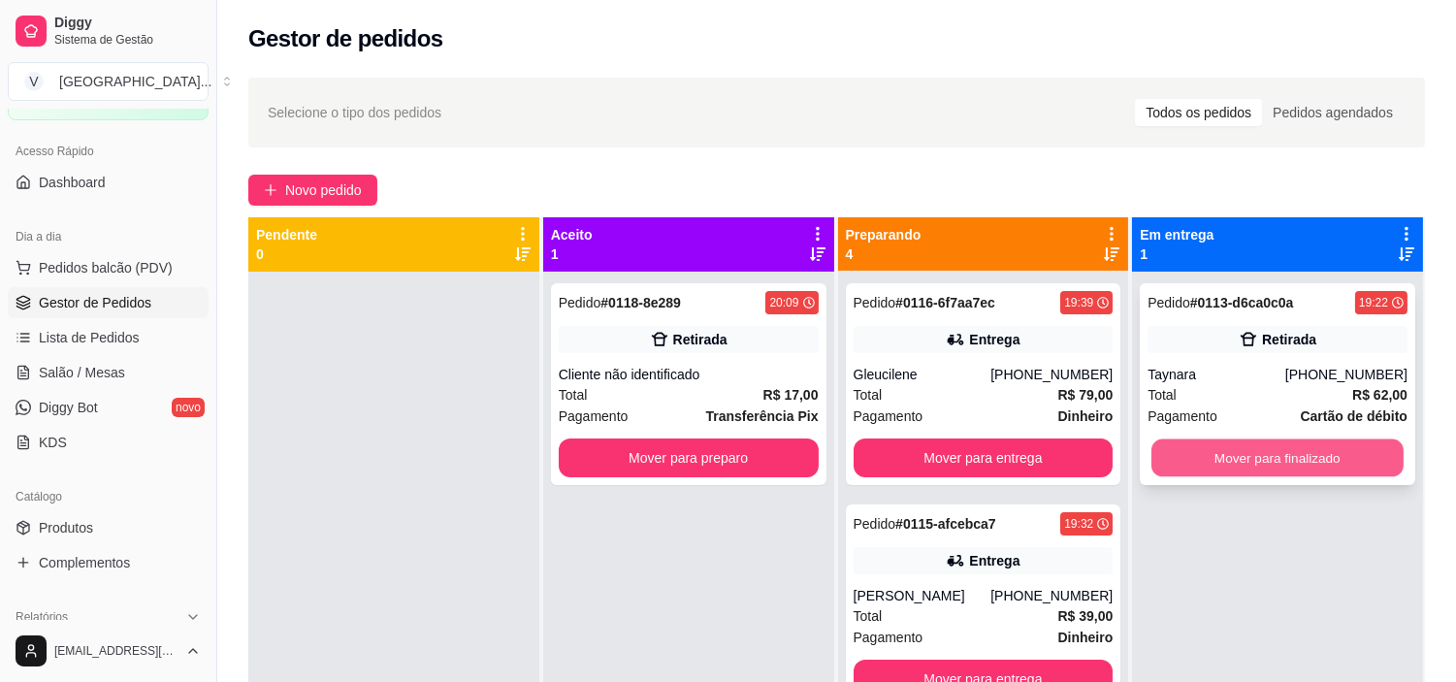
click at [1259, 461] on button "Mover para finalizado" at bounding box center [1277, 458] width 252 height 38
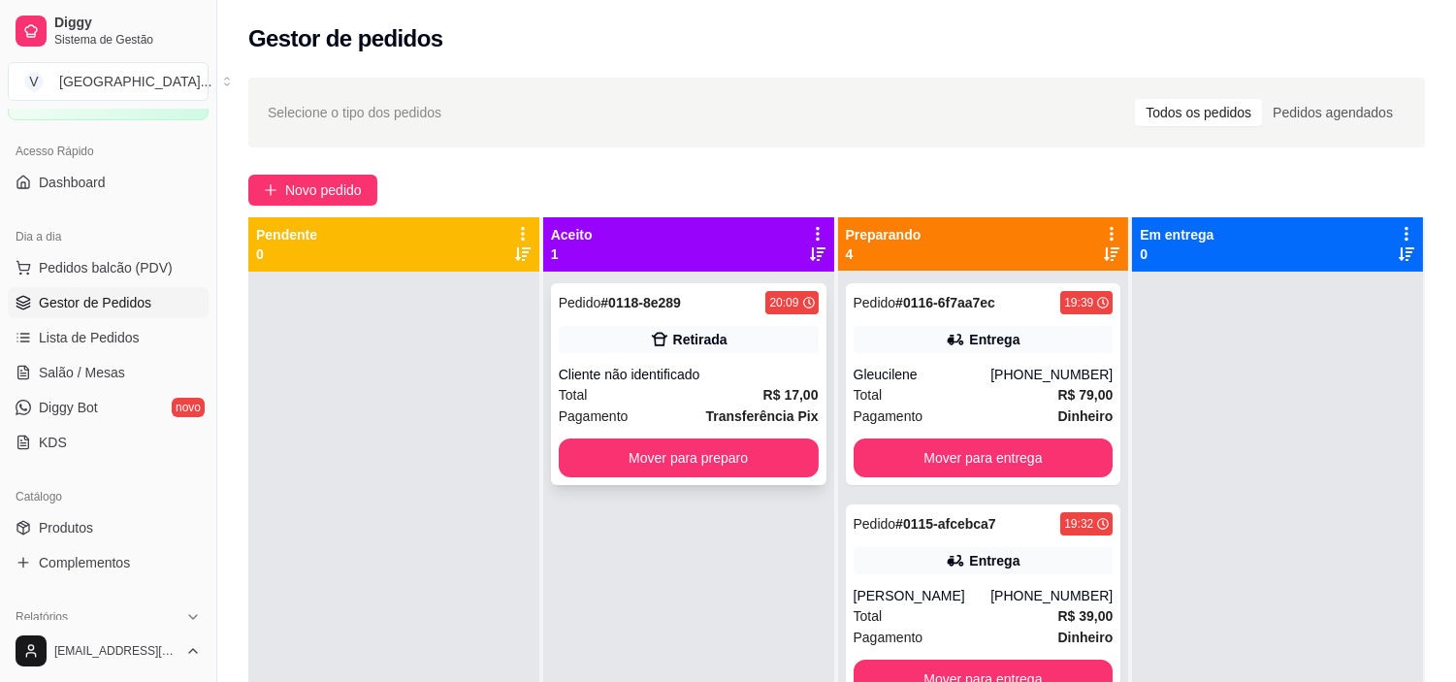
click at [686, 362] on div "Pedido # 0118-8e289 20:09 Retirada Cliente não identificado Total R$ 17,00 Paga…" at bounding box center [688, 384] width 275 height 202
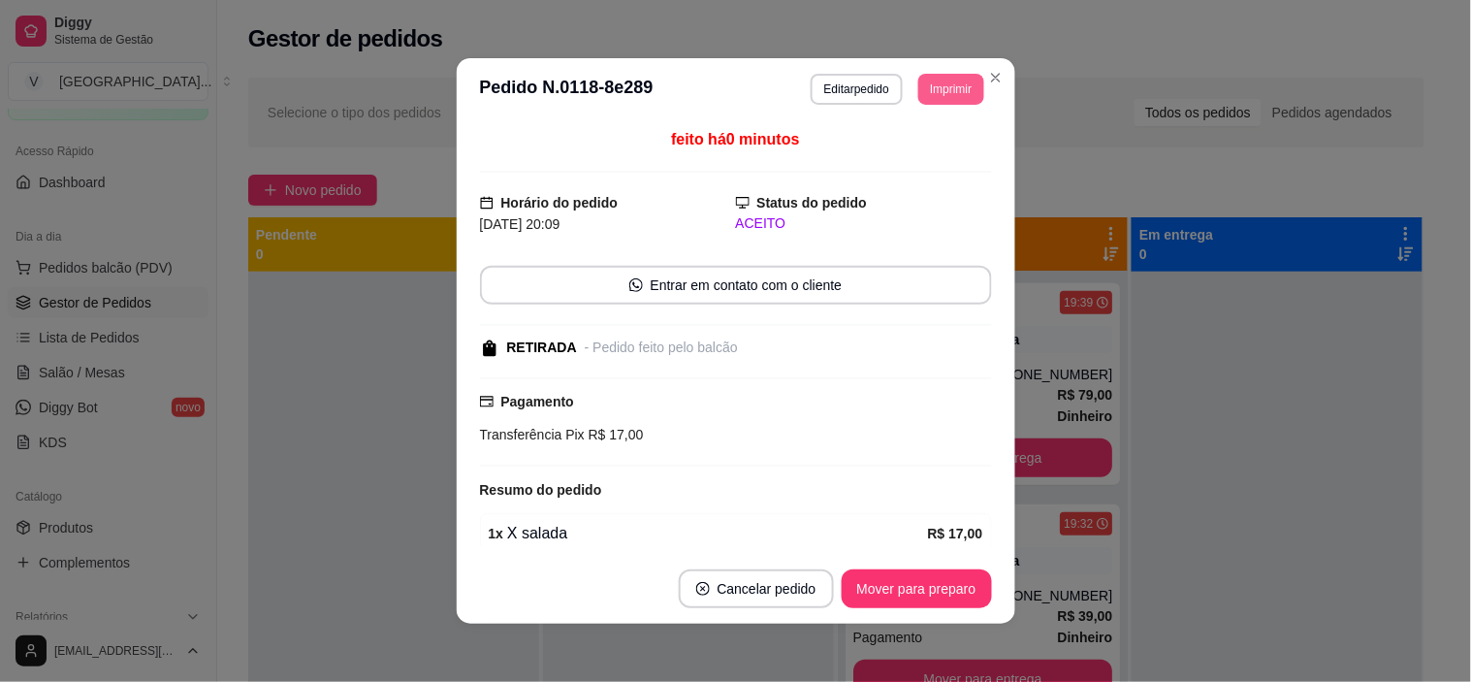
click at [944, 90] on button "Imprimir" at bounding box center [950, 89] width 65 height 31
click at [886, 161] on button "IMPRESSORA" at bounding box center [908, 158] width 141 height 31
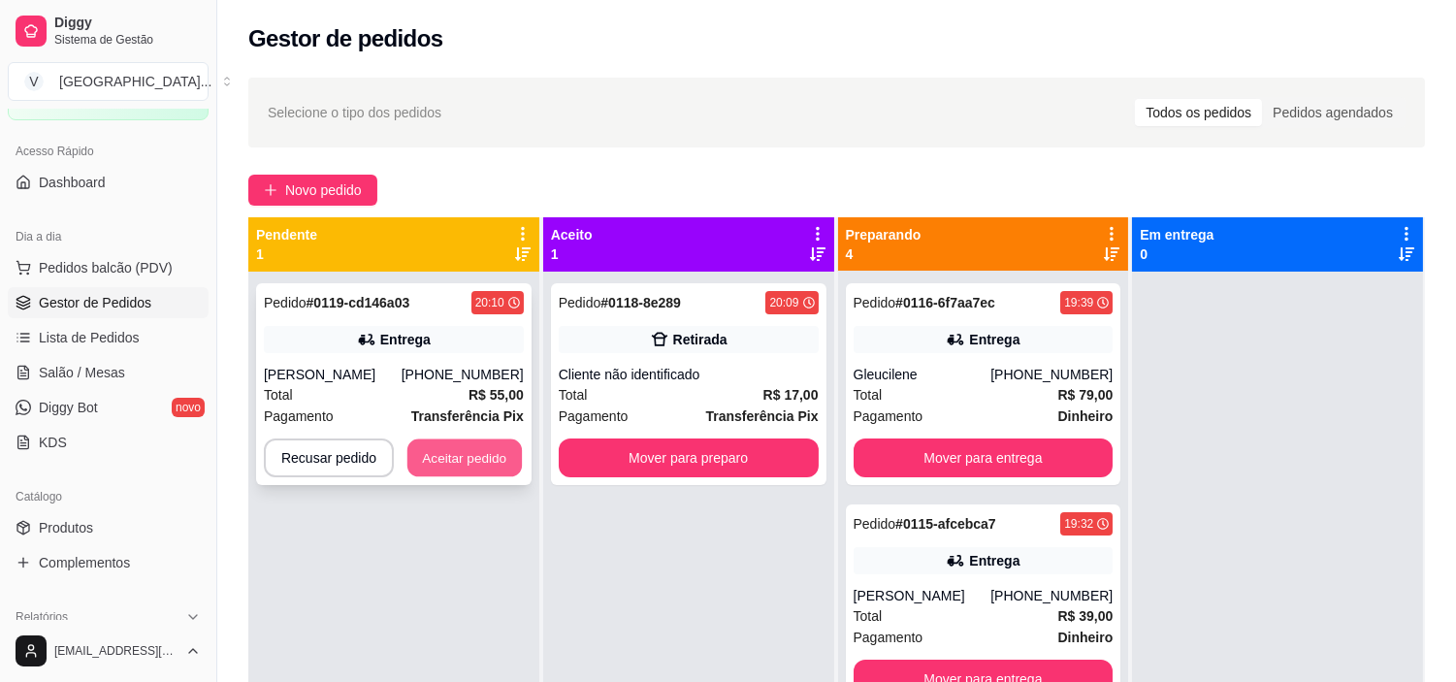
click at [453, 444] on button "Aceitar pedido" at bounding box center [464, 458] width 114 height 38
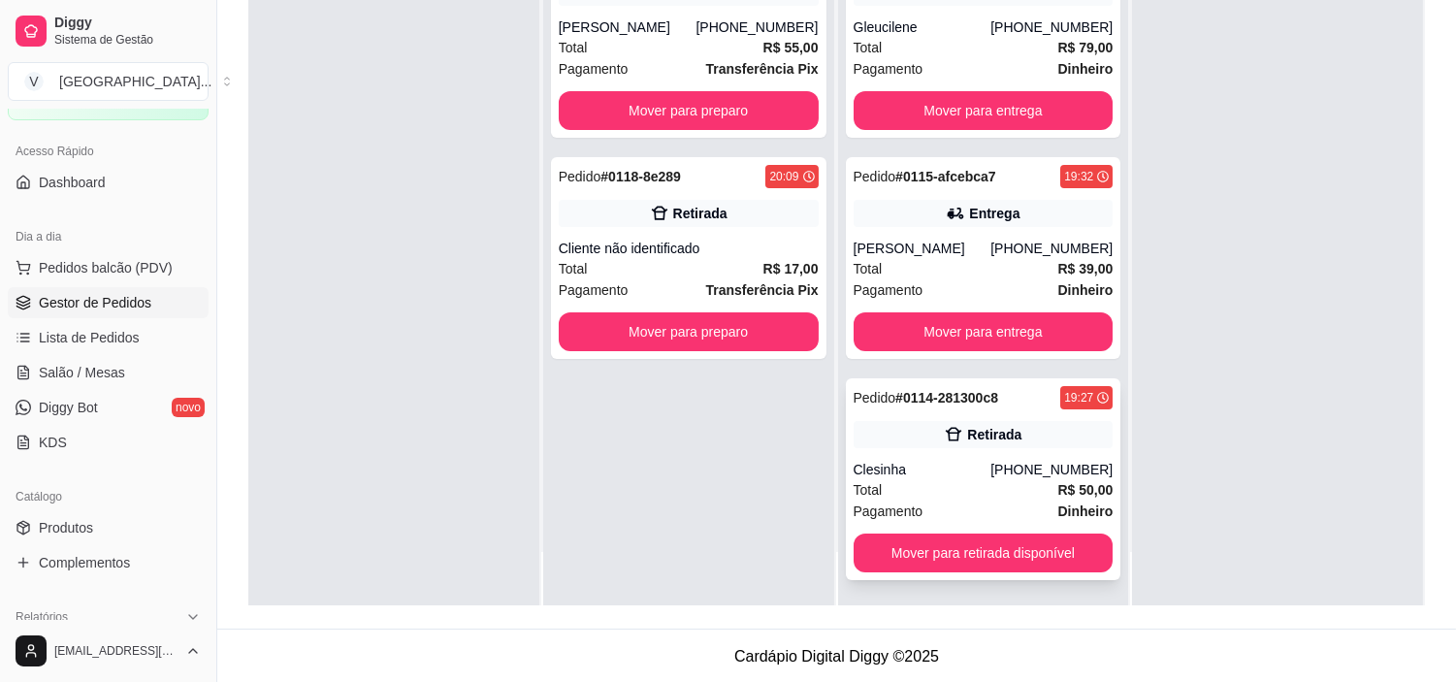
scroll to position [296, 0]
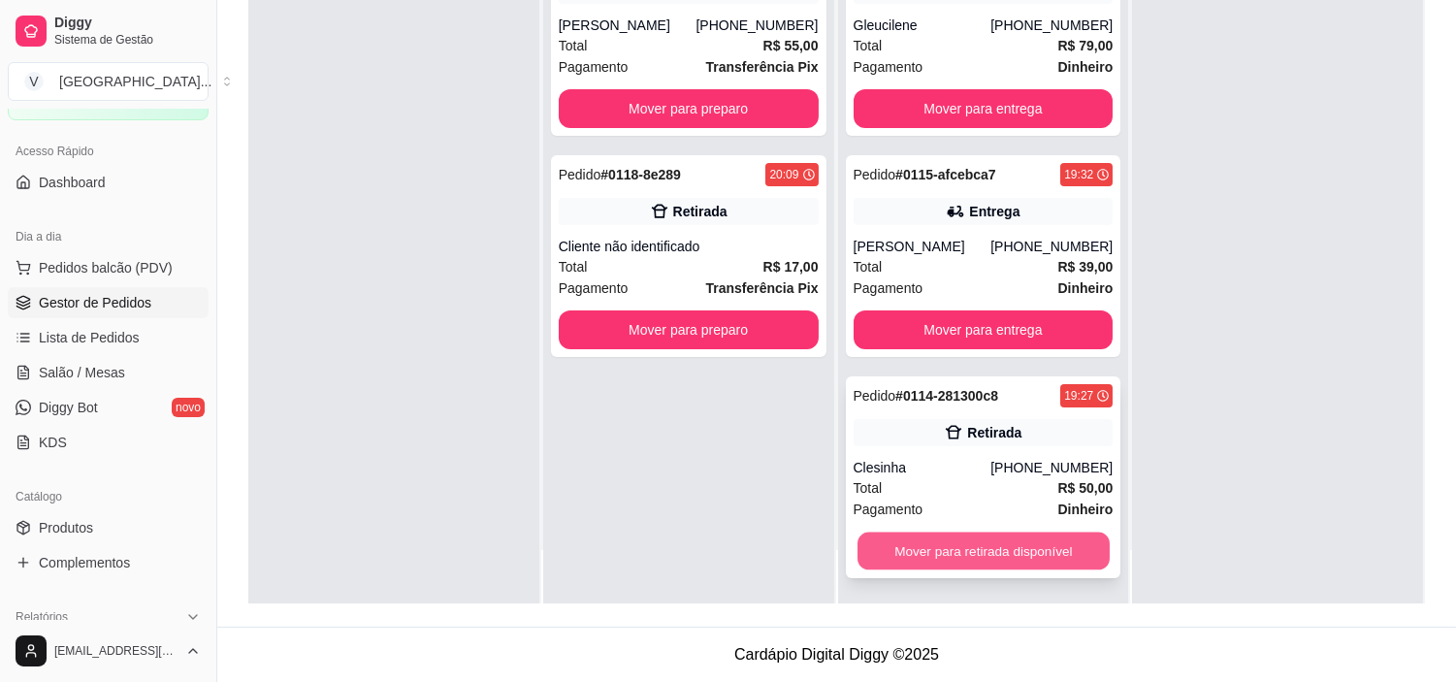
click at [980, 554] on button "Mover para retirada disponível" at bounding box center [983, 551] width 252 height 38
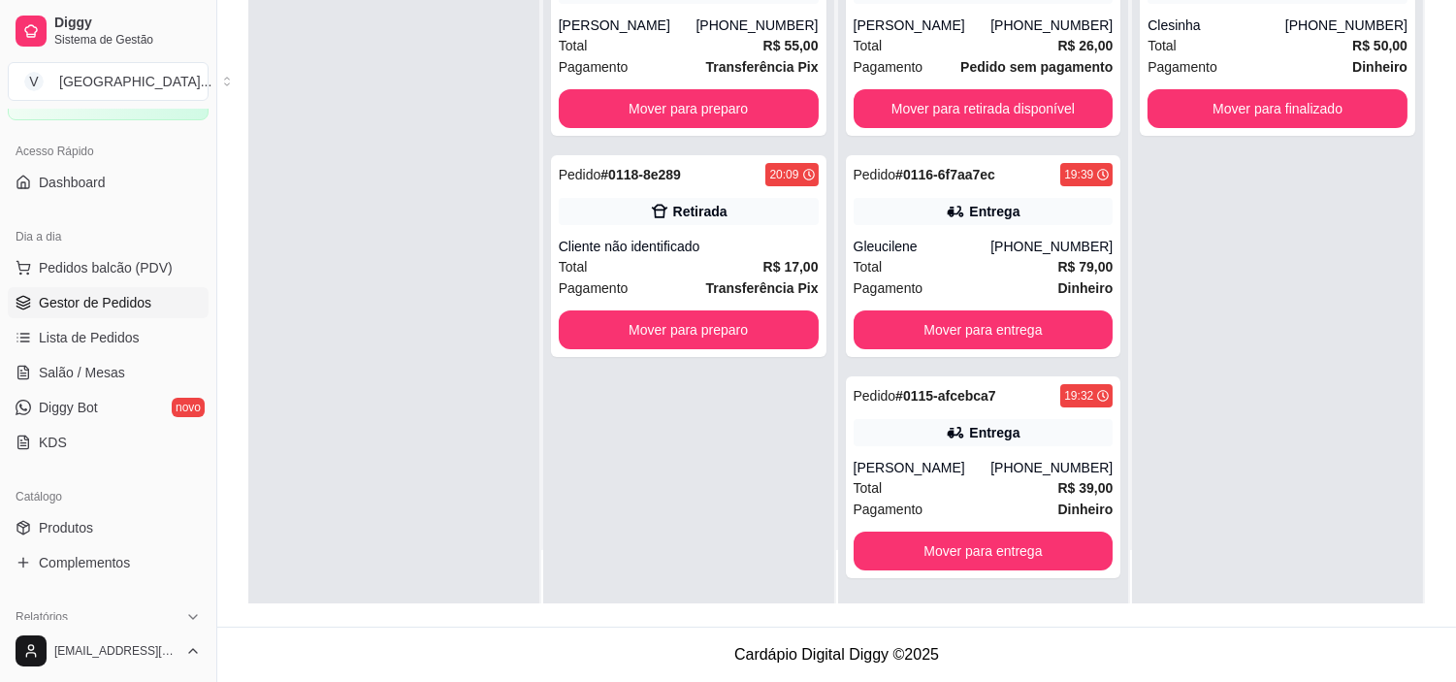
scroll to position [0, 0]
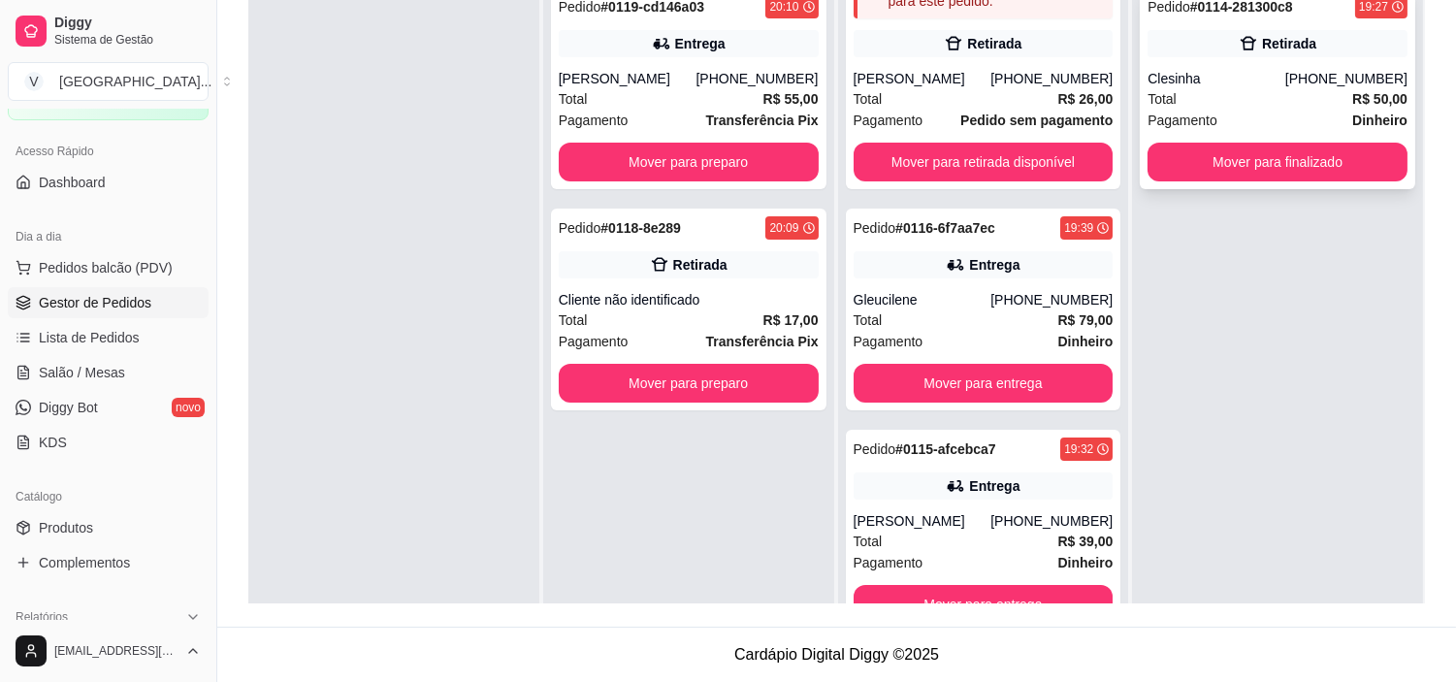
click at [1323, 69] on div "[PHONE_NUMBER]" at bounding box center [1346, 78] width 122 height 19
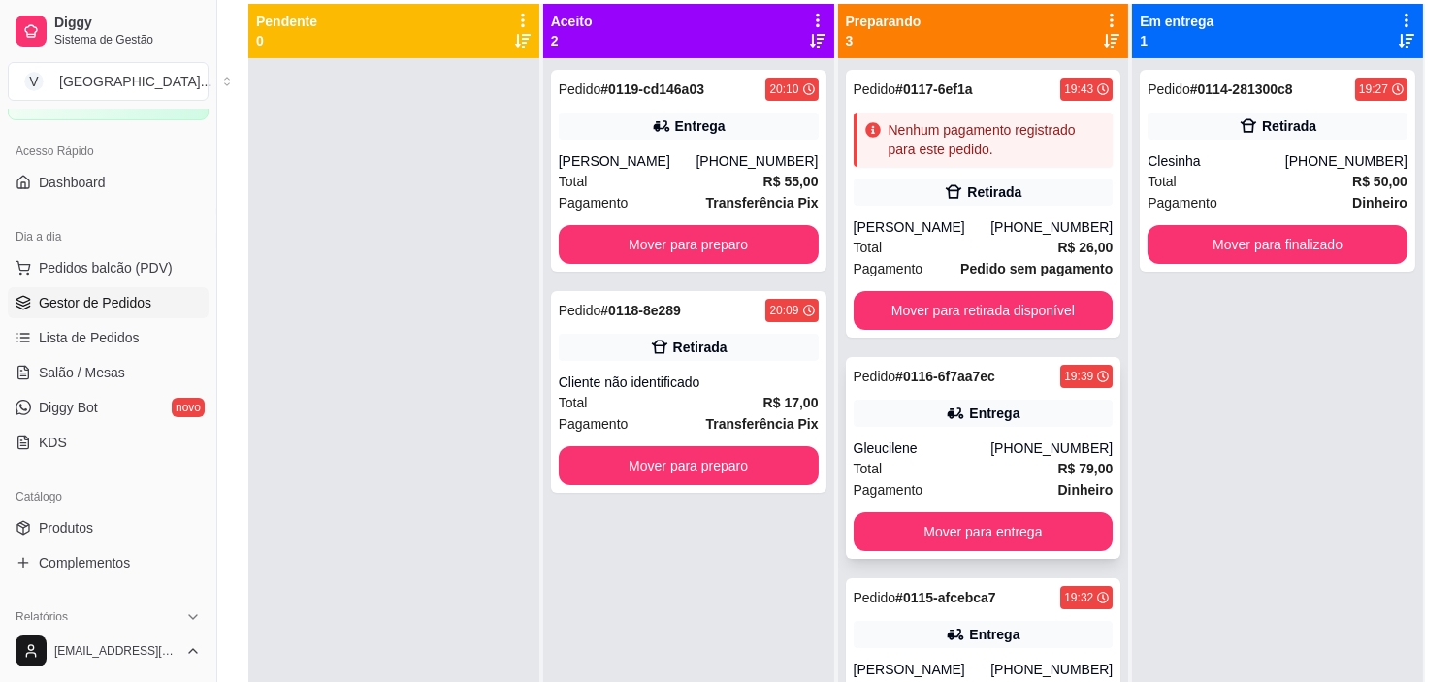
scroll to position [215, 0]
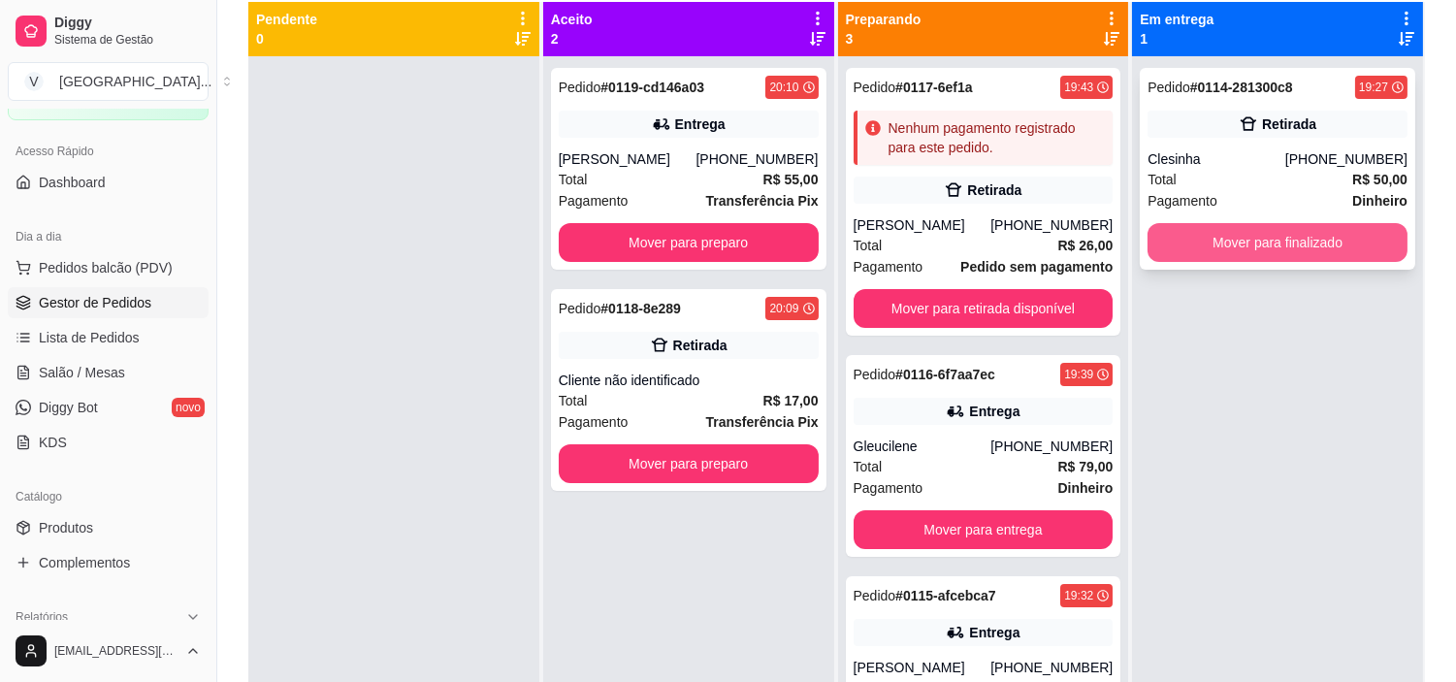
click at [1283, 241] on button "Mover para finalizado" at bounding box center [1277, 242] width 260 height 39
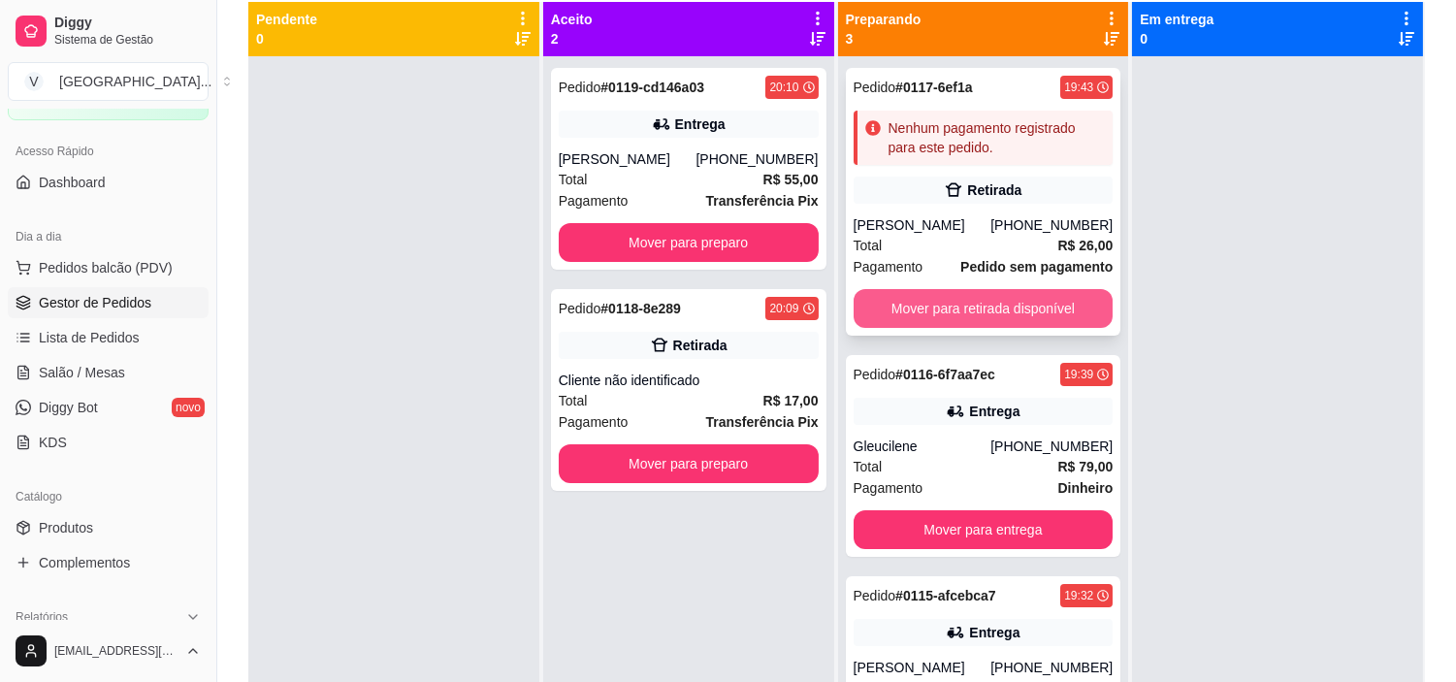
click at [1012, 302] on button "Mover para retirada disponível" at bounding box center [983, 308] width 260 height 39
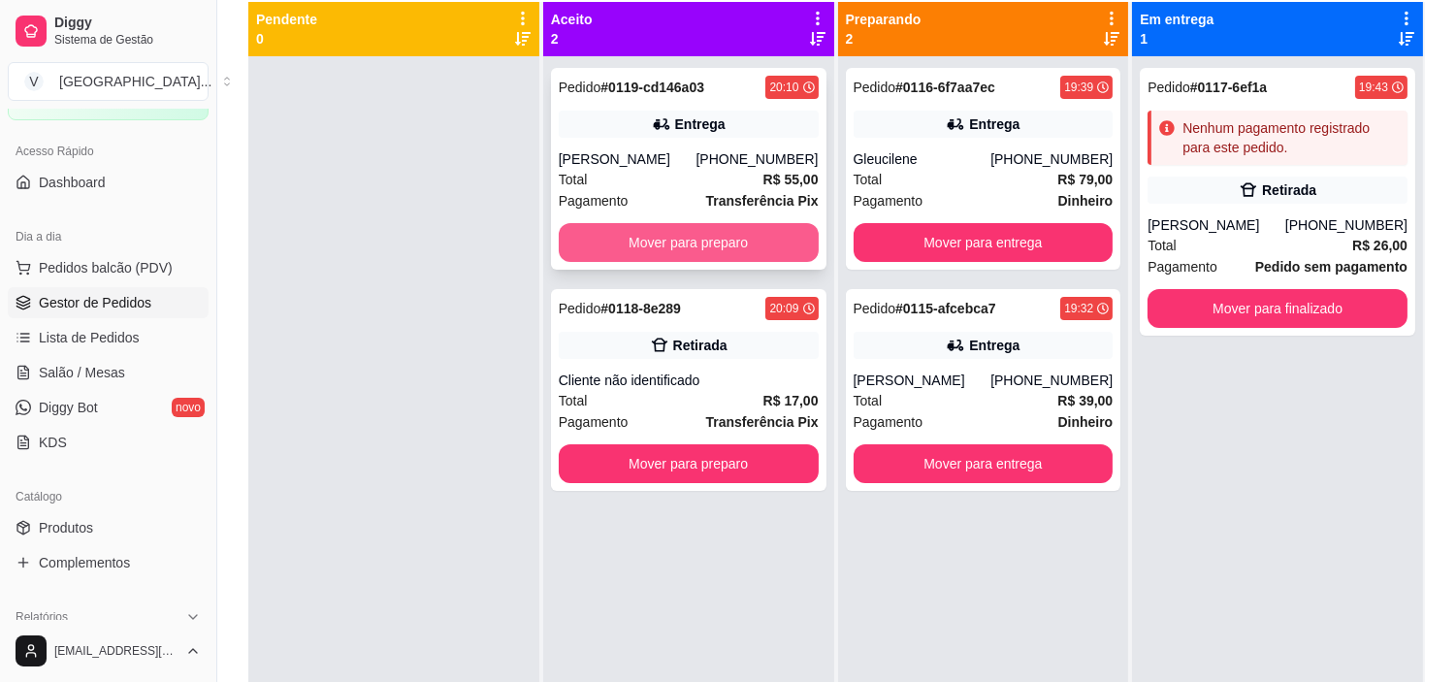
scroll to position [108, 0]
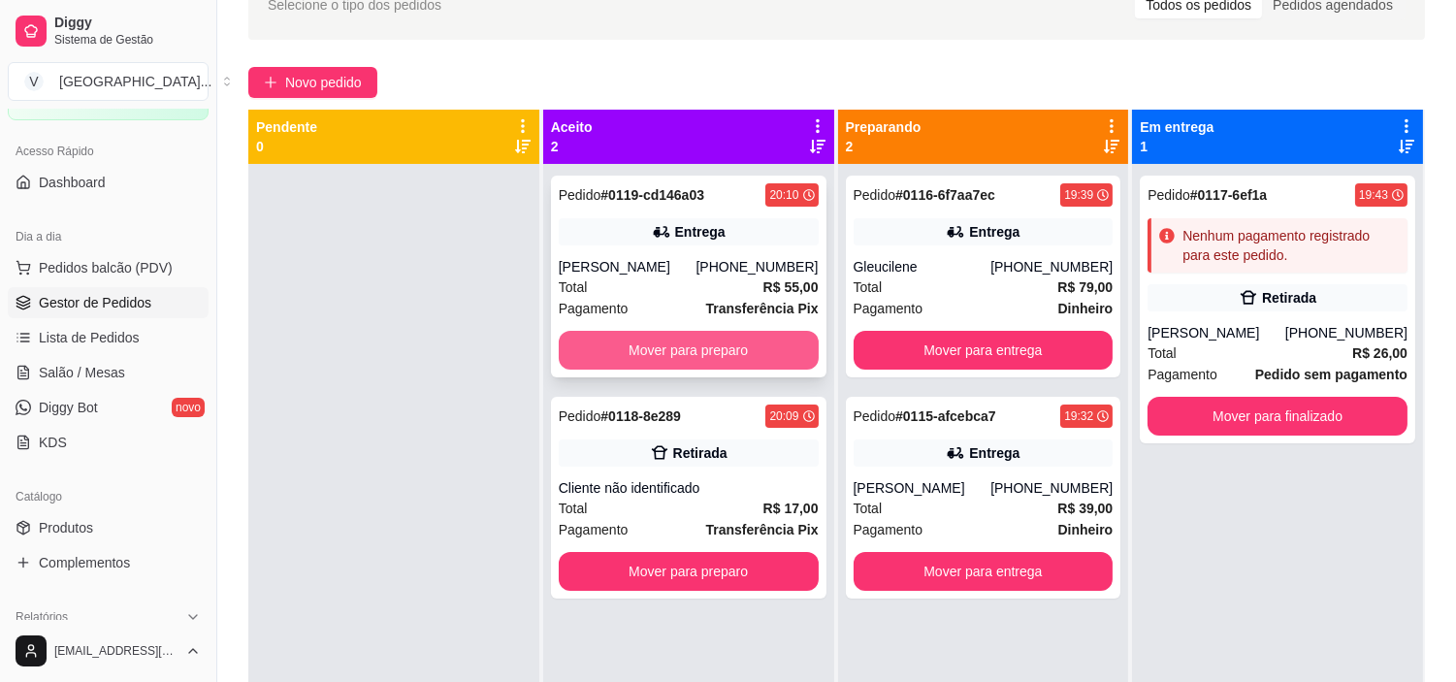
click at [733, 349] on button "Mover para preparo" at bounding box center [689, 350] width 260 height 39
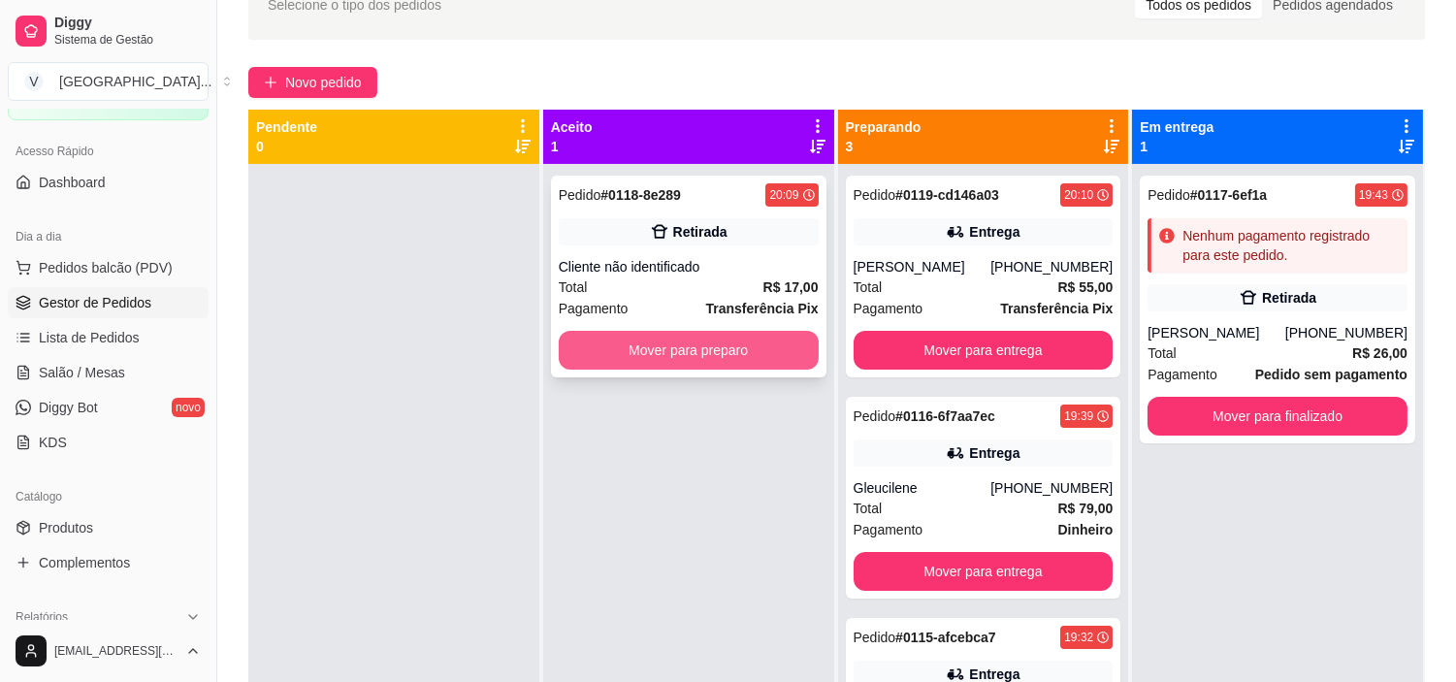
click at [770, 352] on button "Mover para preparo" at bounding box center [689, 350] width 260 height 39
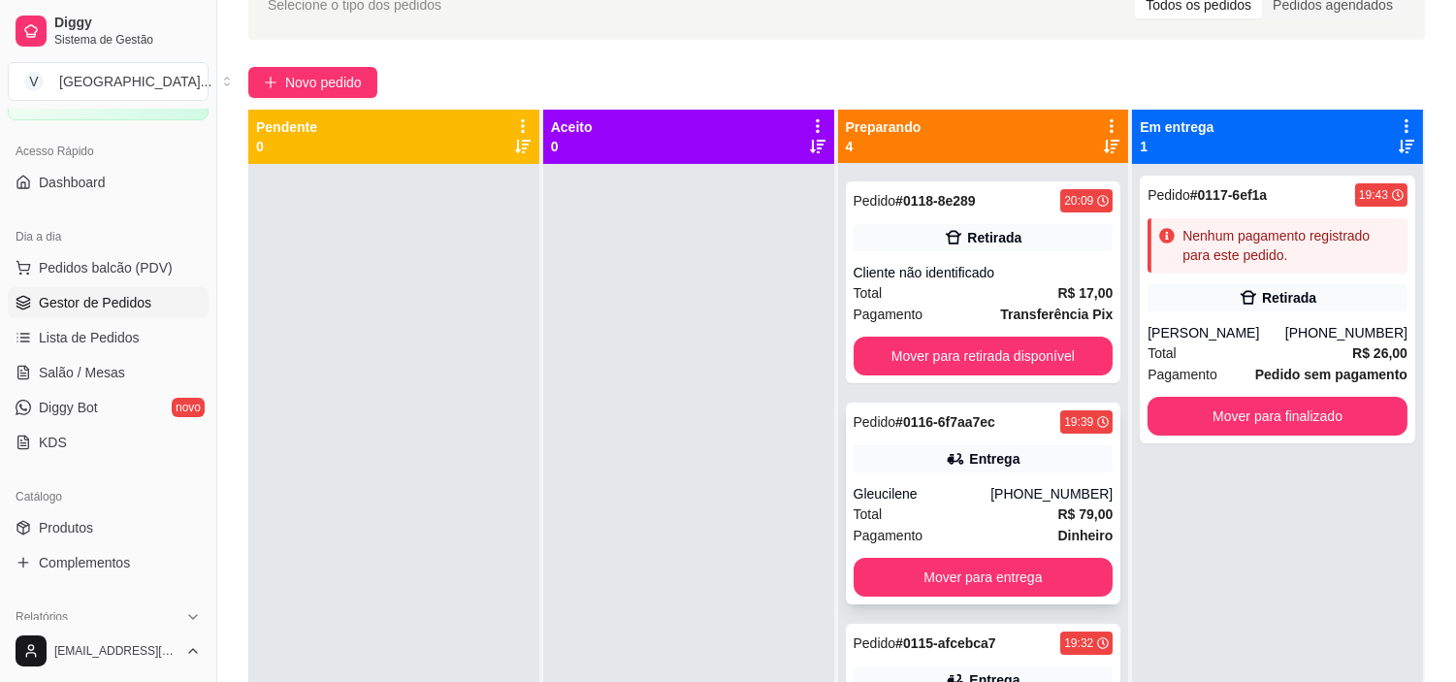
scroll to position [220, 0]
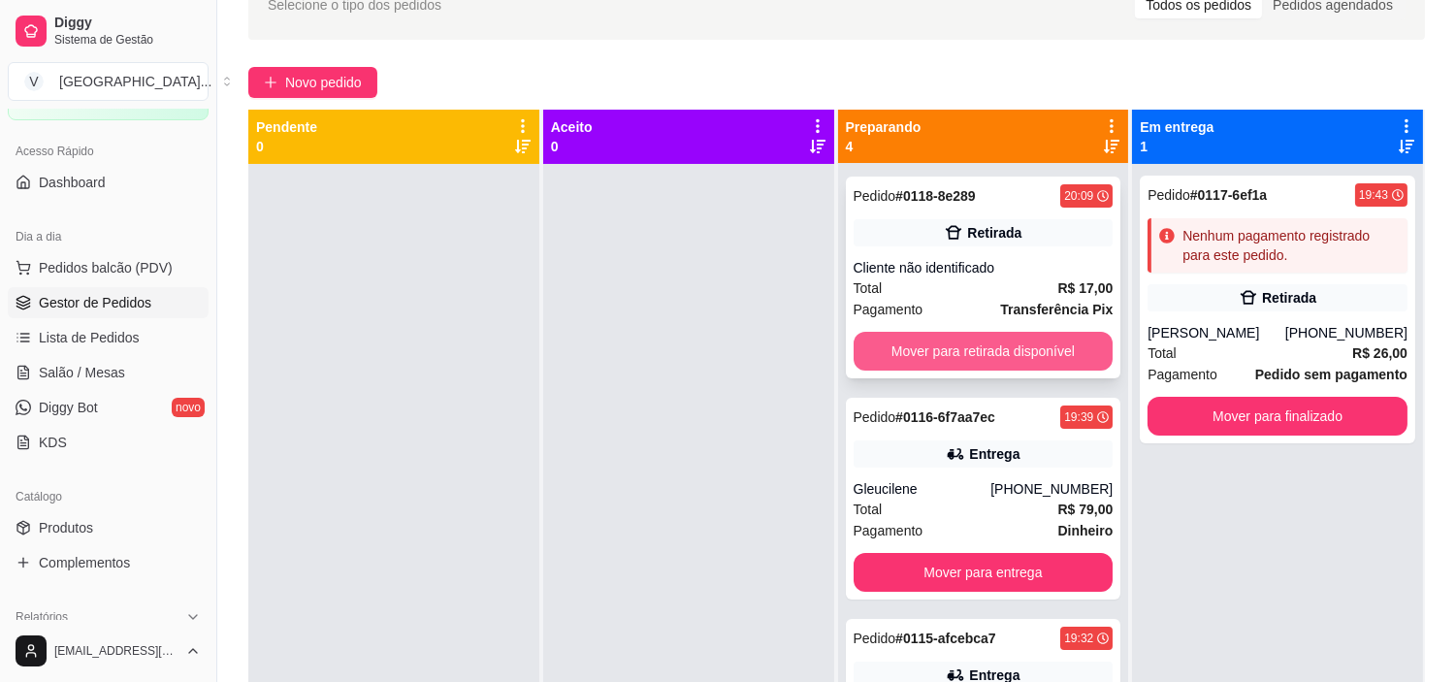
click at [1039, 341] on button "Mover para retirada disponível" at bounding box center [983, 351] width 260 height 39
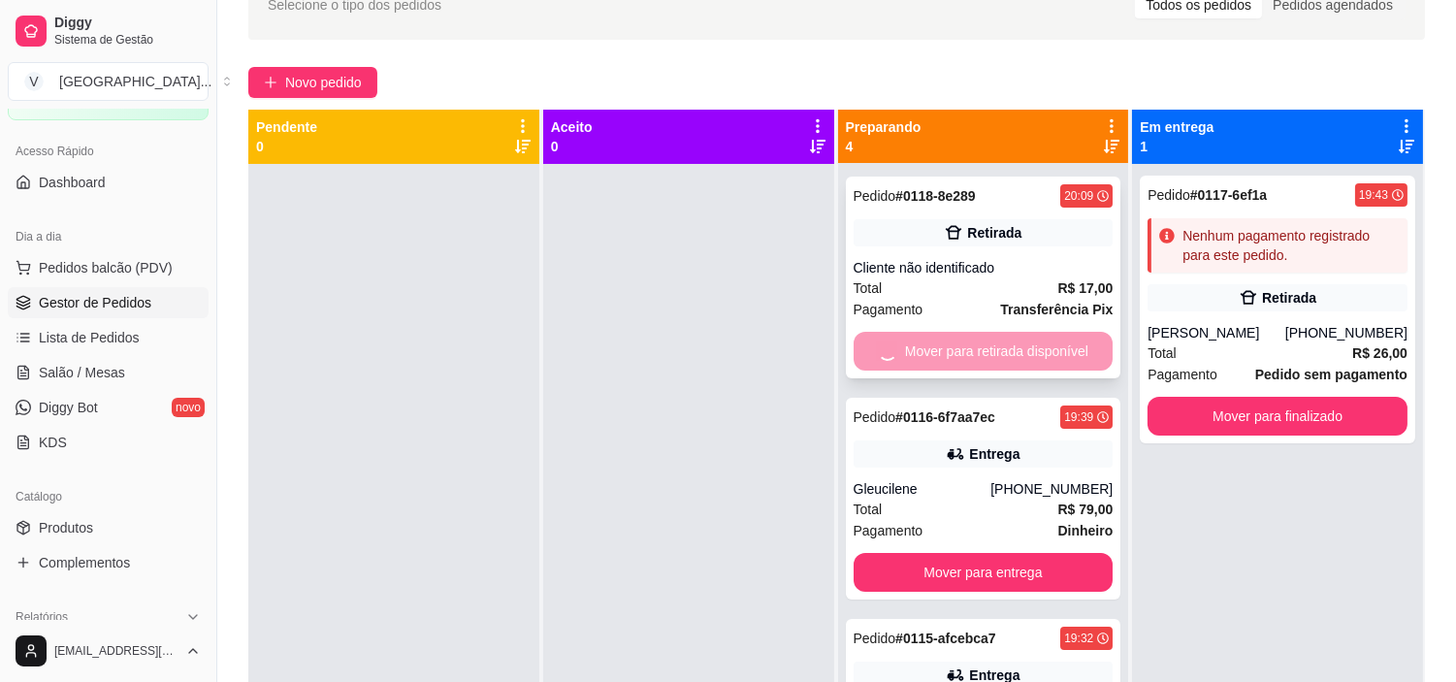
scroll to position [0, 0]
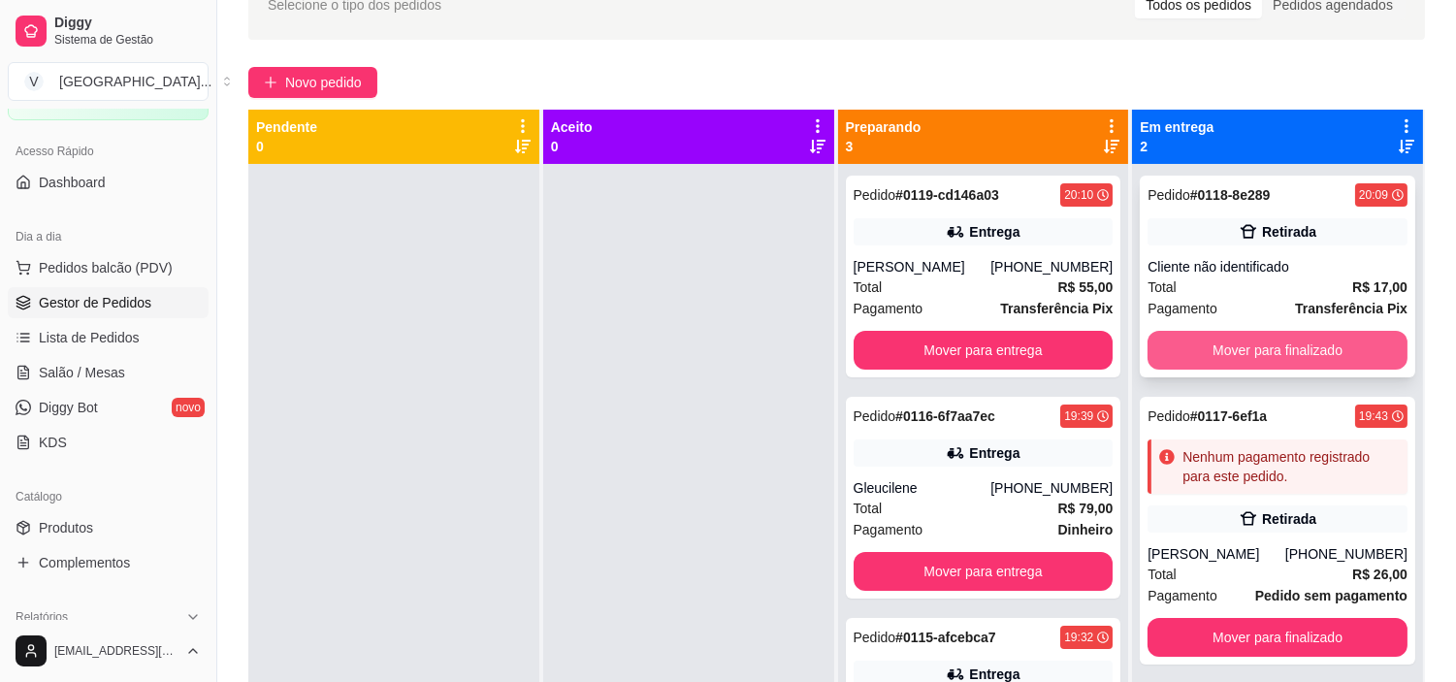
click at [1314, 357] on button "Mover para finalizado" at bounding box center [1277, 350] width 260 height 39
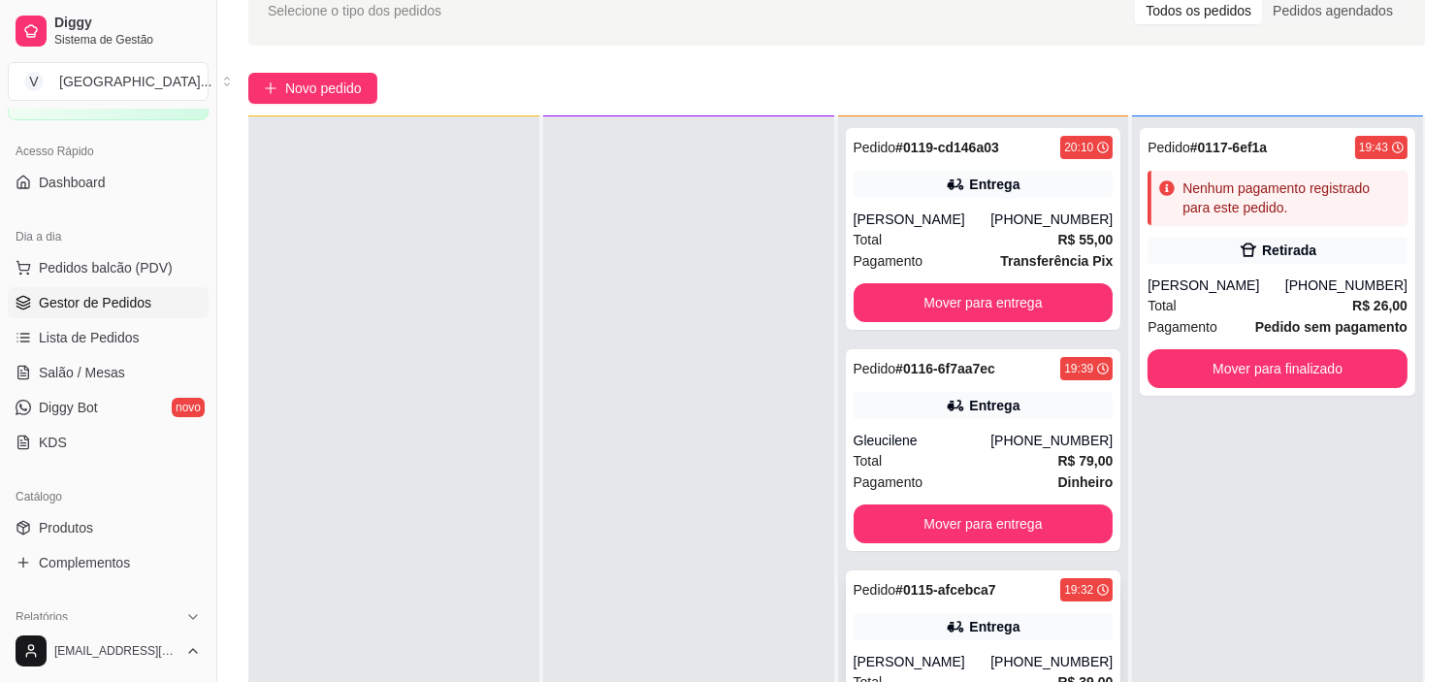
scroll to position [215, 0]
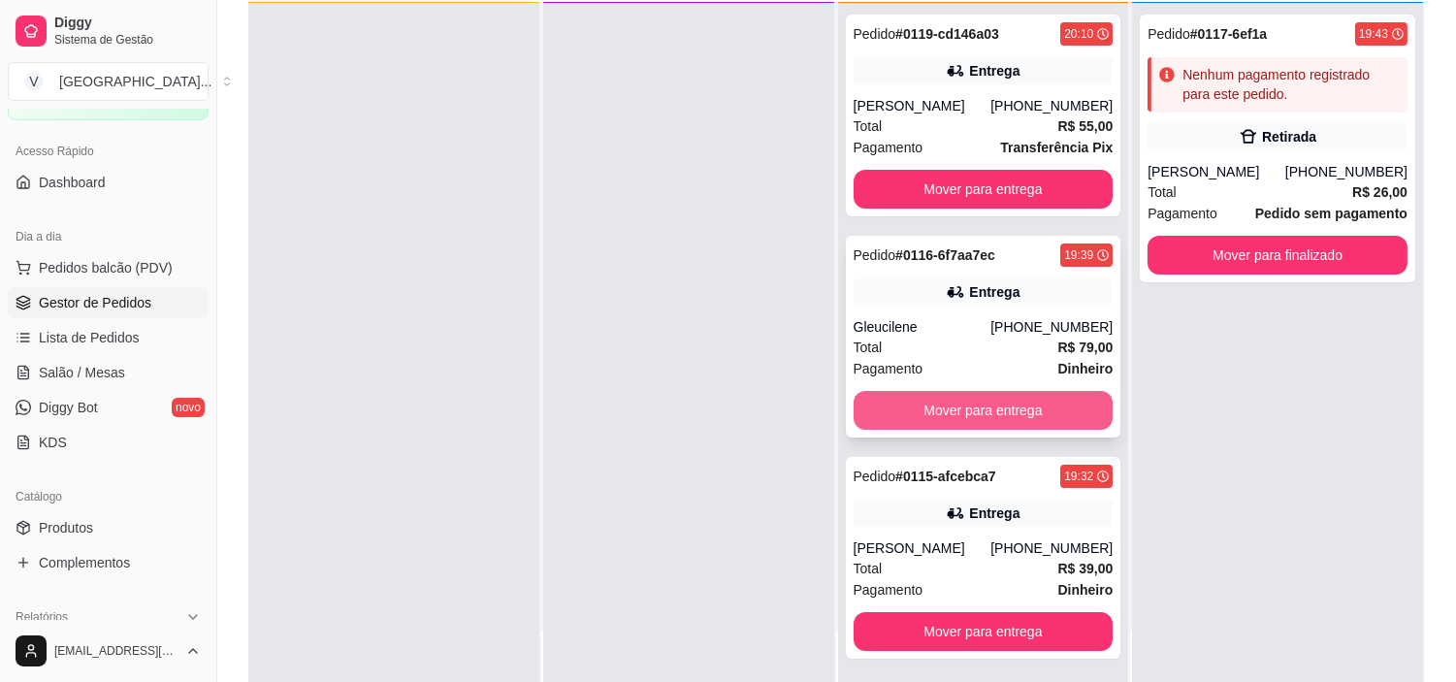
click at [1003, 400] on button "Mover para entrega" at bounding box center [983, 410] width 260 height 39
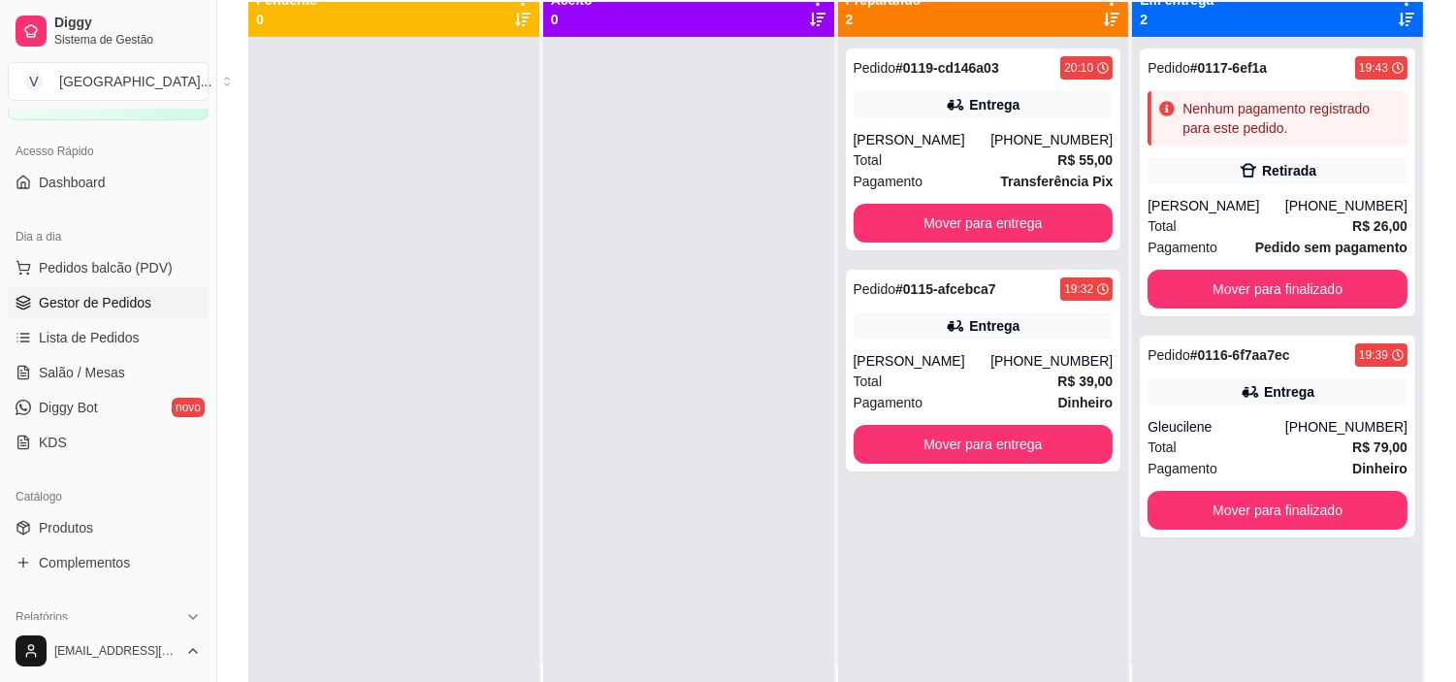
scroll to position [0, 0]
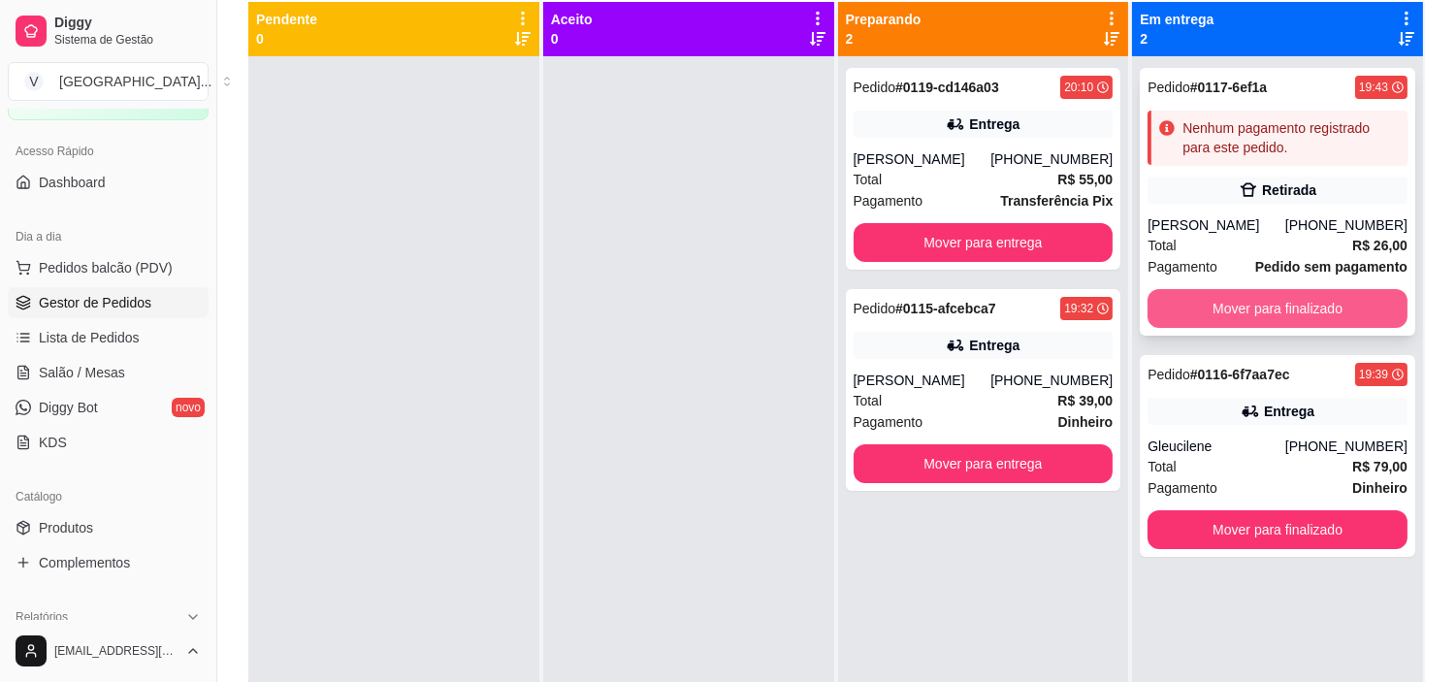
click at [1257, 307] on button "Mover para finalizado" at bounding box center [1277, 308] width 260 height 39
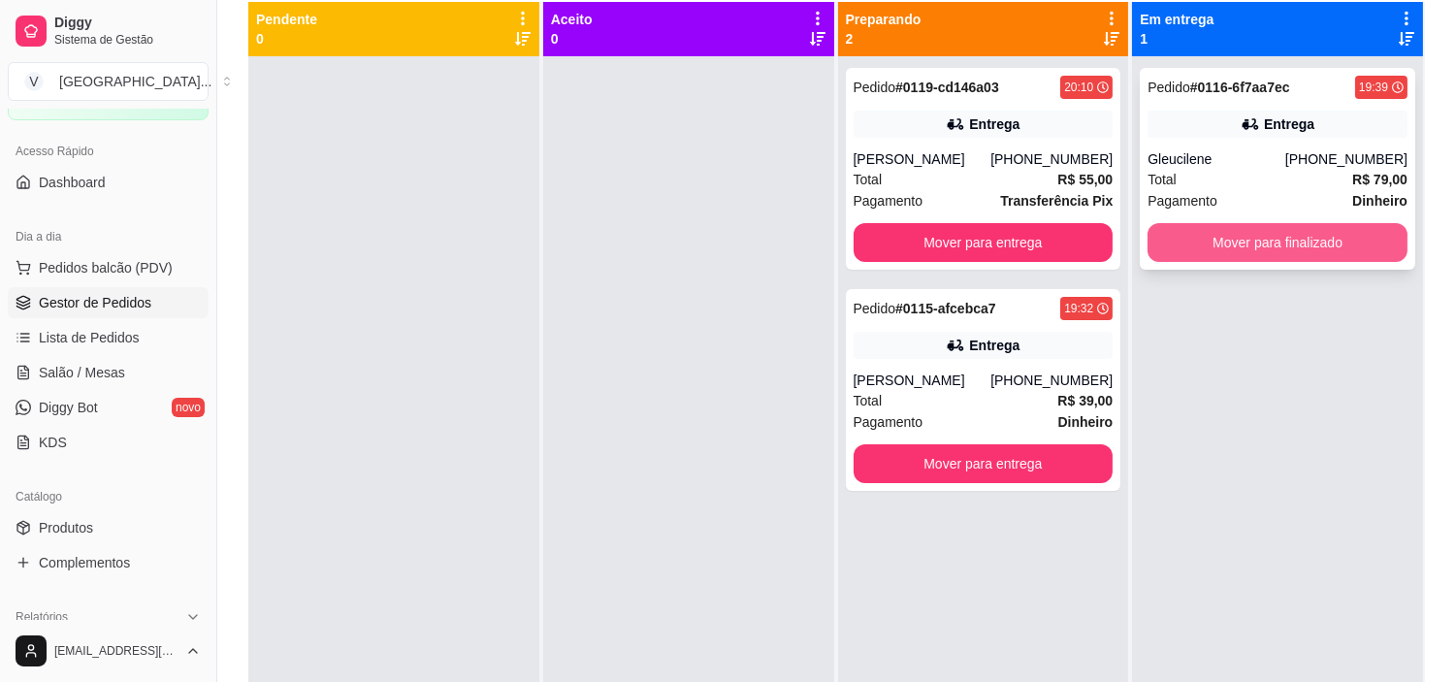
click at [1332, 246] on button "Mover para finalizado" at bounding box center [1277, 242] width 260 height 39
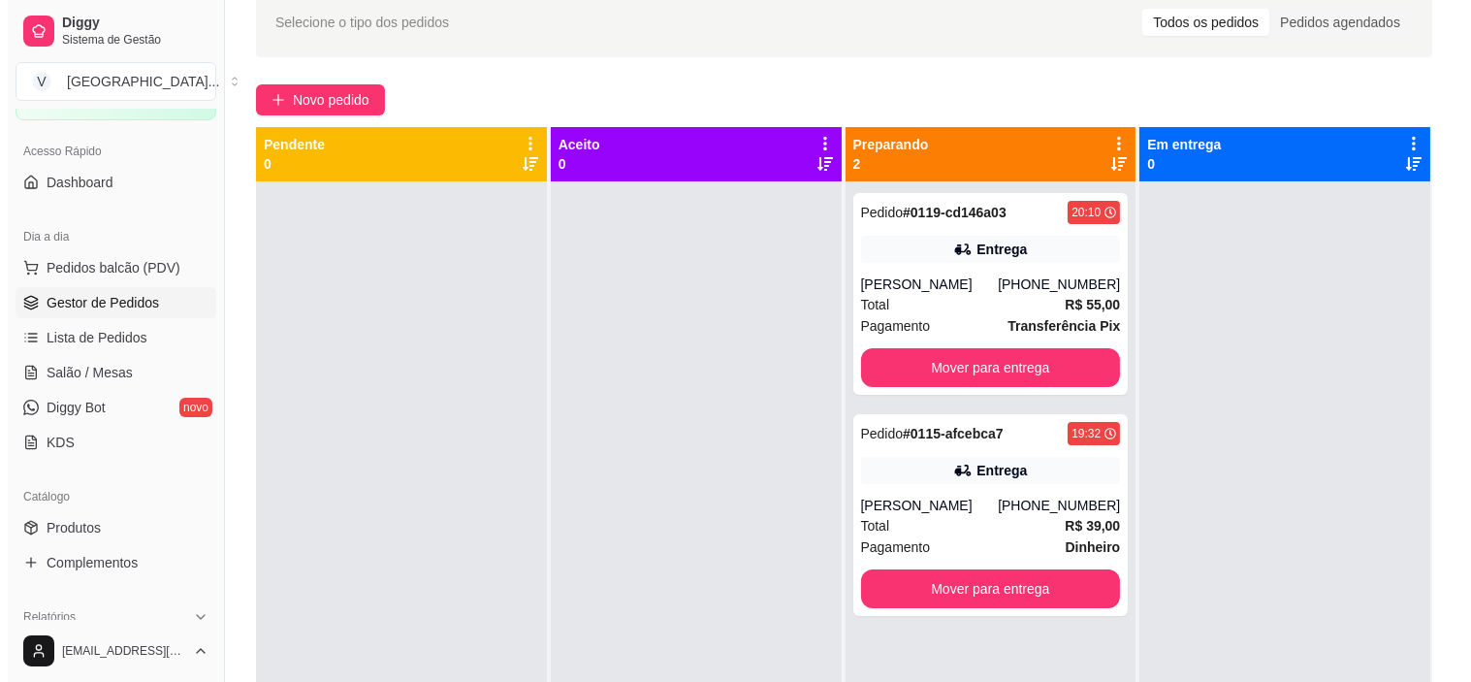
scroll to position [215, 0]
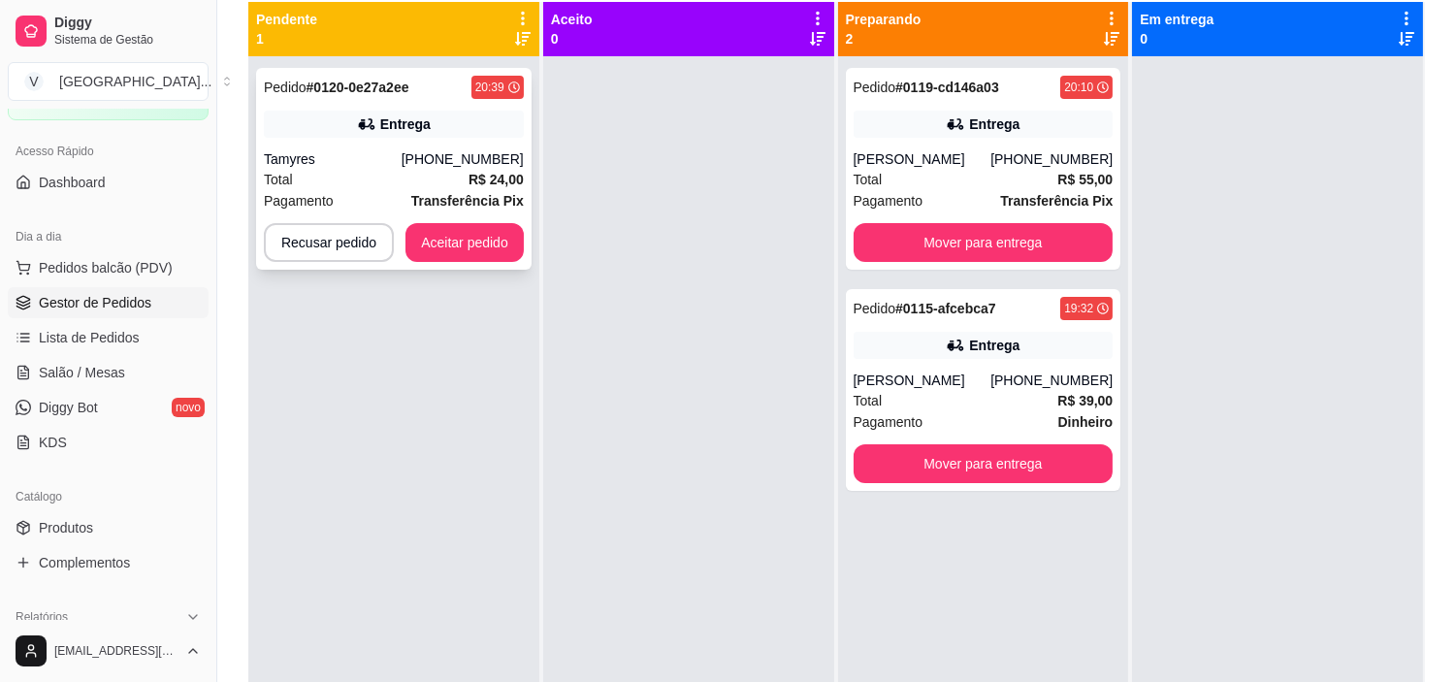
click at [453, 143] on div "Pedido # 0120-0e27a2ee 20:39 Entrega Tamyres [PHONE_NUMBER] Total R$ 24,00 Paga…" at bounding box center [393, 169] width 275 height 202
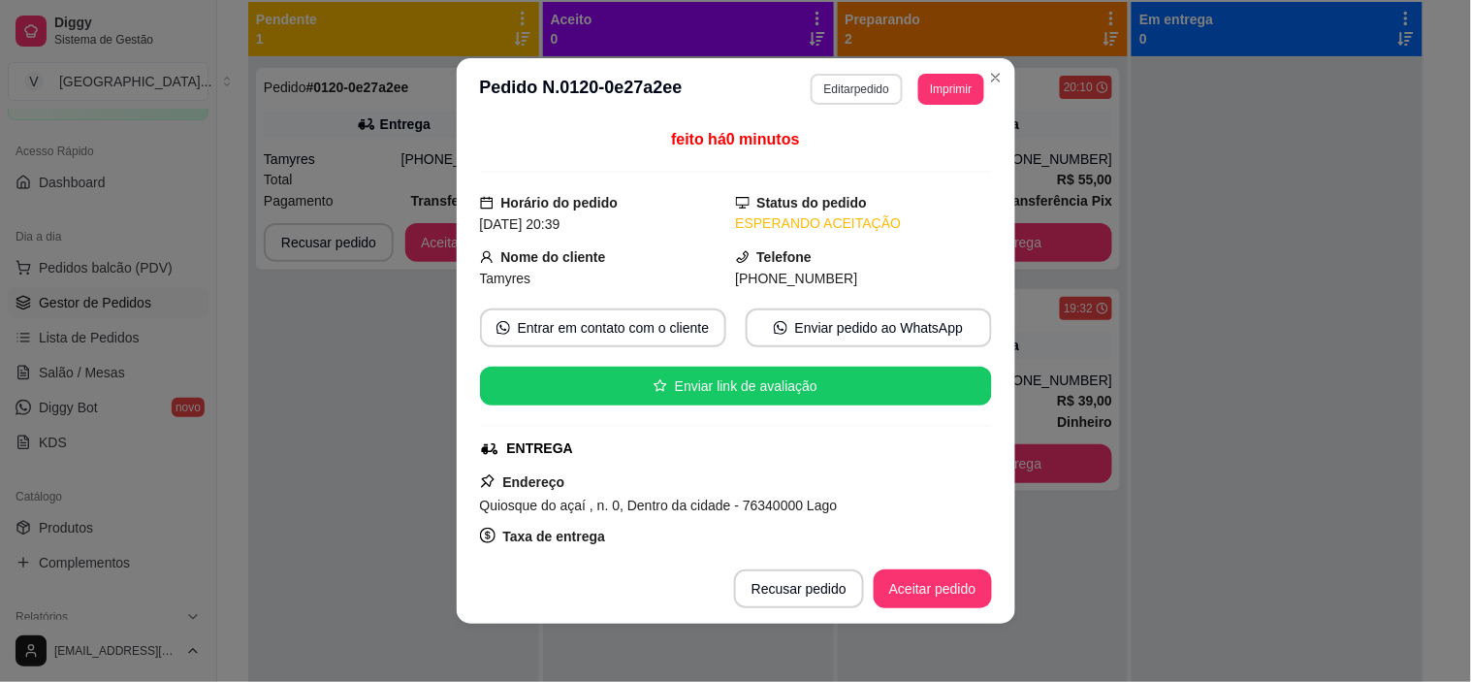
click at [861, 90] on button "Editar pedido" at bounding box center [857, 89] width 92 height 31
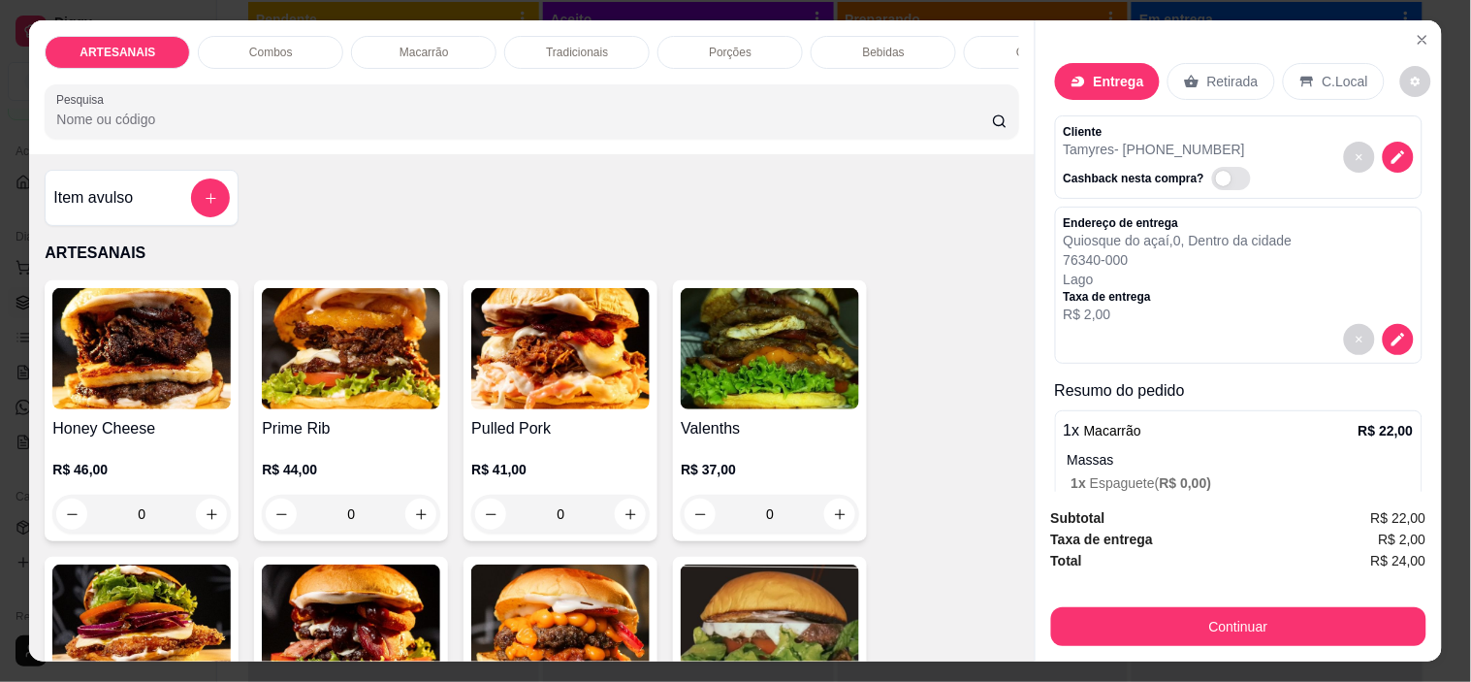
click at [192, 214] on button "add-separate-item" at bounding box center [210, 197] width 39 height 39
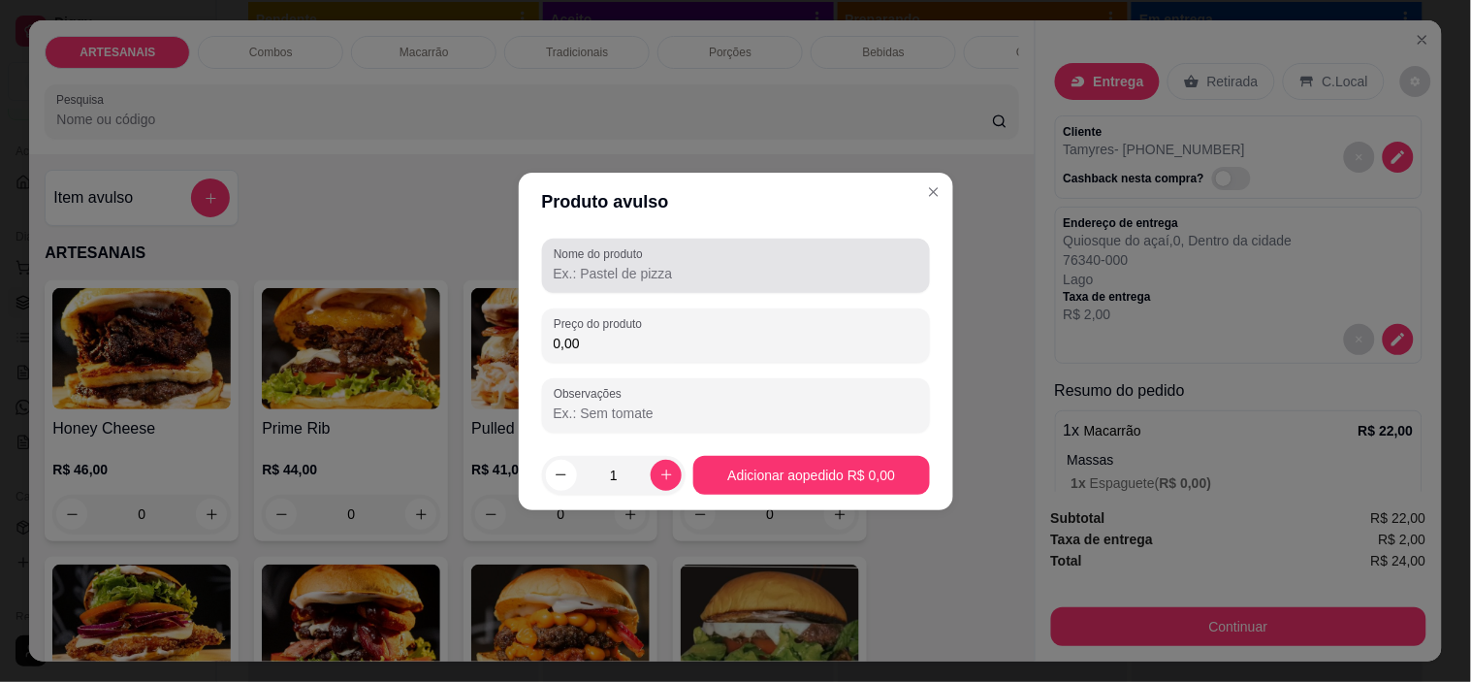
click at [659, 274] on input "Nome do produto" at bounding box center [736, 273] width 365 height 19
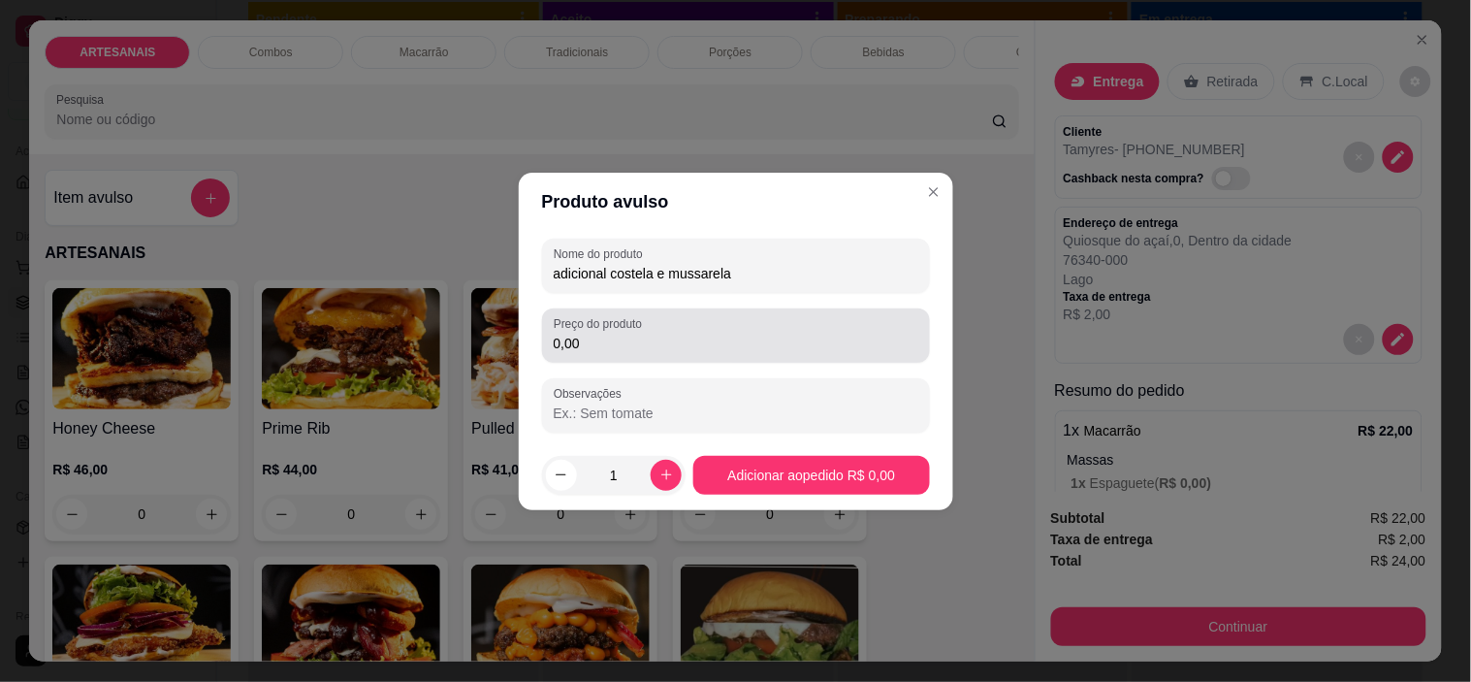
type input "adicional costela e mussarela"
click at [662, 343] on input "0,00" at bounding box center [736, 343] width 365 height 19
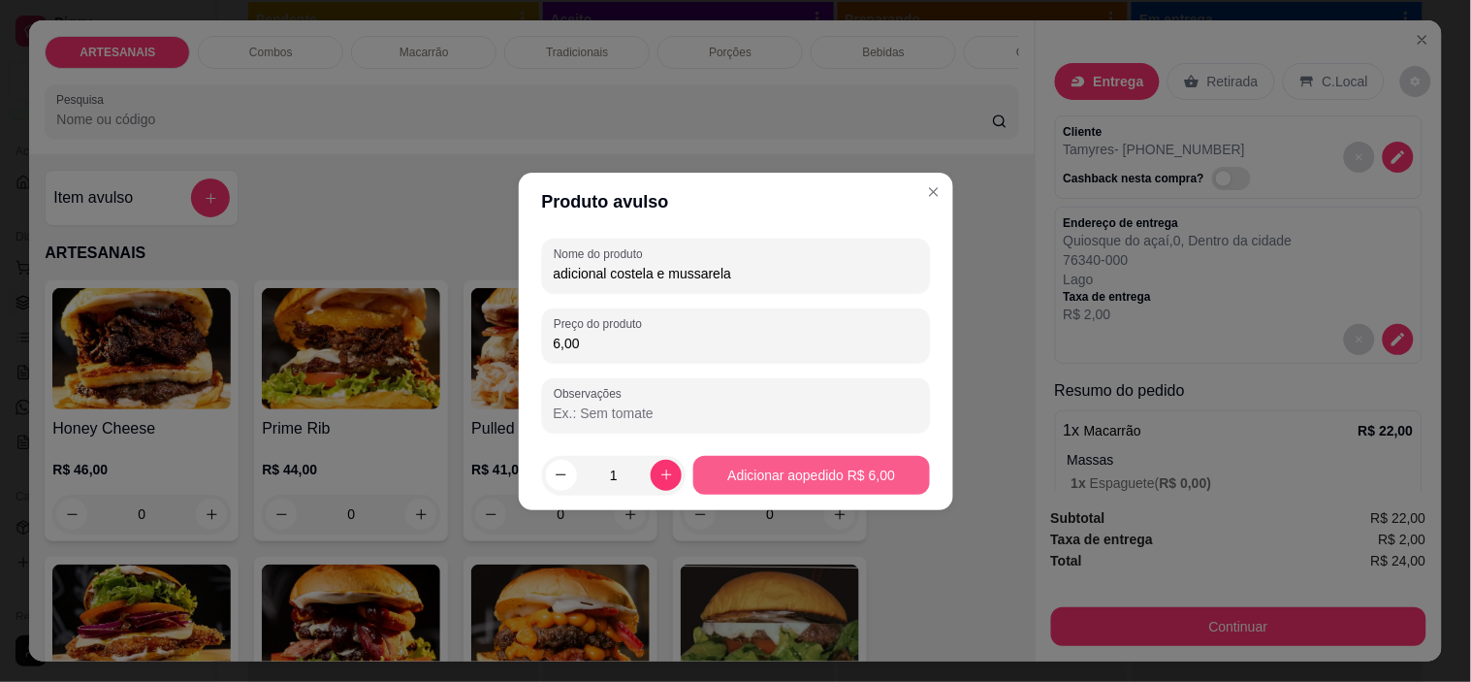
type input "6,00"
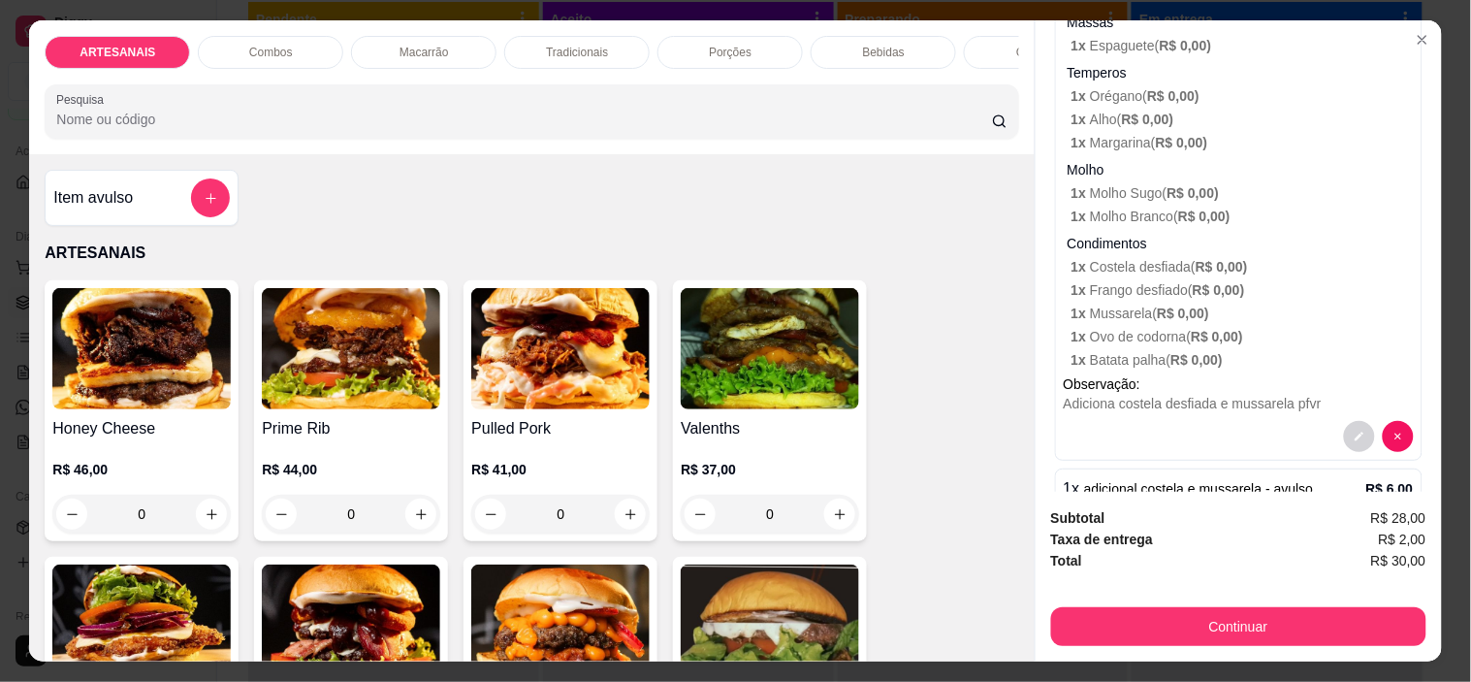
scroll to position [520, 0]
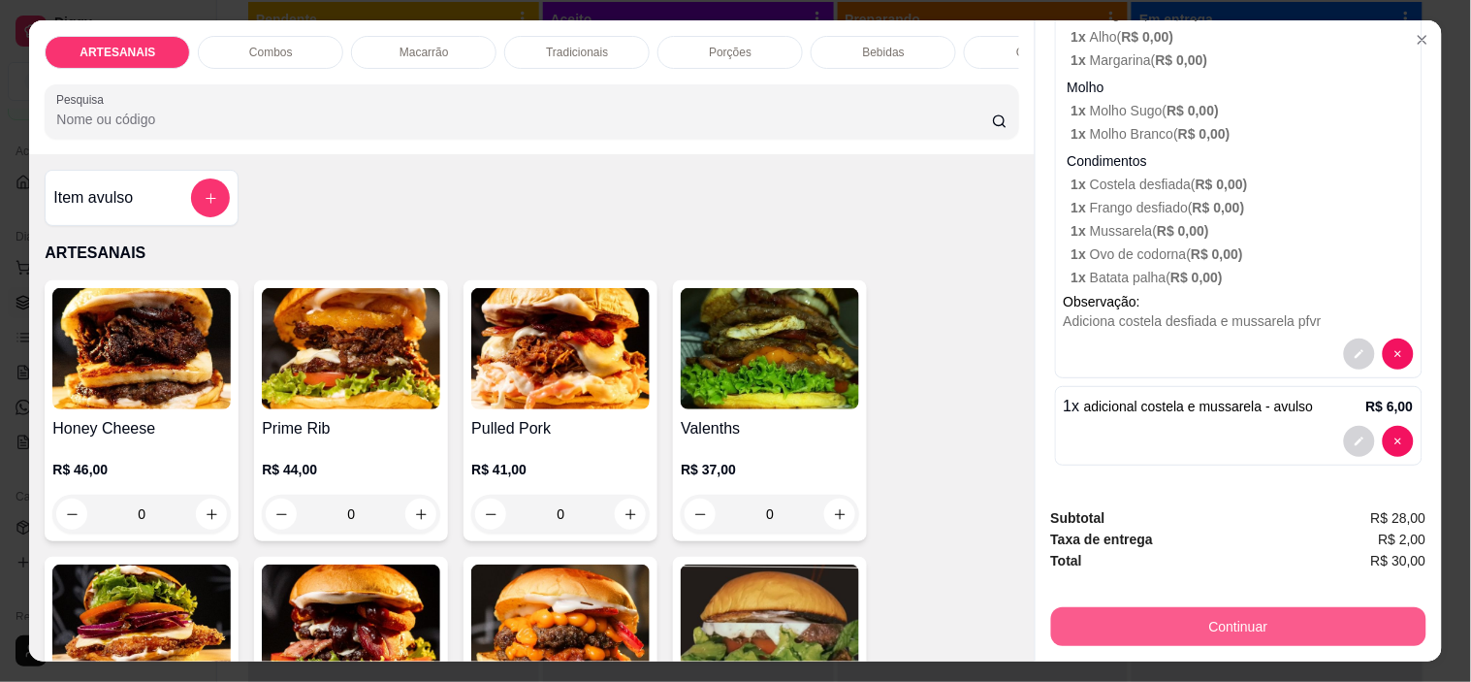
click at [1327, 615] on button "Continuar" at bounding box center [1238, 626] width 375 height 39
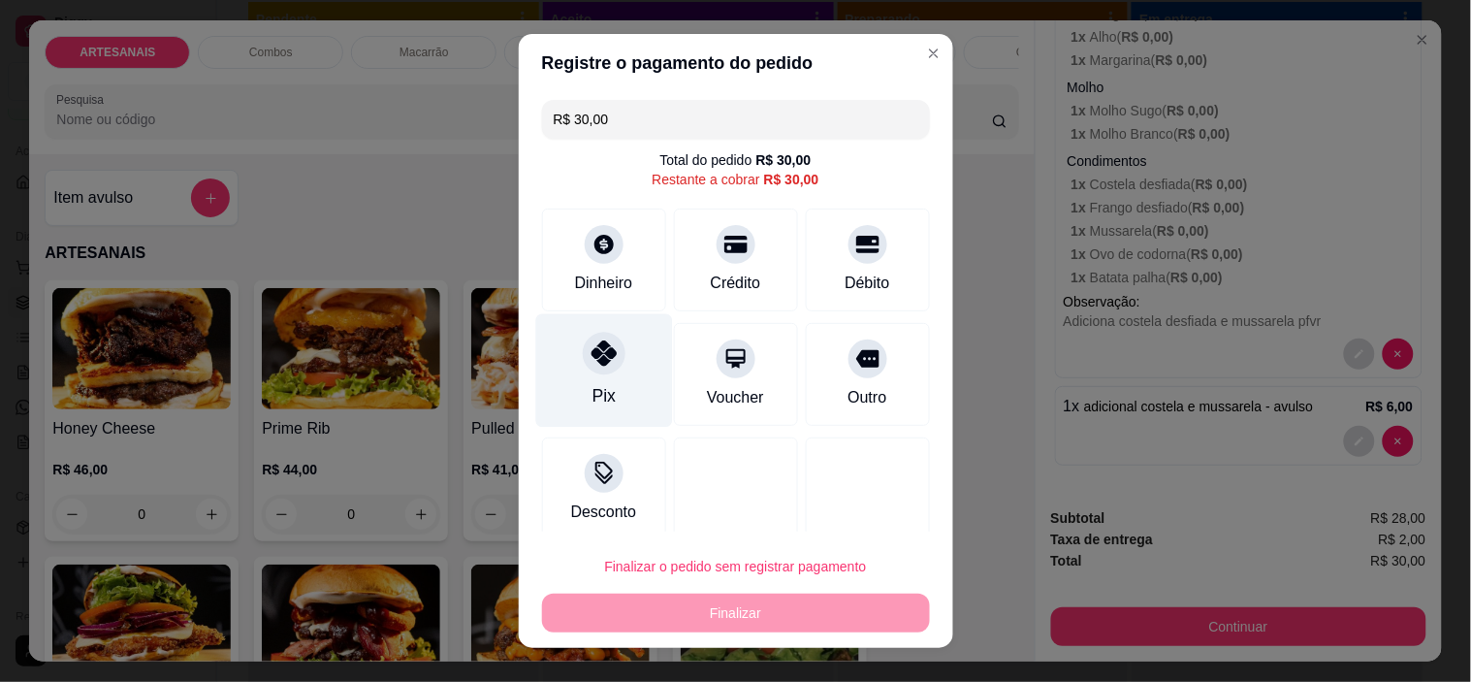
click at [574, 346] on div "Pix" at bounding box center [603, 370] width 137 height 113
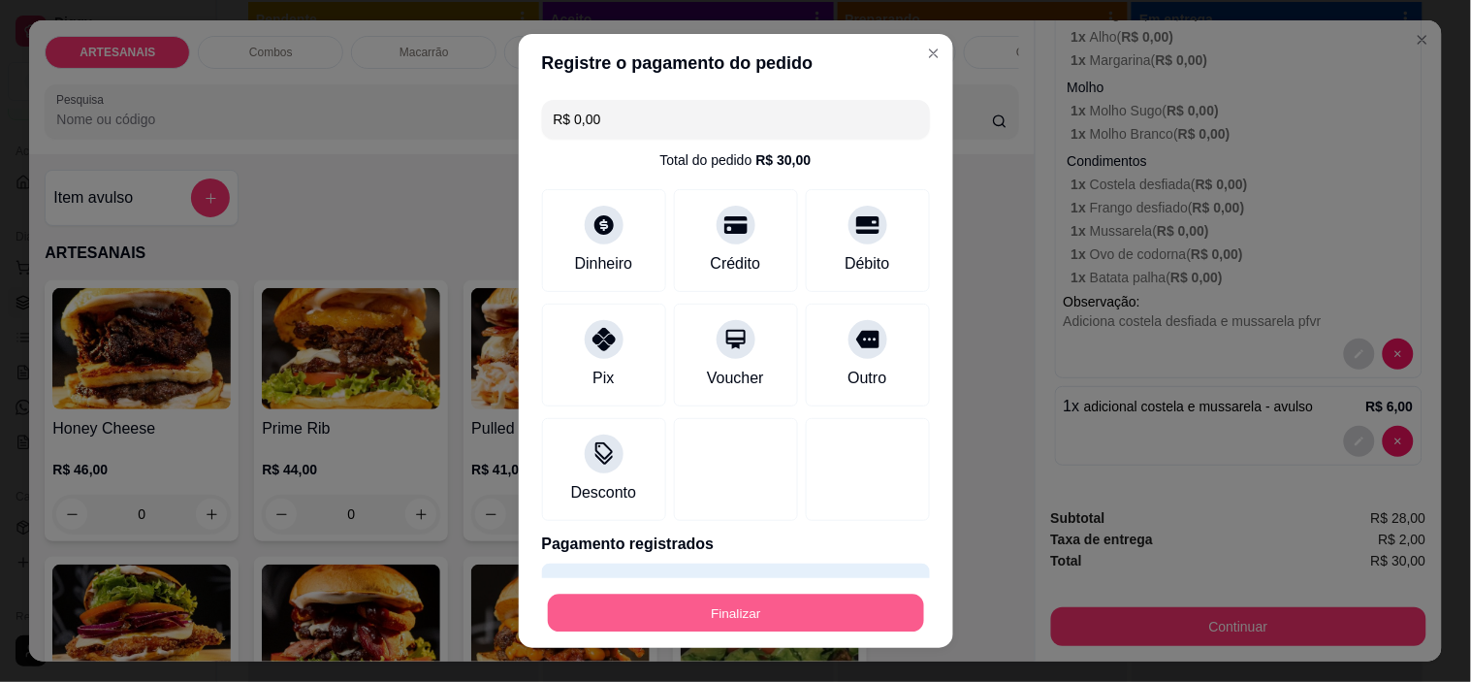
click at [719, 612] on button "Finalizar" at bounding box center [736, 613] width 376 height 38
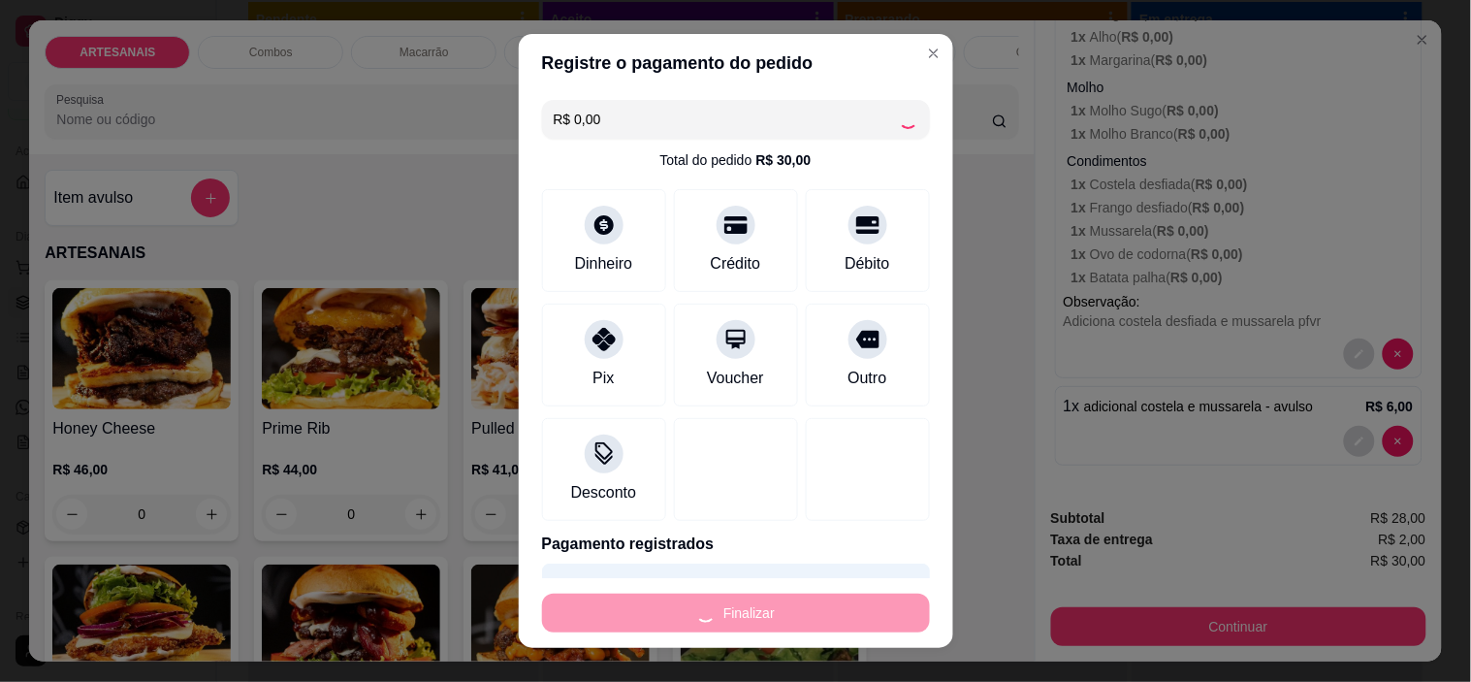
type input "-R$ 30,00"
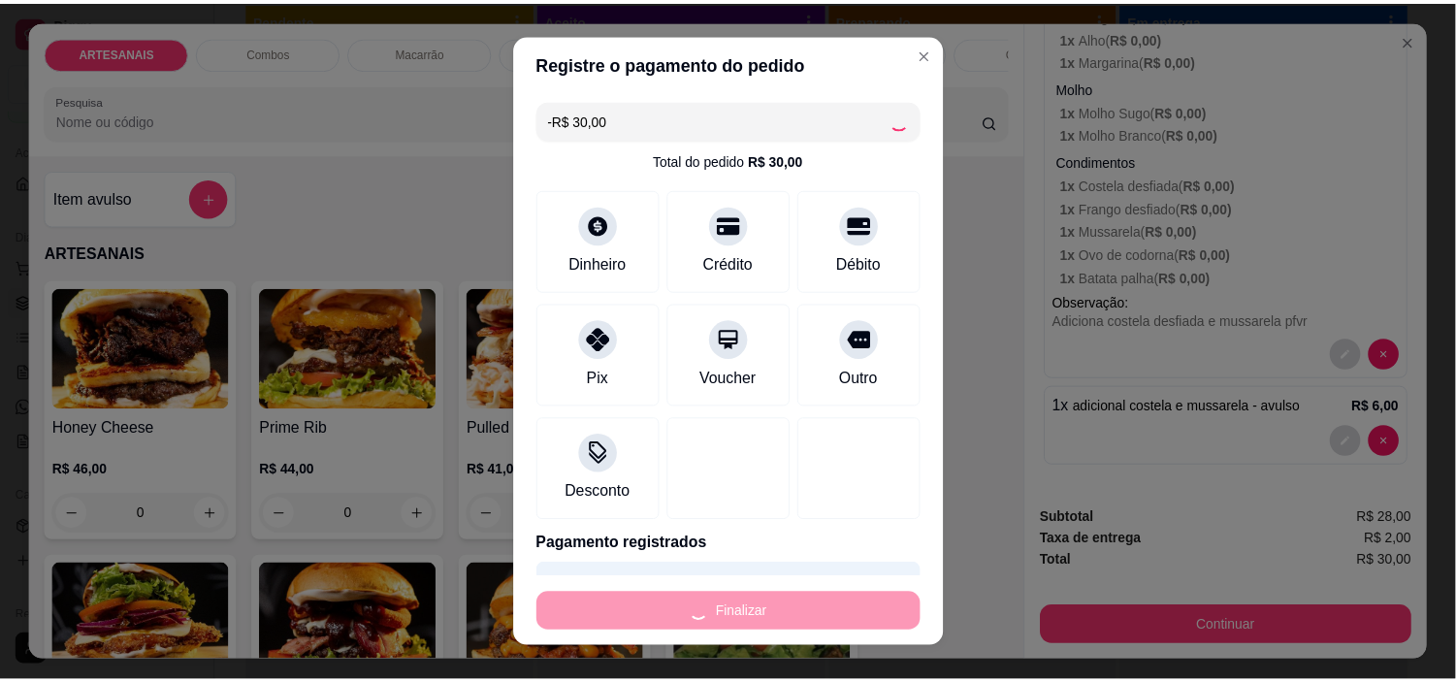
scroll to position [0, 0]
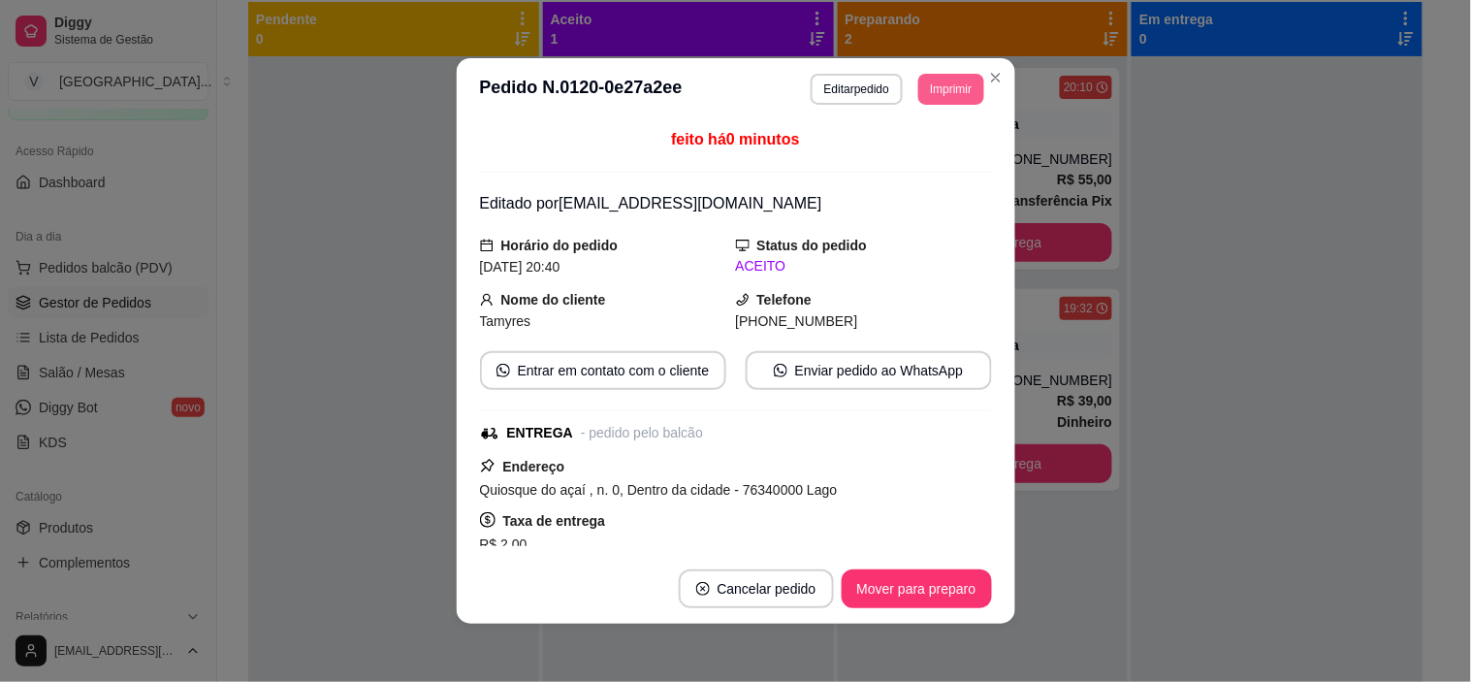
click at [947, 83] on button "Imprimir" at bounding box center [950, 89] width 65 height 31
click at [988, 78] on icon "Close" at bounding box center [996, 78] width 16 height 16
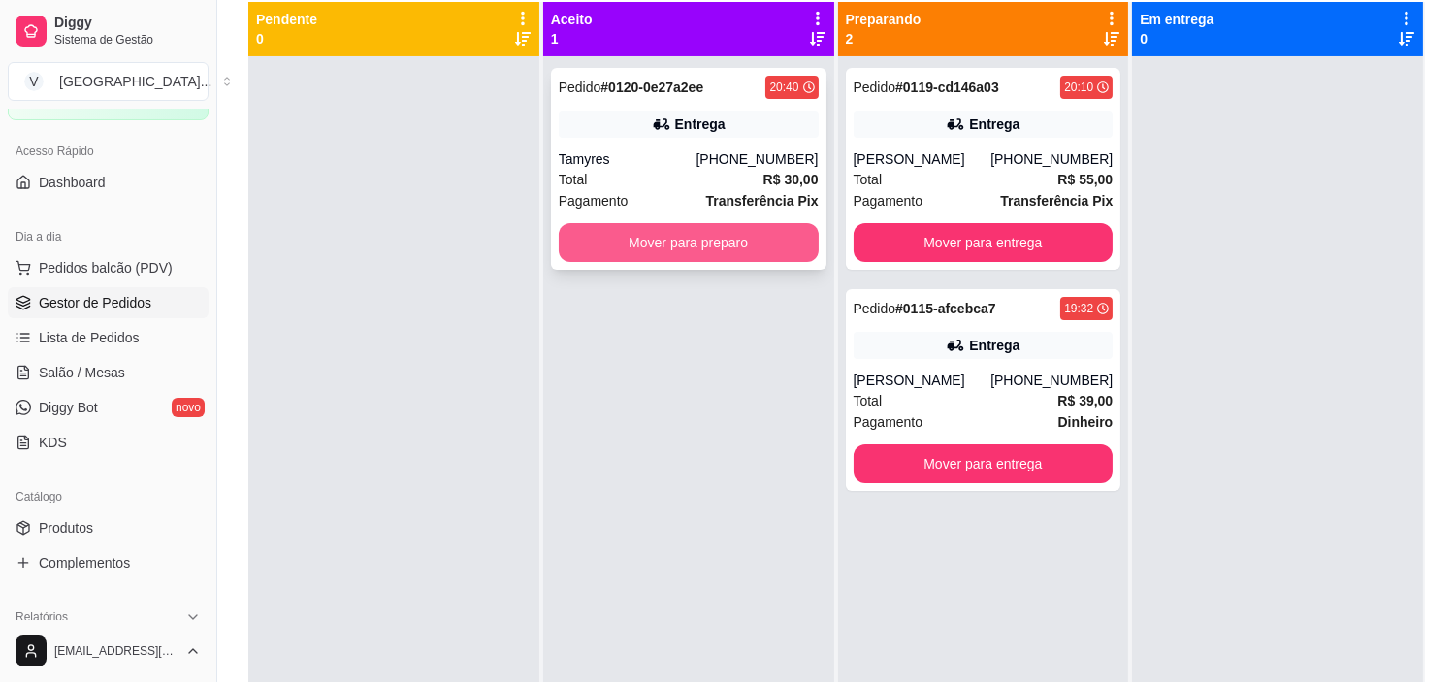
click at [694, 241] on button "Mover para preparo" at bounding box center [689, 242] width 260 height 39
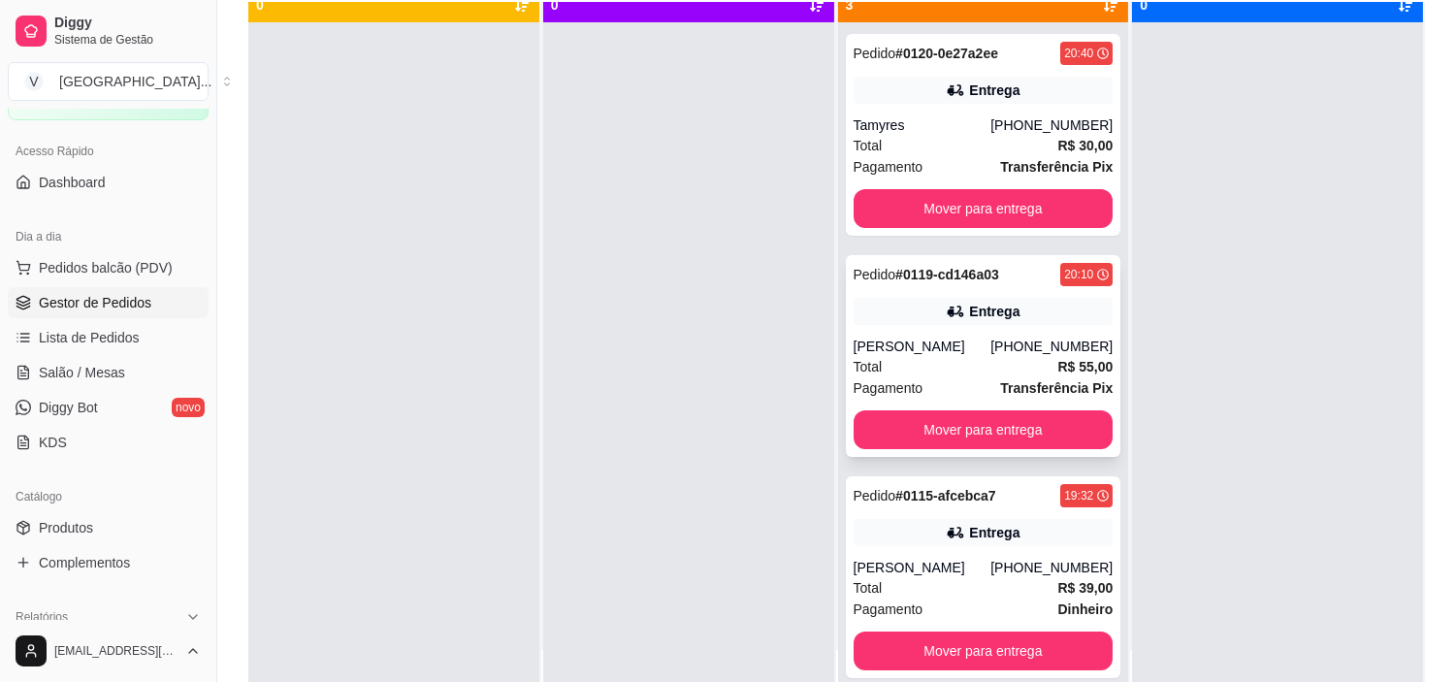
scroll to position [53, 0]
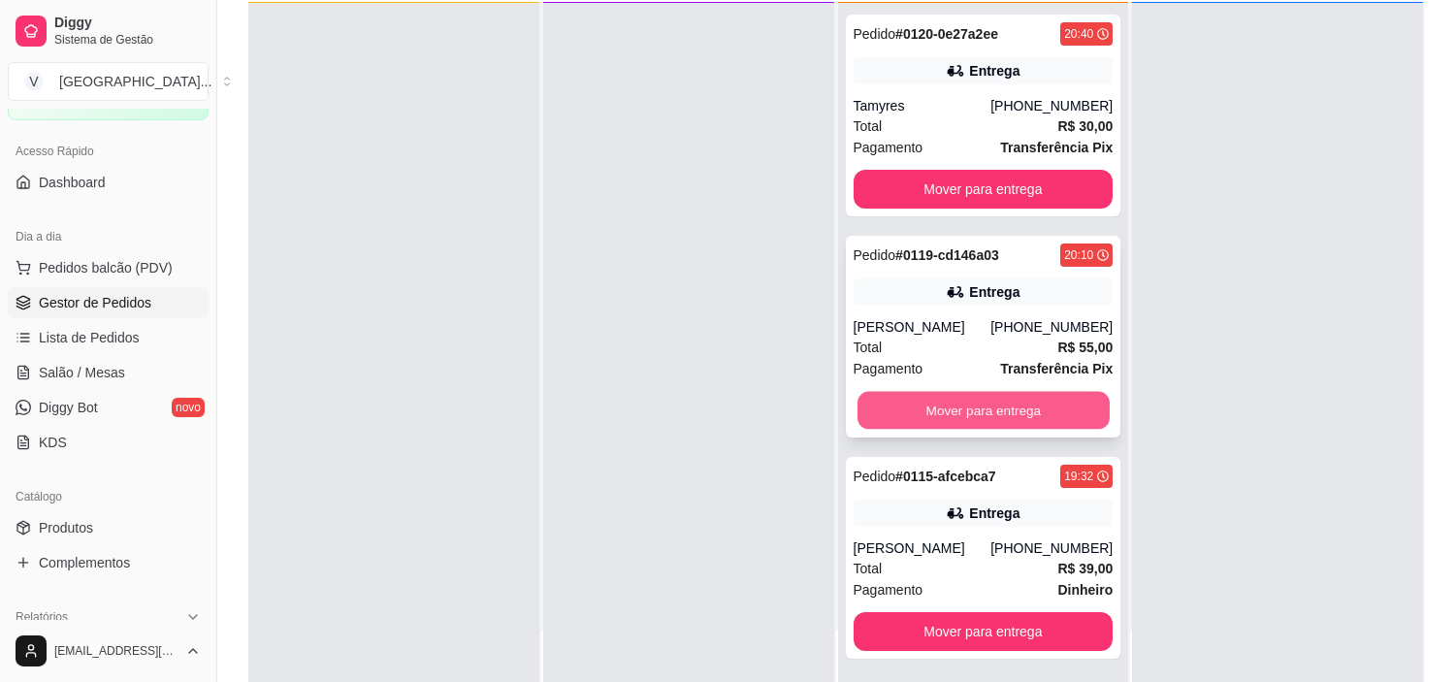
click at [1014, 412] on button "Mover para entrega" at bounding box center [983, 411] width 252 height 38
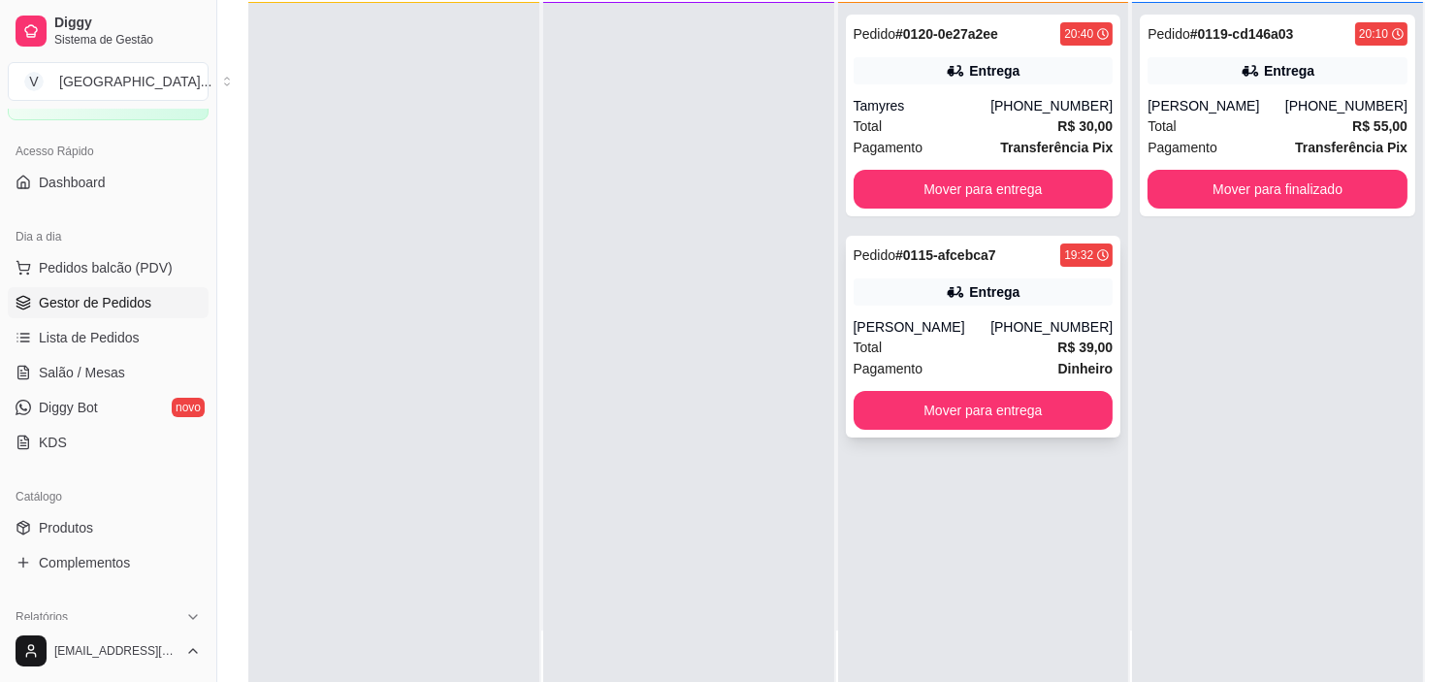
scroll to position [0, 0]
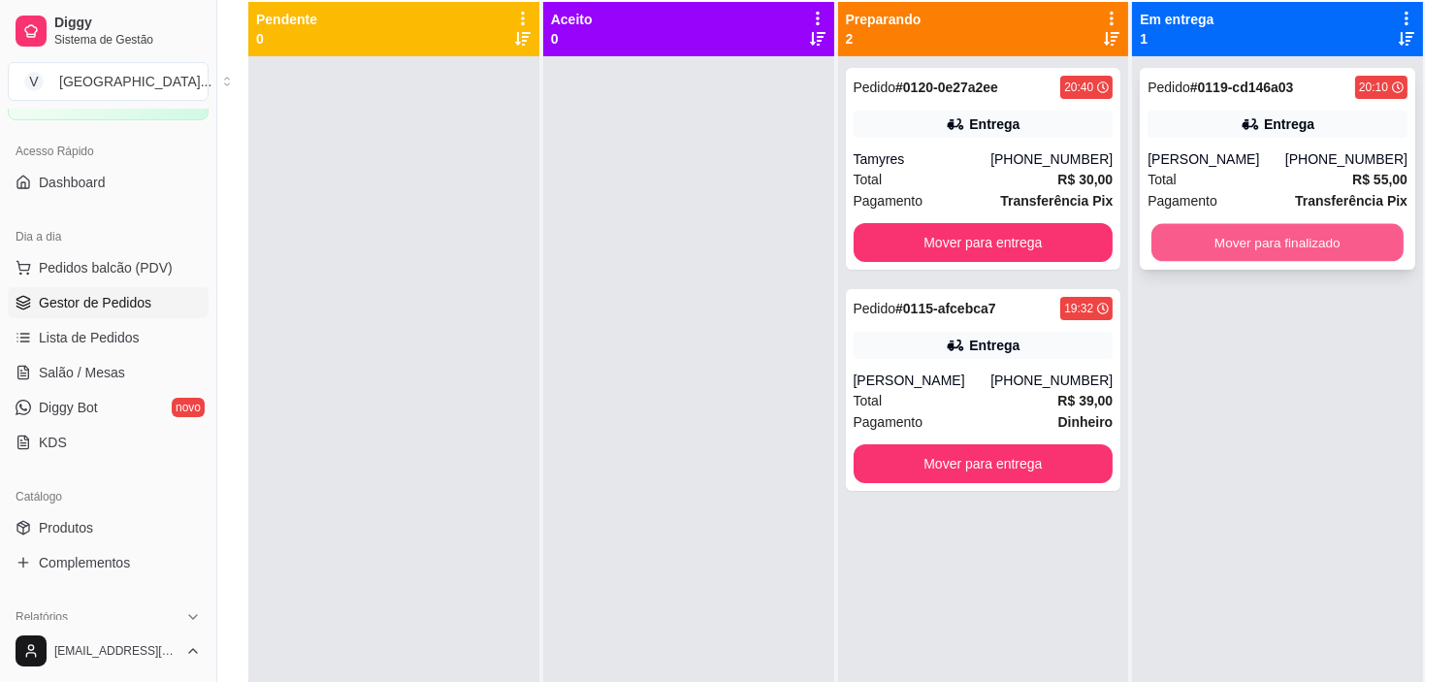
click at [1316, 234] on button "Mover para finalizado" at bounding box center [1277, 243] width 252 height 38
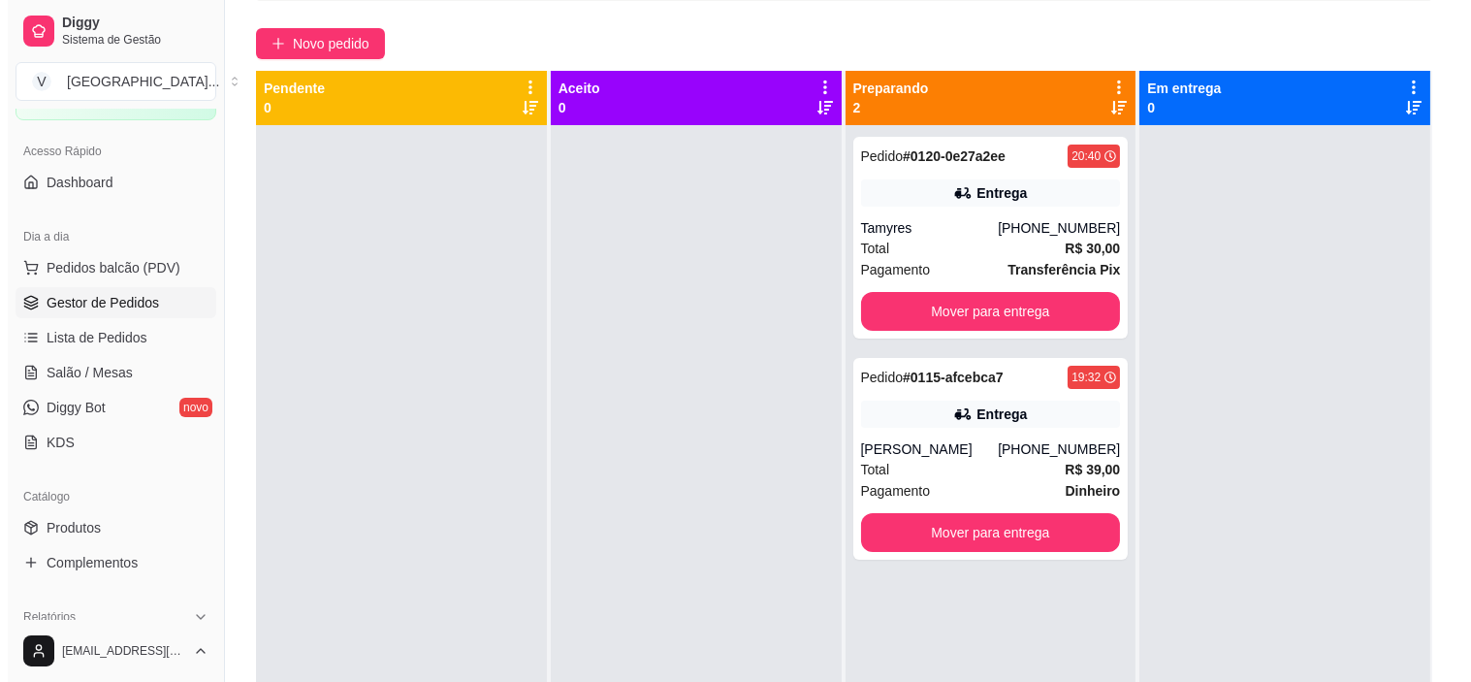
scroll to position [108, 0]
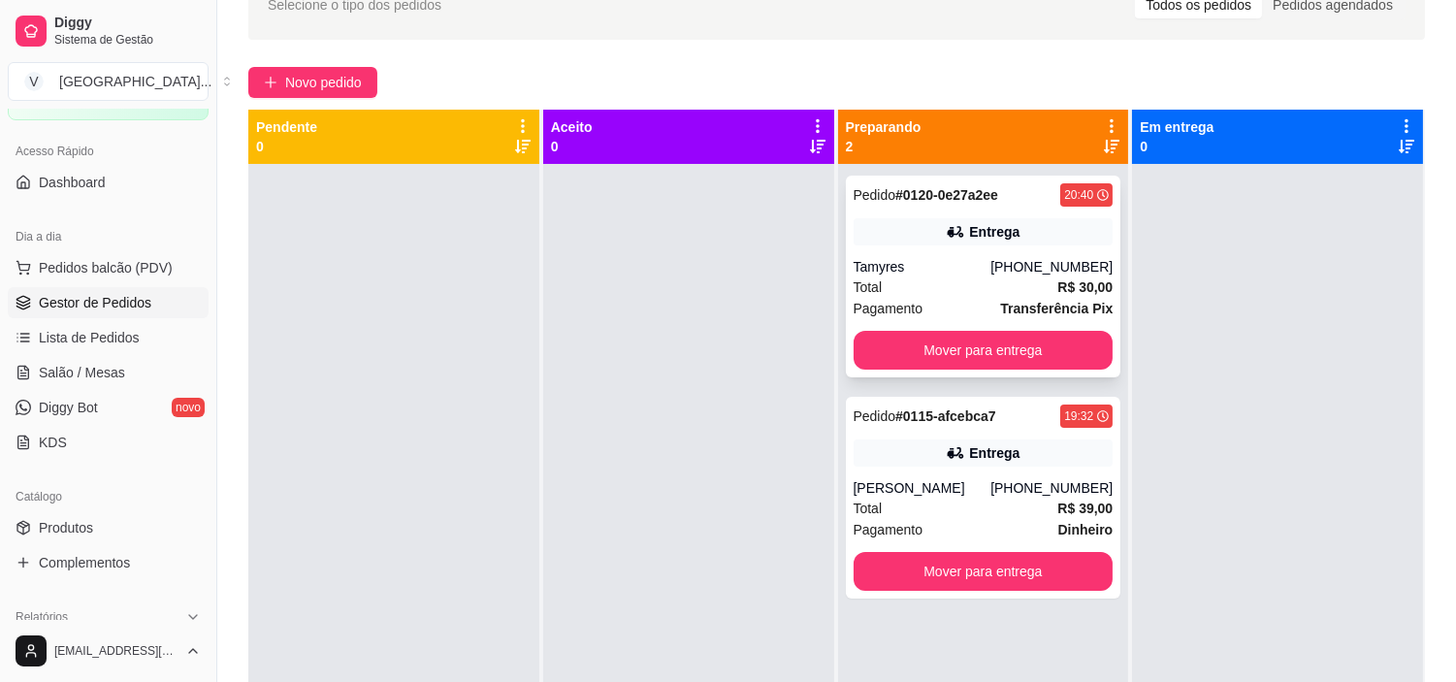
click at [951, 255] on div "Pedido # 0120-0e27a2ee 20:40 Entrega Tamyres [PHONE_NUMBER] Total R$ 30,00 Paga…" at bounding box center [983, 277] width 275 height 202
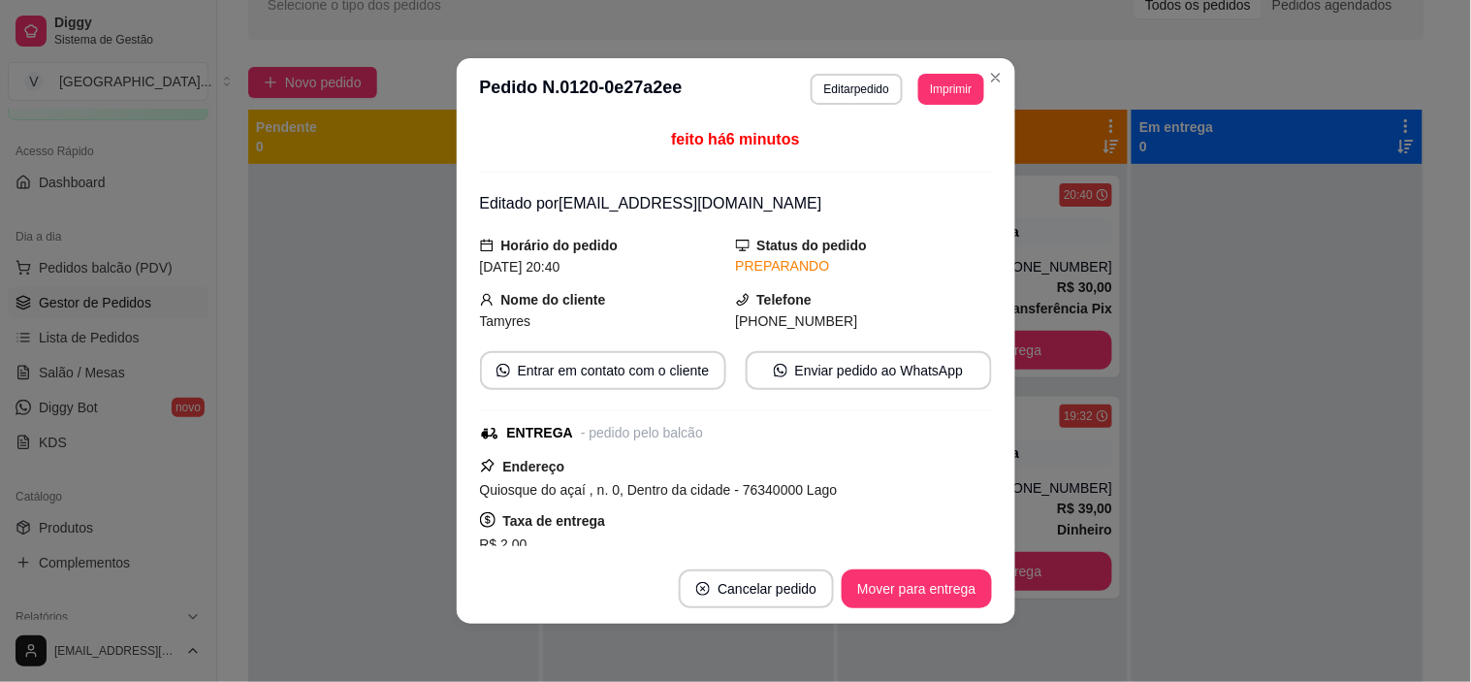
click at [875, 74] on div "**********" at bounding box center [898, 89] width 174 height 31
click at [877, 90] on button "Editar pedido" at bounding box center [857, 89] width 90 height 30
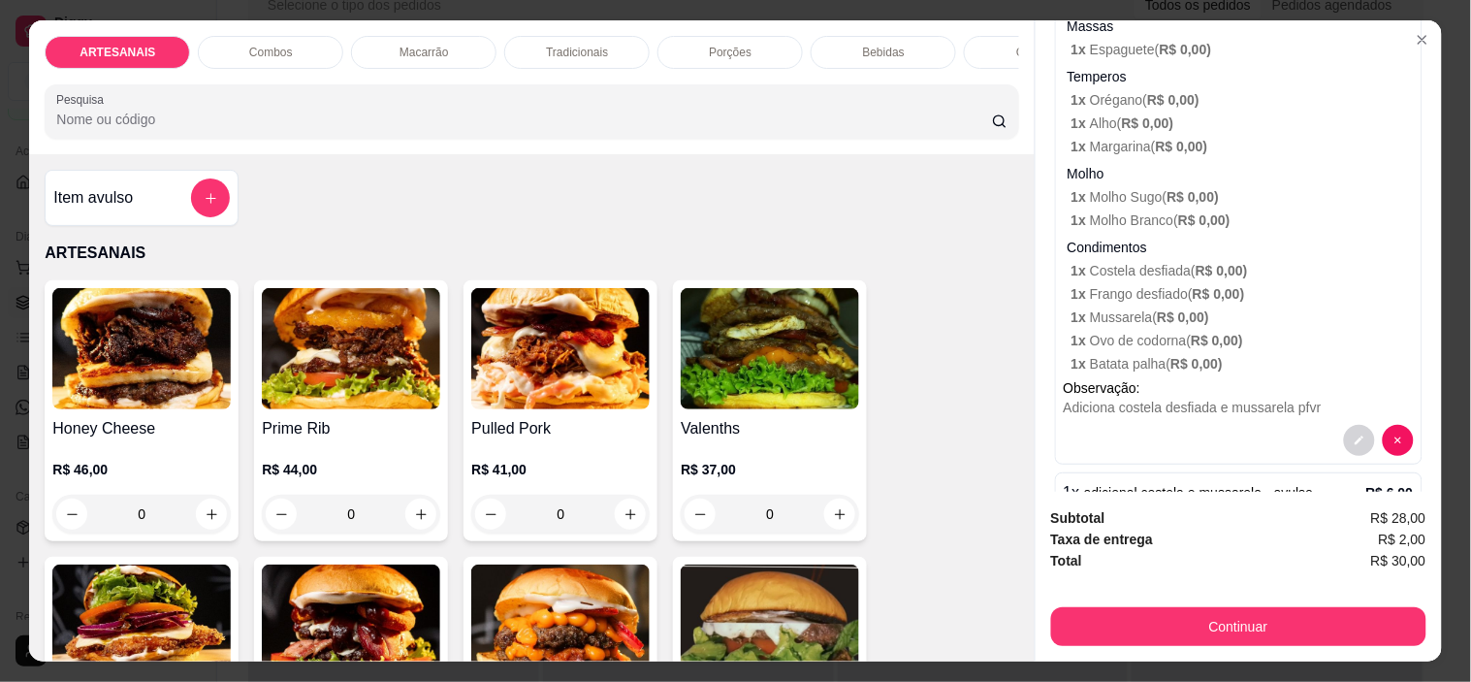
scroll to position [520, 0]
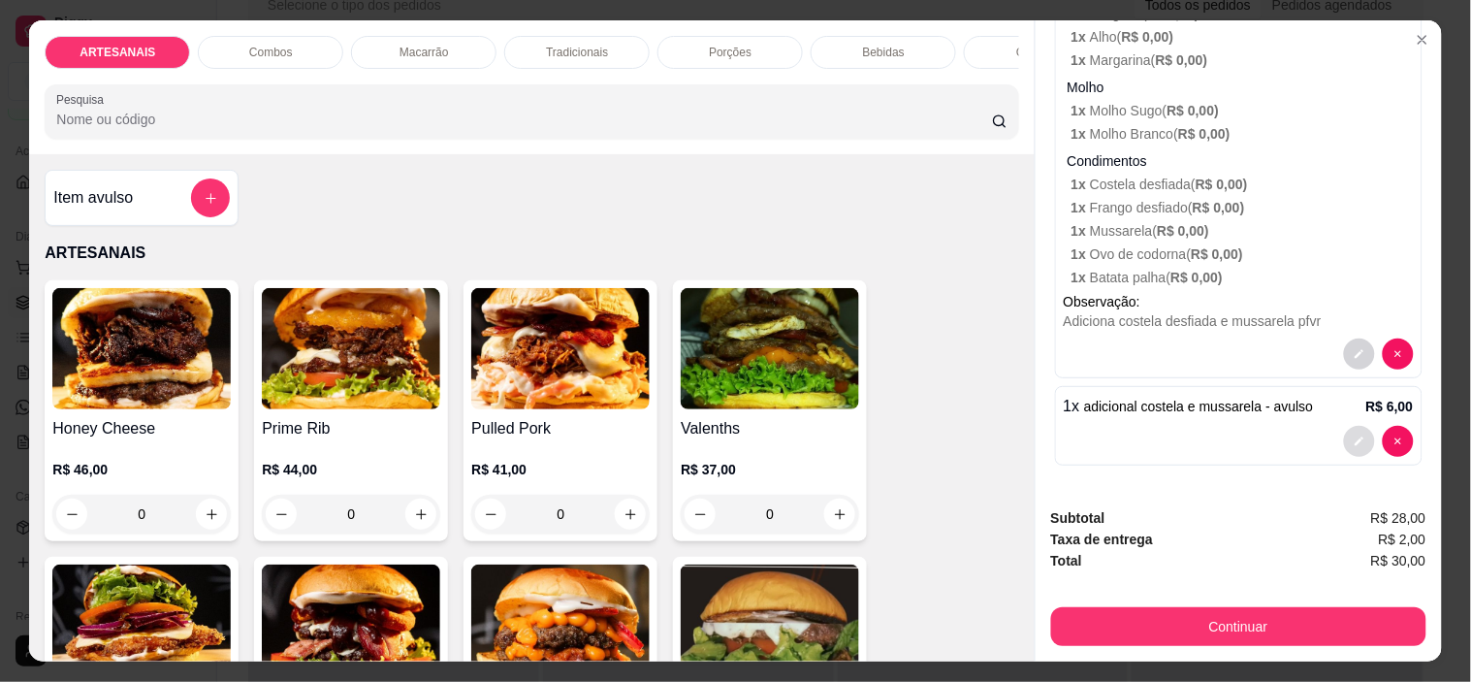
click at [1354, 435] on icon "decrease-product-quantity" at bounding box center [1360, 441] width 12 height 12
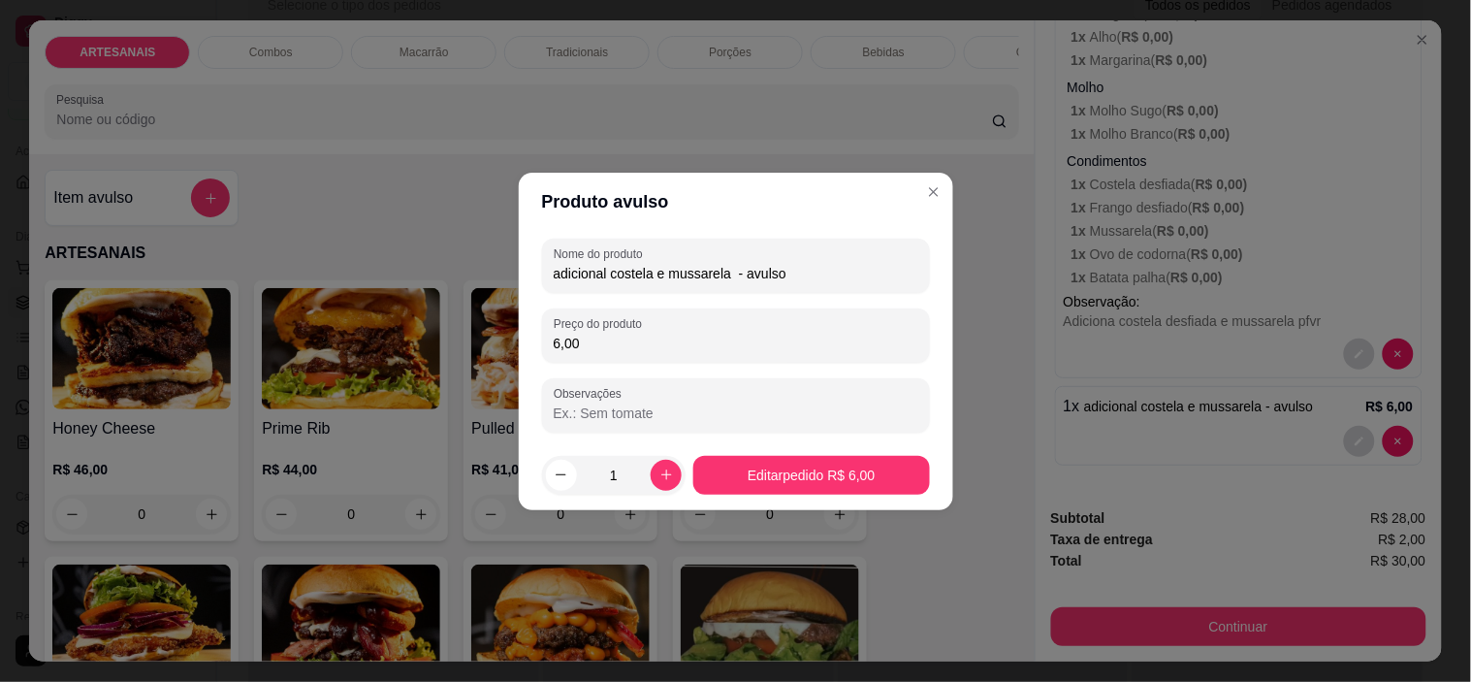
click at [641, 350] on input "6,00" at bounding box center [736, 343] width 365 height 19
type input "3,00"
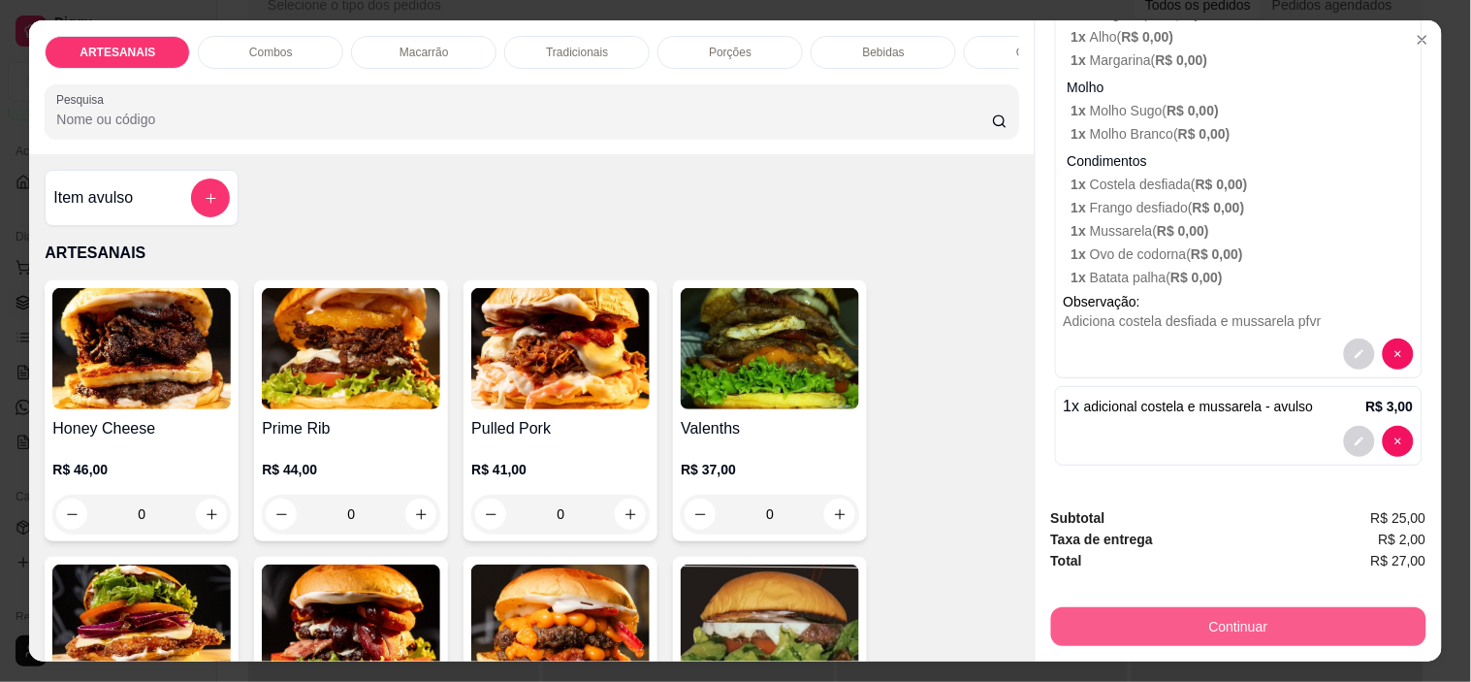
click at [1265, 613] on button "Continuar" at bounding box center [1238, 626] width 375 height 39
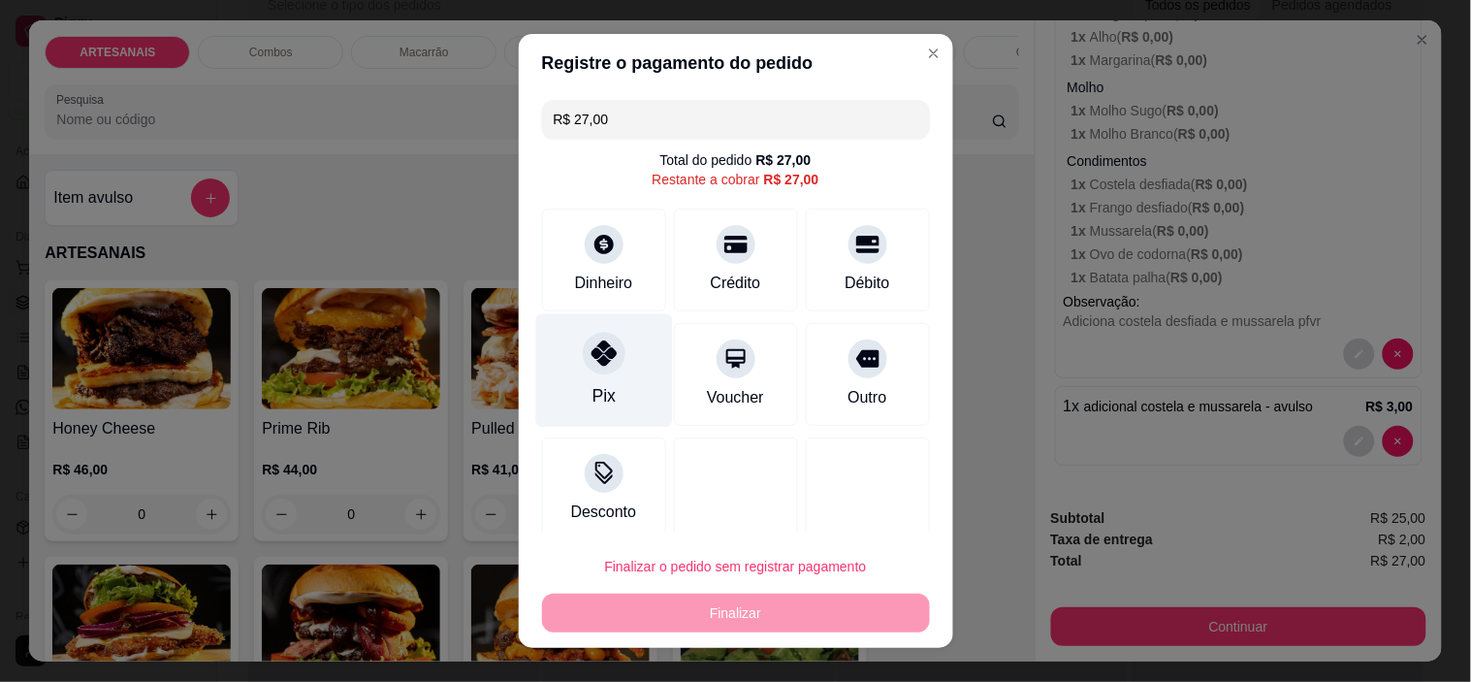
click at [591, 364] on icon at bounding box center [603, 352] width 25 height 25
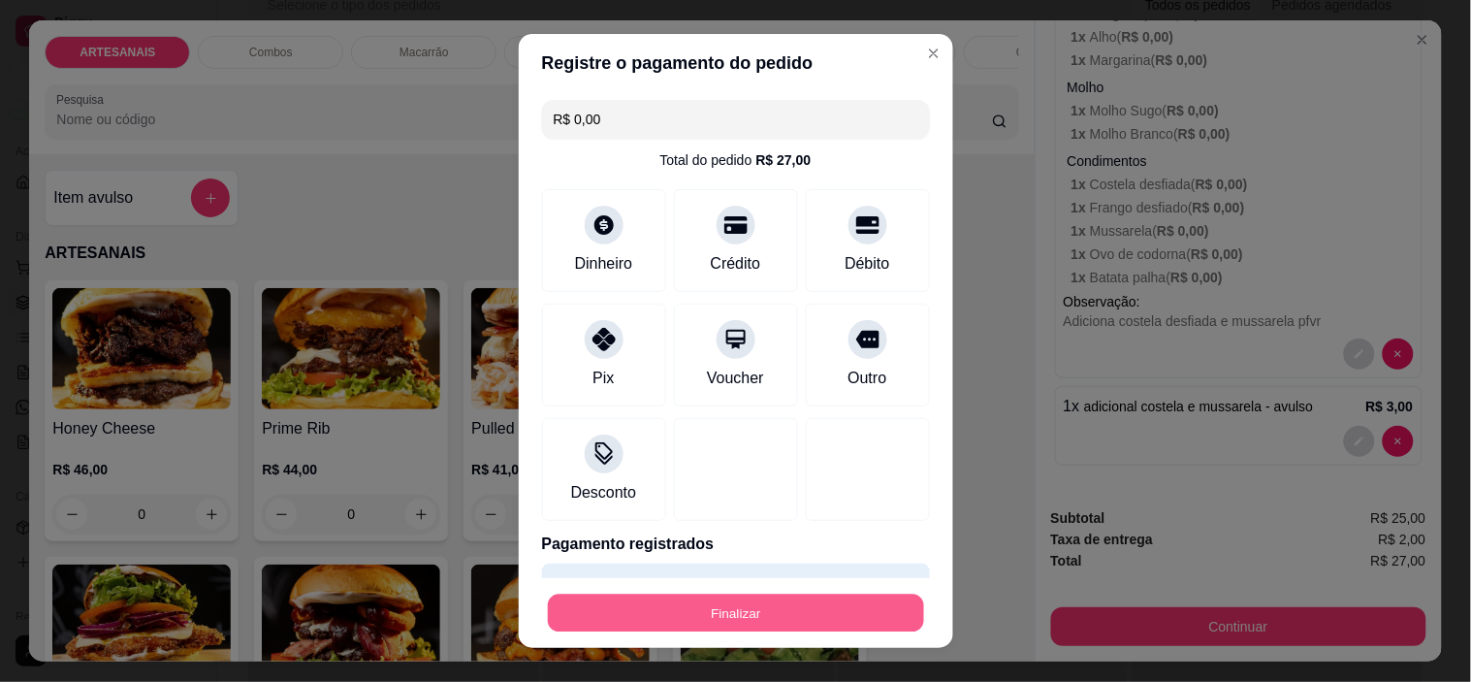
click at [711, 601] on button "Finalizar" at bounding box center [736, 613] width 376 height 38
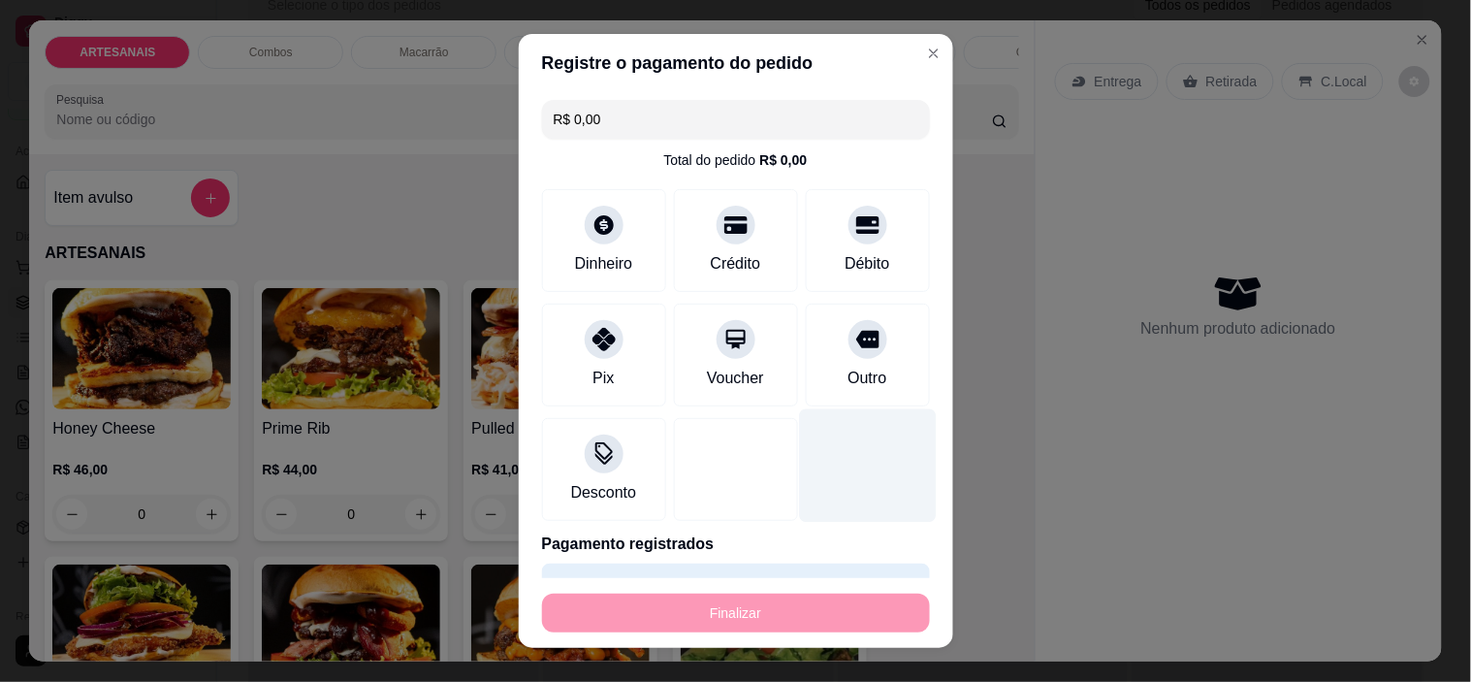
type input "-R$ 27,00"
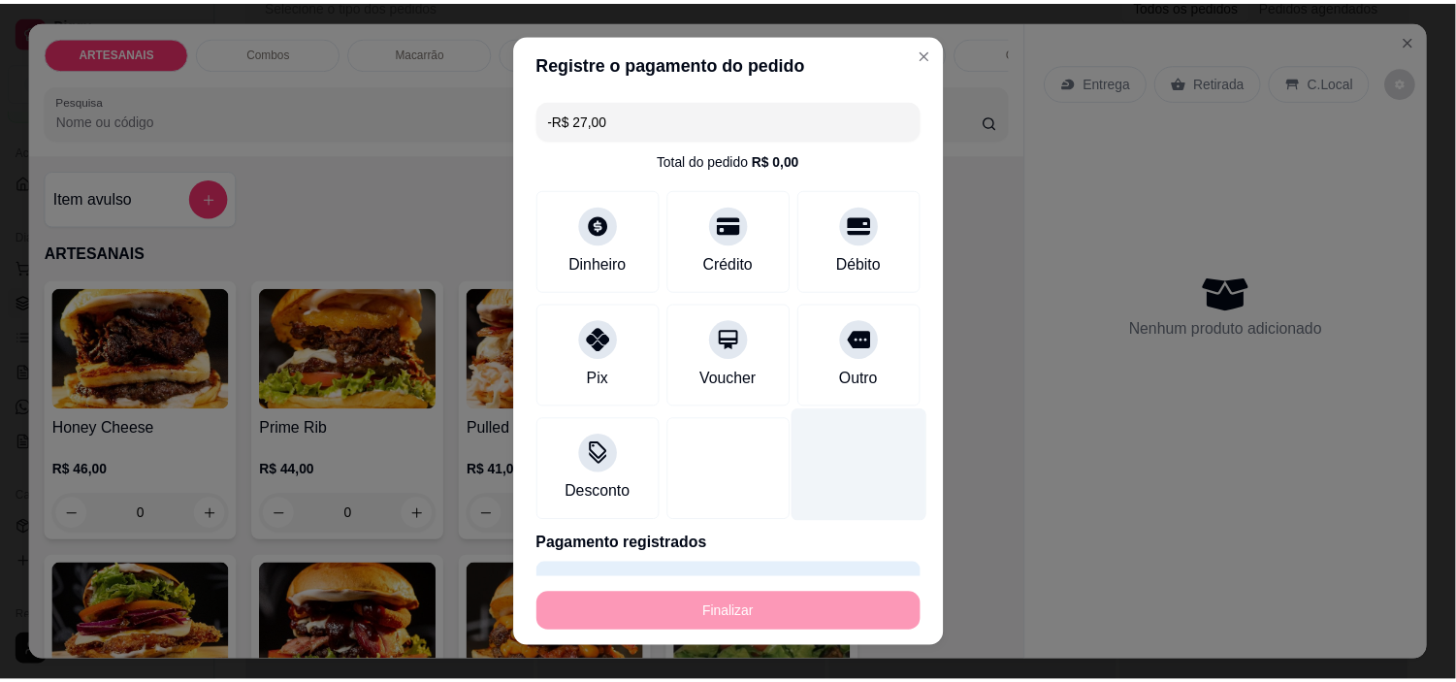
scroll to position [0, 0]
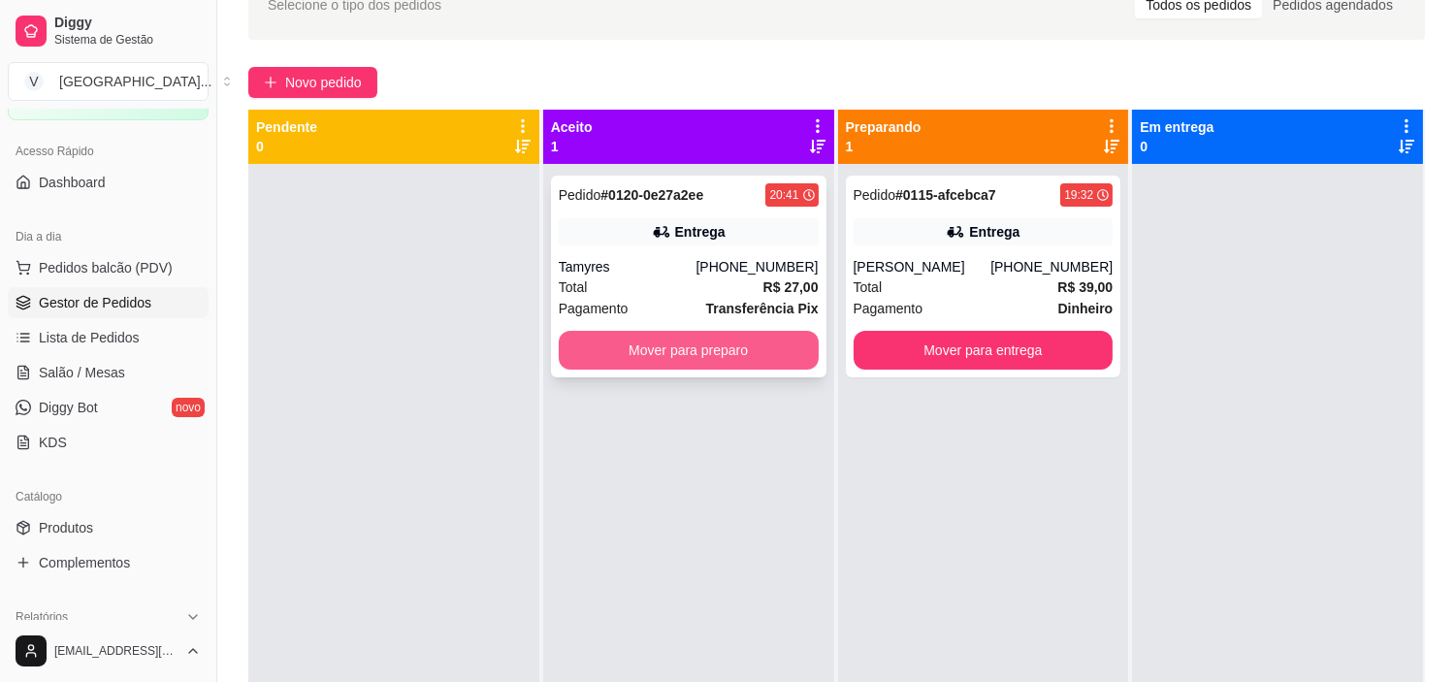
click at [742, 350] on button "Mover para preparo" at bounding box center [689, 350] width 260 height 39
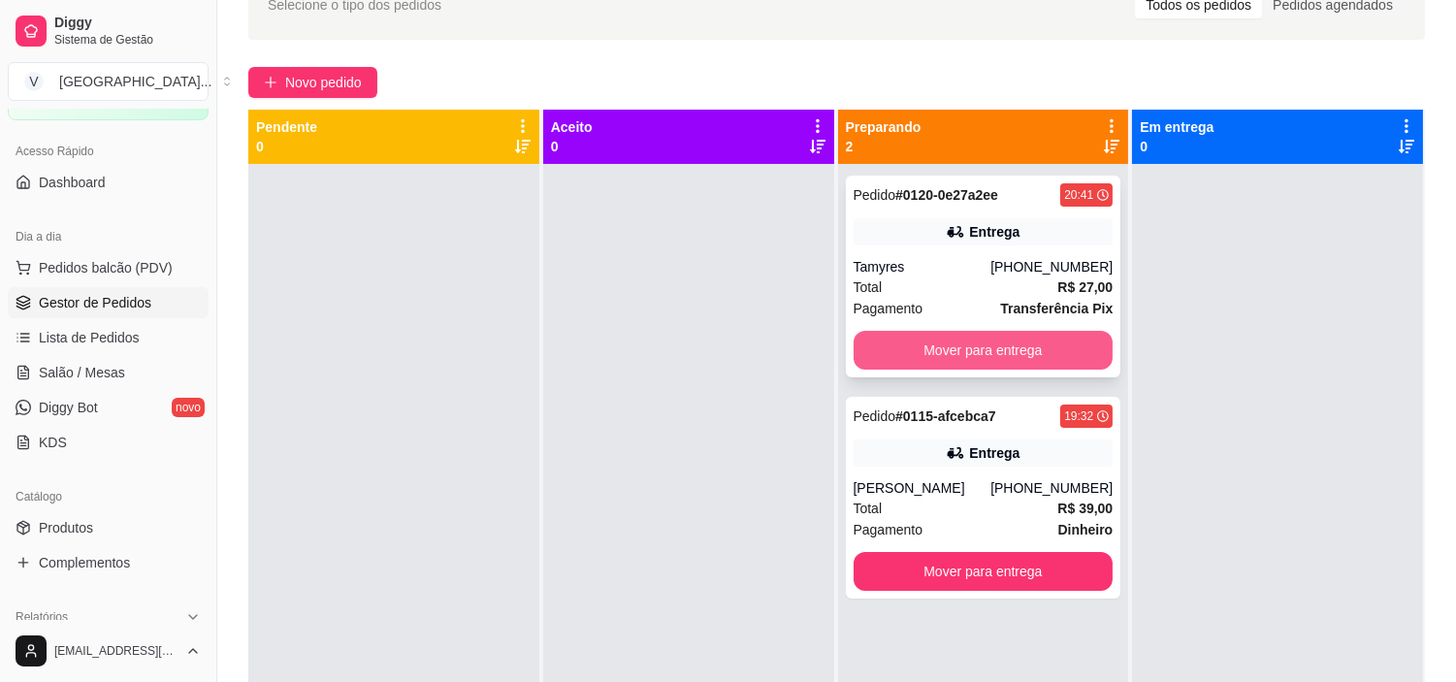
click at [1002, 345] on button "Mover para entrega" at bounding box center [983, 350] width 260 height 39
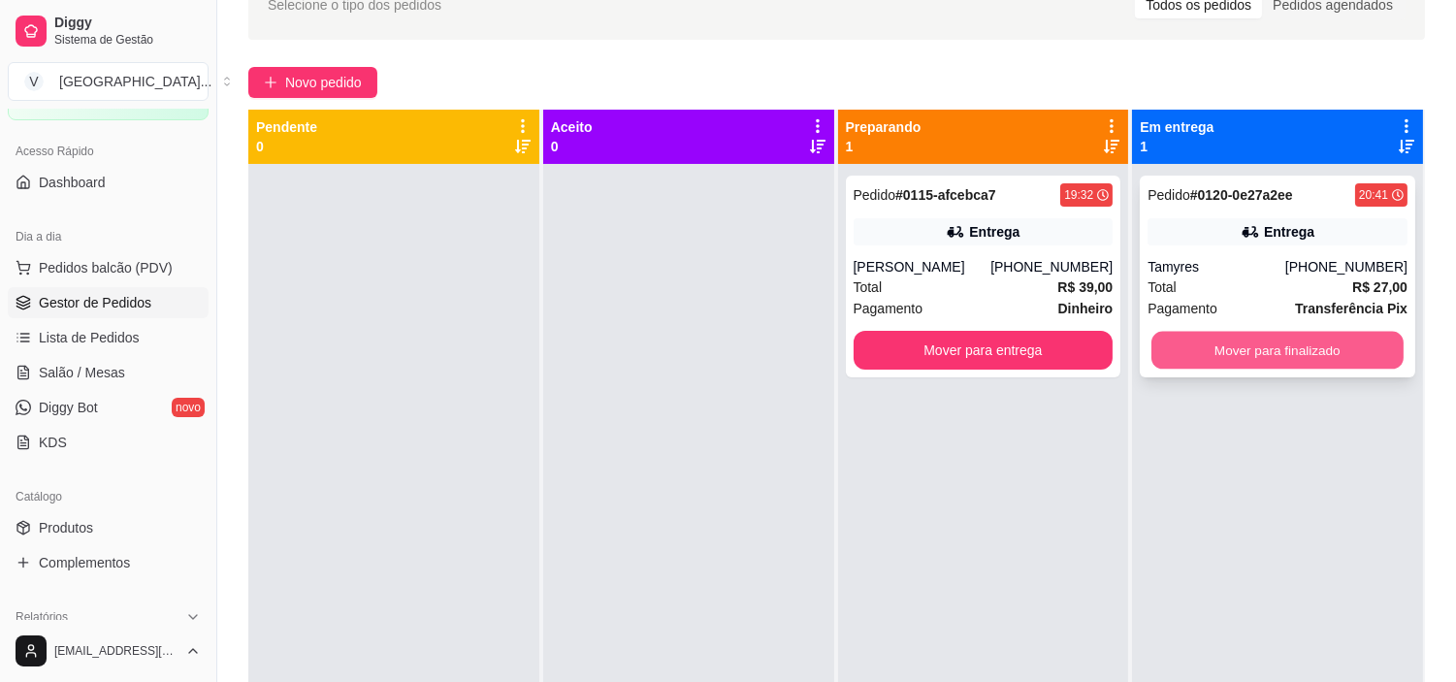
click at [1206, 354] on button "Mover para finalizado" at bounding box center [1277, 351] width 252 height 38
